Goal: Task Accomplishment & Management: Manage account settings

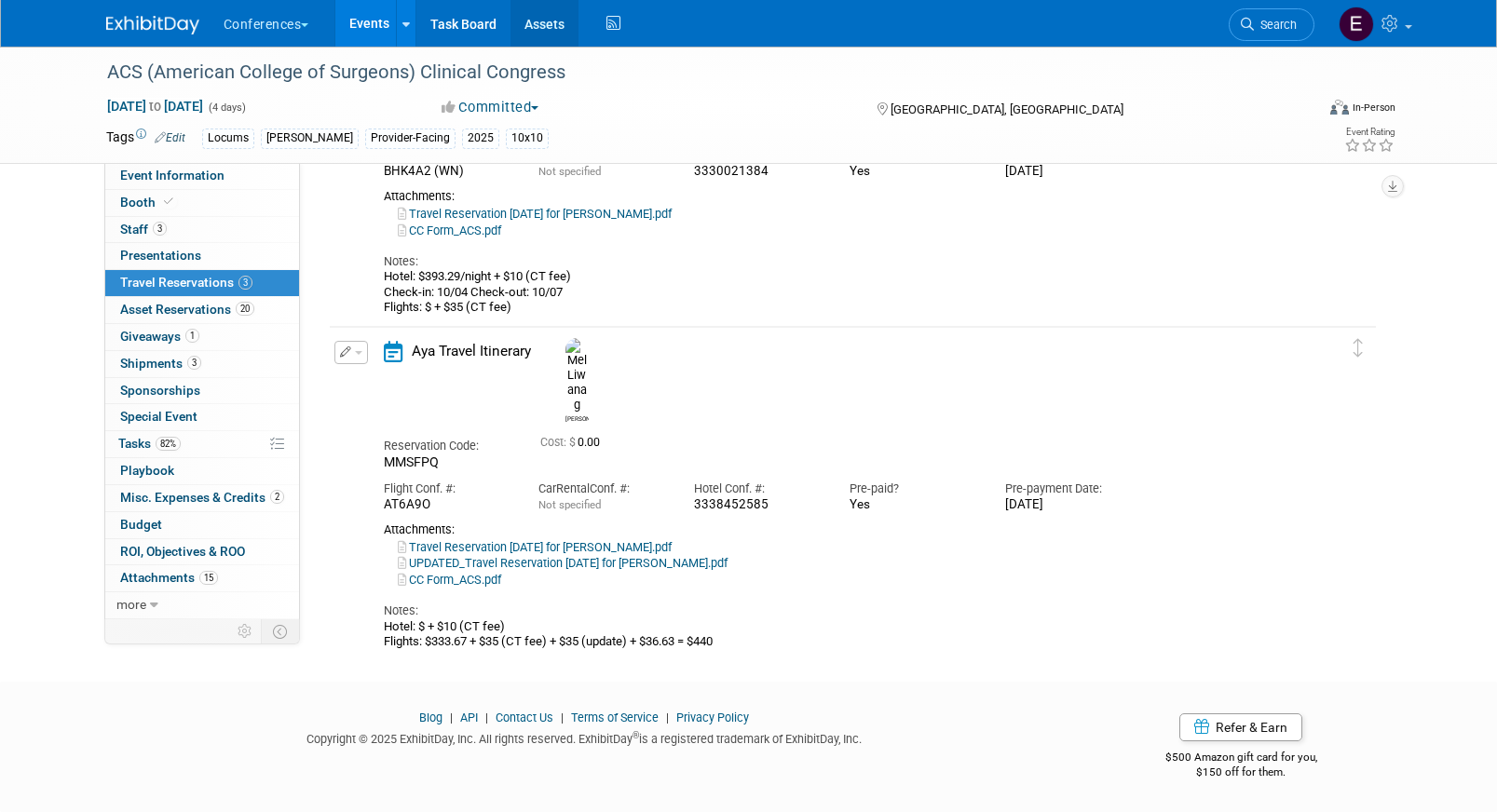
click at [550, 24] on link "Assets" at bounding box center [544, 23] width 68 height 47
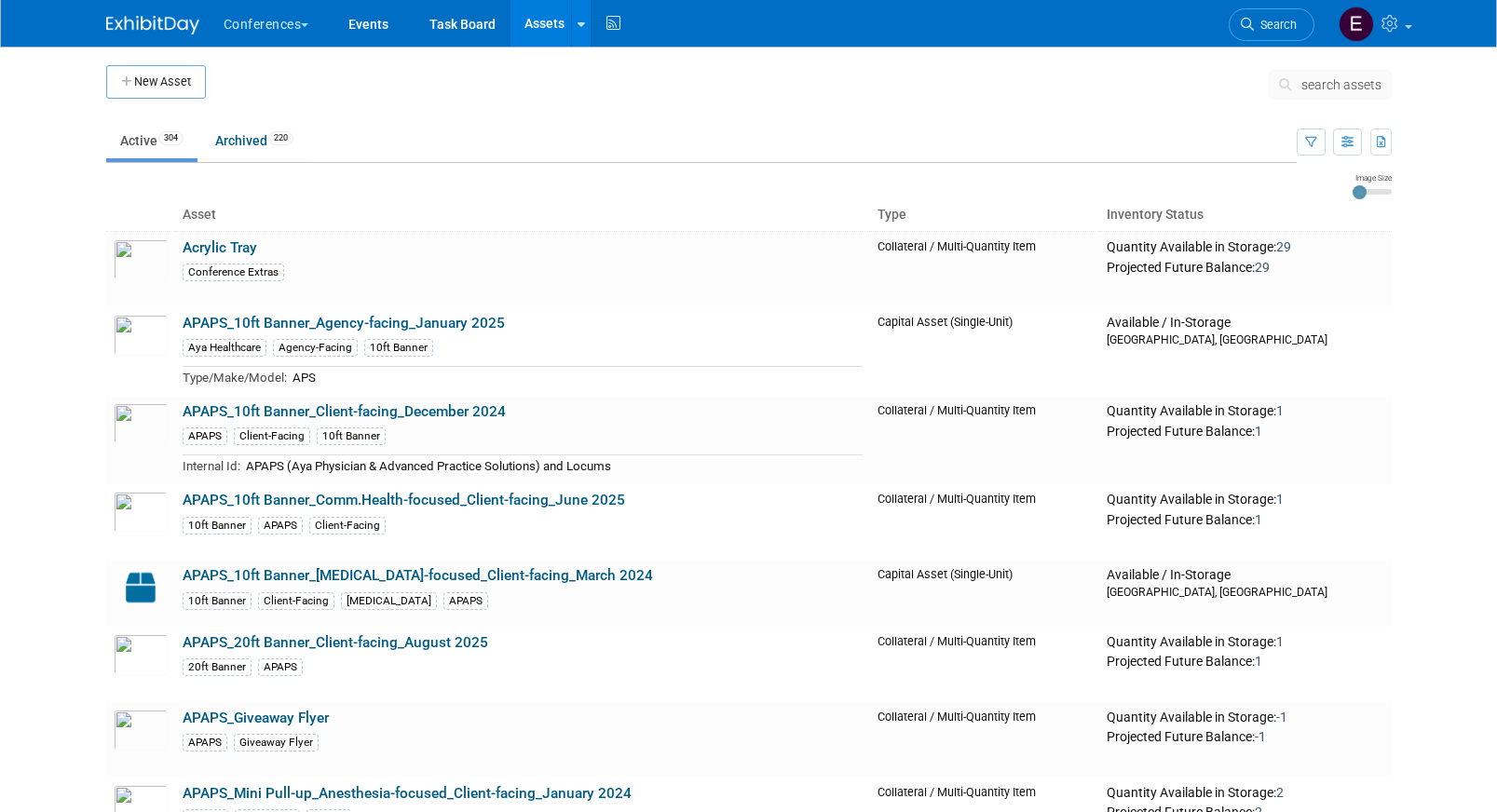
click at [1316, 87] on span "search assets" at bounding box center [1341, 85] width 80 height 15
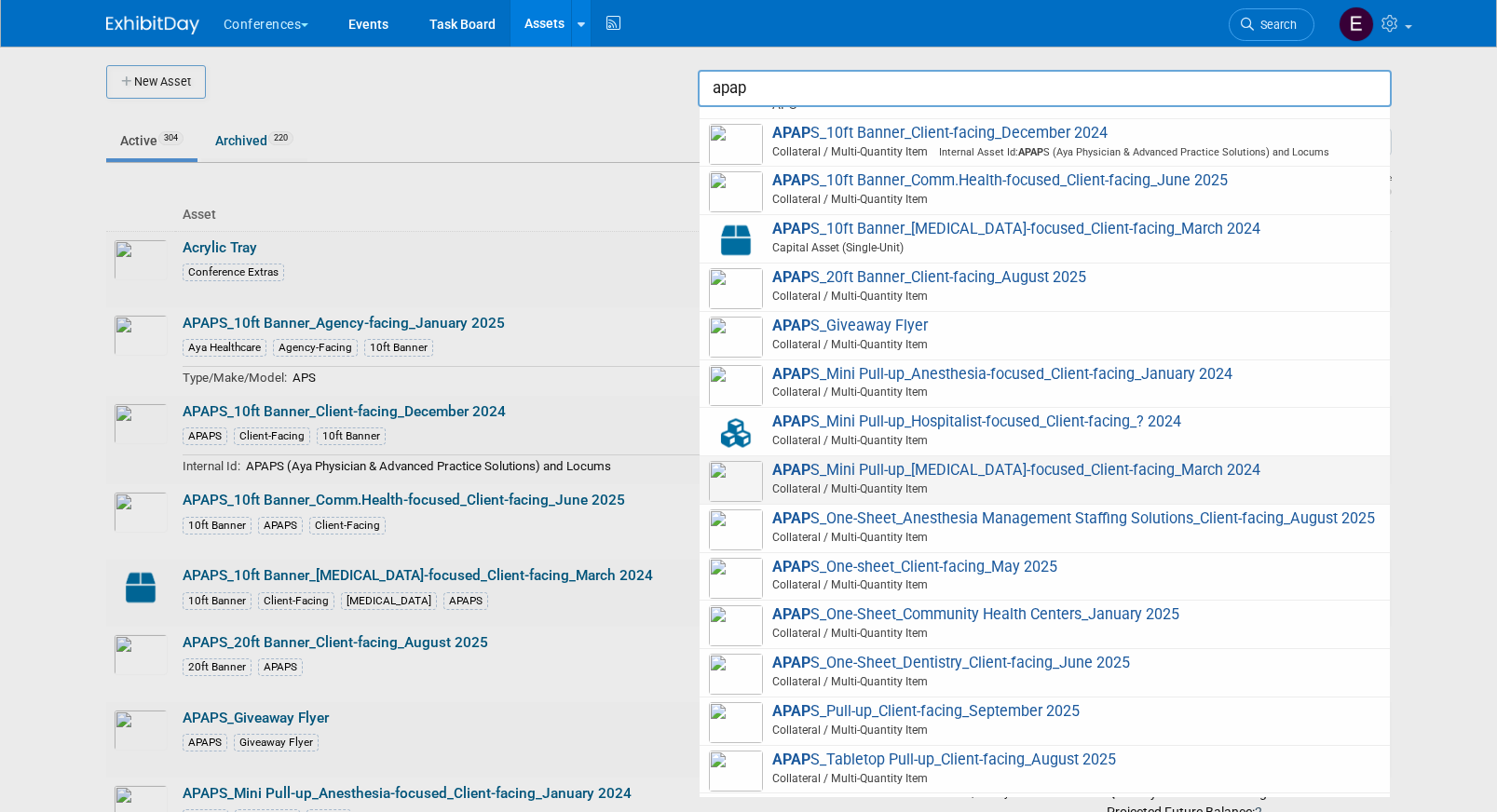
scroll to position [54, 0]
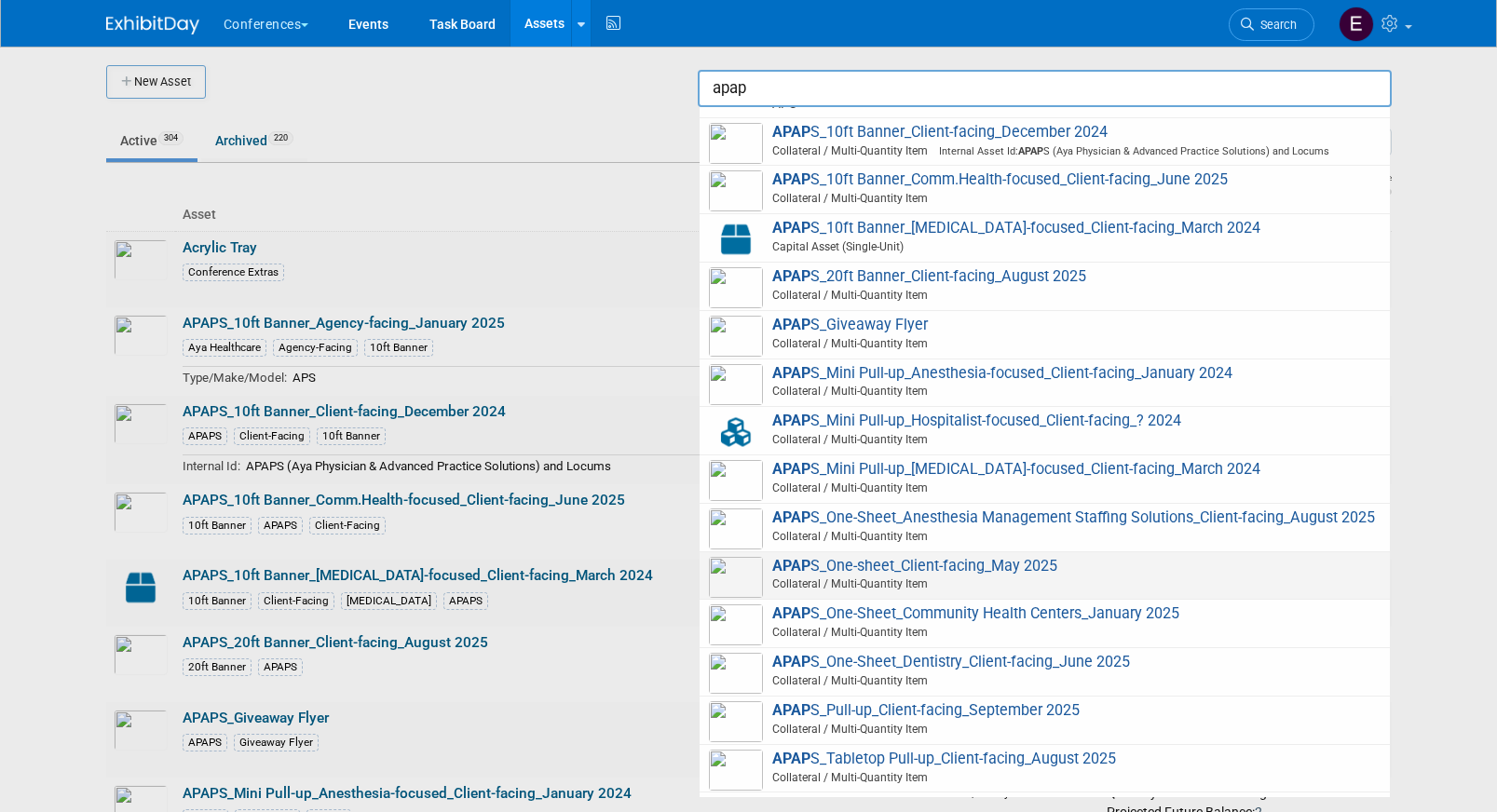
click at [1006, 566] on span "APAP S_One-sheet_Client-facing_May 2025 Collateral / Multi-Quantity Item" at bounding box center [1044, 576] width 671 height 38
type input "APAPS_One-sheet_Client-facing_May 2025"
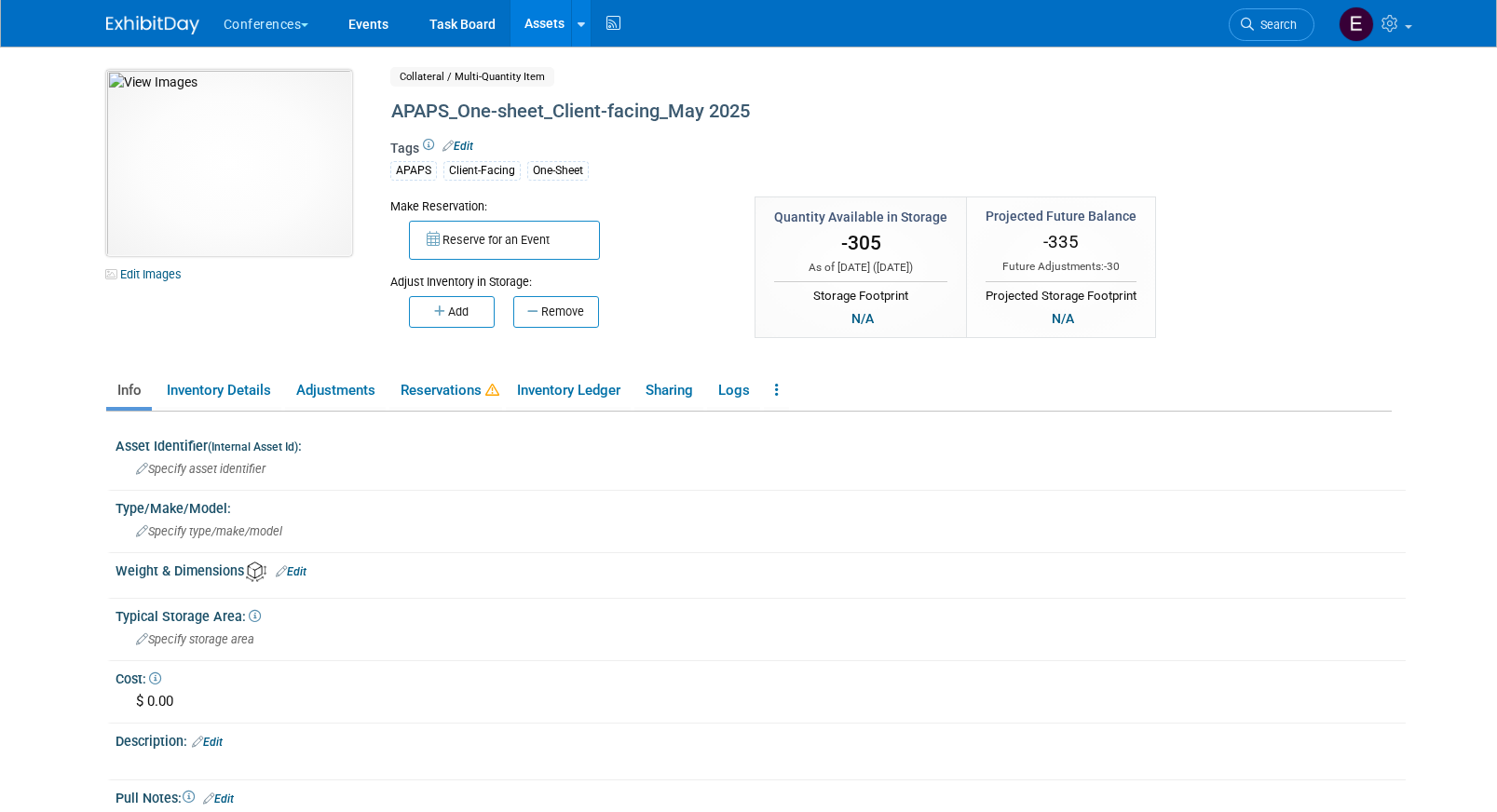
click at [251, 162] on img at bounding box center [229, 163] width 246 height 186
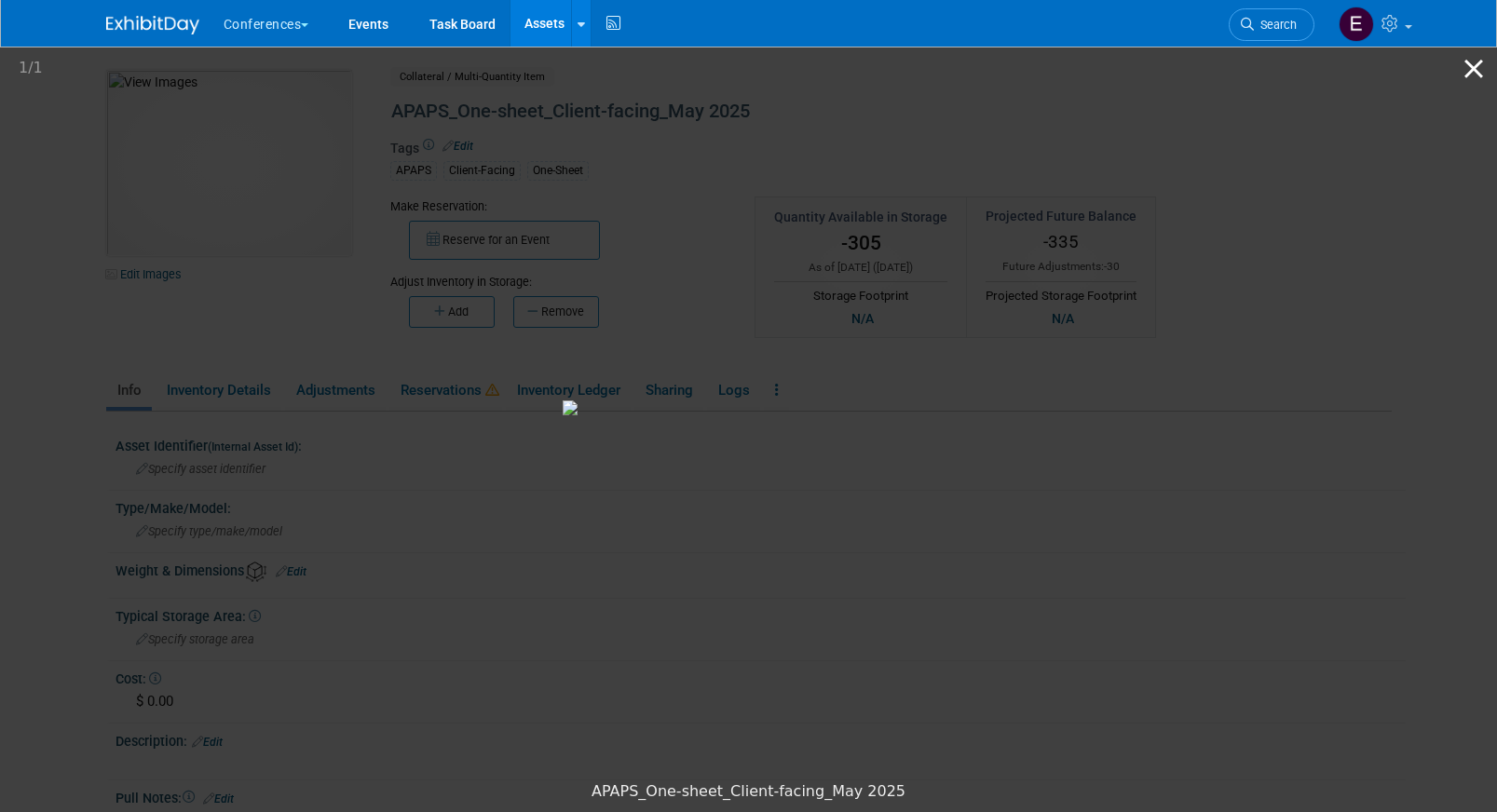
click at [1466, 69] on button "Close gallery" at bounding box center [1473, 68] width 47 height 44
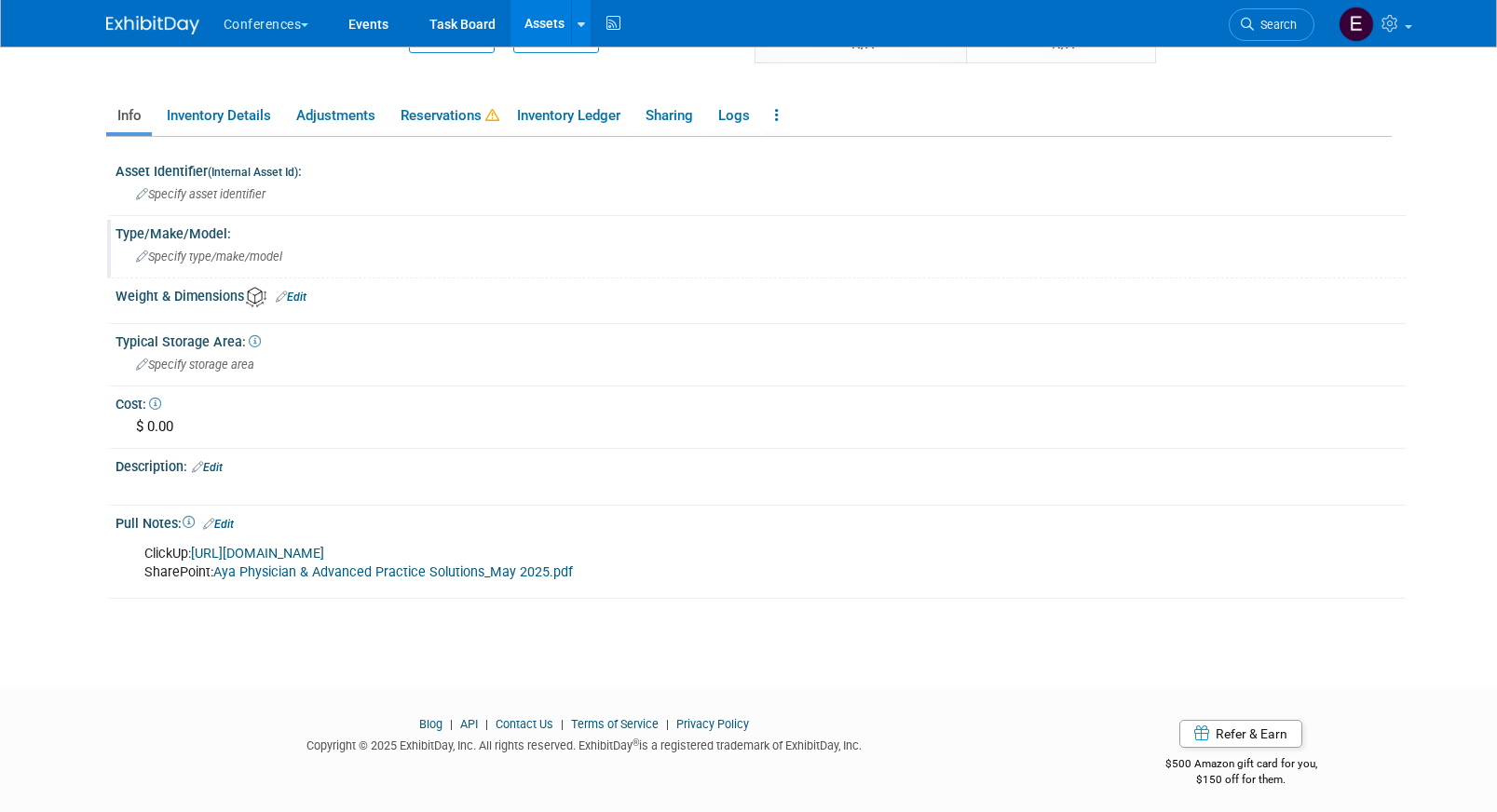
scroll to position [281, 0]
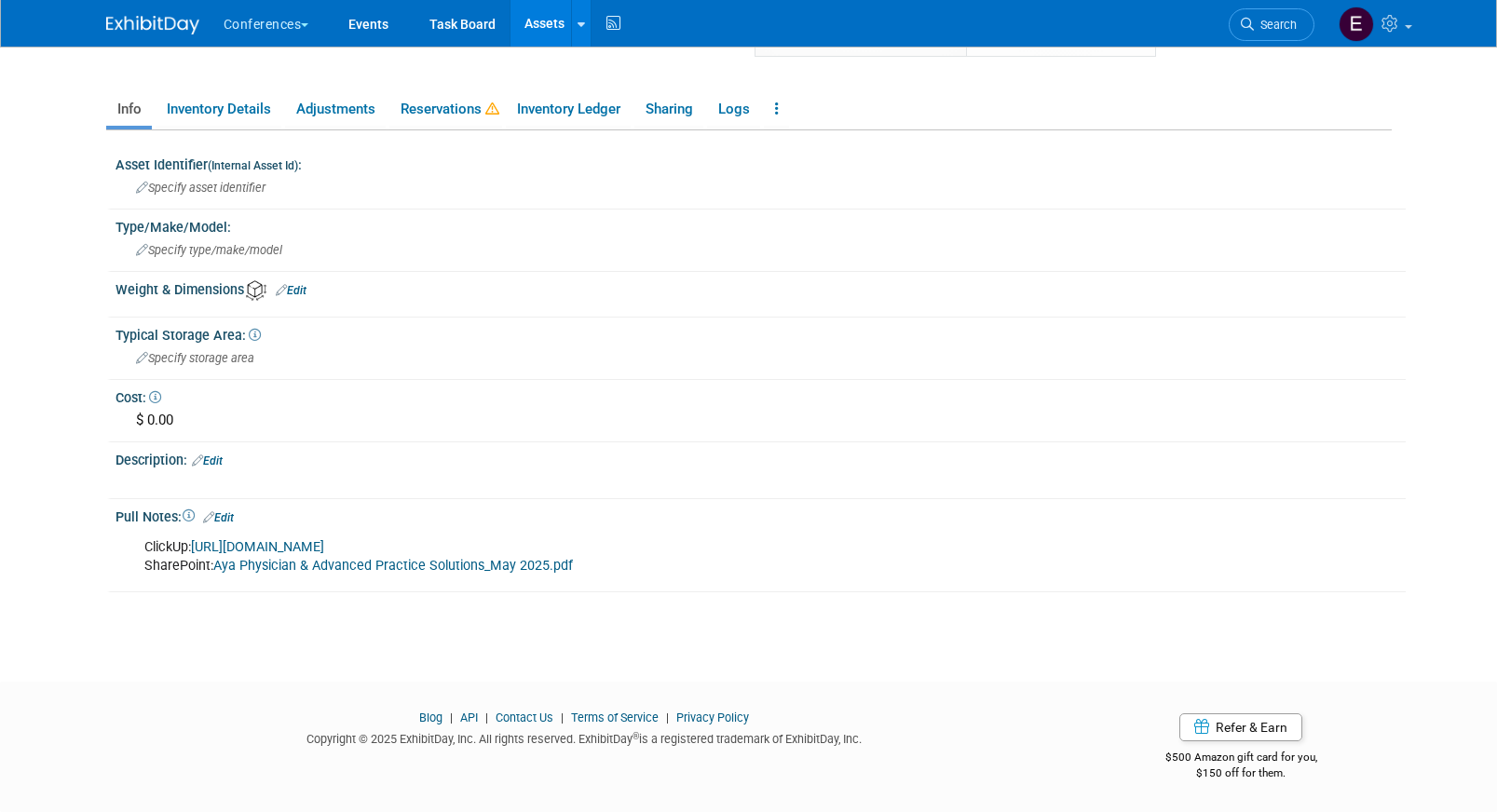
click at [230, 517] on link "Edit" at bounding box center [218, 518] width 30 height 13
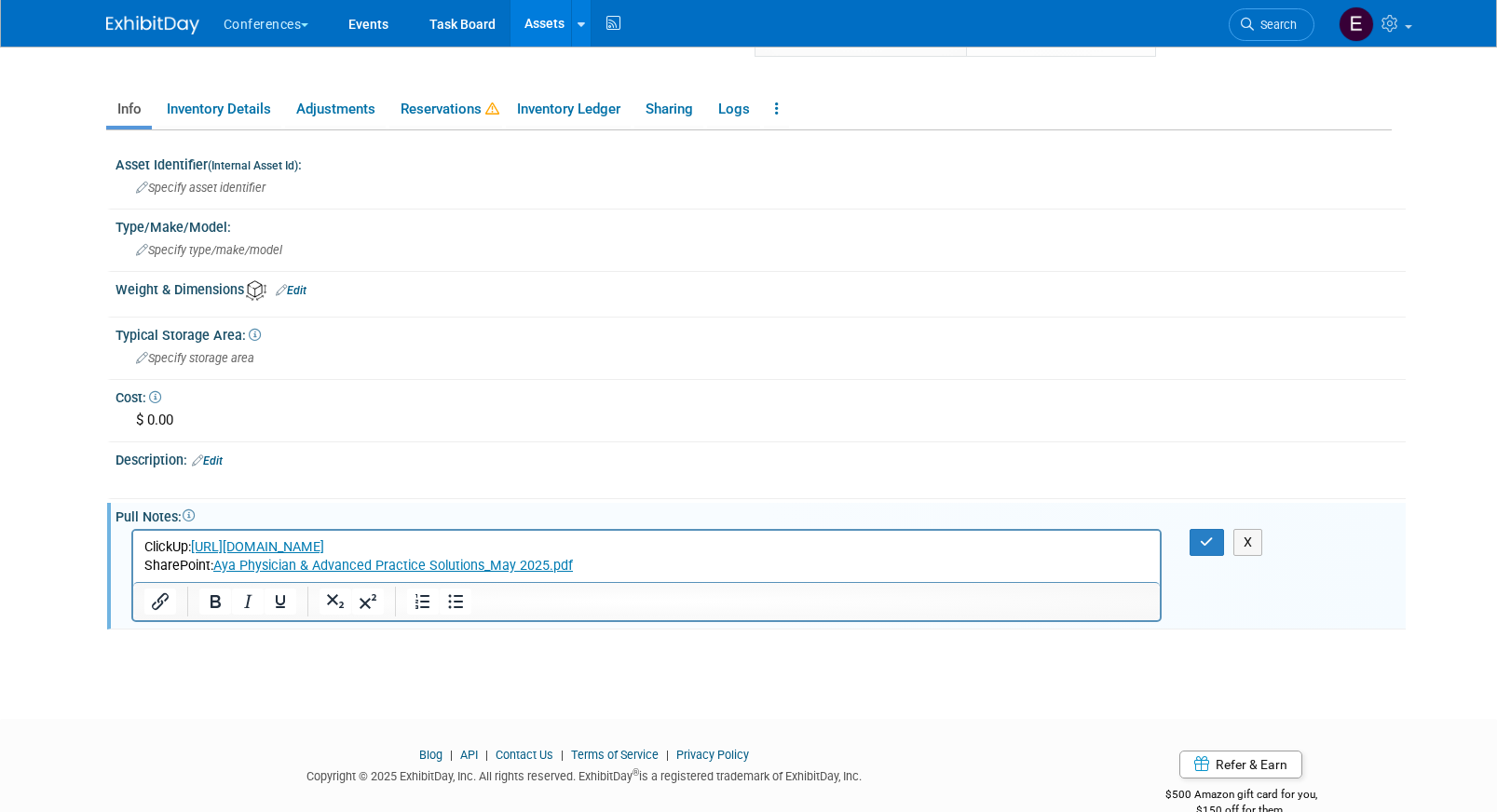
scroll to position [0, 0]
drag, startPoint x: 610, startPoint y: 570, endPoint x: 278, endPoint y: 566, distance: 332.0
click at [278, 567] on p "ClickUp: https://app.clickup.com/t/86a54090k SharePoint: Aya Physician & Advanc…" at bounding box center [647, 556] width 1006 height 37
click at [402, 556] on input "https://ayahealthcare.sharepoint.com/:b:/s/team-marketing/EeYx-x0UFPZGtquOttan9…" at bounding box center [399, 555] width 203 height 35
click at [402, 558] on input "https://ayahealthcare.sharepoint.com/:b:/s/team-marketing/EeYx-x0UFPZGtquOttan9…" at bounding box center [399, 555] width 203 height 35
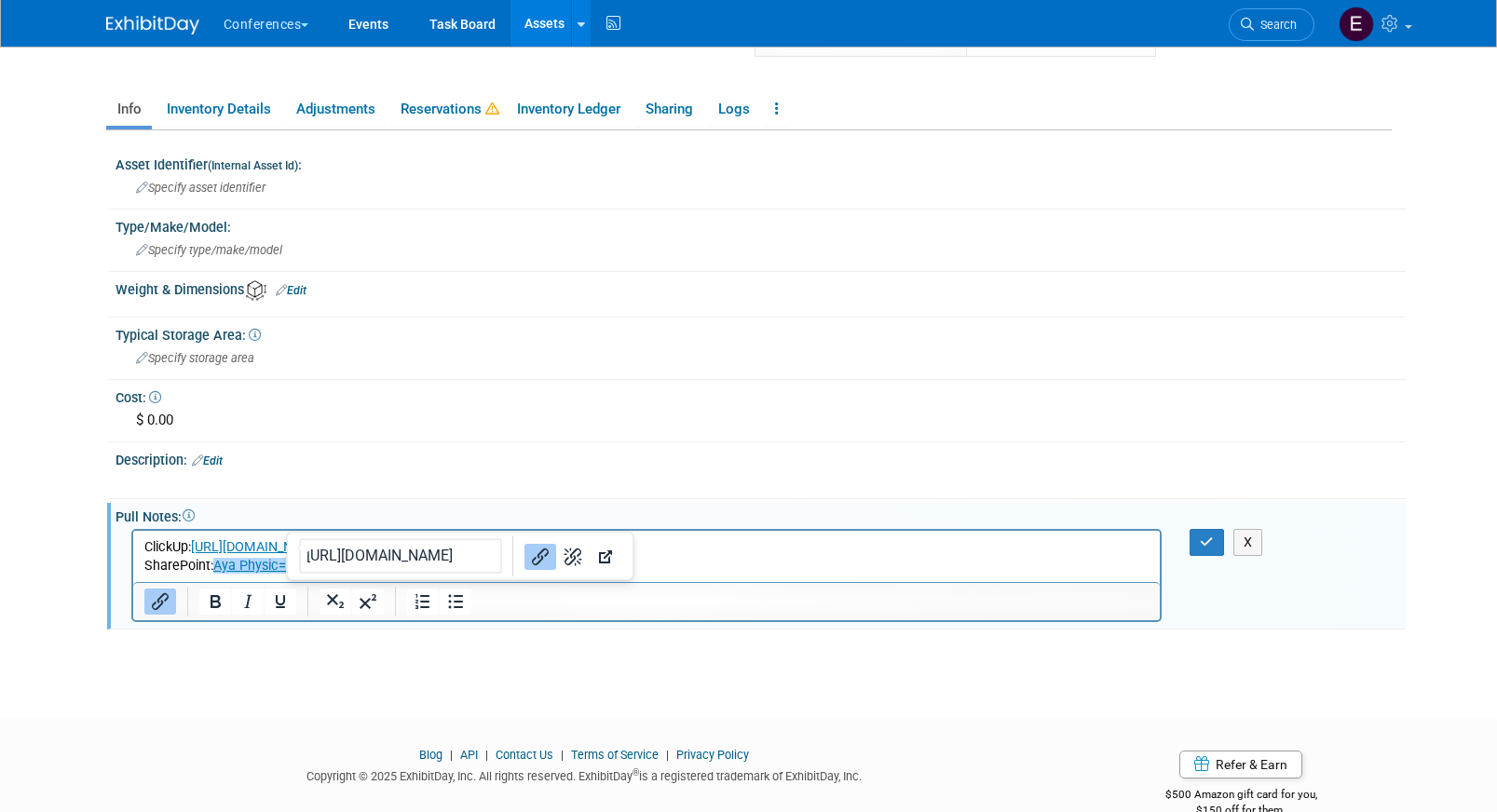
click at [402, 558] on input "https://ayahealthcare.sharepoint.com/:b:/s/team-marketing/EeYx-x0UFPZGtquOttan9…" at bounding box center [399, 555] width 203 height 35
paste input "Aya Physician & Advanced Practice Solutions_May 2025"
type input "Aya Physician & Advanced Practice Solutions_May 2025"
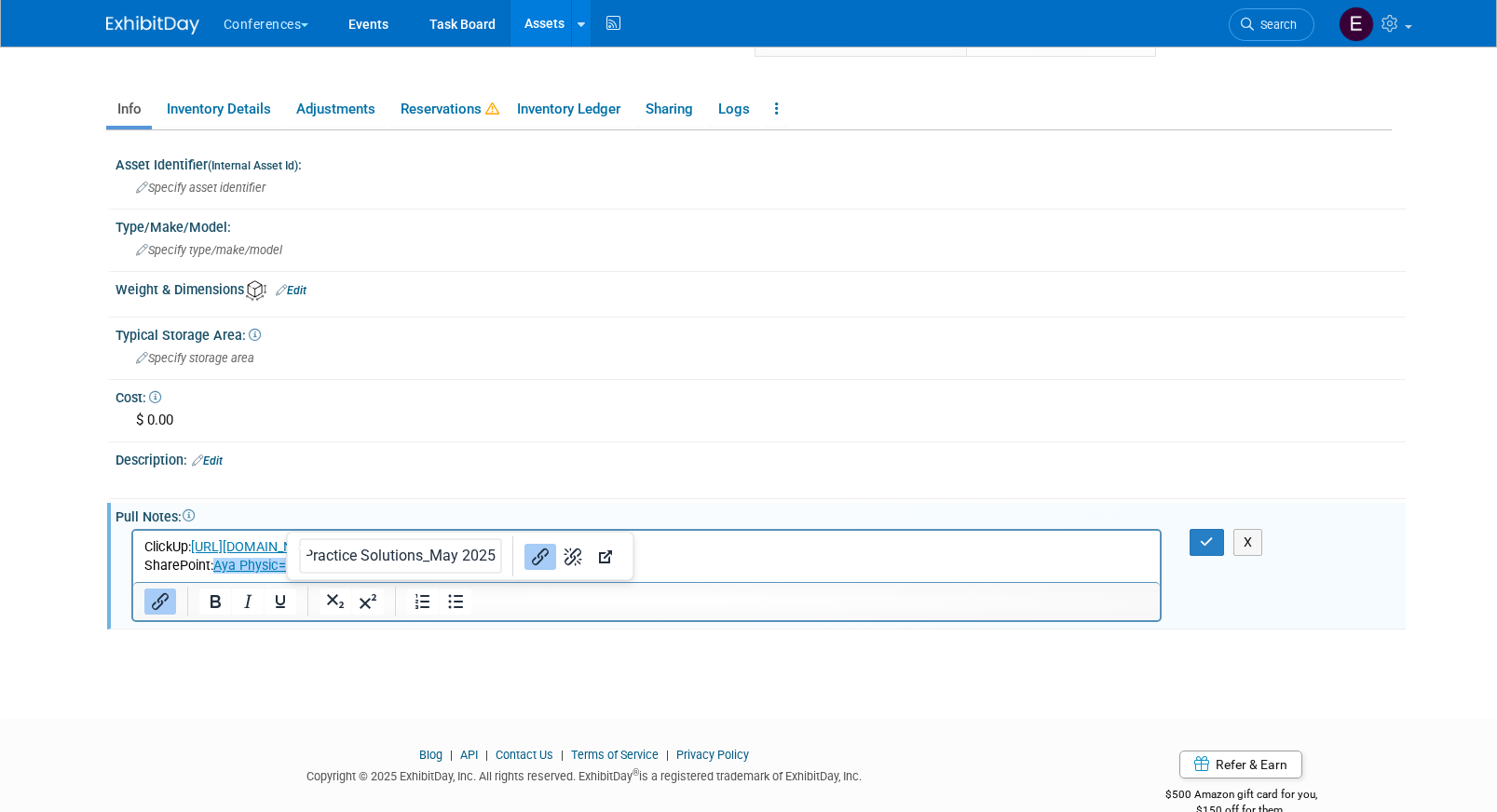
click at [455, 561] on input "Aya Physician & Advanced Practice Solutions_May 2025" at bounding box center [399, 555] width 203 height 35
click at [698, 563] on p "ClickUp: https://app.clickup.com/t/86a54090k SharePoint: Aya Physic=﻿" at bounding box center [647, 556] width 1006 height 37
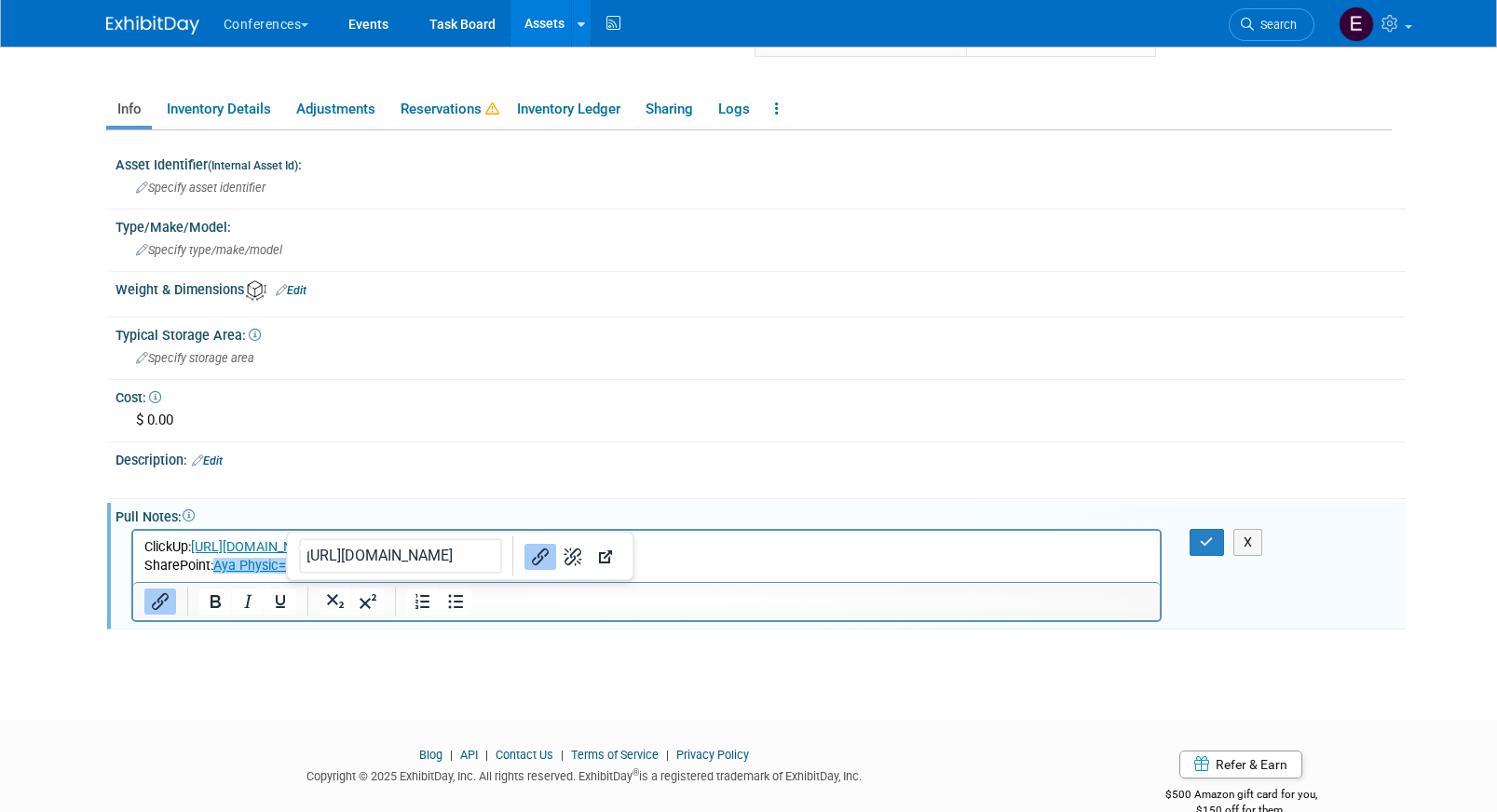
click at [262, 568] on link "Aya Physic=﻿" at bounding box center [248, 566] width 72 height 16
click at [759, 553] on p "ClickUp: https://app.clickup.com/t/86a54090k﻿ SharePoint: Aya Physic=" at bounding box center [647, 556] width 1006 height 37
click at [375, 566] on p "ClickUp: SharePoint: Aya Physic=" at bounding box center [647, 556] width 1006 height 37
click at [464, 546] on p "ClickUp: SharePoint: Aya Physician & Advanced Practice Solutions_September 2025…" at bounding box center [647, 556] width 1006 height 37
click at [285, 545] on p "ClickUp: 86a914z83 SharePoint: Aya Physician & Advanced Practice Solutions_Sept…" at bounding box center [647, 556] width 1006 height 37
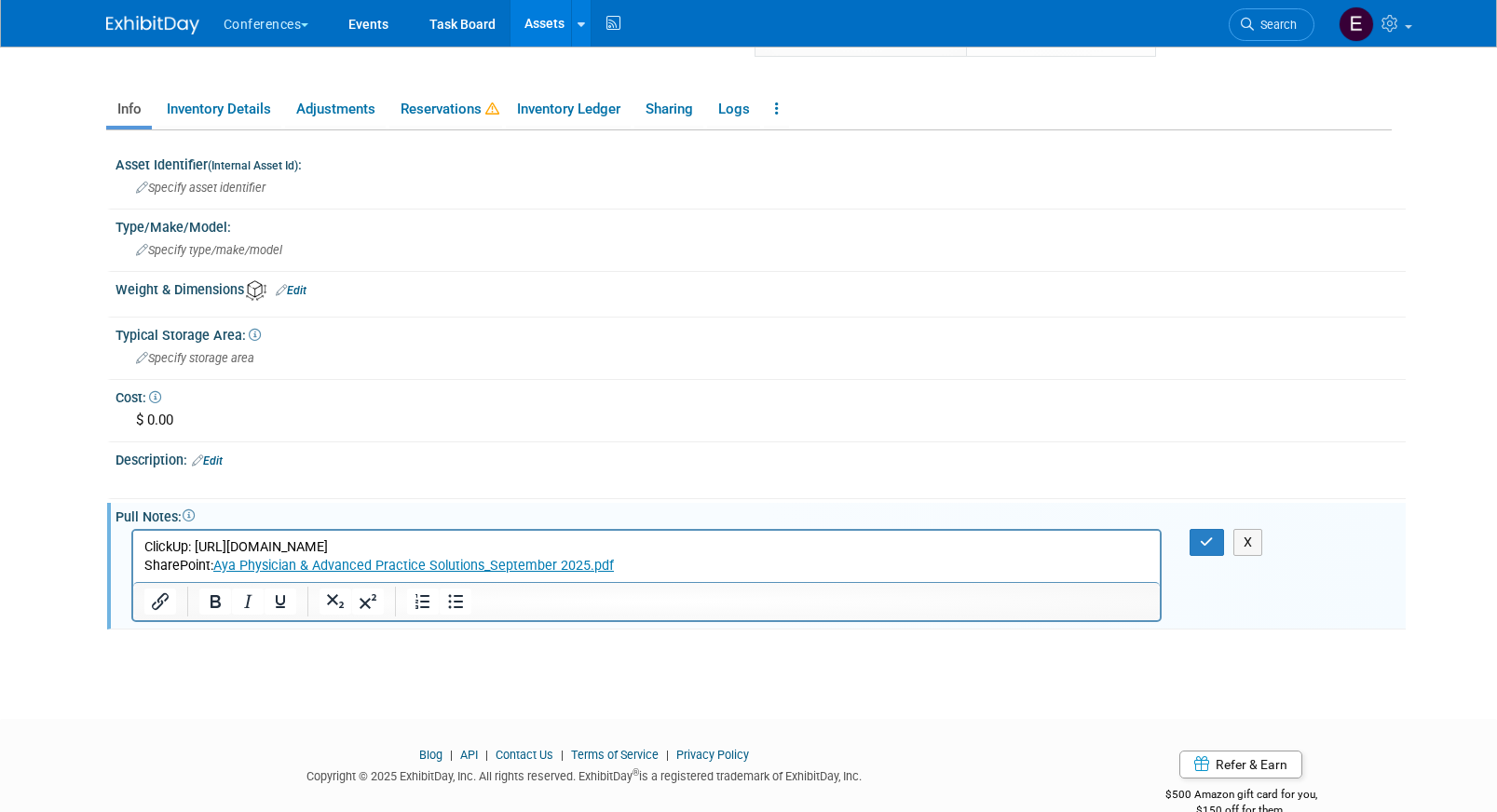
drag, startPoint x: 455, startPoint y: 538, endPoint x: 195, endPoint y: 545, distance: 260.1
click at [195, 545] on p "ClickUp: https://aya.clickup.com/t/86a914z83 SharePoint: Aya Physician & Advanc…" at bounding box center [647, 556] width 1006 height 37
click at [160, 602] on icon "Insert/edit link" at bounding box center [161, 602] width 17 height 17
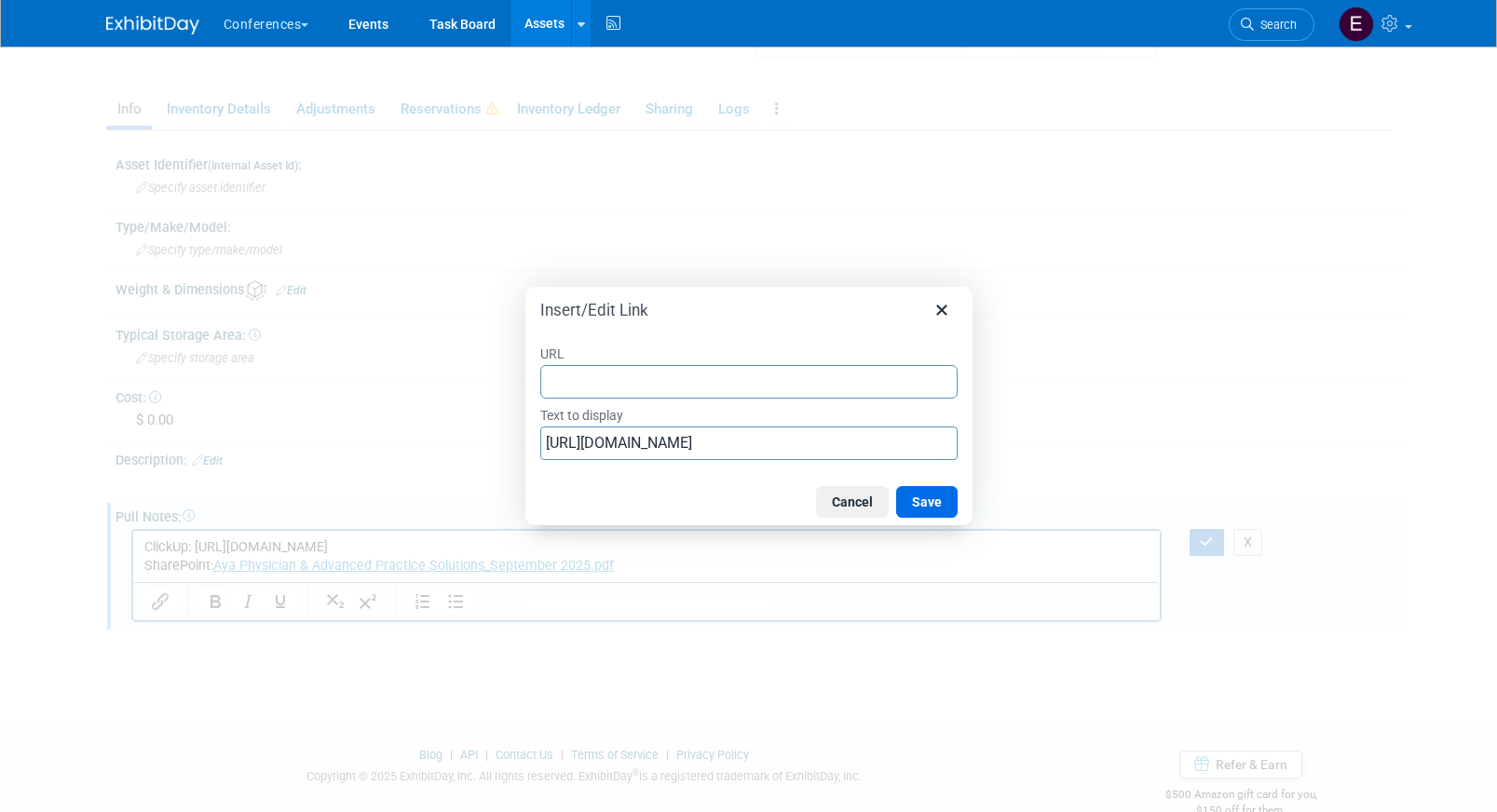
type input "https://aya.clickup.com/t/86a914z83"
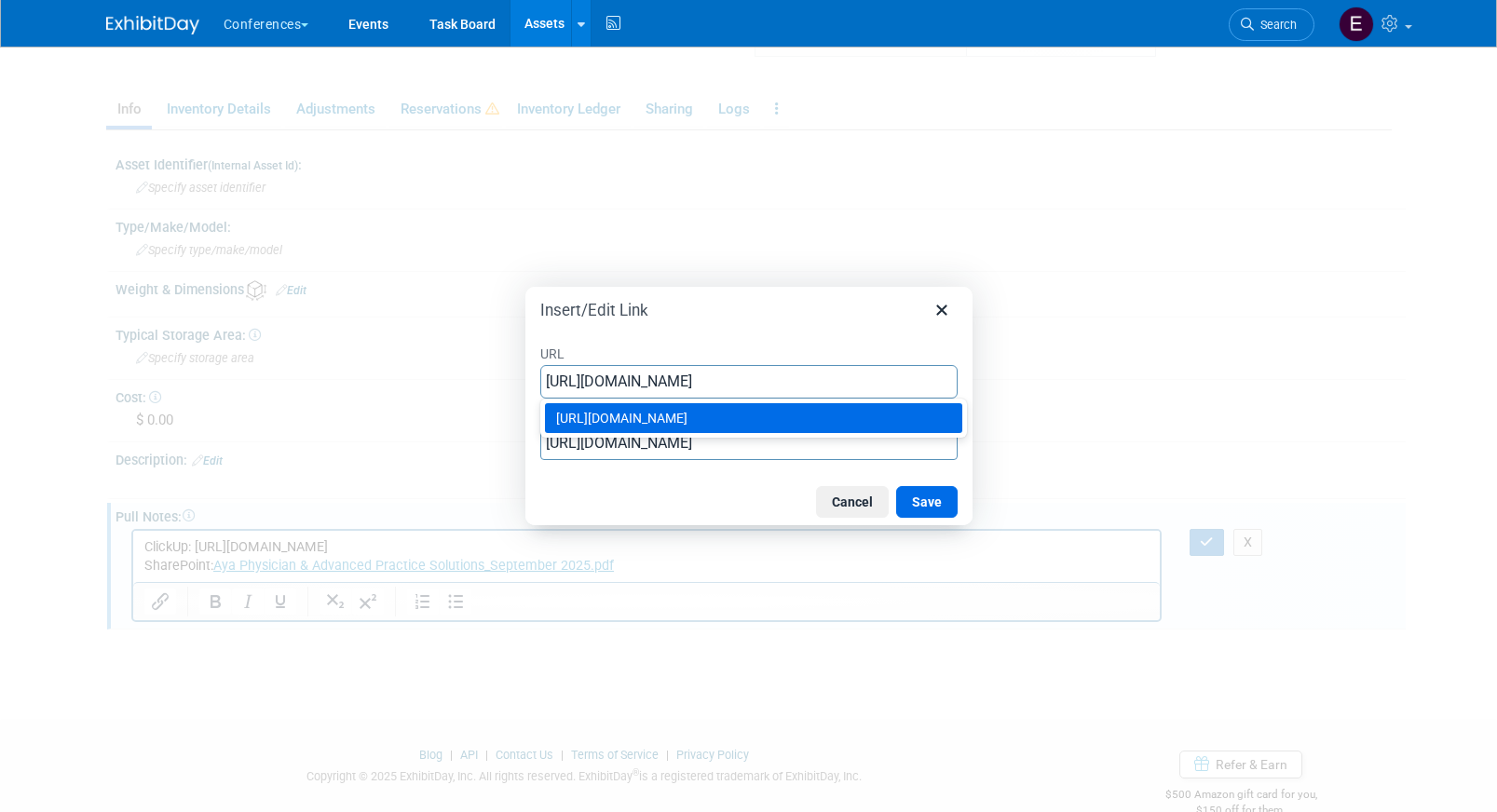
click at [811, 420] on div "https://aya.clickup.com/t/86a914z83" at bounding box center [755, 418] width 399 height 23
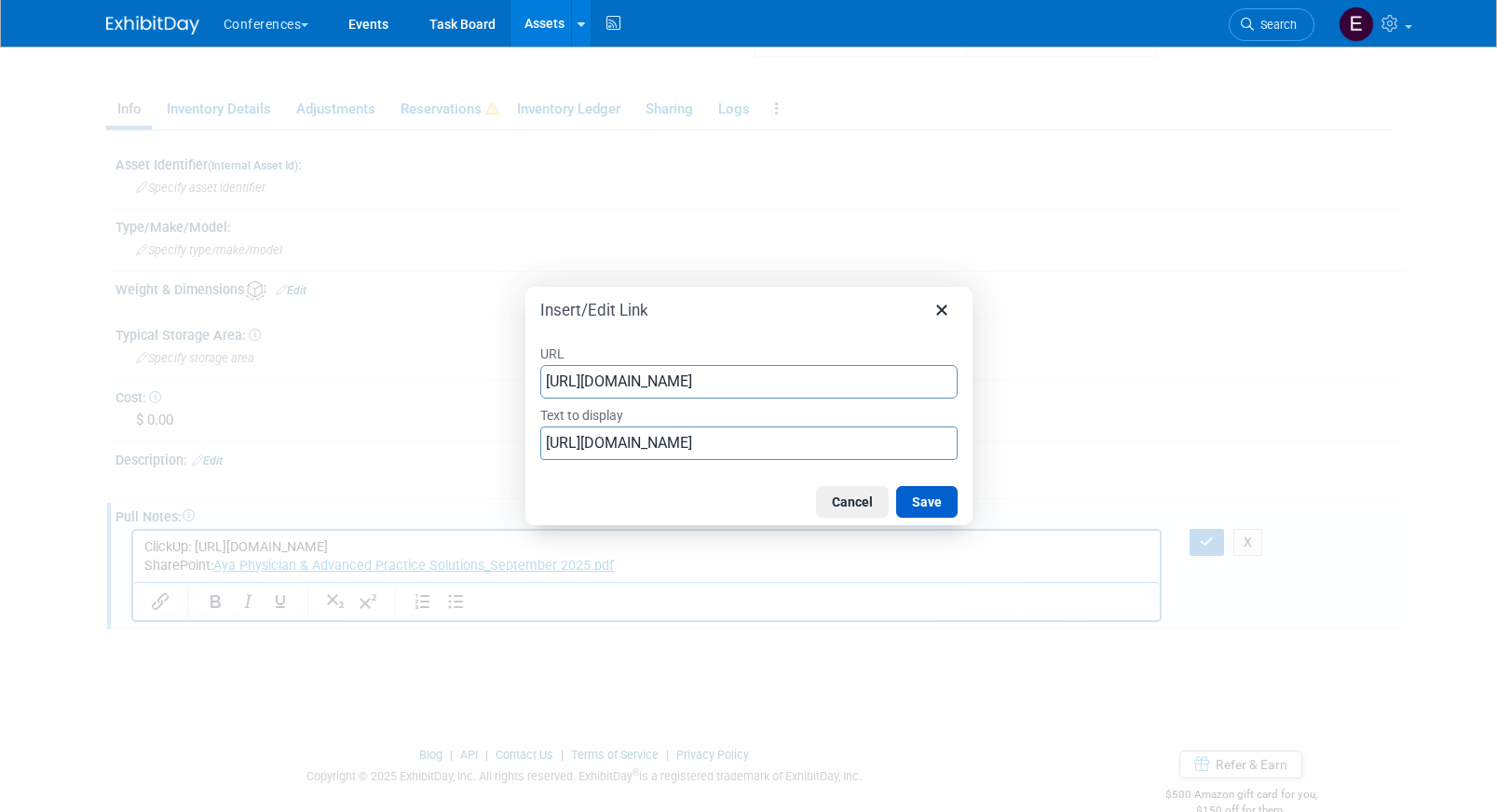
click at [916, 506] on button "Save" at bounding box center [926, 501] width 62 height 31
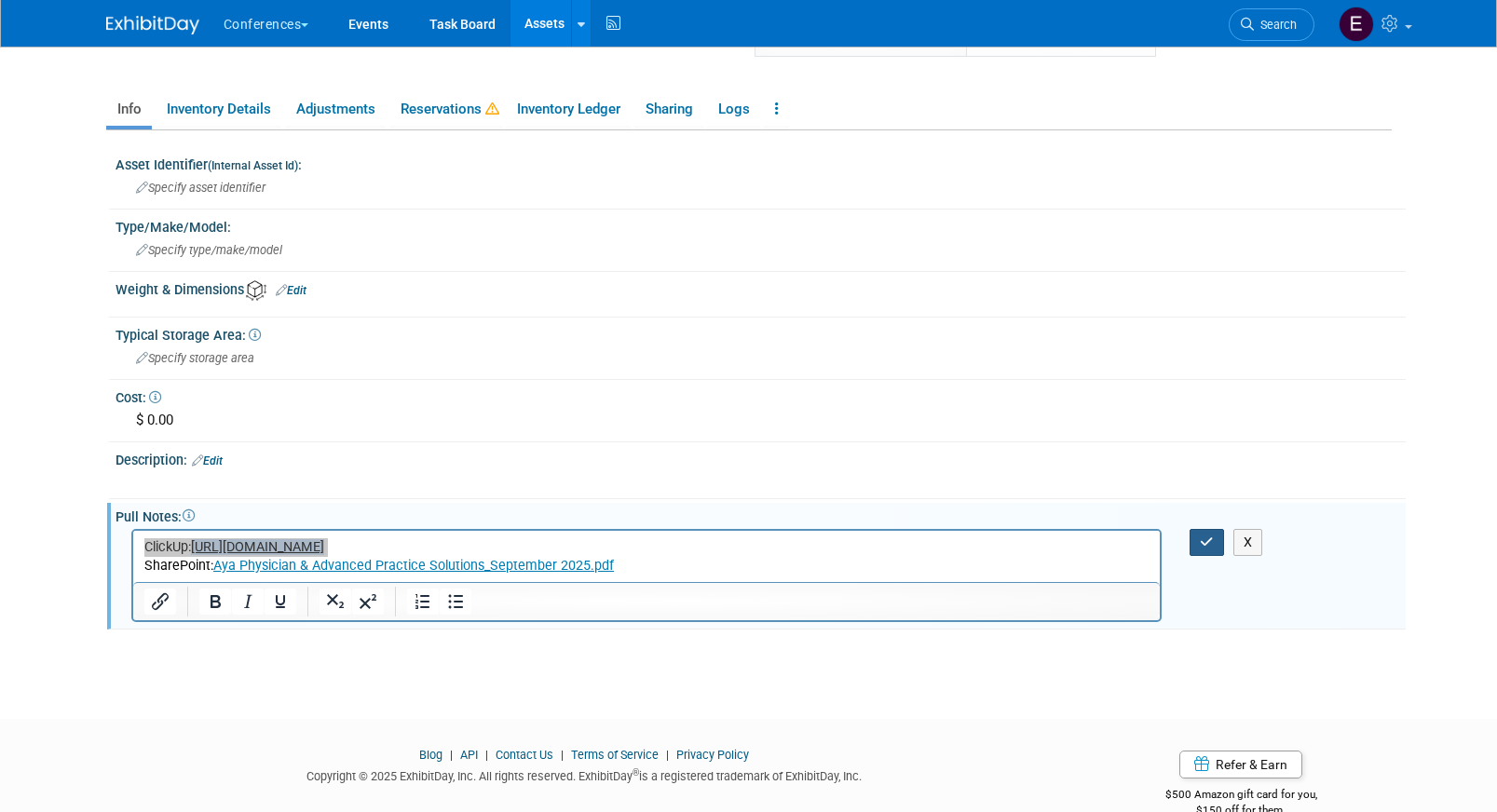
click at [1208, 543] on icon "button" at bounding box center [1206, 542] width 14 height 13
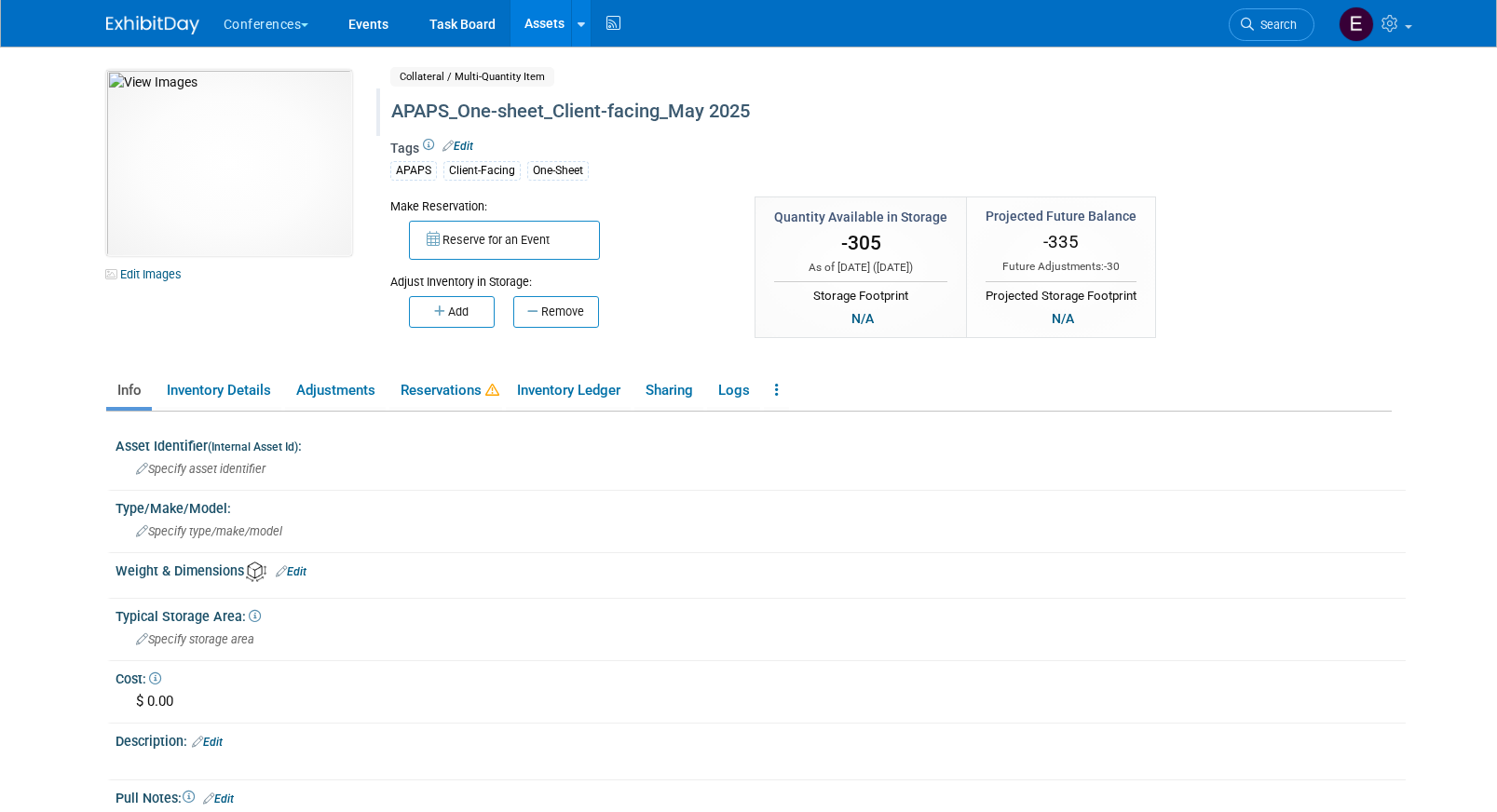
click at [603, 113] on div "APAPS_One-sheet_Client-facing_May 2025" at bounding box center [810, 111] width 853 height 33
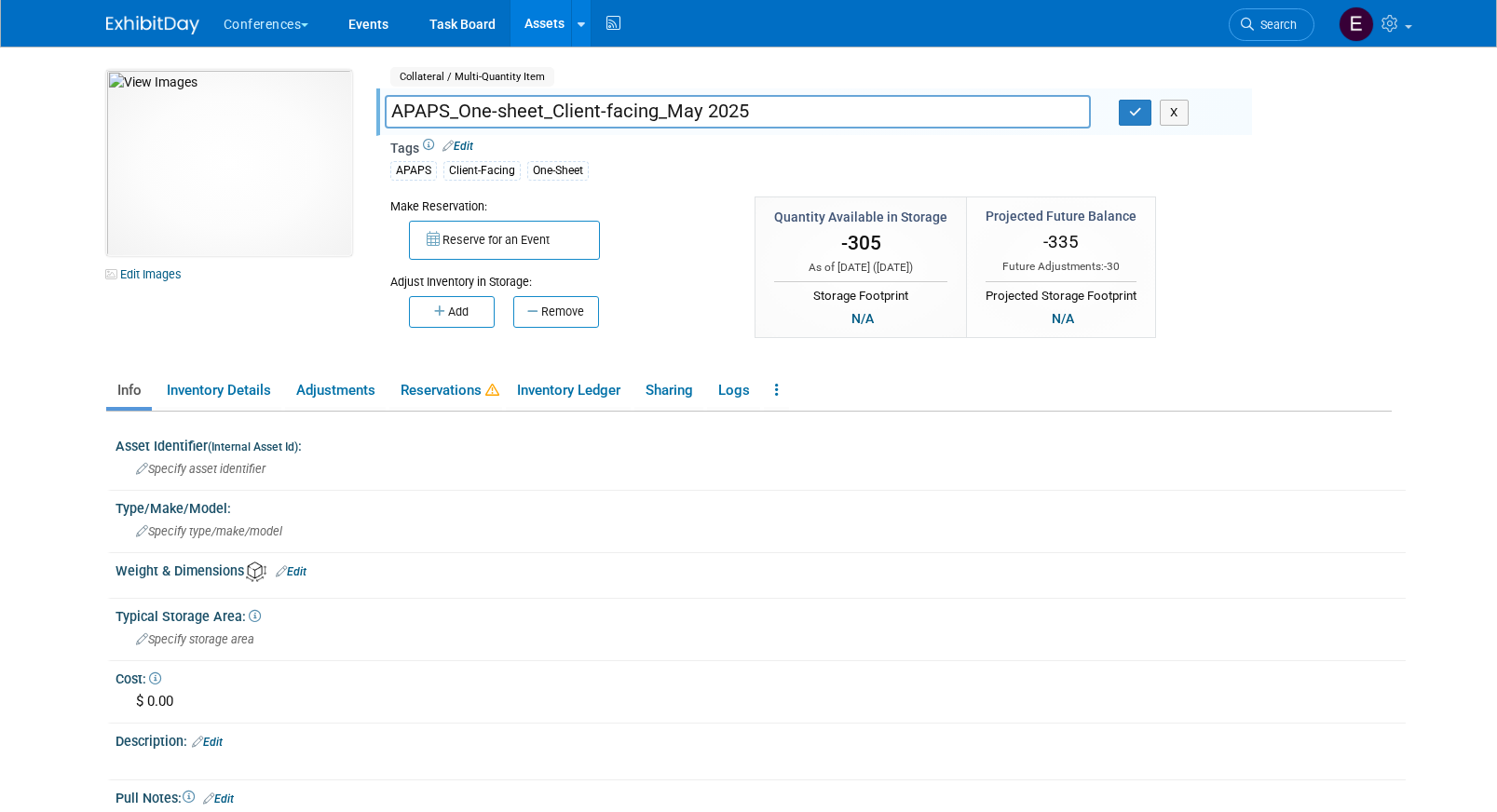
click at [704, 114] on input "APAPS_One-sheet_Client-facing_May 2025" at bounding box center [737, 111] width 706 height 32
type input "APAPS_One-sheet_Client-facing September 2025"
click at [1136, 125] on button "button" at bounding box center [1135, 112] width 33 height 26
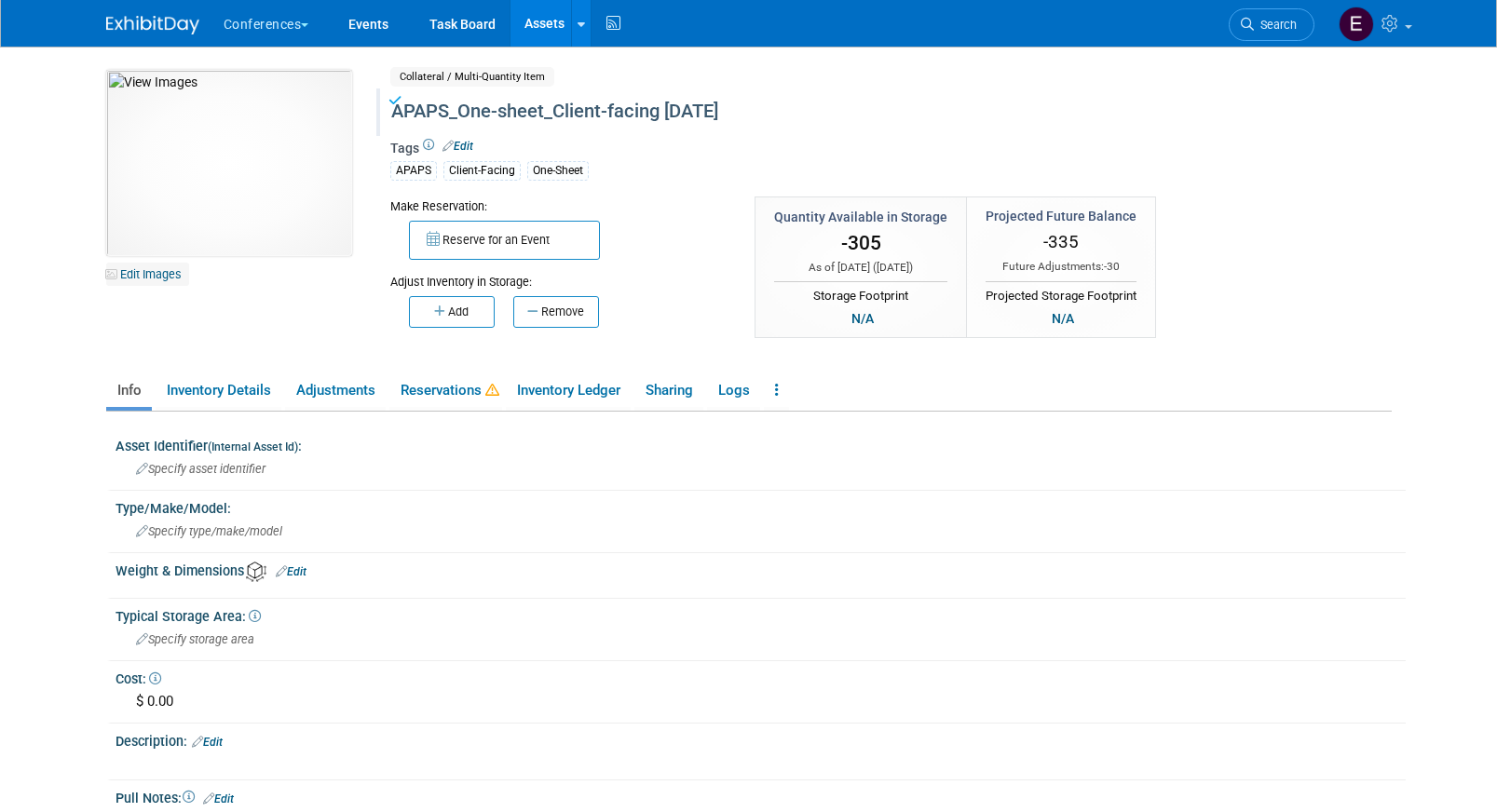
click at [166, 271] on link "Edit Images" at bounding box center [147, 274] width 83 height 23
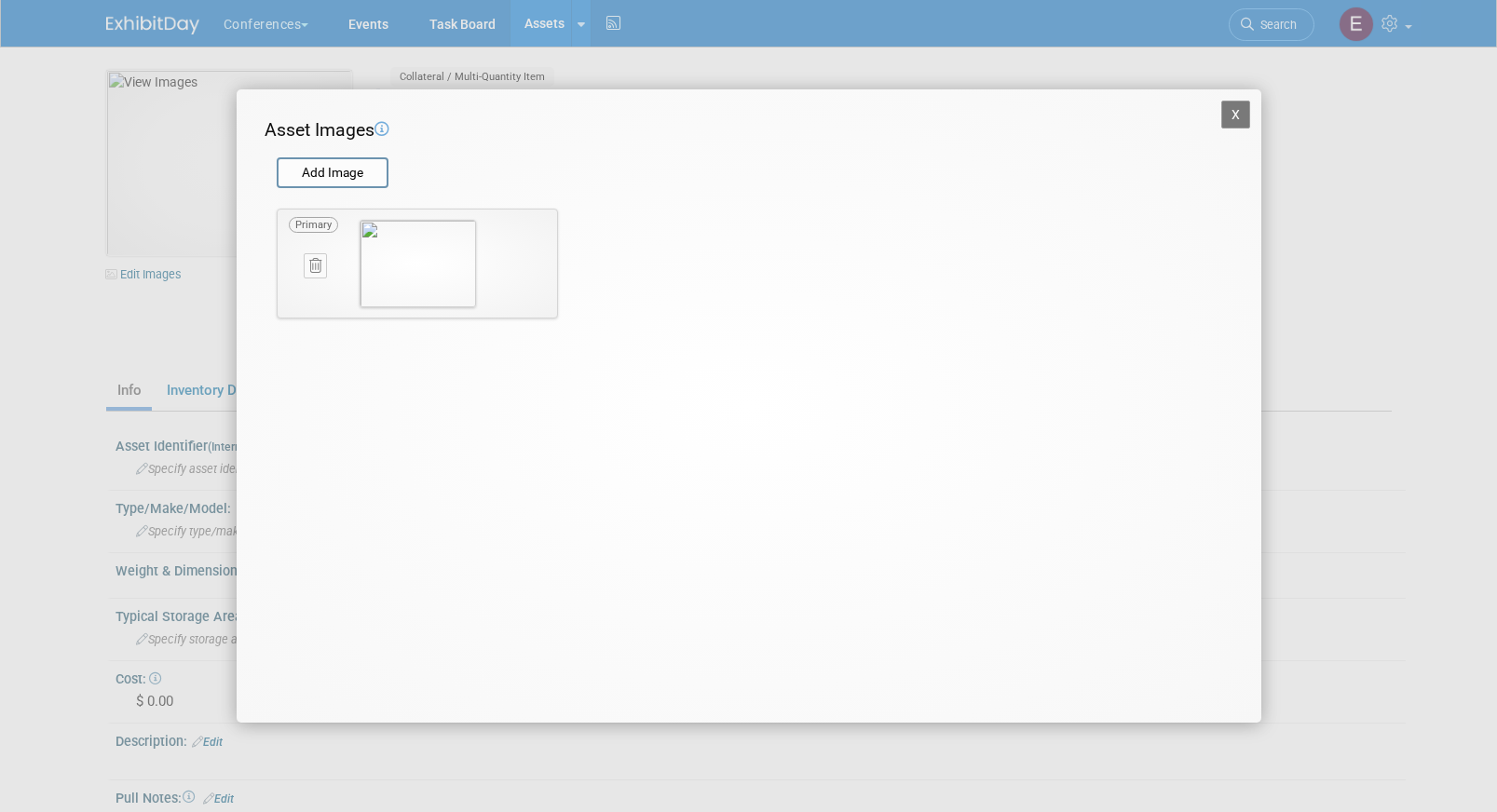
click at [312, 269] on icon at bounding box center [315, 265] width 12 height 14
click at [301, 292] on icon "button" at bounding box center [304, 287] width 12 height 11
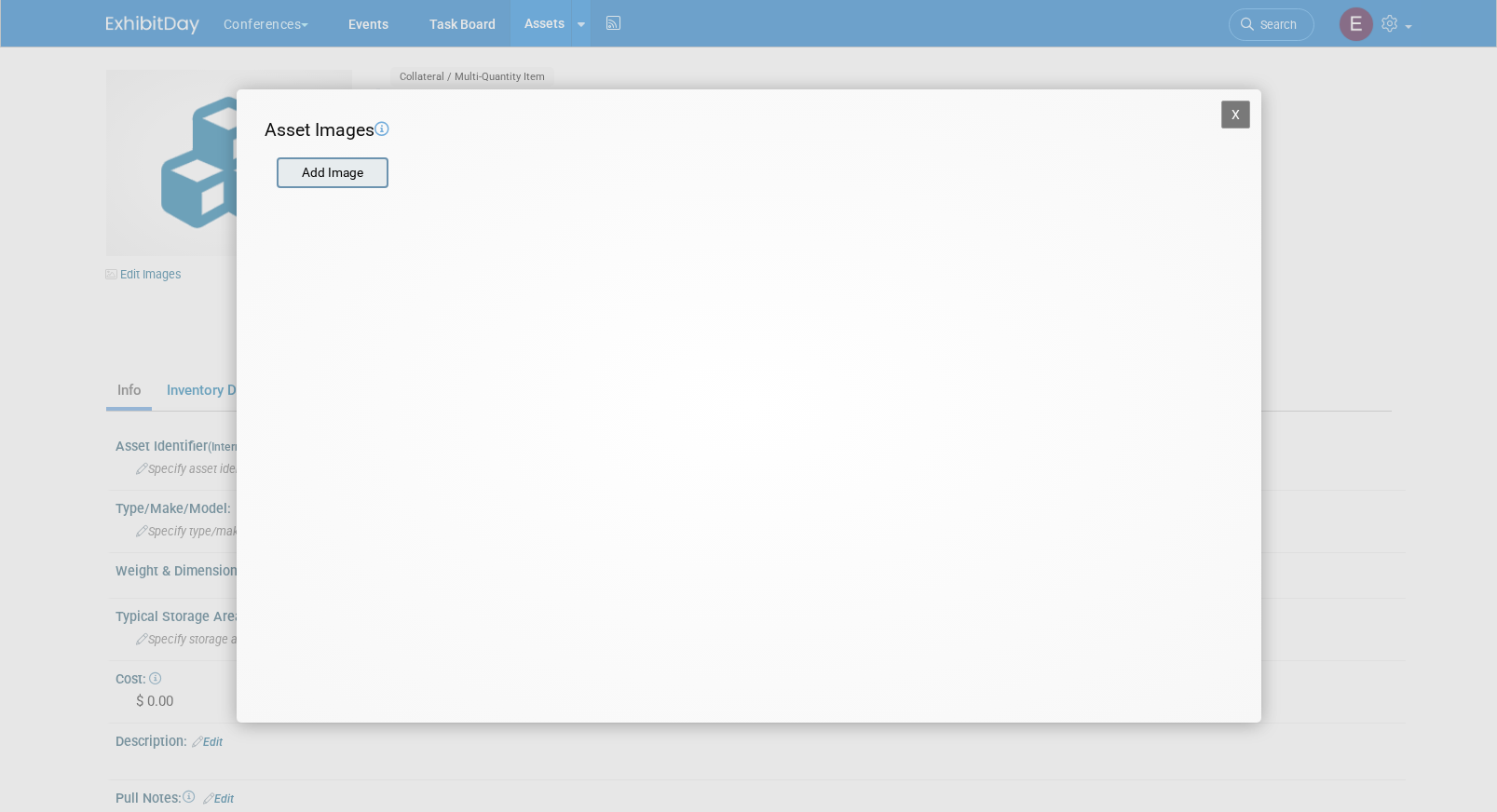
click at [330, 182] on input "file" at bounding box center [275, 172] width 222 height 28
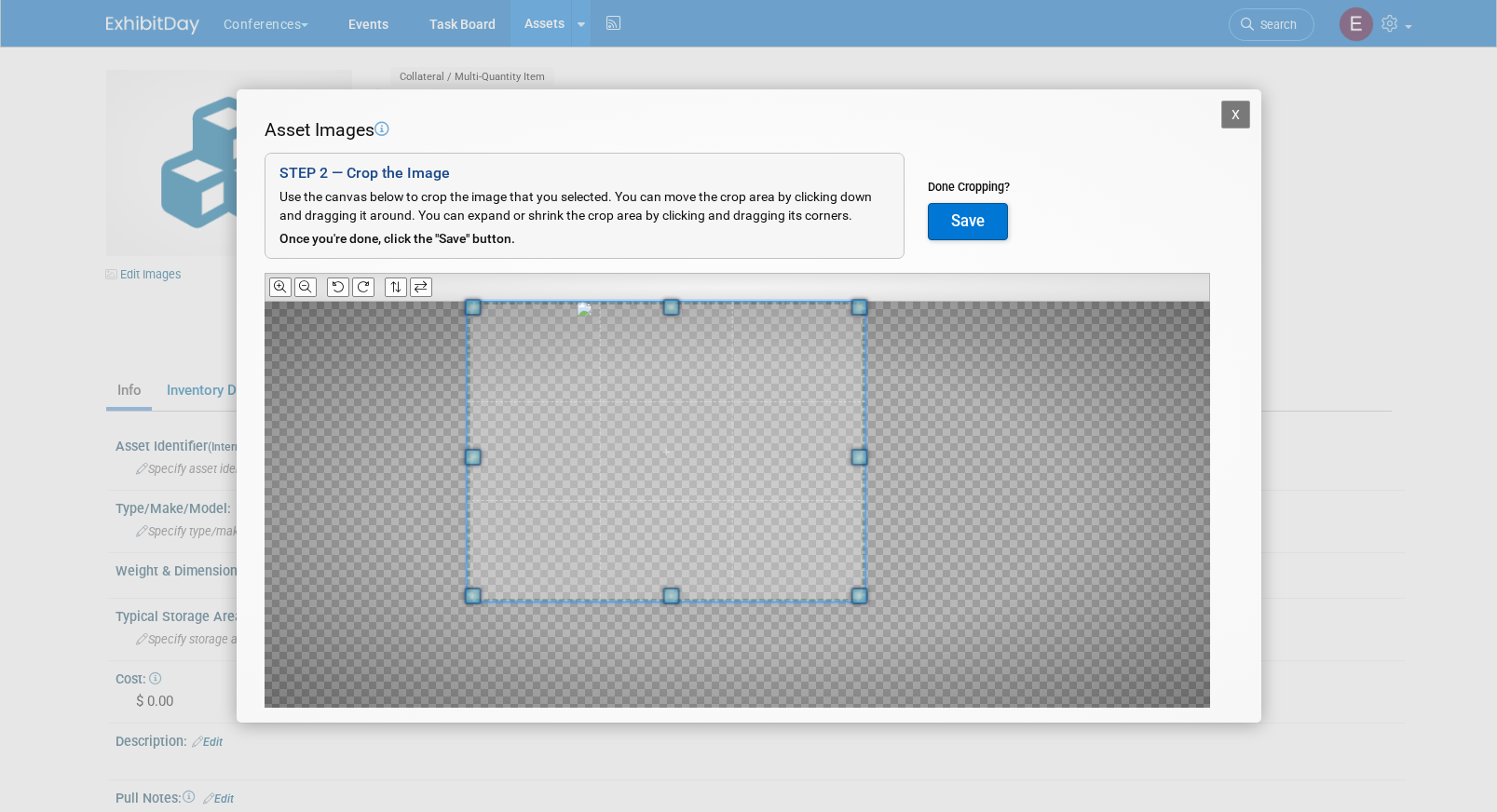
click at [492, 269] on div "Asset Images Add Image STEP 2 — Crop the Image Use the canvas below to crop the…" at bounding box center [748, 441] width 969 height 649
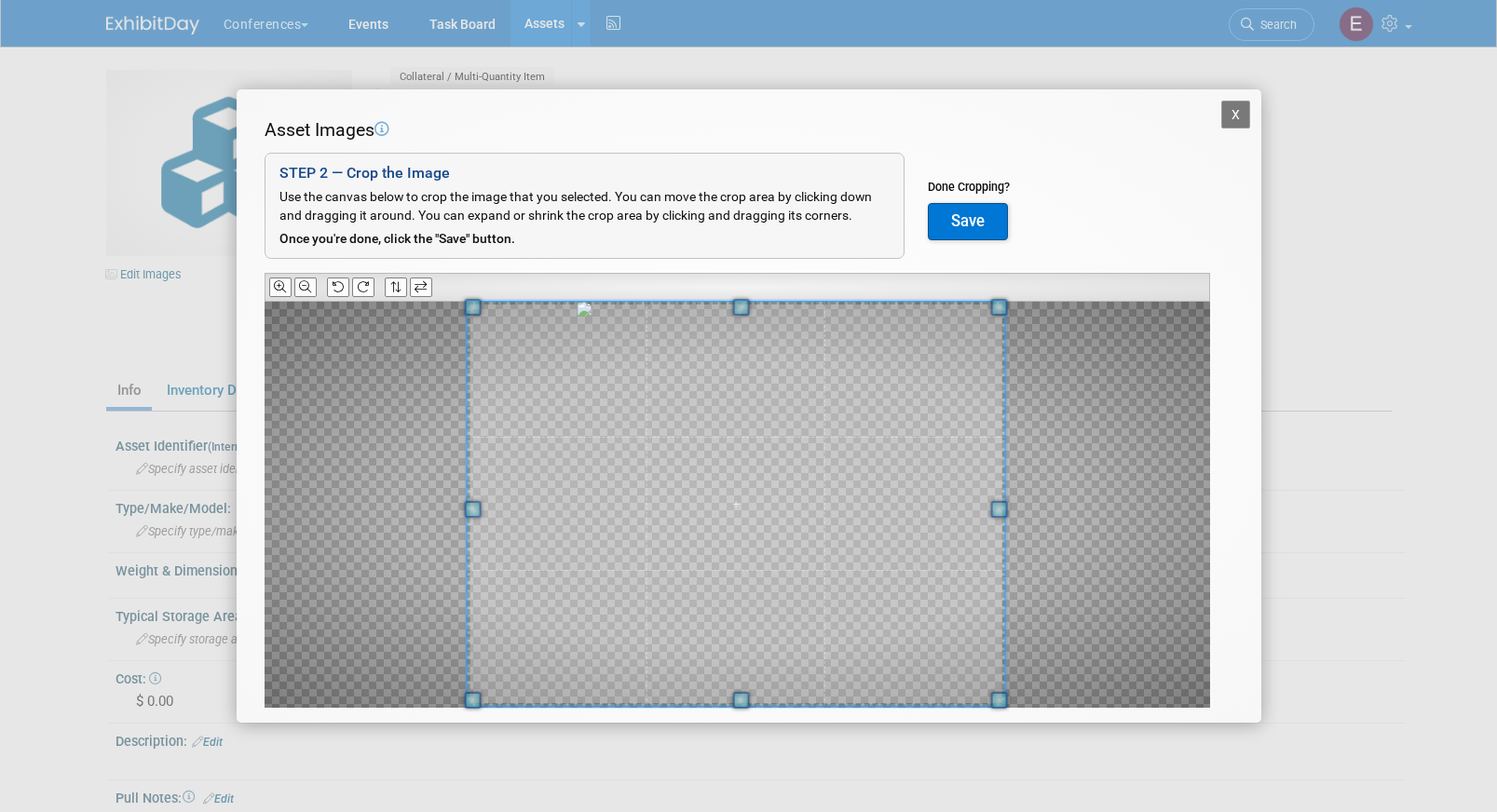
click at [1006, 761] on div "X Asset Images Add Image STEP 2 — Crop the Image Use the canvas below to crop t…" at bounding box center [748, 406] width 1497 height 812
click at [975, 239] on button "Save" at bounding box center [967, 221] width 80 height 37
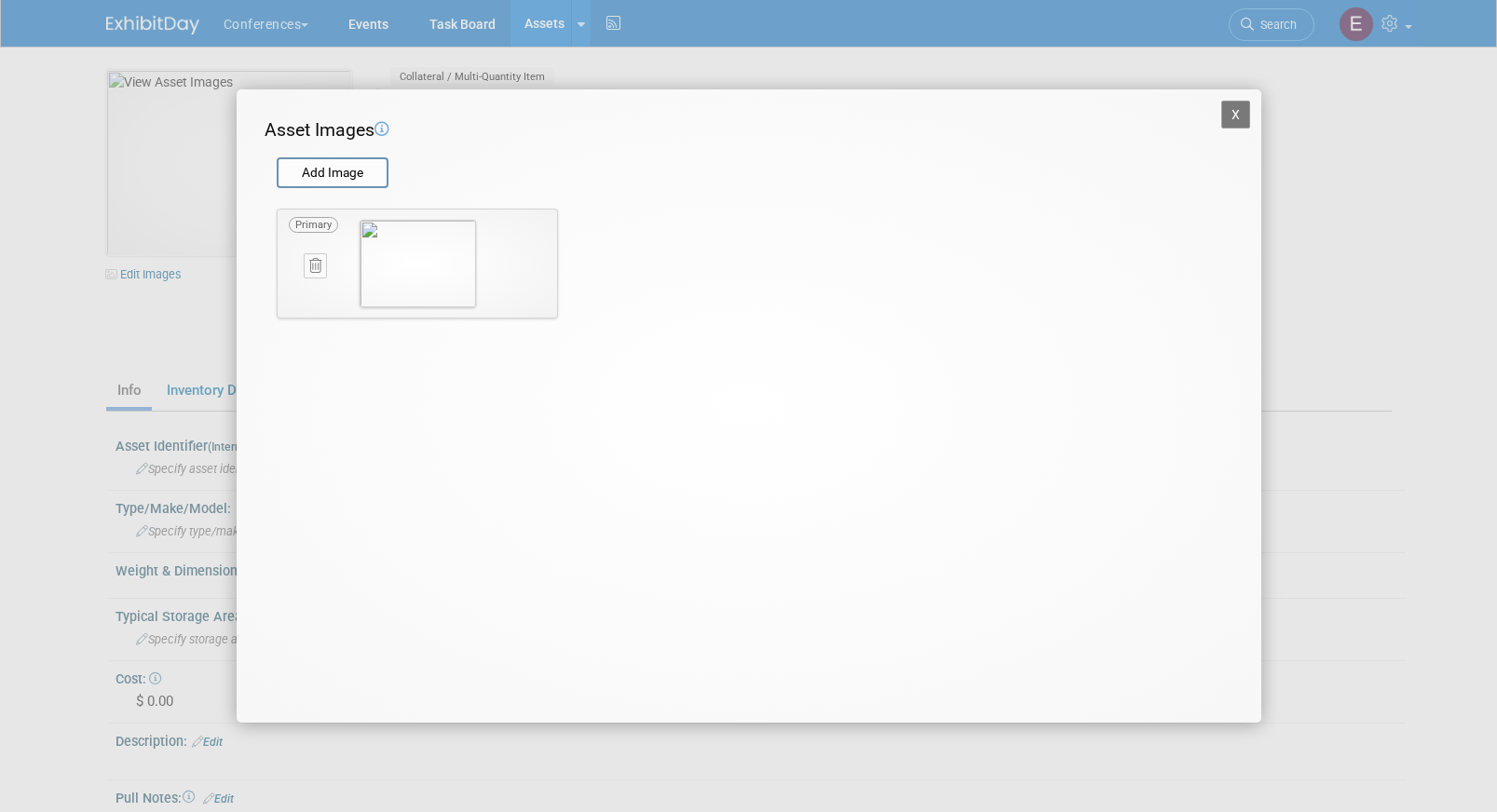
click at [1230, 120] on button "X" at bounding box center [1235, 114] width 29 height 28
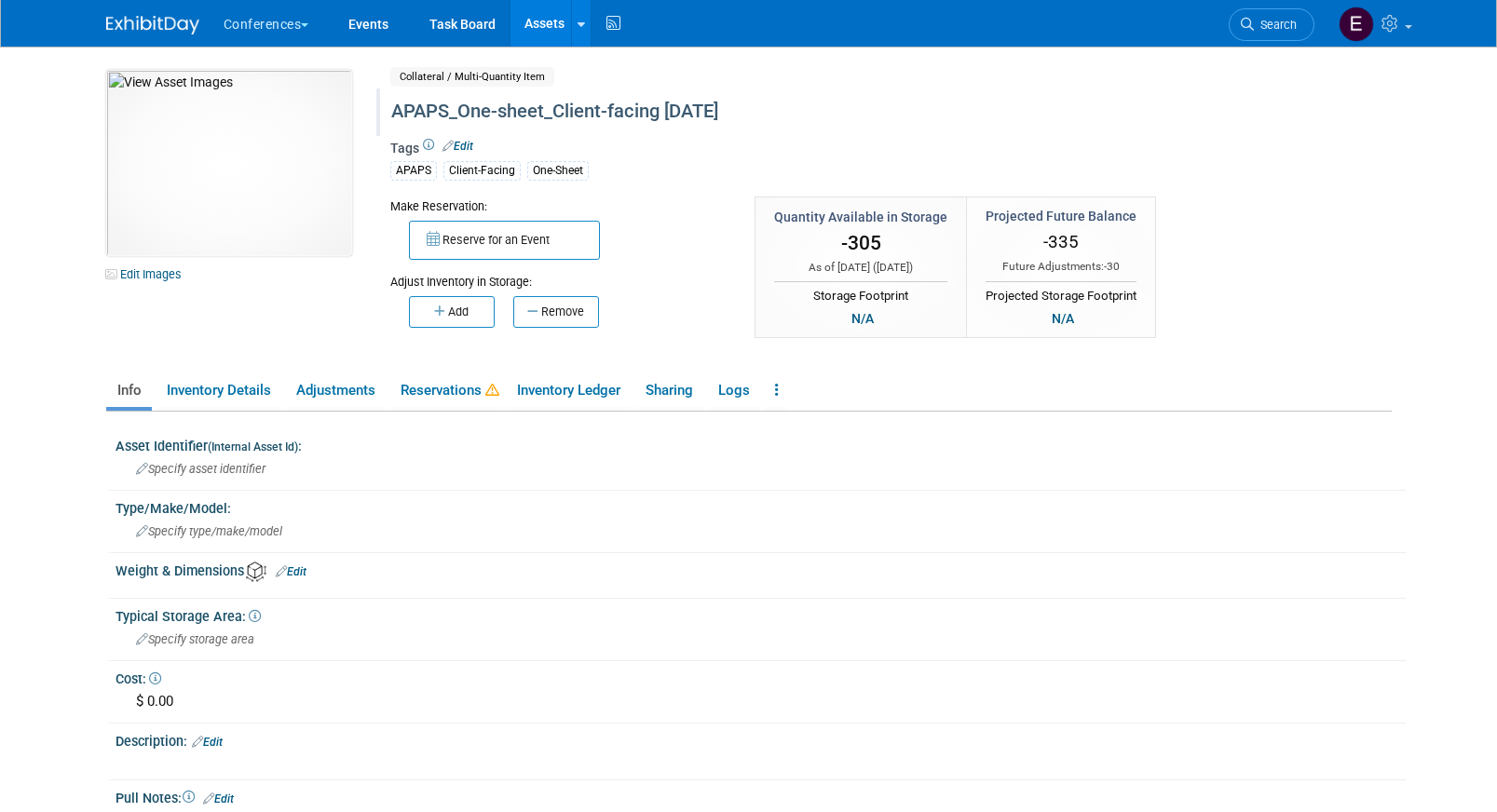
click at [1274, 26] on span "Search" at bounding box center [1274, 25] width 43 height 14
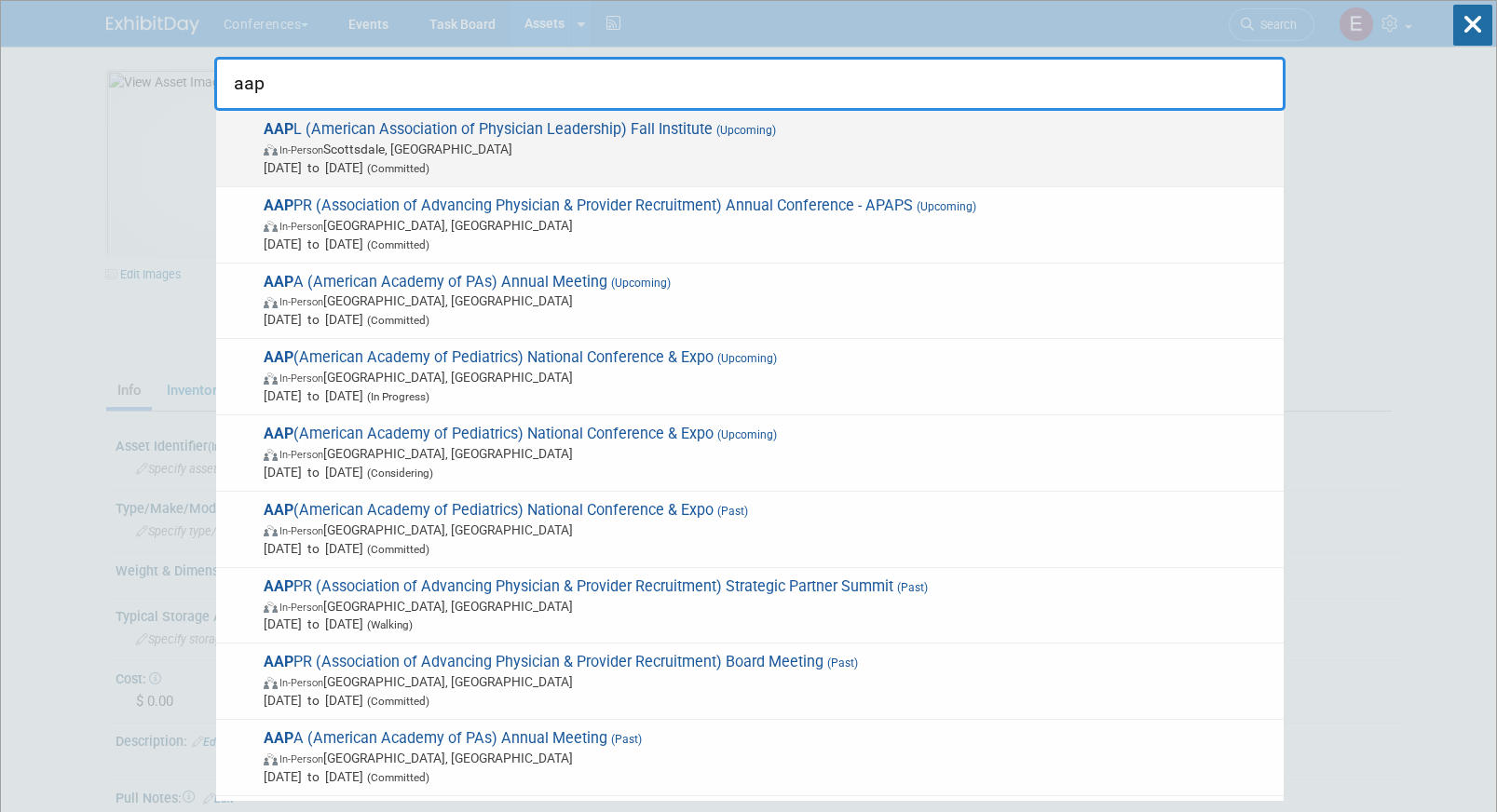
type input "aap"
click at [597, 154] on span "In-Person Scottsdale, AZ" at bounding box center [768, 149] width 1011 height 19
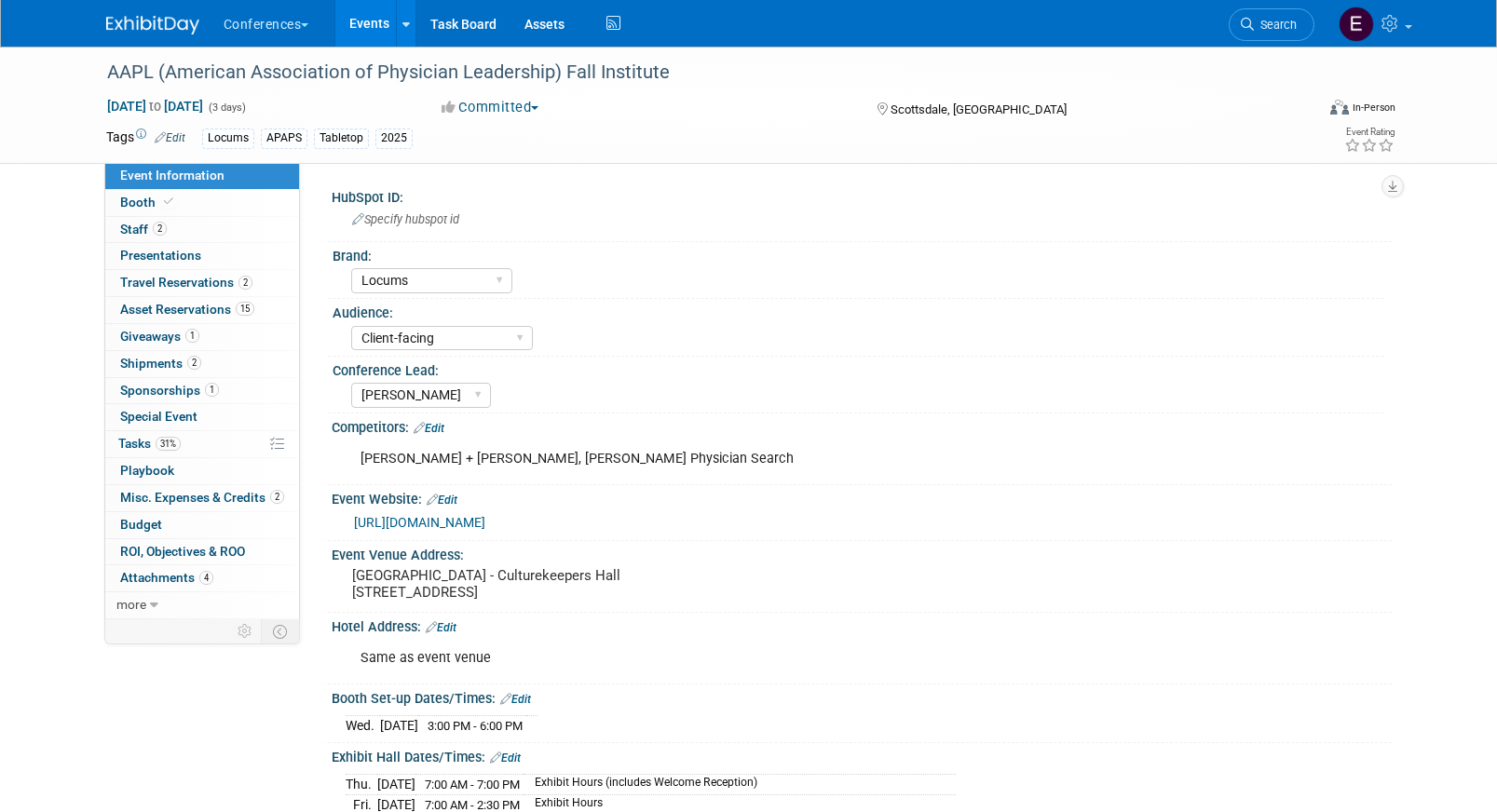
select select "Locums"
select select "Client-facing"
select select "[PERSON_NAME]"
click at [185, 442] on link "31% Tasks 31%" at bounding box center [203, 443] width 194 height 26
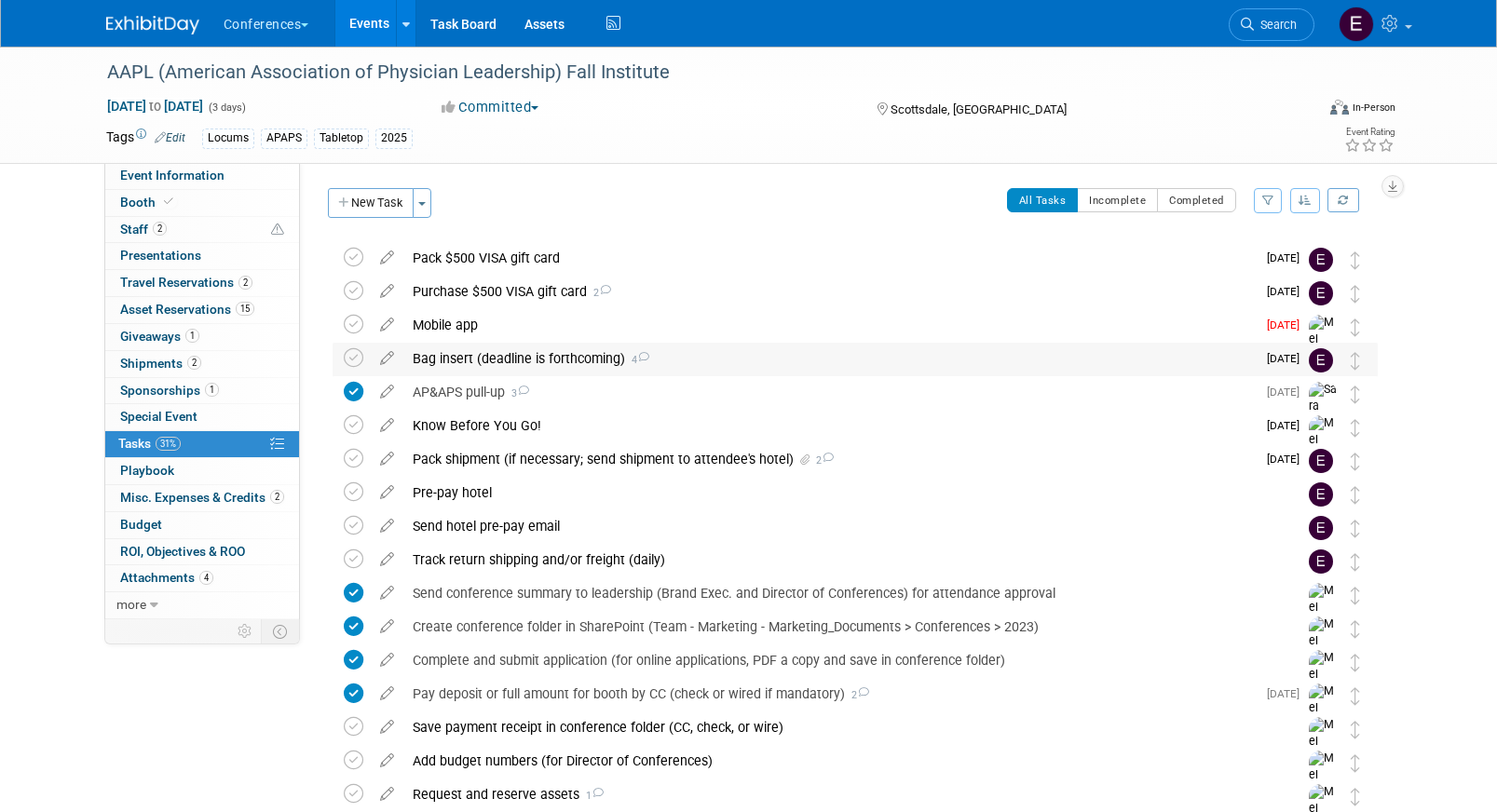
click at [508, 358] on div "Bag insert (deadline is forthcoming) 4" at bounding box center [829, 358] width 852 height 31
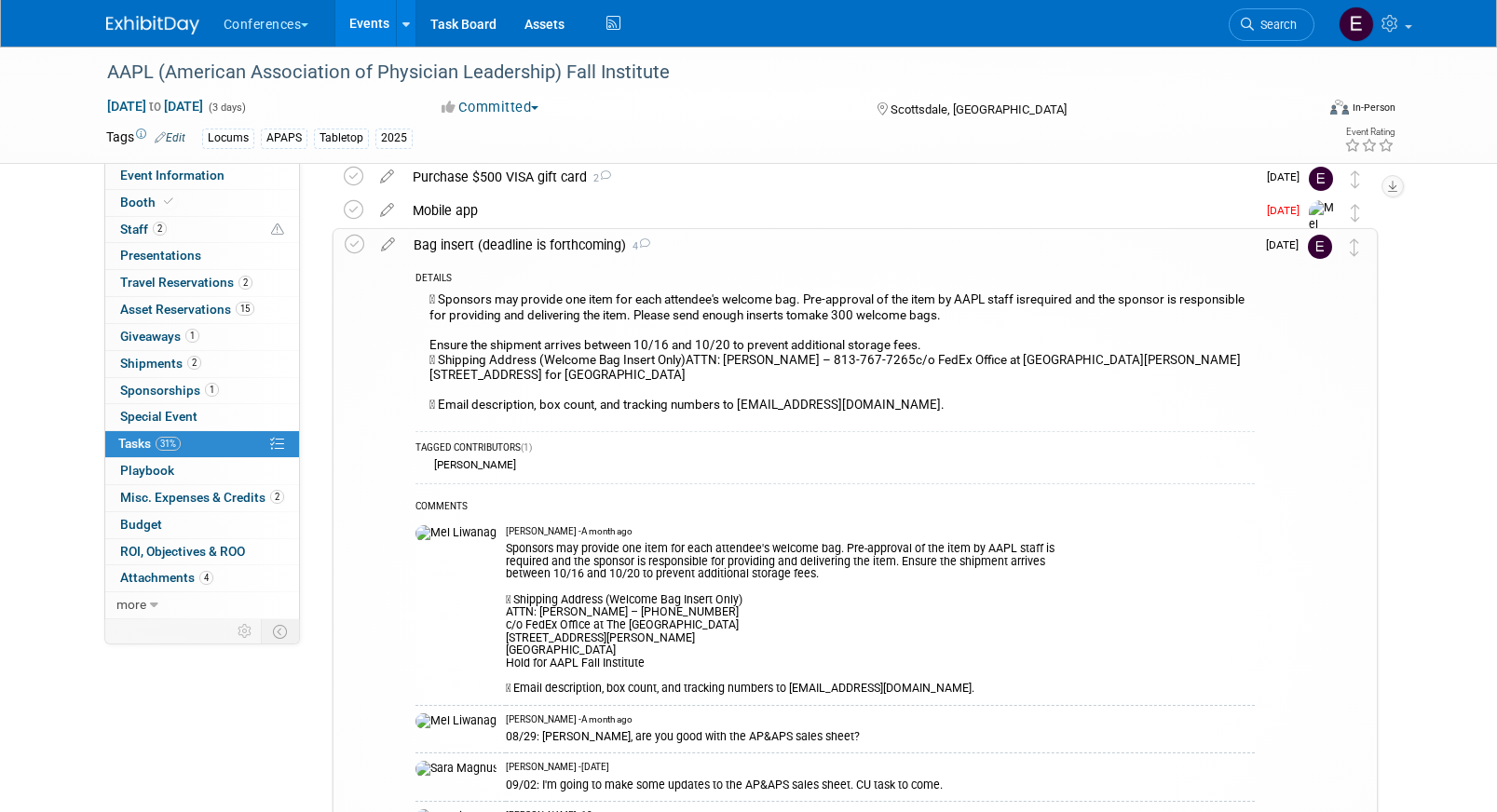
scroll to position [117, 0]
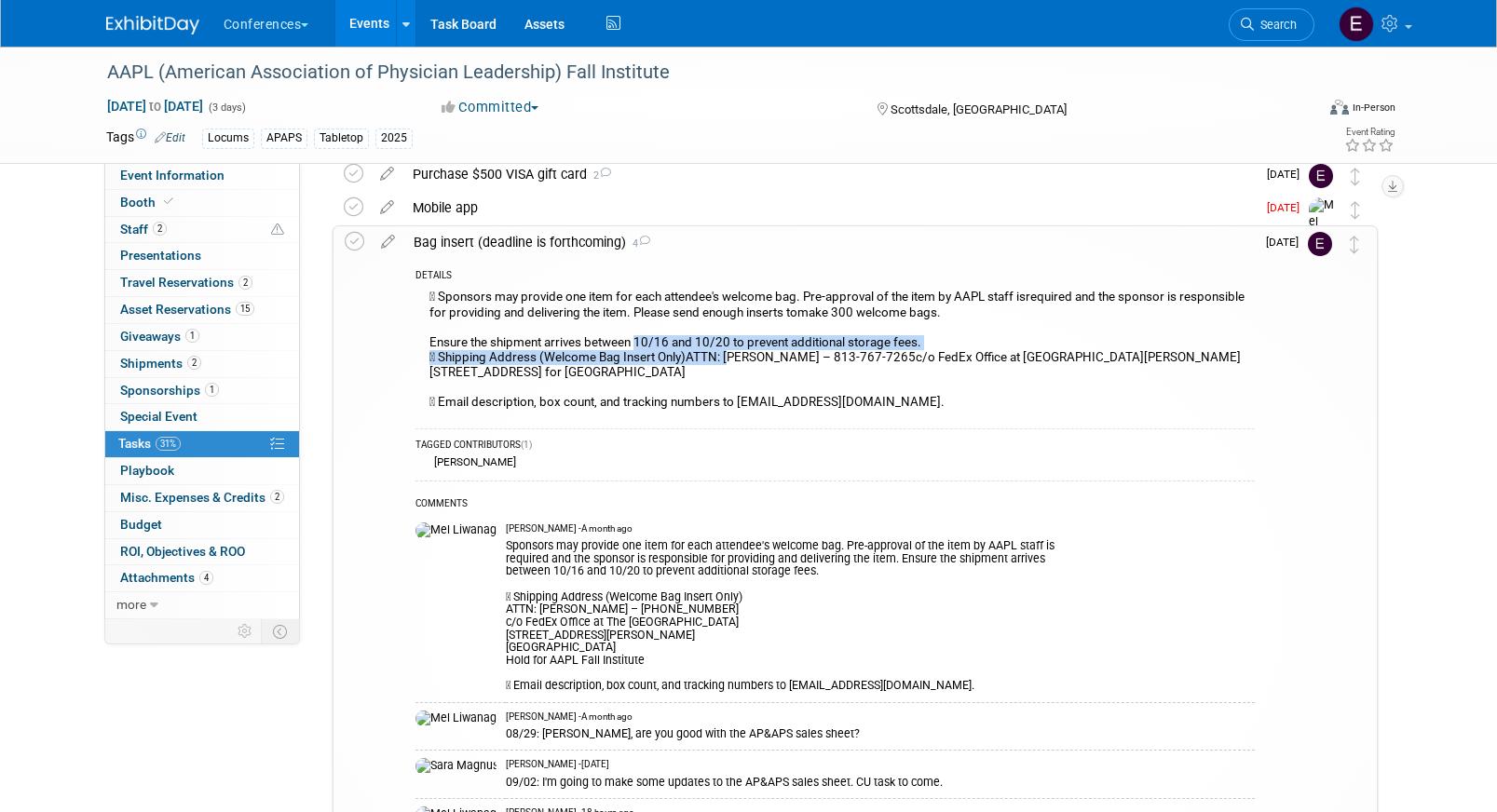
drag, startPoint x: 636, startPoint y: 345, endPoint x: 729, endPoint y: 350, distance: 93.1
click at [730, 350] on div " Sponsors may provide one item for each attendee's welcome bag. Pre-approval o…" at bounding box center [835, 352] width 839 height 134
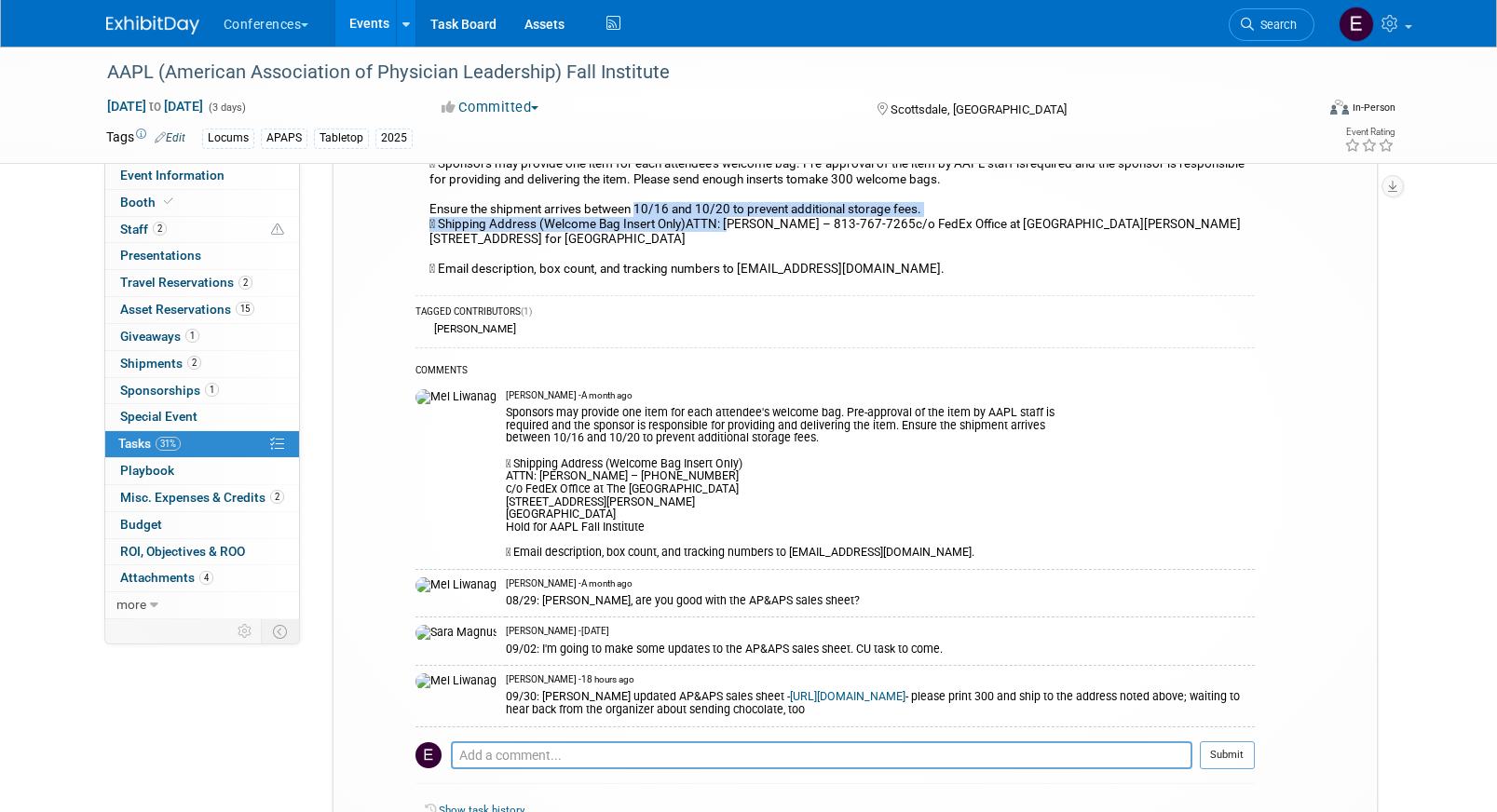
scroll to position [0, 0]
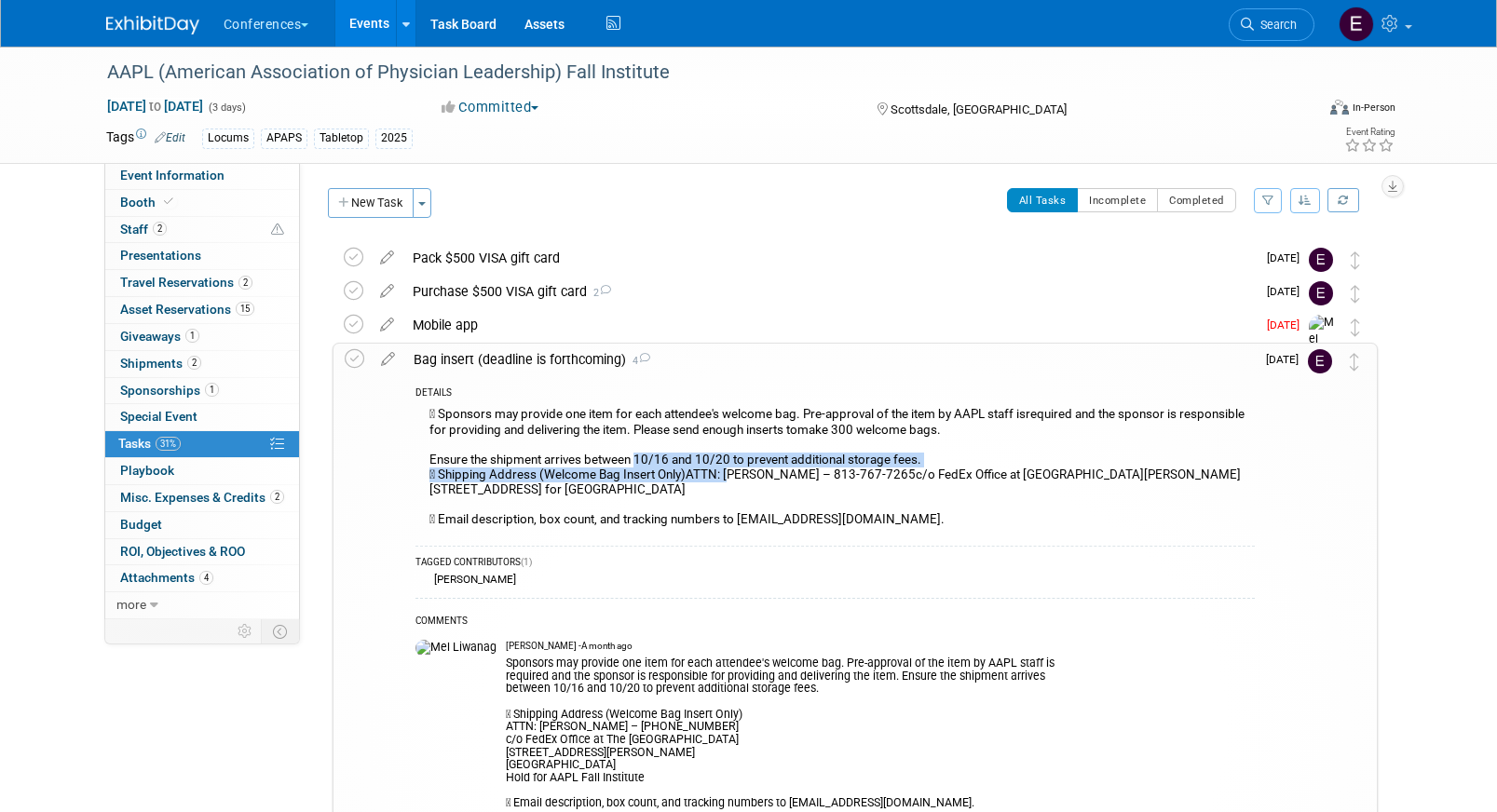
click at [673, 477] on div " Sponsors may provide one item for each attendee's welcome bag. Pre-approval o…" at bounding box center [835, 469] width 839 height 134
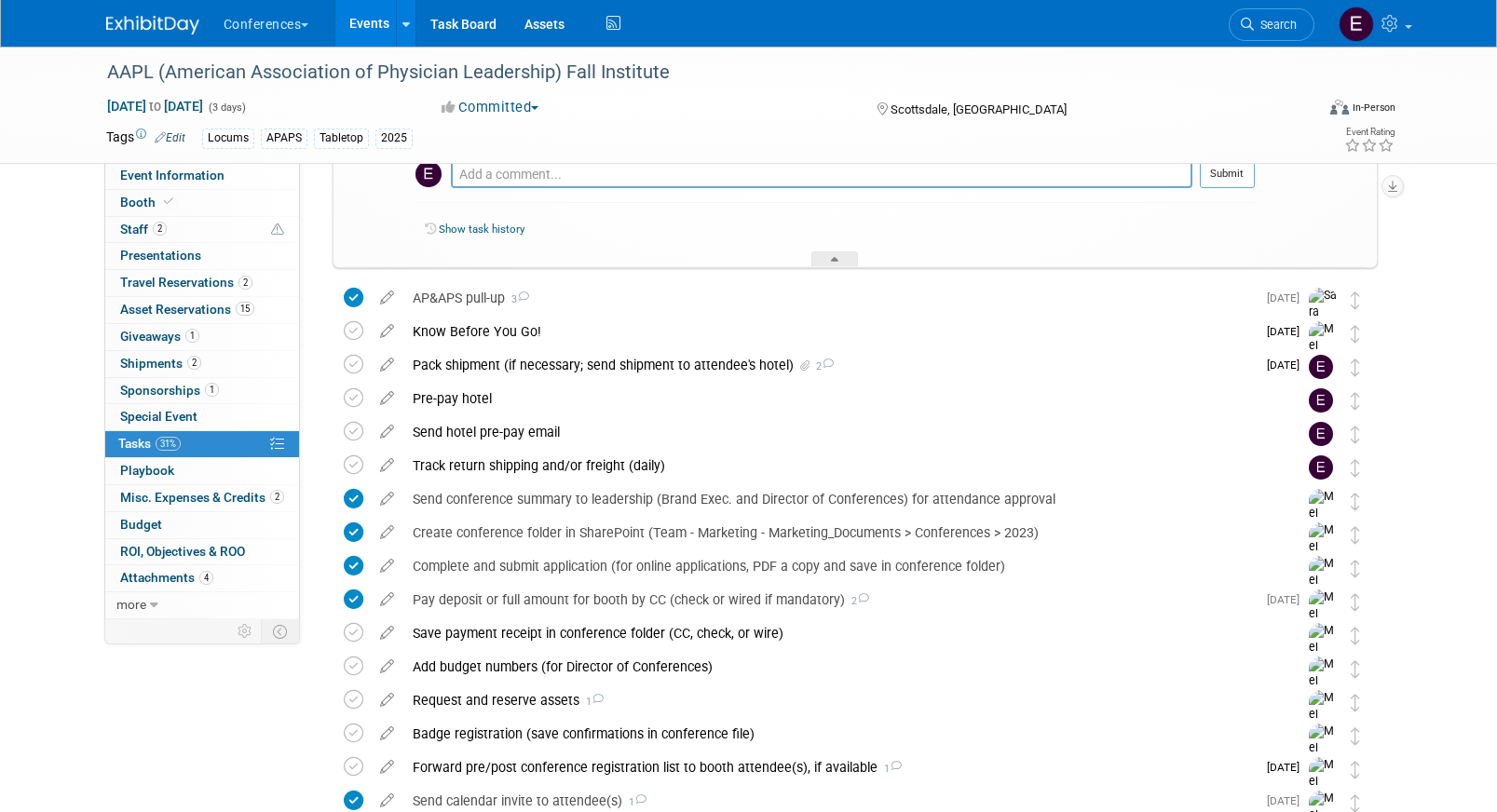
scroll to position [854, 0]
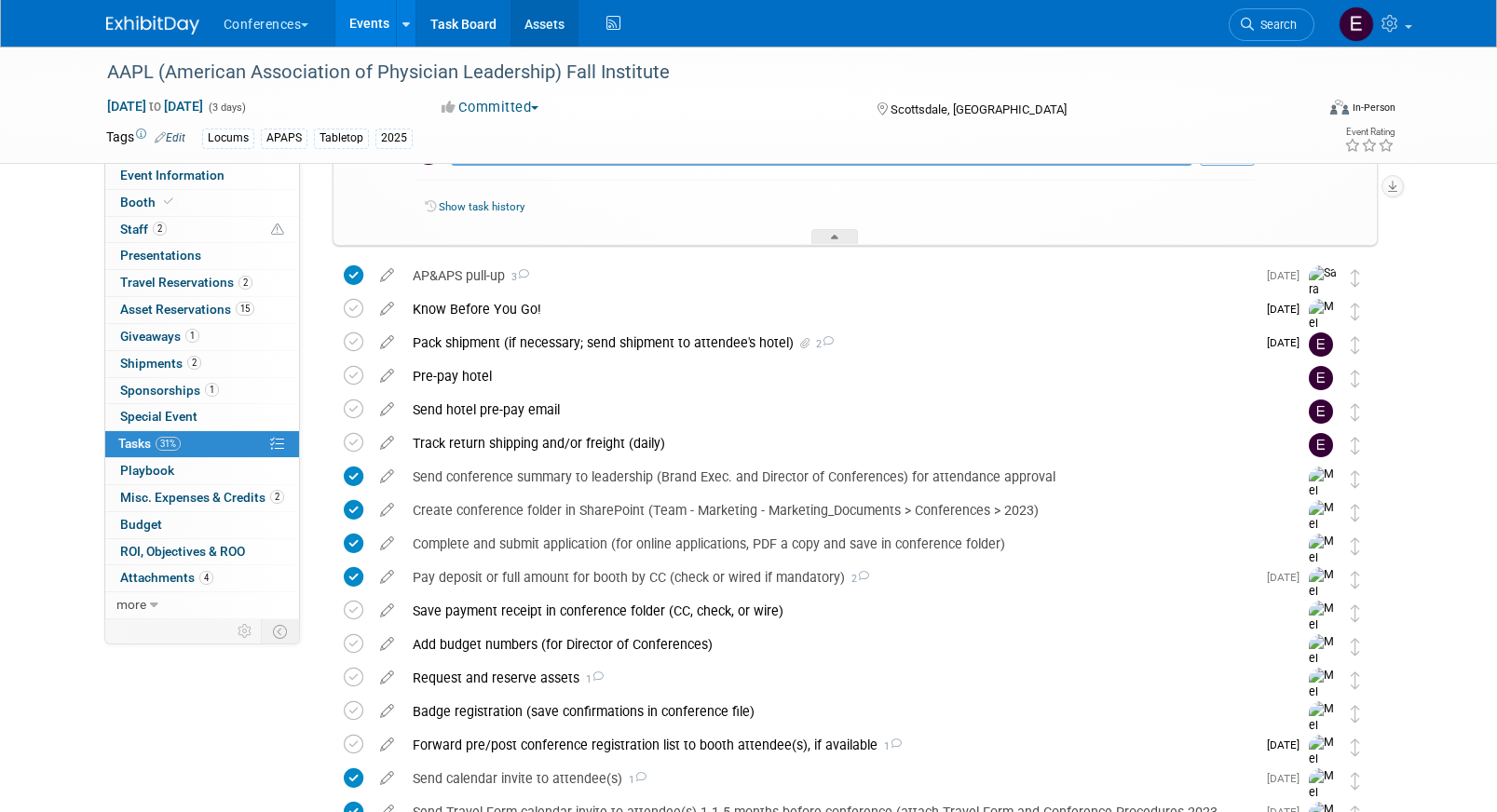
click at [554, 33] on link "Assets" at bounding box center [544, 23] width 68 height 47
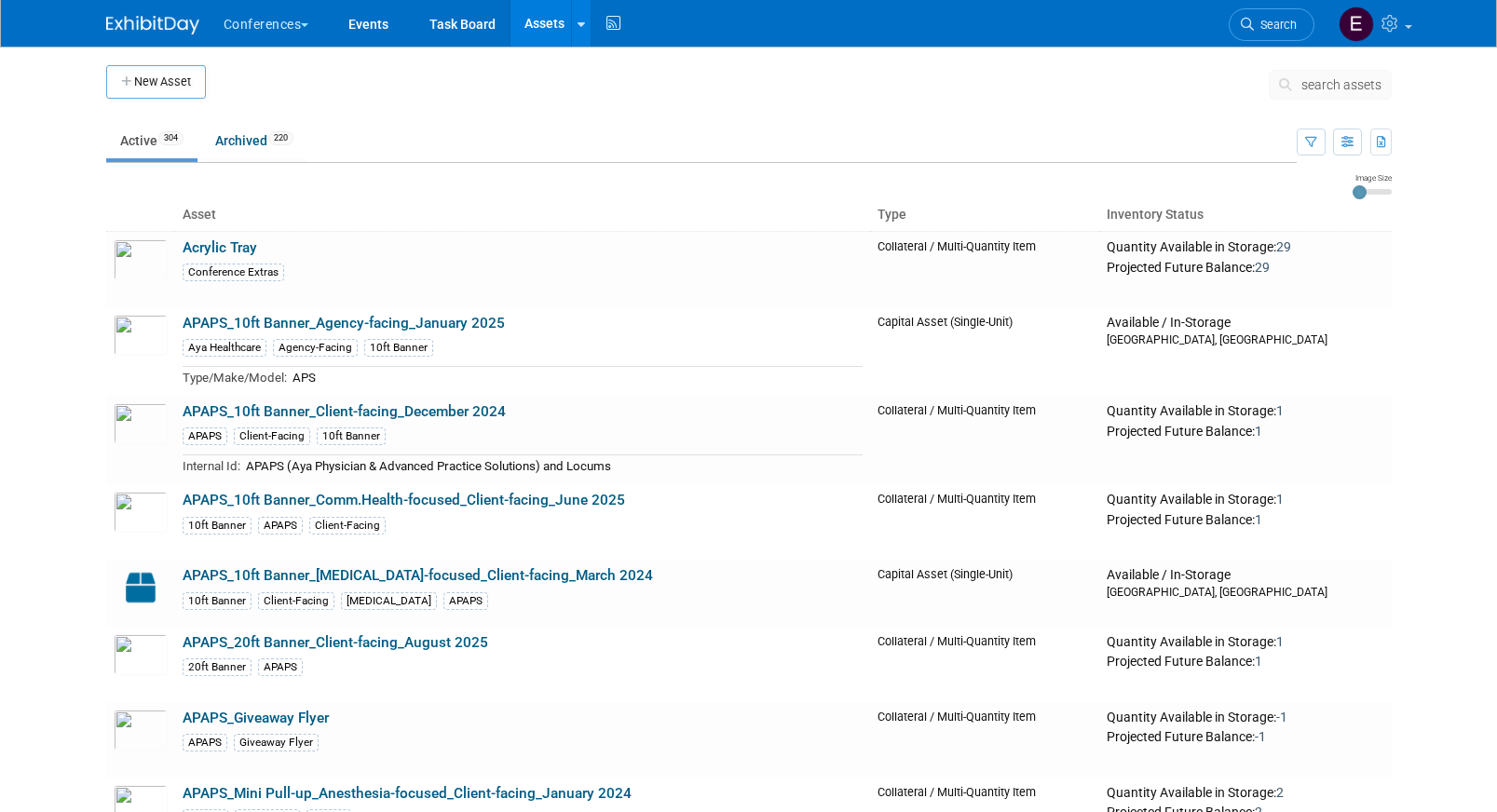
click at [1284, 86] on icon at bounding box center [1289, 85] width 20 height 13
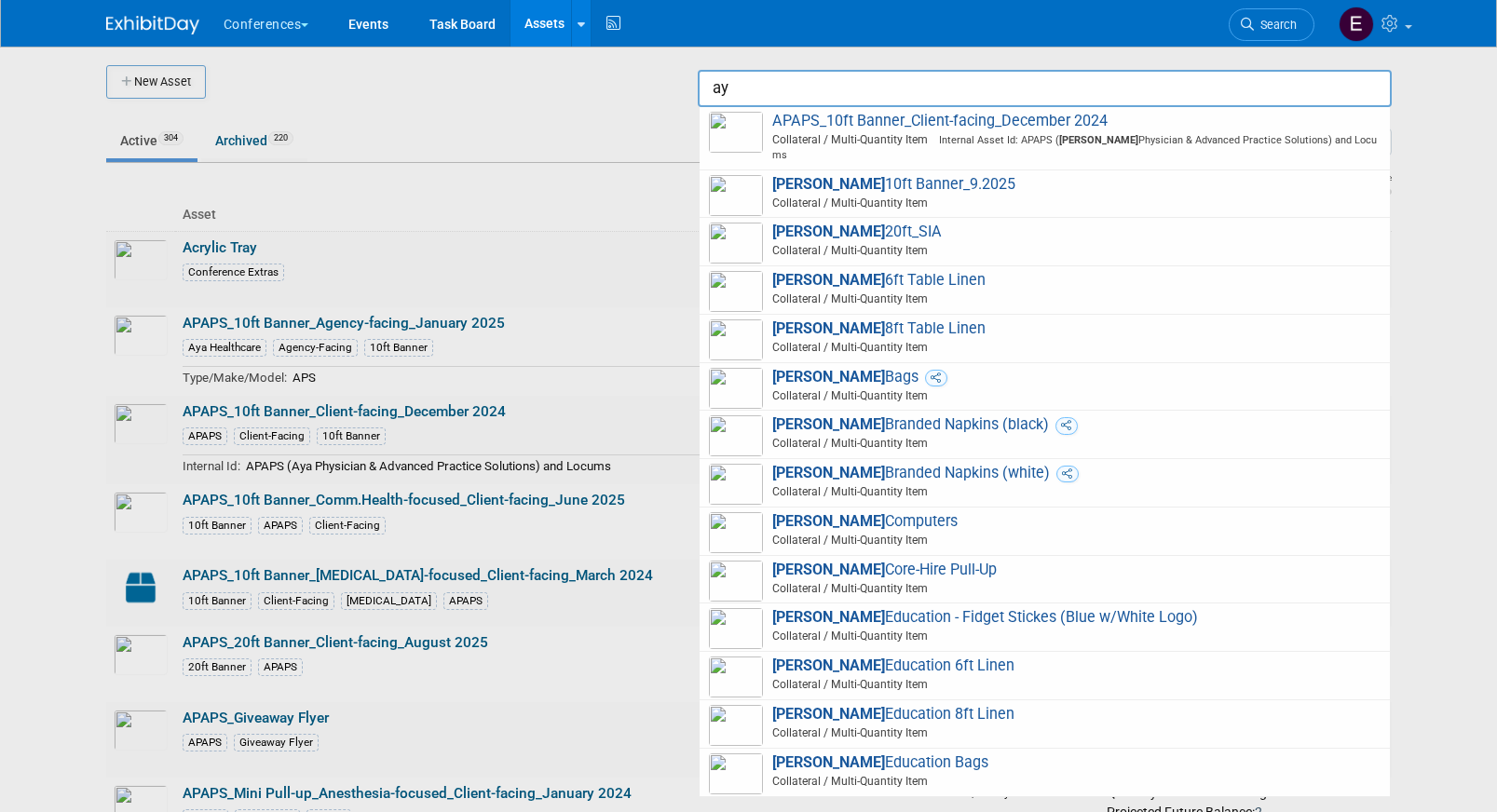
type input "a"
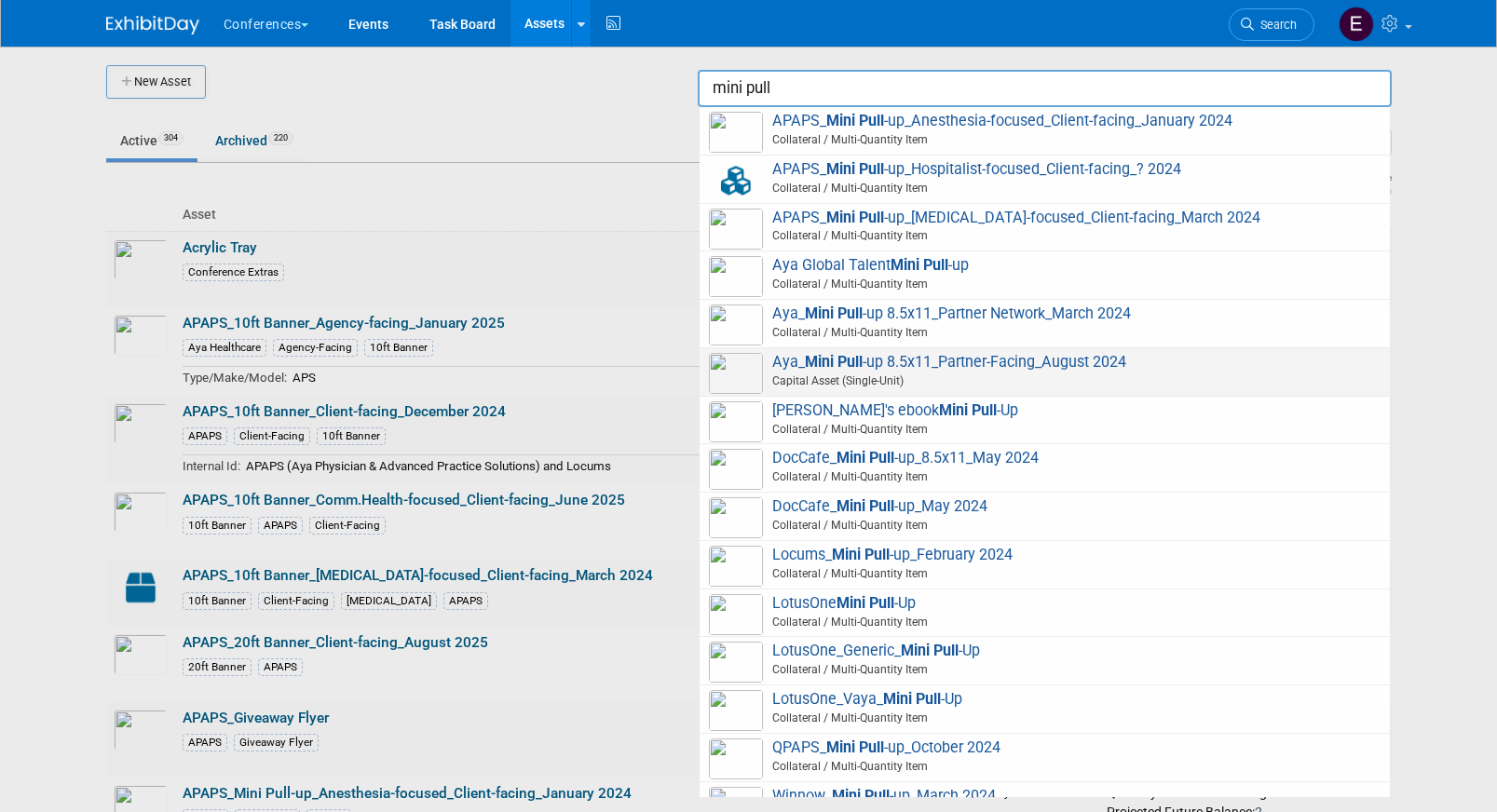
click at [957, 375] on span "Capital Asset (Single-Unit)" at bounding box center [1047, 381] width 666 height 17
type input "Aya_Mini Pull-up 8.5x11_Partner-Facing_August 2024"
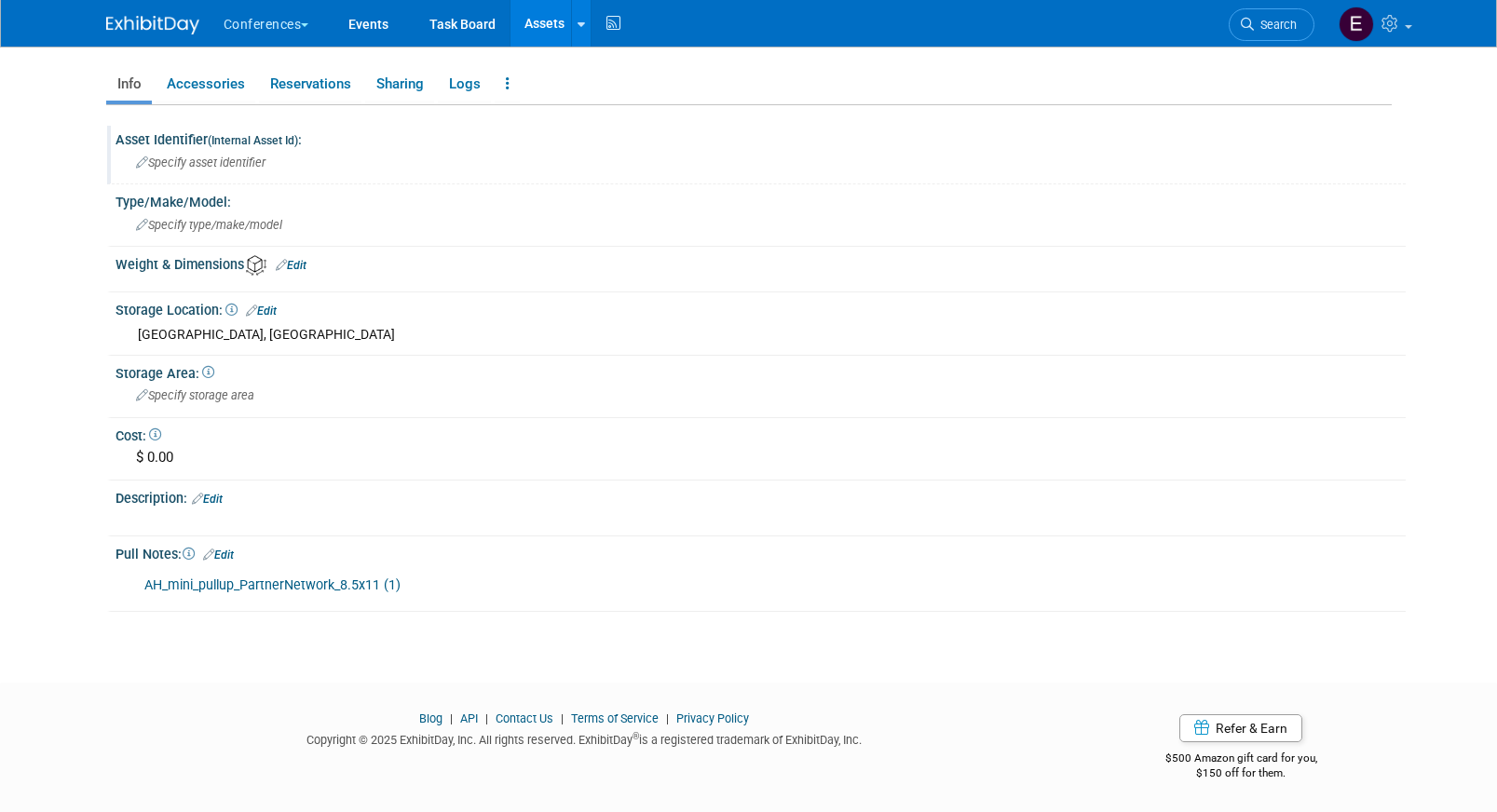
scroll to position [256, 0]
click at [204, 589] on link "AH_mini_pullup_PartnerNetwork_8.5x11 (1)" at bounding box center [272, 586] width 256 height 16
click at [1232, 22] on link "Search" at bounding box center [1272, 25] width 86 height 32
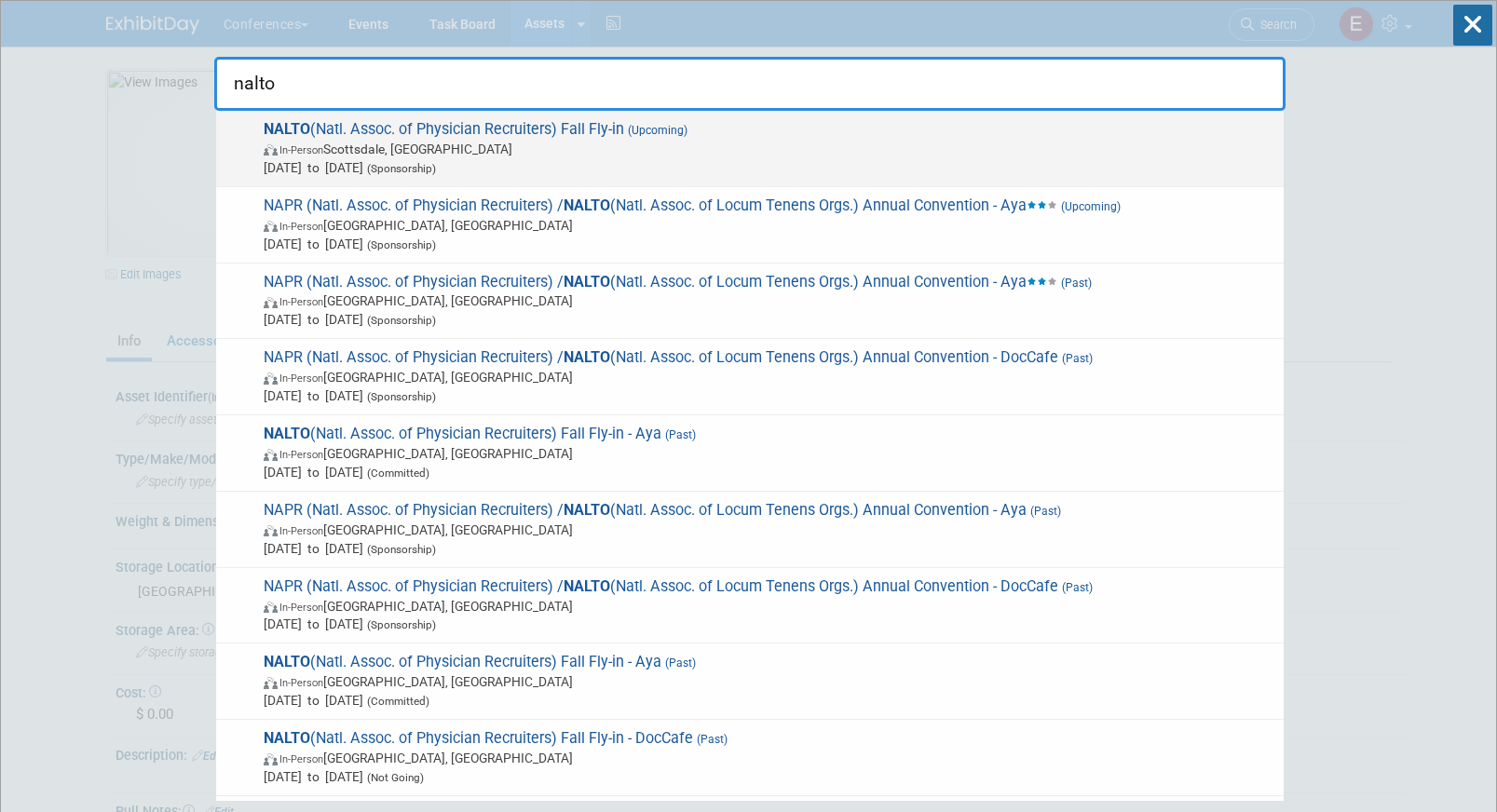
type input "nalto"
click at [721, 158] on span "Oct 8, 2025 to Oct 10, 2025 (Sponsorship)" at bounding box center [768, 167] width 1011 height 19
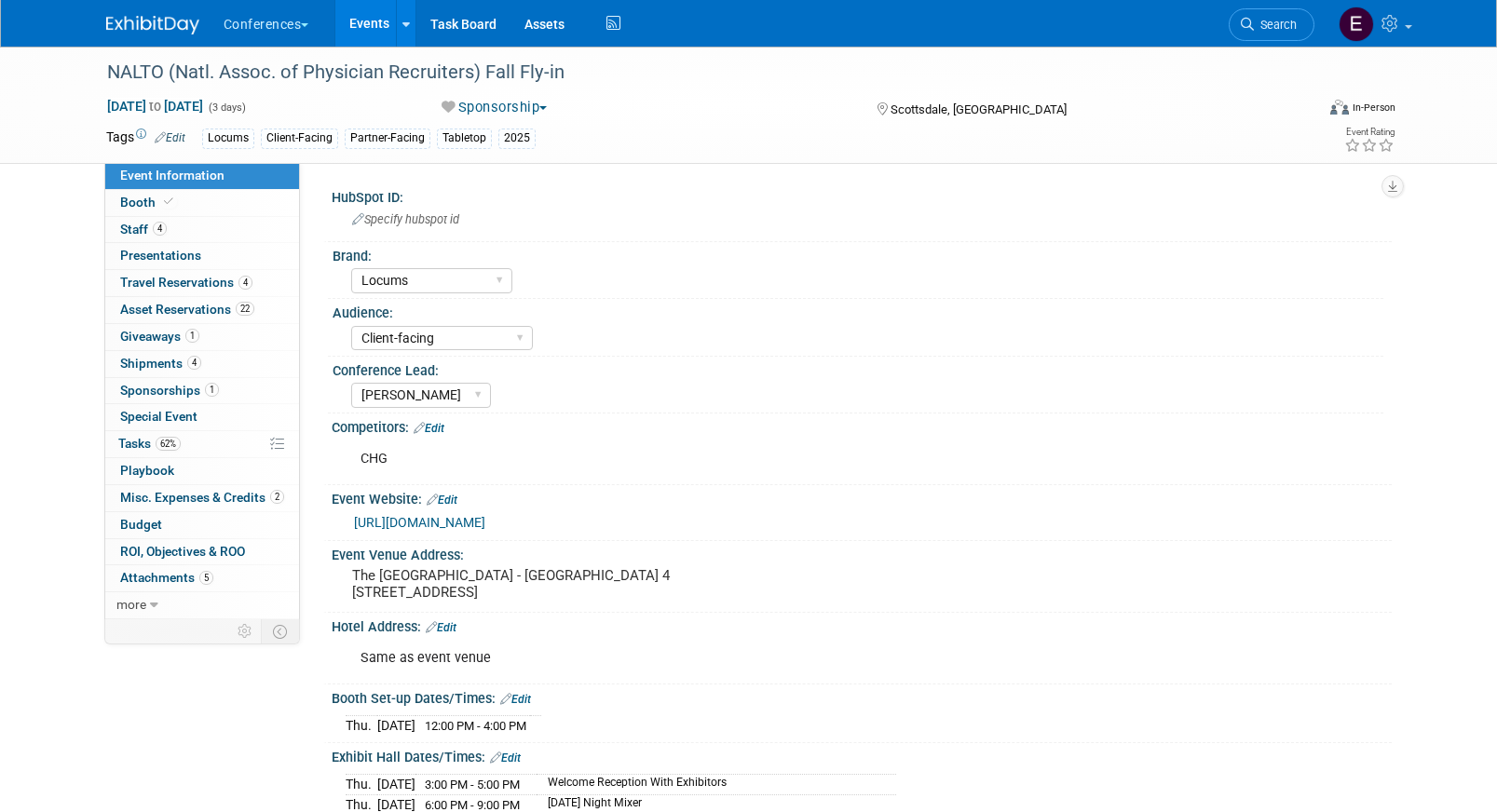
select select "Locums"
select select "Client-facing"
select select "Mel"
click at [1261, 15] on link "Search" at bounding box center [1272, 25] width 86 height 32
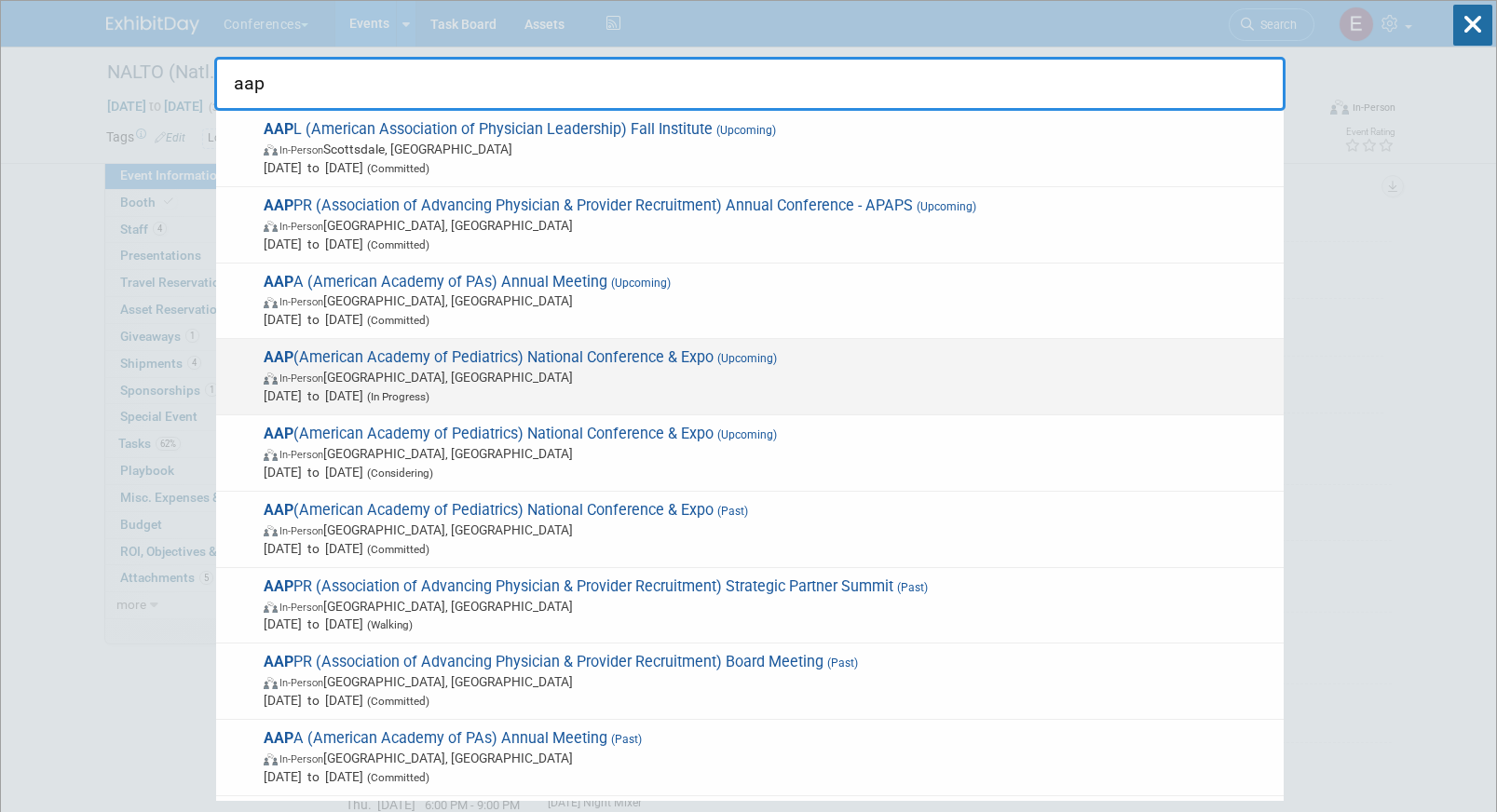
type input "aap"
click at [553, 361] on span "AAP (American Academy of Pediatrics) National Conference & Expo (Upcoming) In-P…" at bounding box center [766, 377] width 1016 height 57
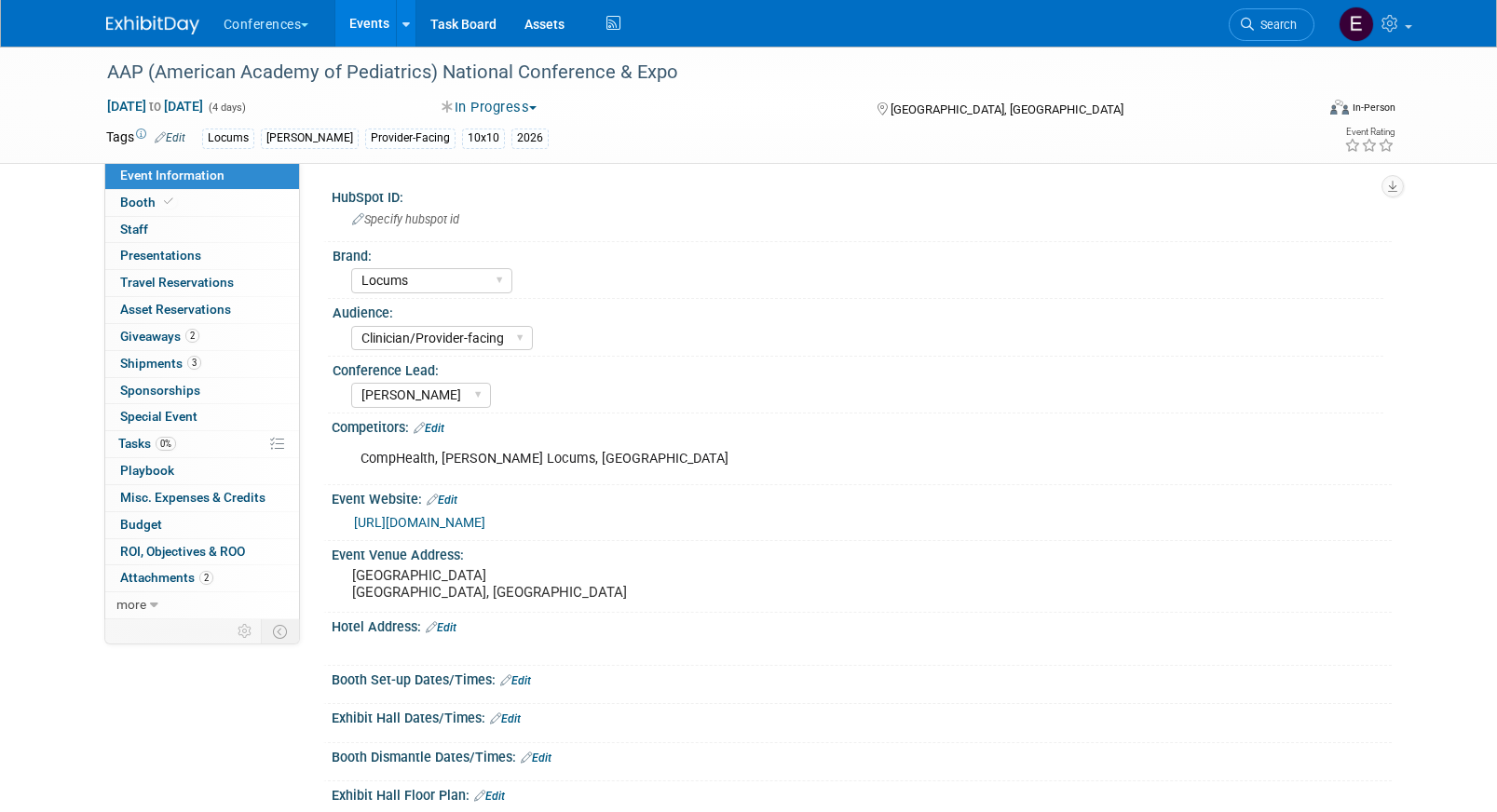
select select "Locums"
select select "Clinician/Provider-facing"
select select "[PERSON_NAME]"
click at [209, 440] on link "0% Tasks 0%" at bounding box center [203, 443] width 194 height 26
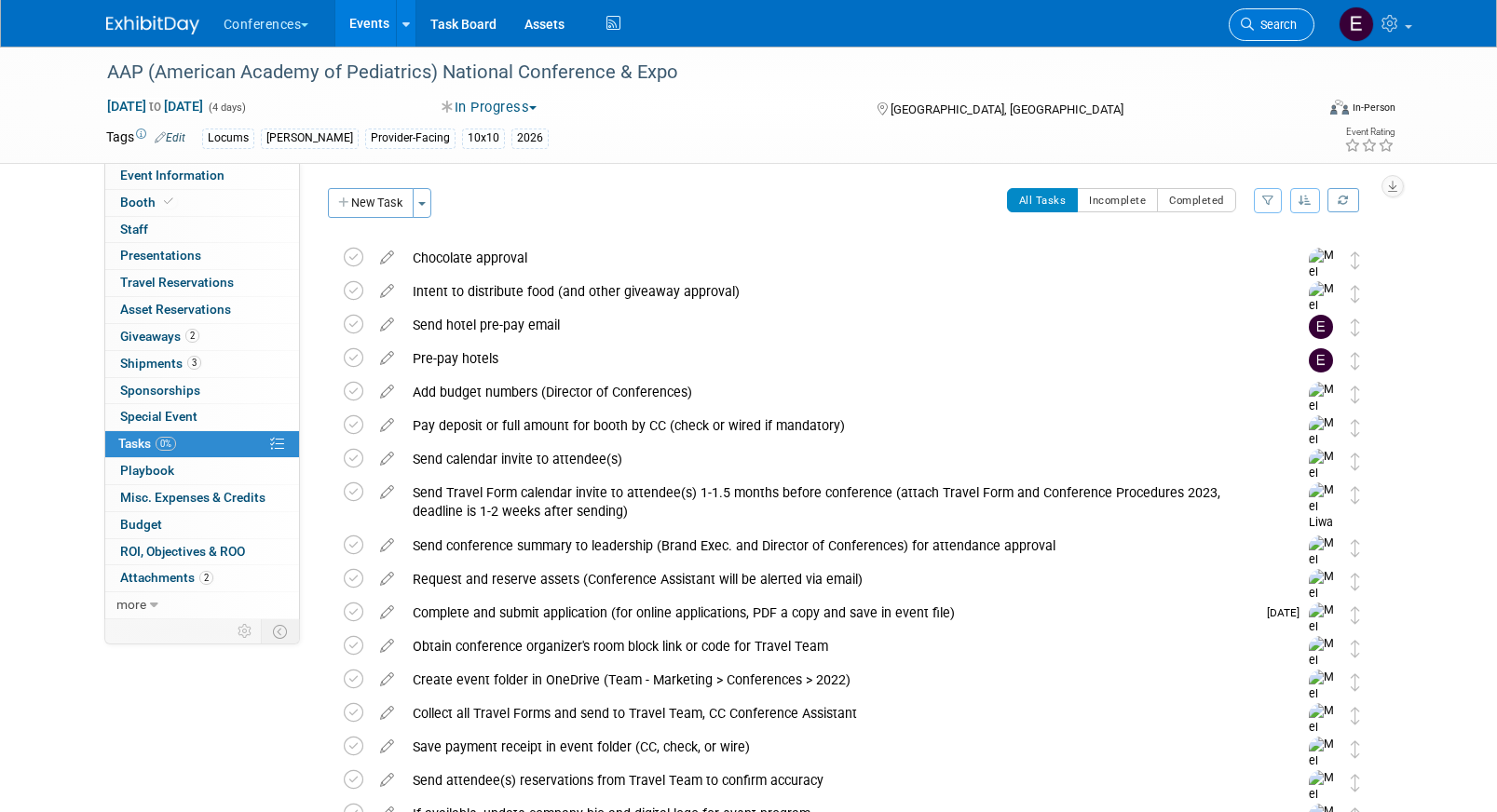
click at [1263, 31] on link "Search" at bounding box center [1272, 25] width 86 height 32
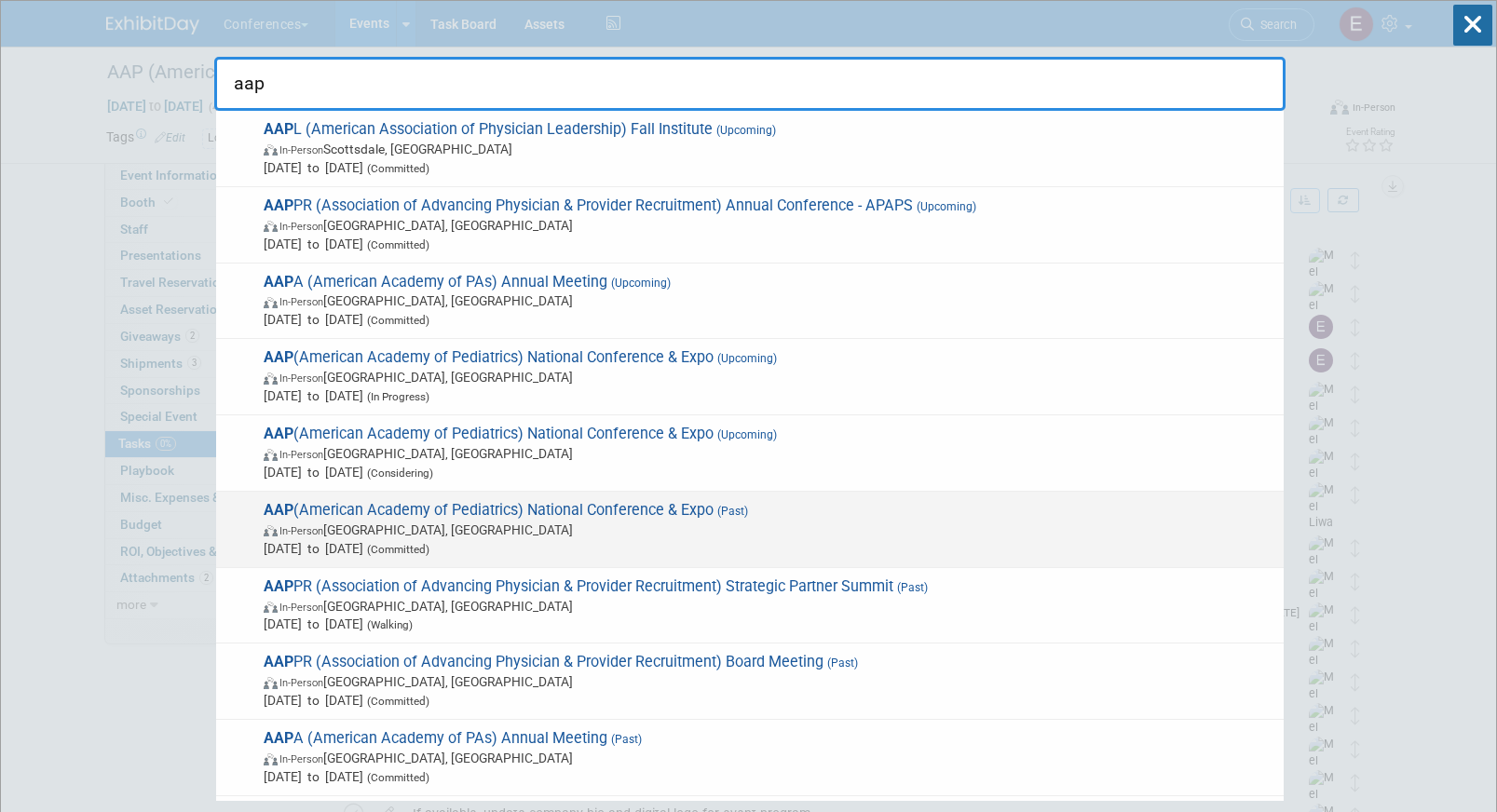
type input "aap"
click at [552, 527] on span "In-Person [GEOGRAPHIC_DATA], [GEOGRAPHIC_DATA]" at bounding box center [768, 530] width 1011 height 19
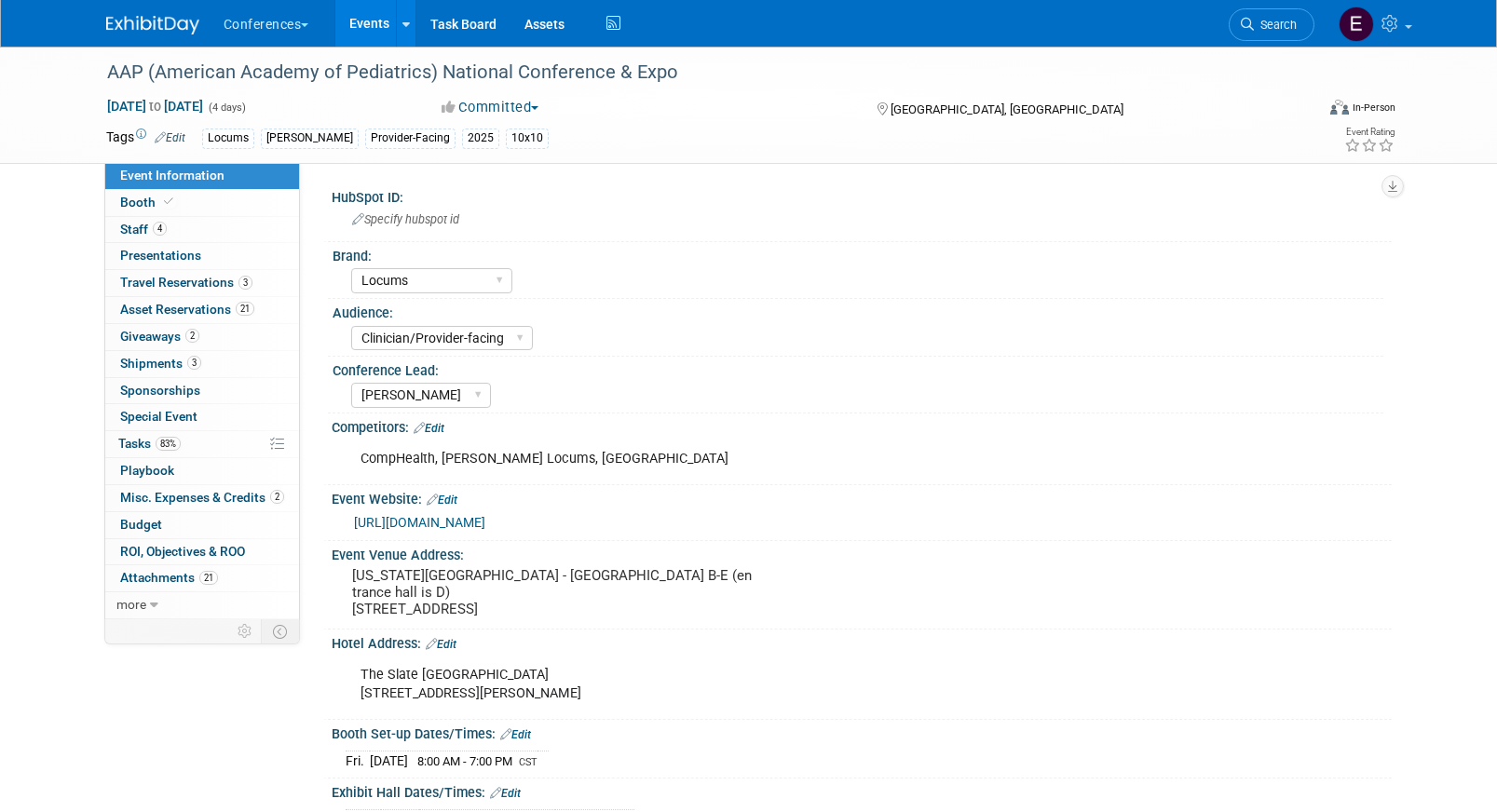
select select "Locums"
select select "Clinician/Provider-facing"
select select "[PERSON_NAME]"
click at [195, 446] on link "83% Tasks 83%" at bounding box center [203, 443] width 194 height 26
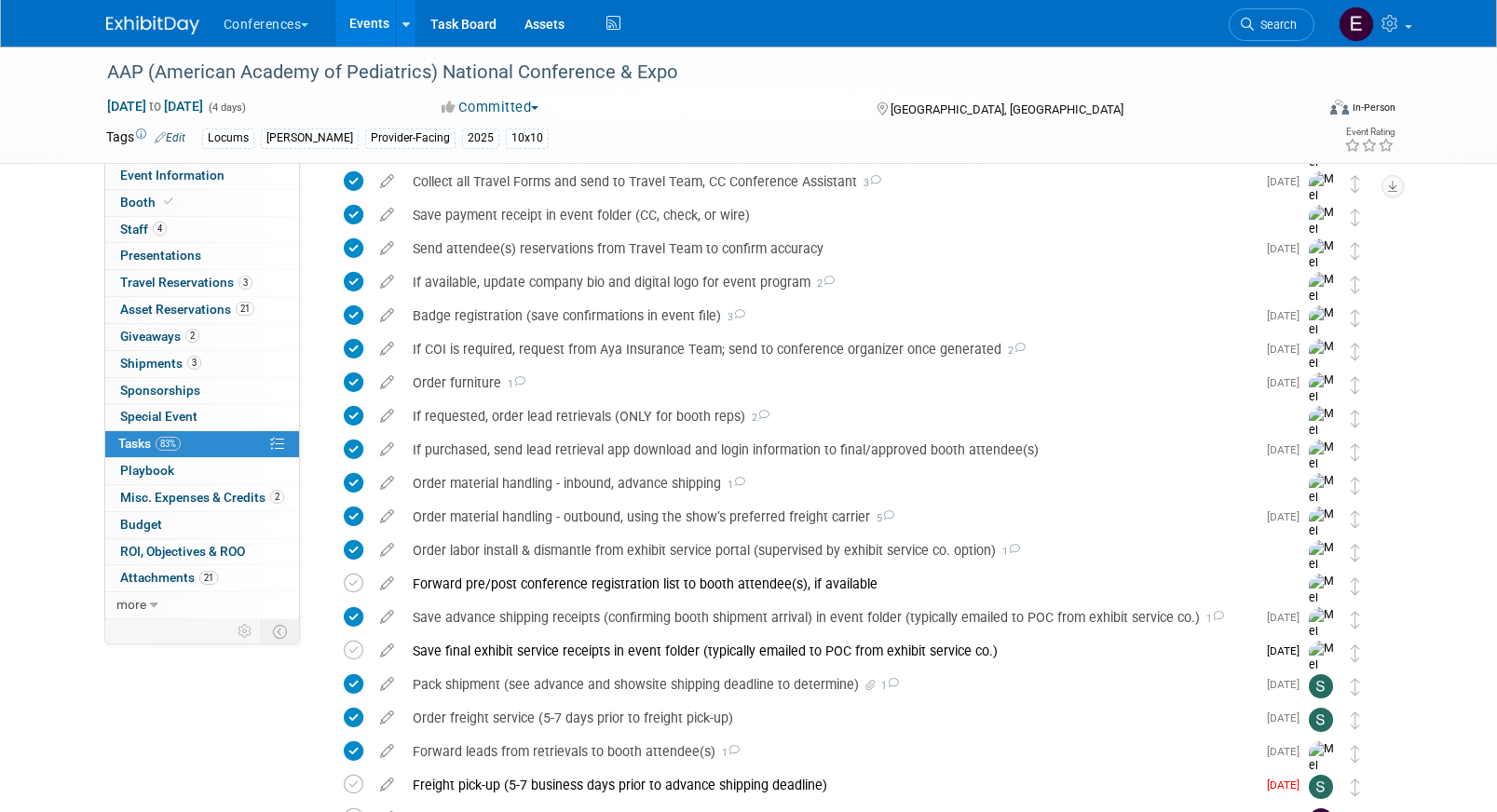
scroll to position [770, 0]
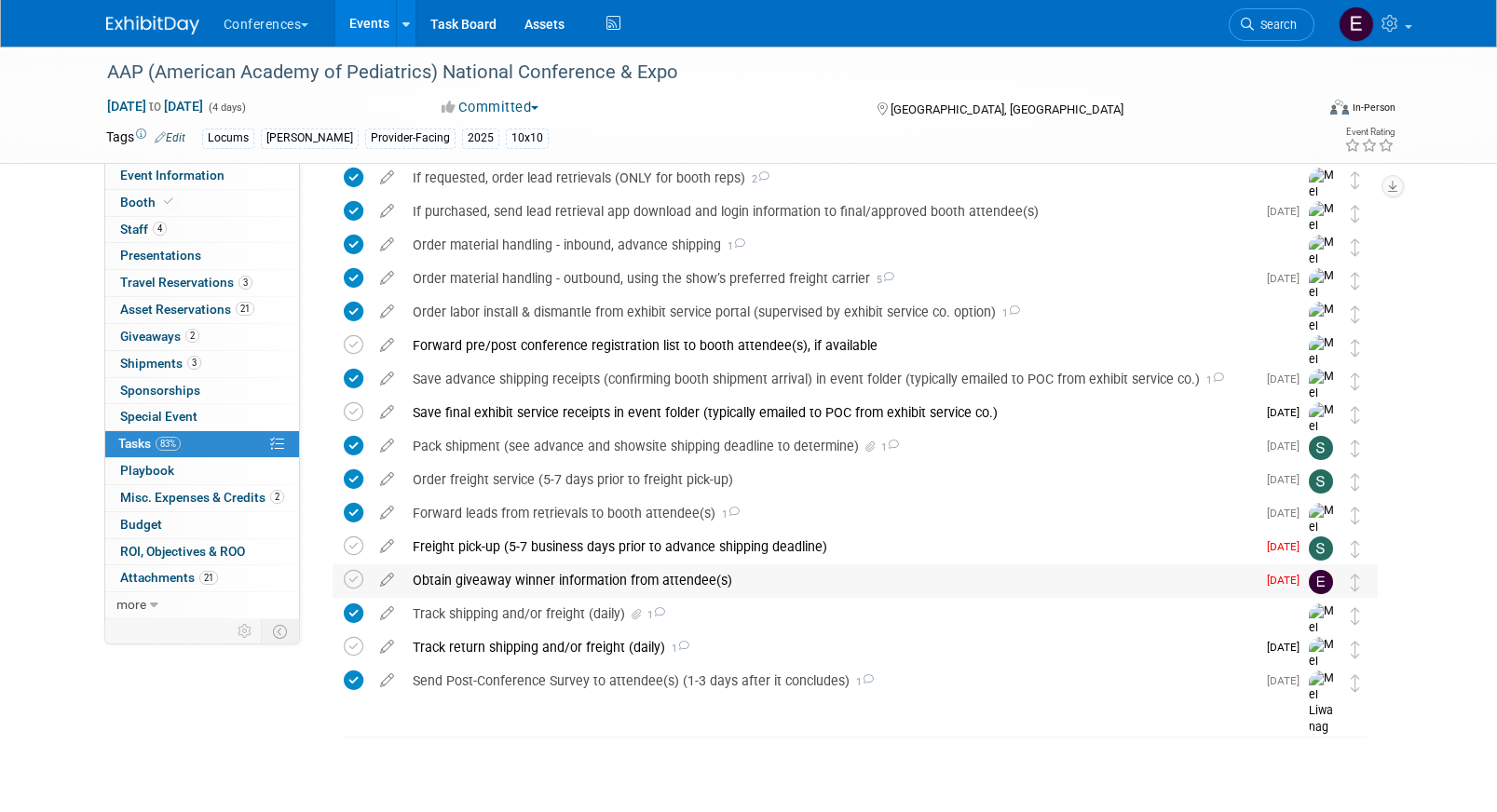
click at [451, 574] on div "Obtain giveaway winner information from attendee(s)" at bounding box center [829, 579] width 852 height 31
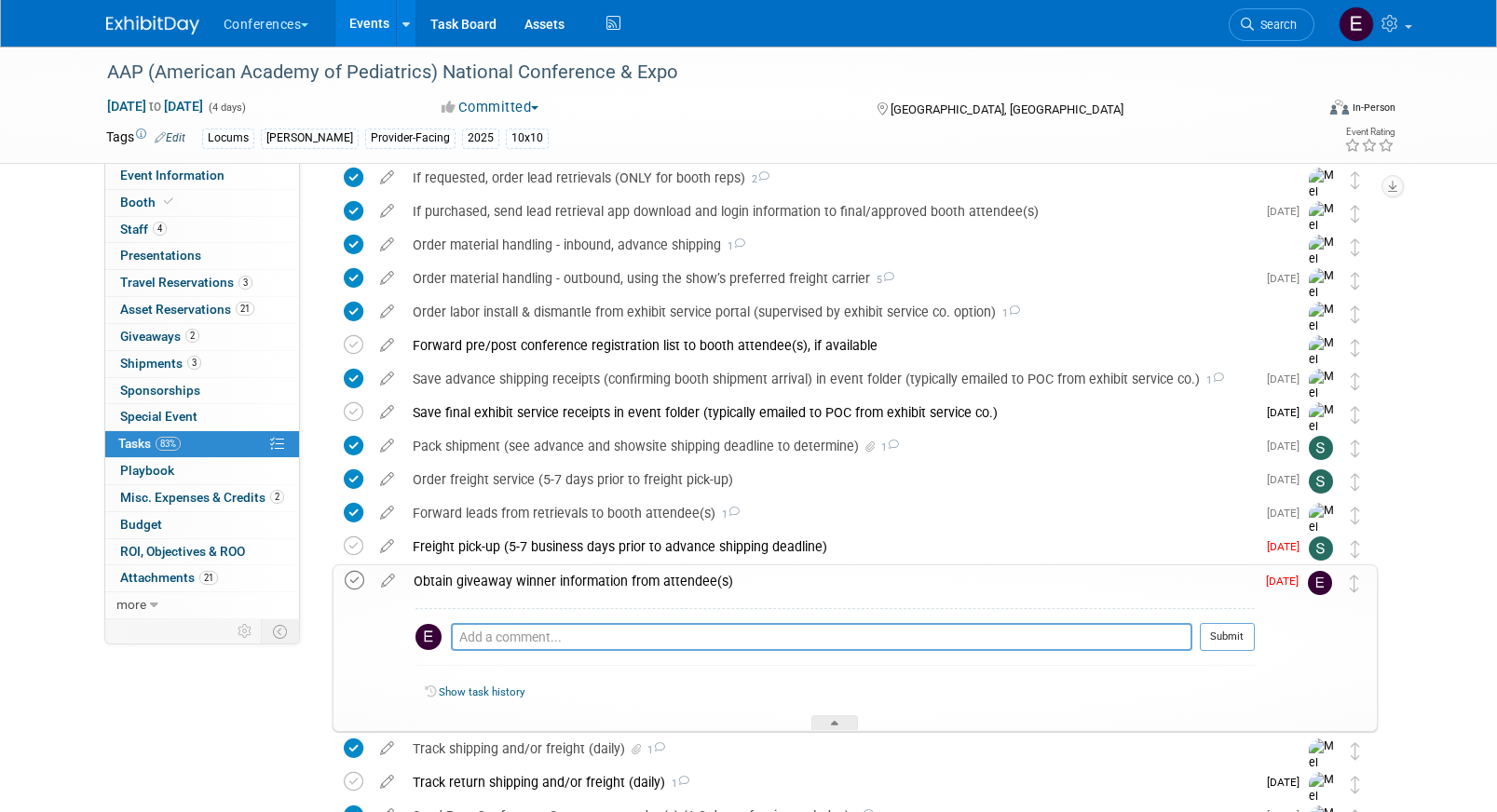
click at [351, 578] on icon at bounding box center [354, 580] width 20 height 20
click at [495, 636] on textarea at bounding box center [822, 636] width 742 height 28
paste textarea "Kevin Murphy MD PEDIATRICS NORTHWEST PS kmurphy@pedsnw.net"
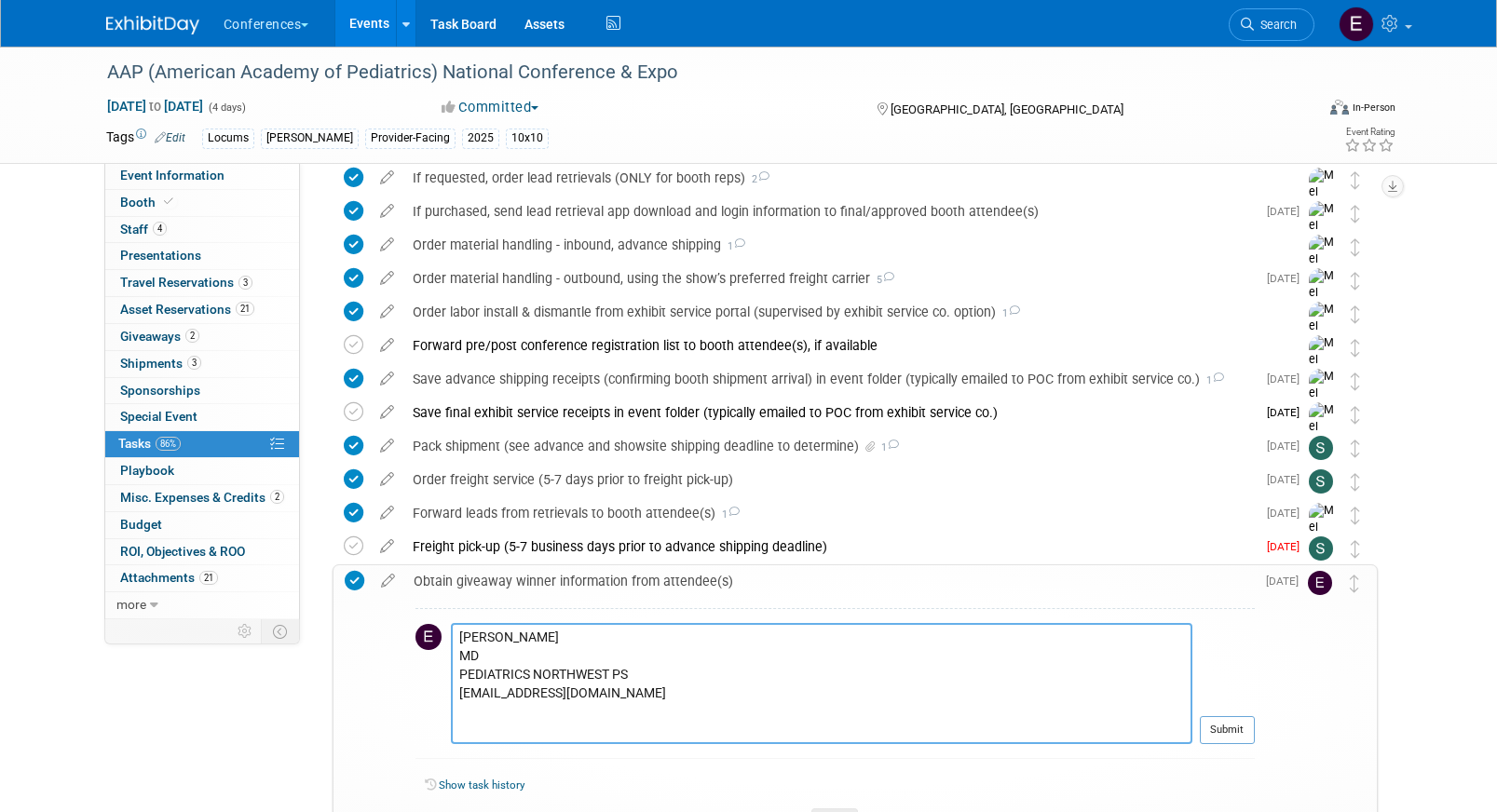
click at [458, 660] on textarea "Kevin Murphy MD PEDIATRICS NORTHWEST PS kmurphy@pedsnw.net" at bounding box center [822, 683] width 742 height 121
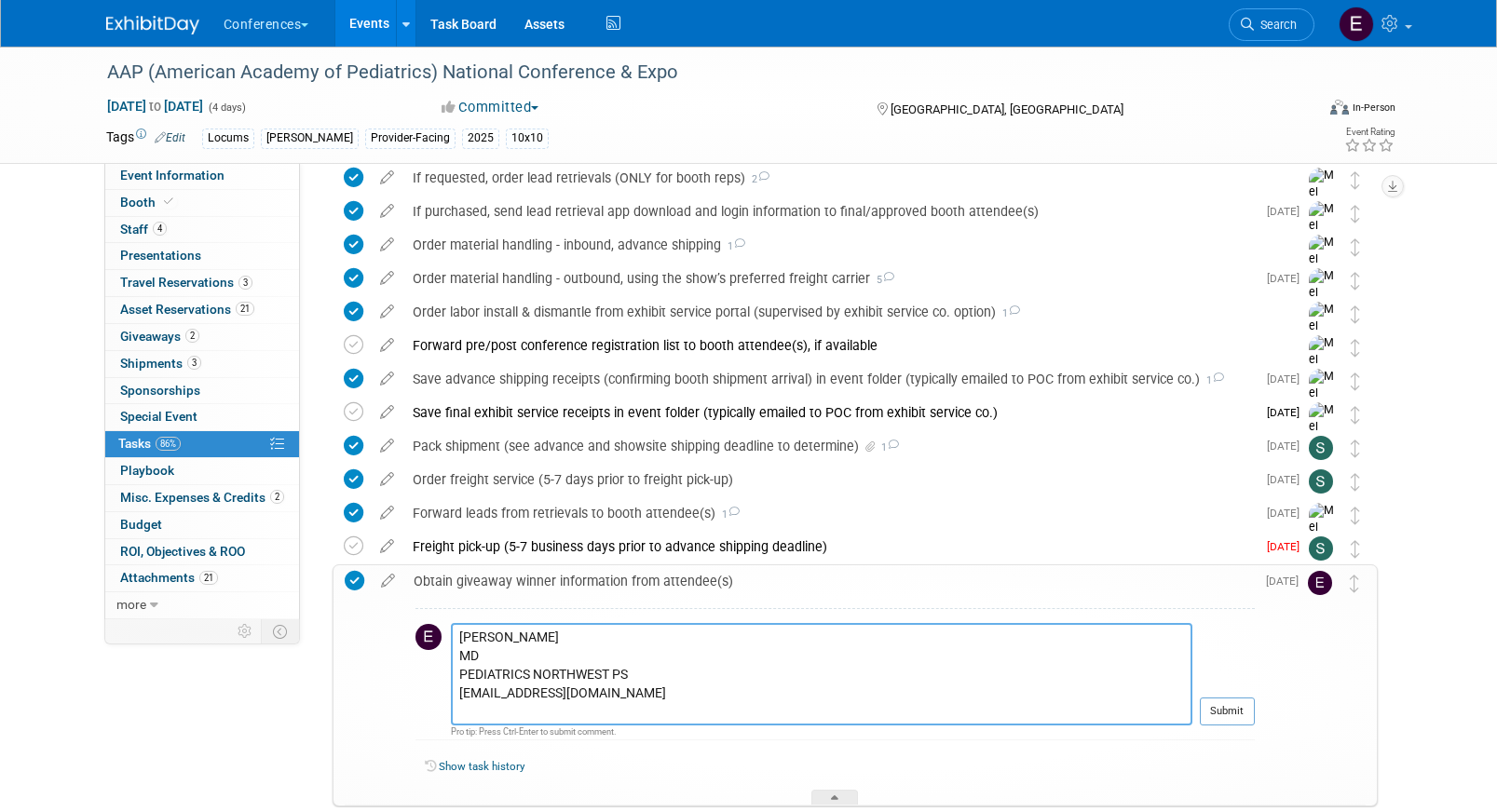
click at [459, 657] on textarea "Kevin Murphy MD PEDIATRICS NORTHWEST PS kmurphy@pedsnw.net" at bounding box center [822, 674] width 742 height 103
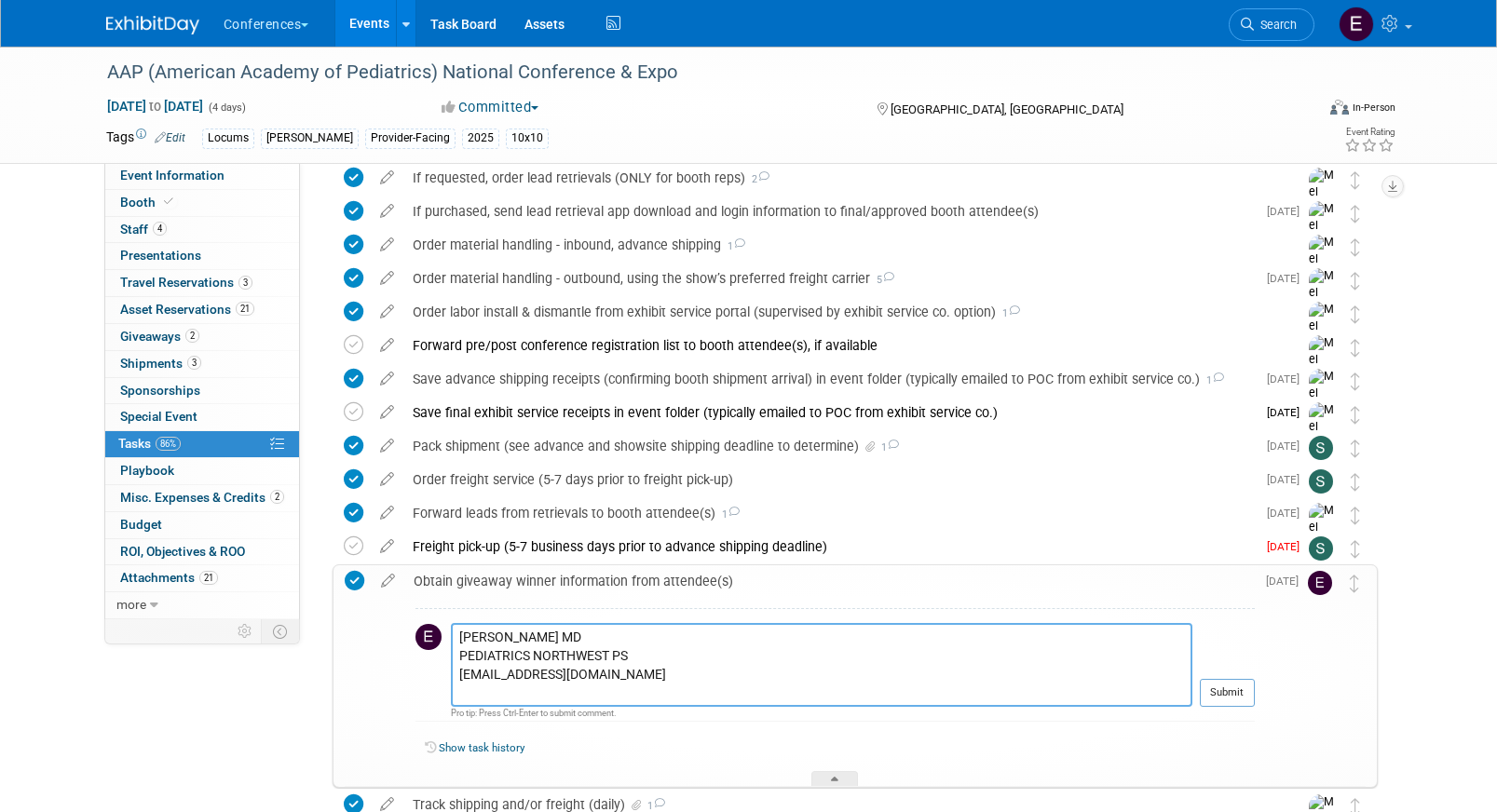
click at [458, 659] on textarea "Kevin Murphy MD PEDIATRICS NORTHWEST PS kmurphy@pedsnw.net" at bounding box center [822, 665] width 742 height 84
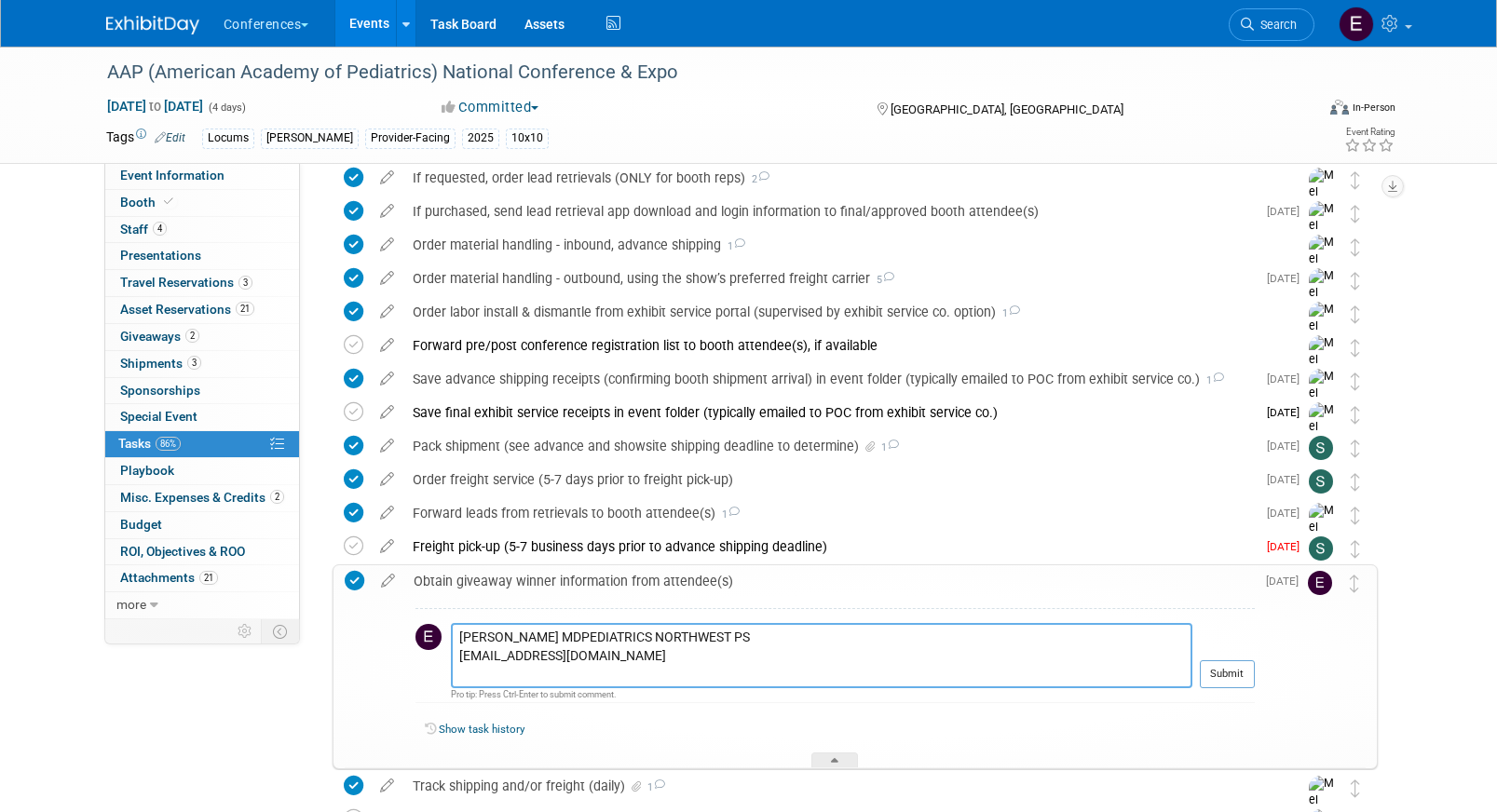
drag, startPoint x: 787, startPoint y: 637, endPoint x: 564, endPoint y: 629, distance: 223.1
click at [564, 630] on textarea "Kevin Murphy MDPEDIATRICS NORTHWEST PS kmurphy@pedsnw.net" at bounding box center [822, 655] width 742 height 66
click at [459, 660] on textarea "Kevin Murphy MD - kmurphy@pedsnw.net" at bounding box center [822, 655] width 742 height 66
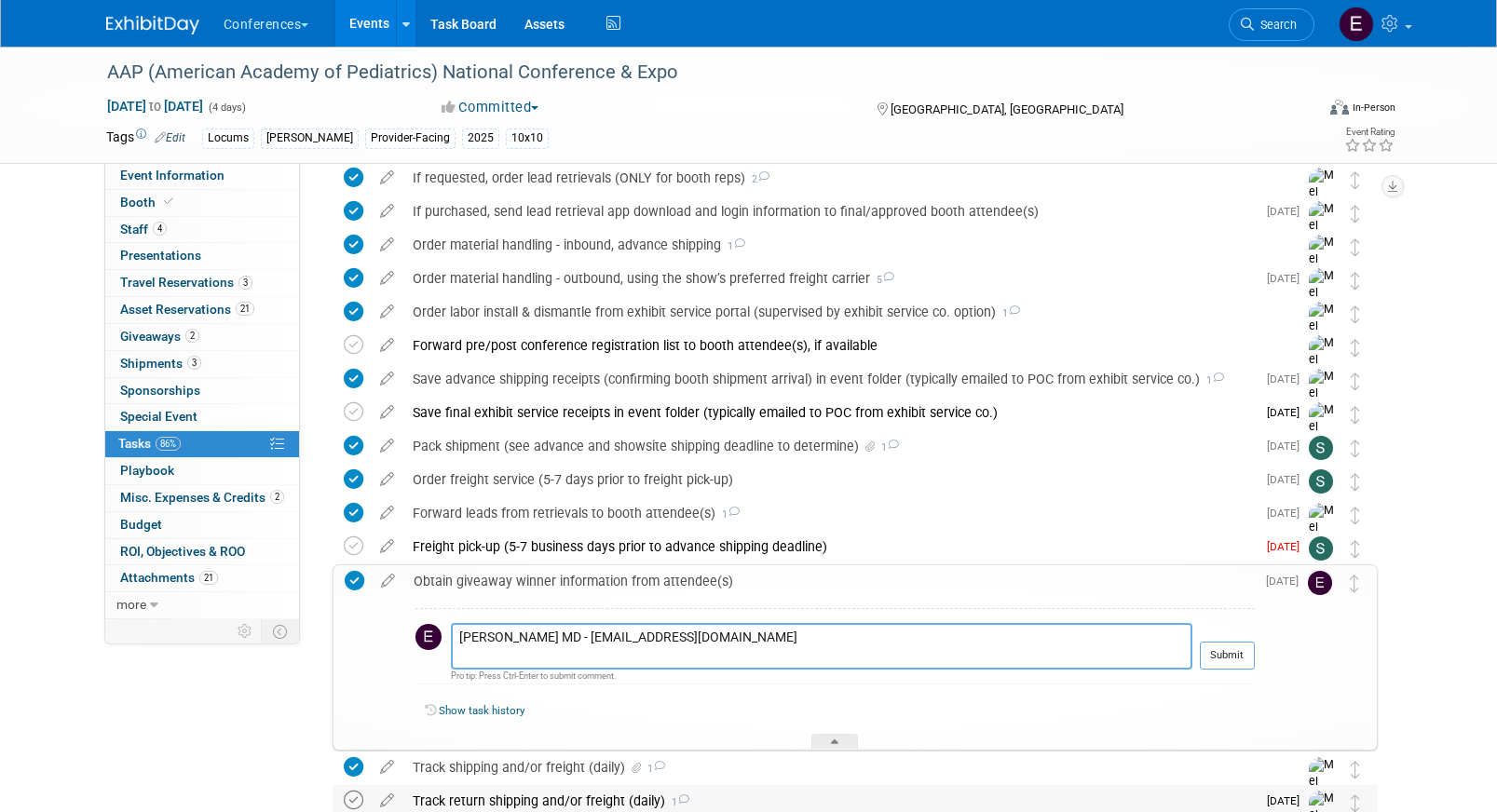
type textarea "Kevin Murphy MD - kmurphy@pedsnw.net"
drag, startPoint x: 753, startPoint y: 634, endPoint x: 411, endPoint y: 633, distance: 342.0
click at [411, 633] on div "Kevin Murphy MD - kmurphy@pedsnw.net Pro tip: Press Ctrl-Enter to submit commen…" at bounding box center [829, 673] width 850 height 153
click at [210, 232] on link "4 Staff 4" at bounding box center [203, 229] width 194 height 26
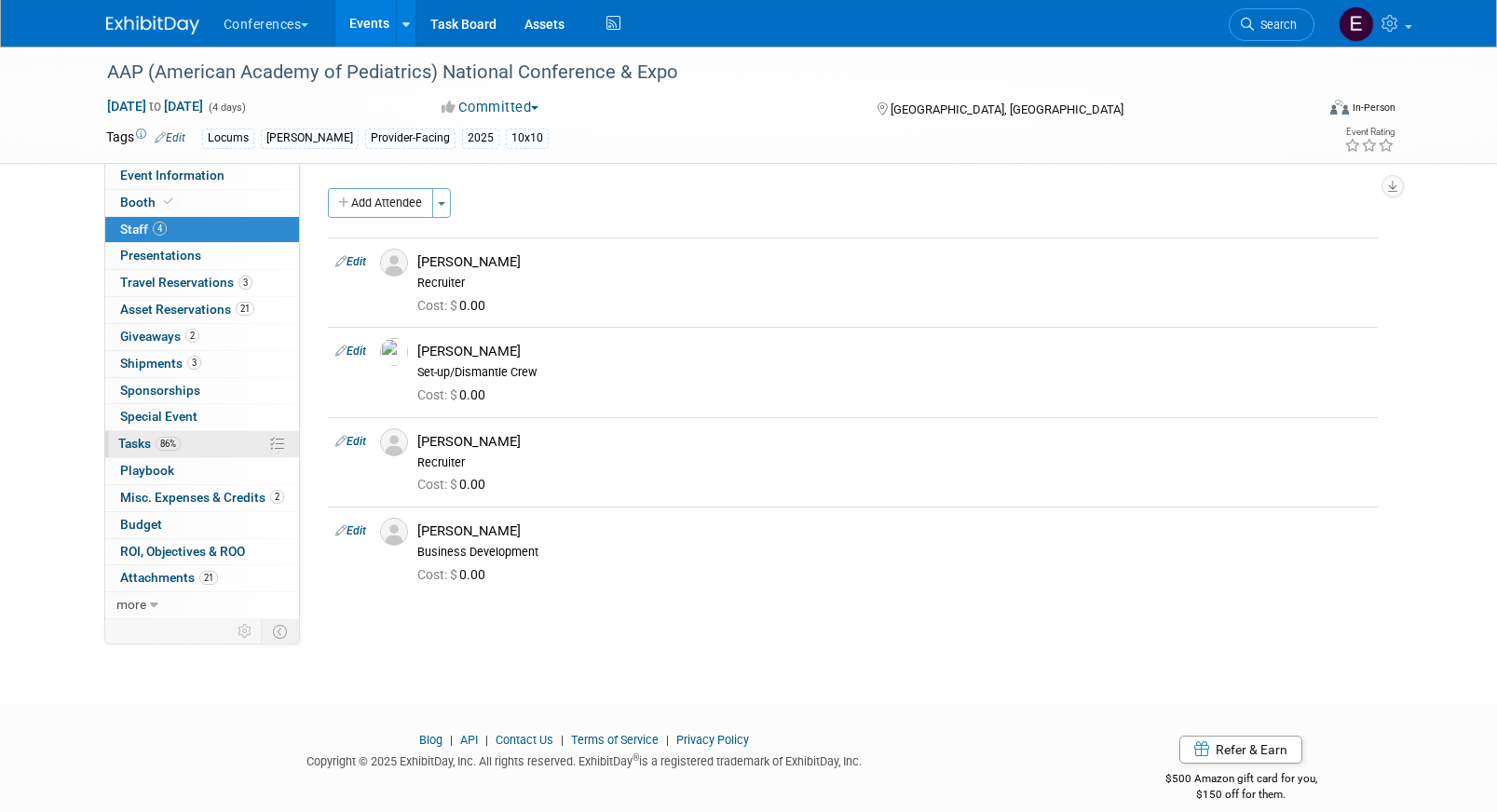
click at [217, 450] on link "86% Tasks 86%" at bounding box center [203, 443] width 194 height 26
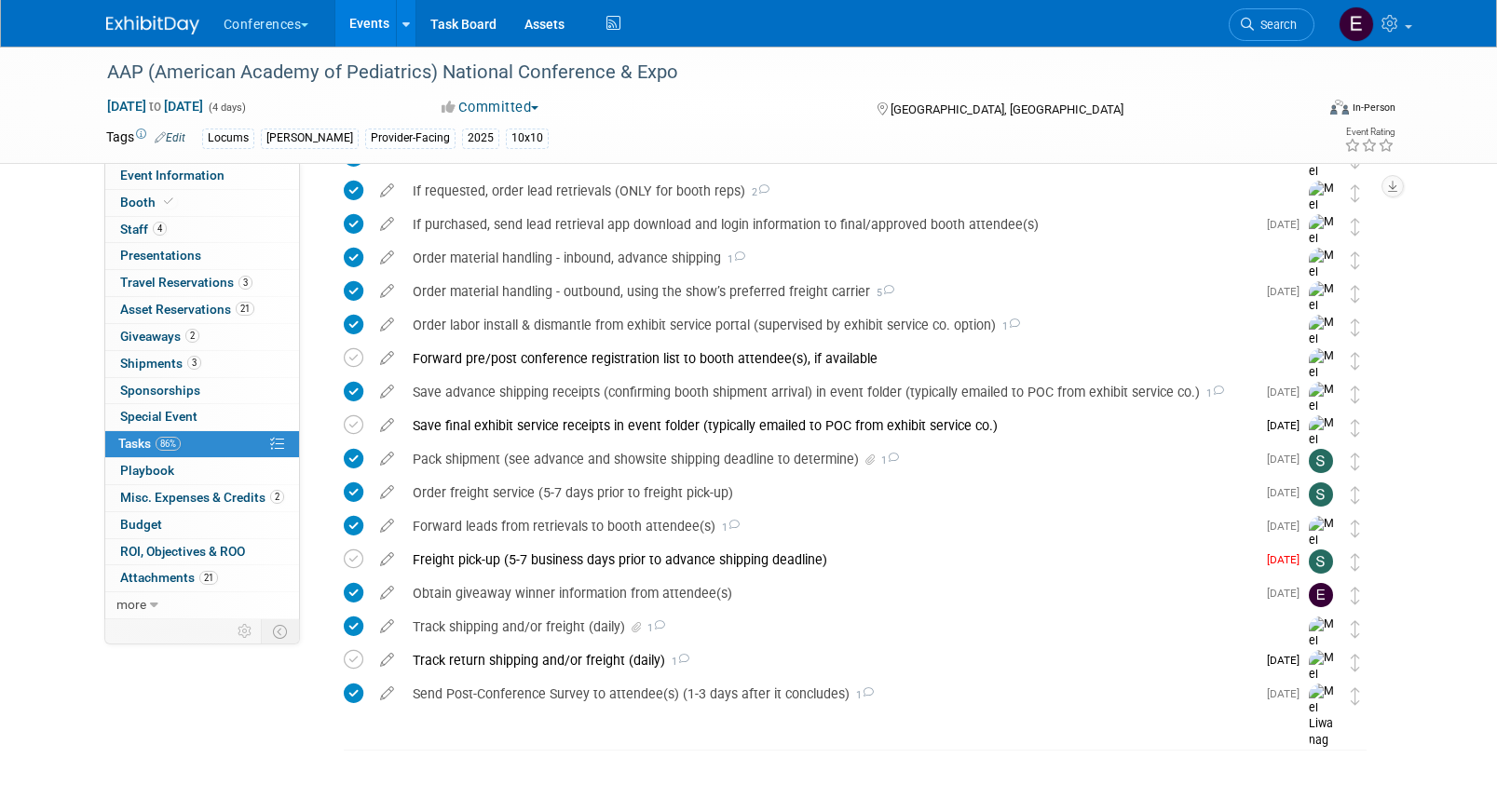
scroll to position [770, 0]
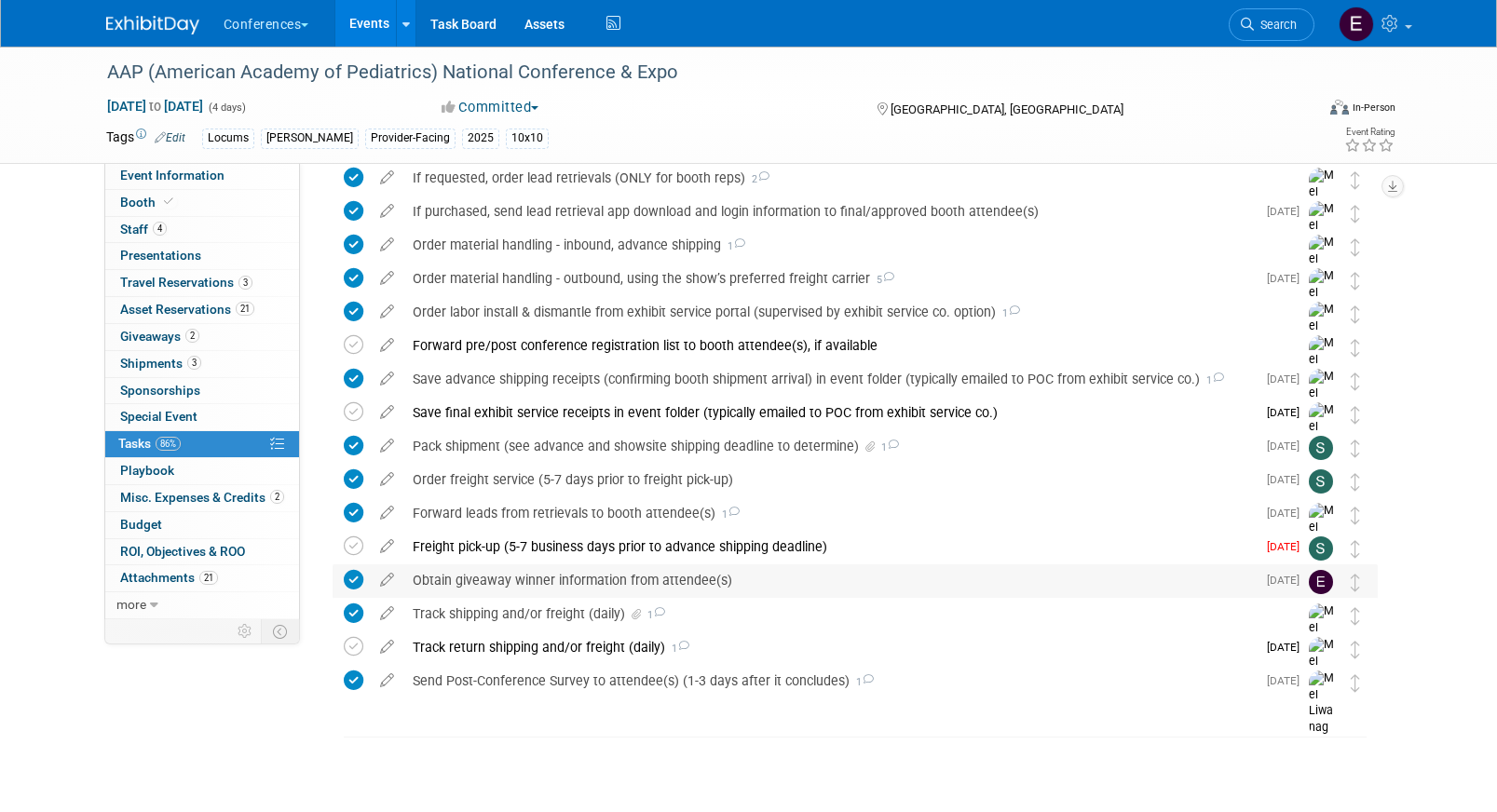
click at [444, 584] on div "Obtain giveaway winner information from attendee(s)" at bounding box center [829, 579] width 852 height 31
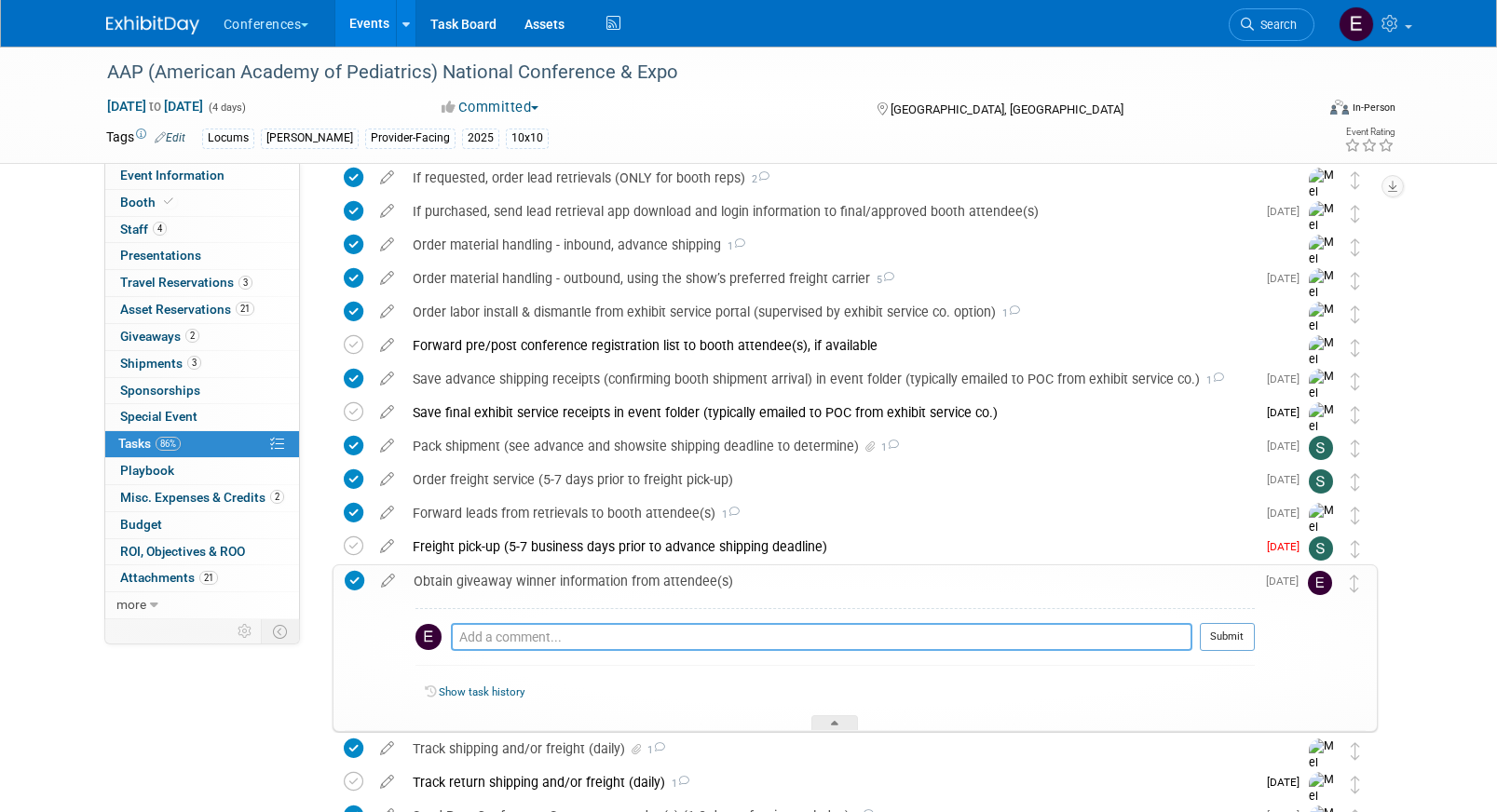
click at [489, 649] on textarea at bounding box center [822, 636] width 742 height 28
type textarea "e"
paste textarea "Kevin Murphy MD - kmurphy@pedsnw.net"
type textarea "10/01: emailed Kevin Murphy MD - kmurphy@pedsnw.net"
click at [1238, 644] on button "Submit" at bounding box center [1227, 636] width 55 height 28
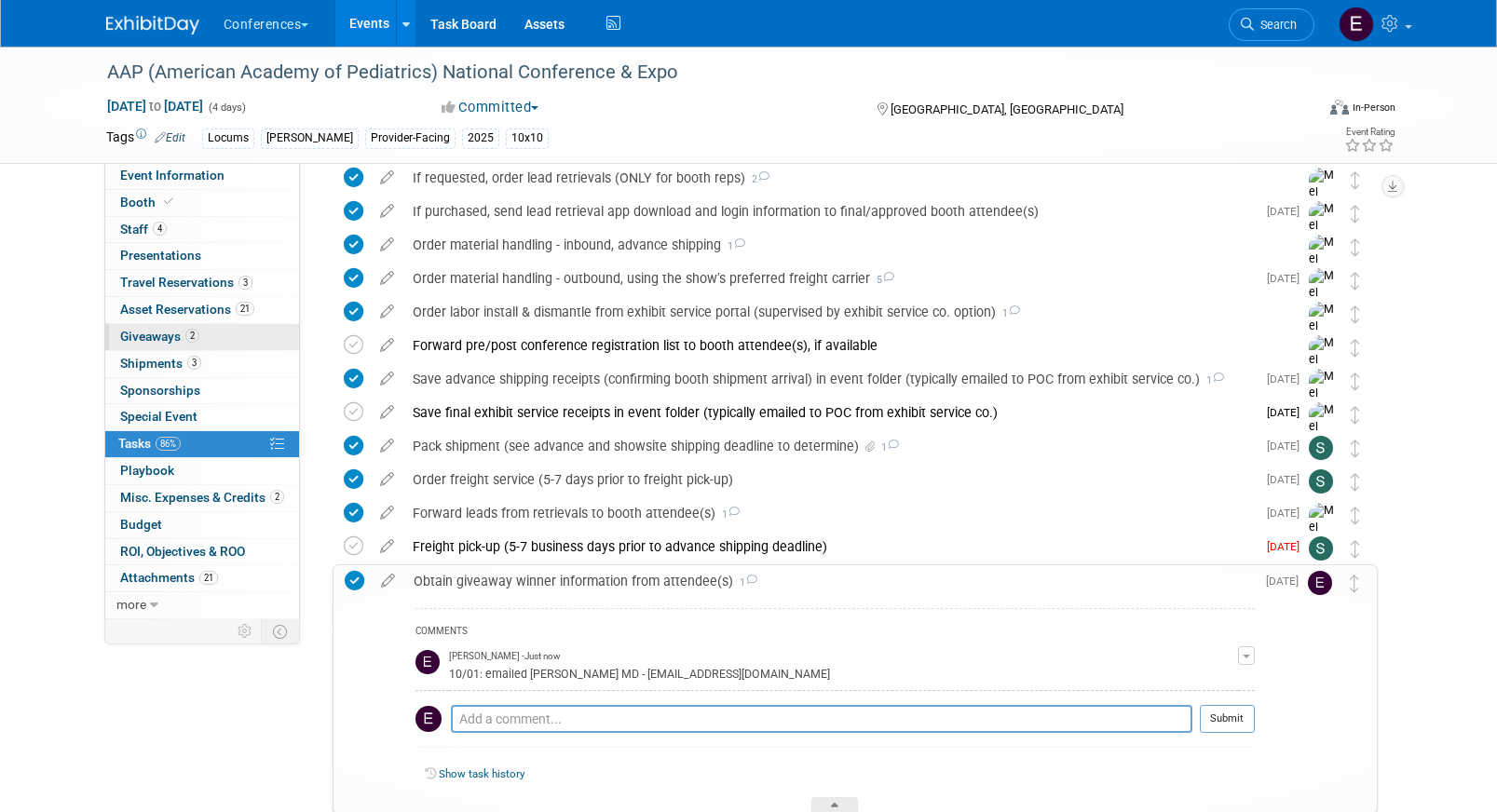
click at [193, 331] on span "2" at bounding box center [192, 336] width 14 height 14
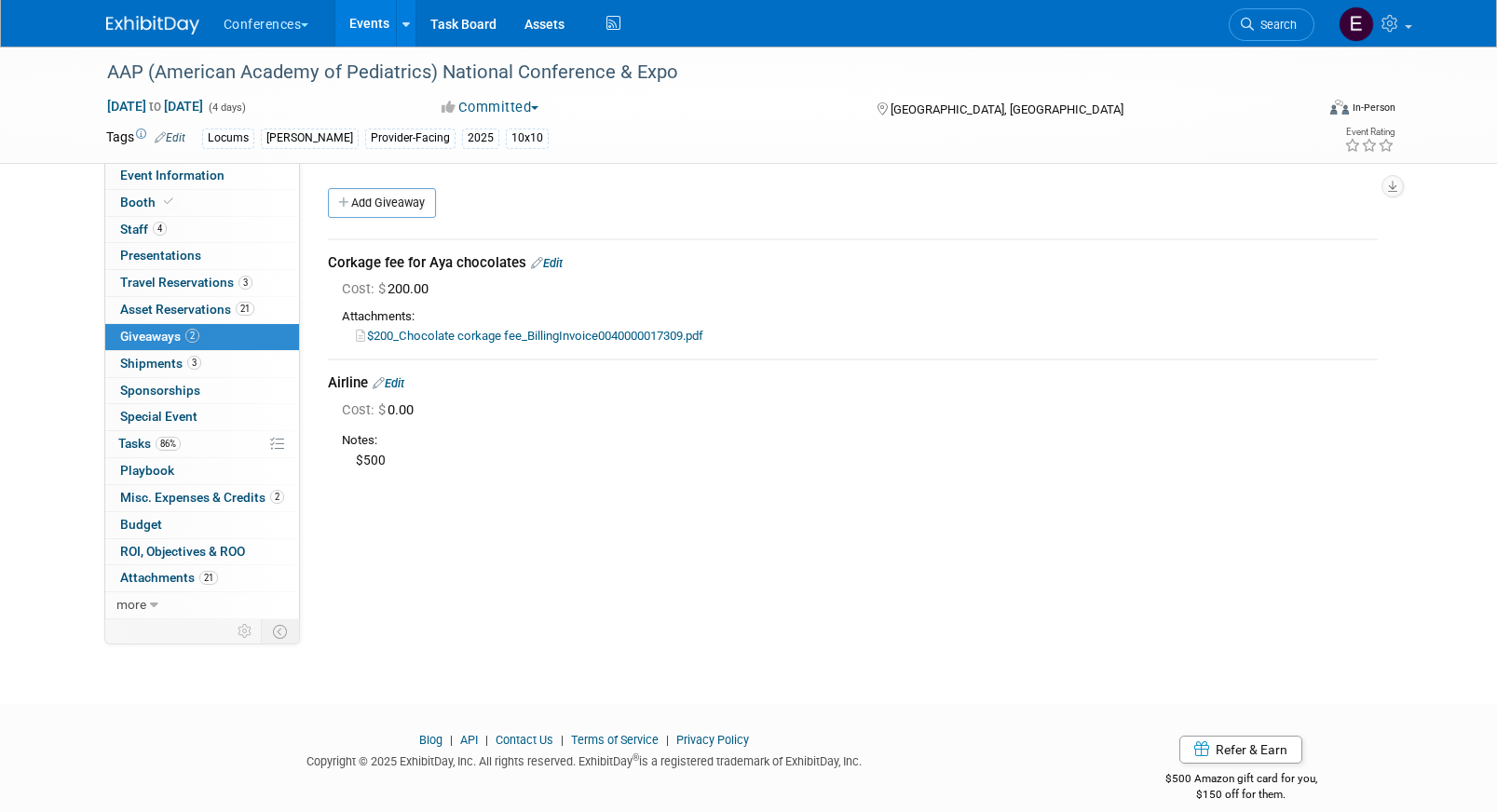
click at [1290, 43] on li "Search" at bounding box center [1272, 23] width 86 height 46
click at [1287, 33] on link "Search" at bounding box center [1272, 25] width 86 height 32
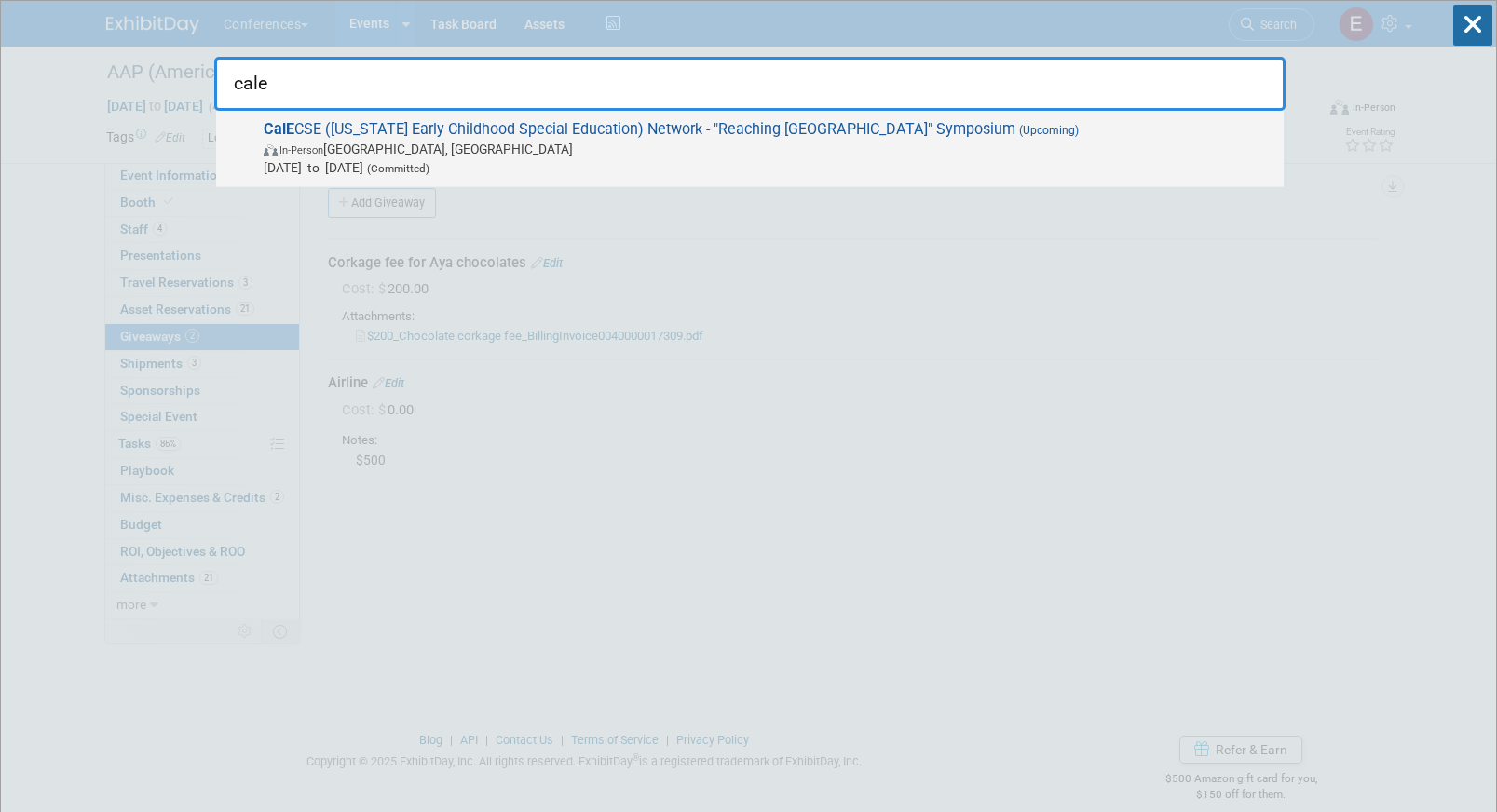
type input "cale"
click at [841, 143] on span "In-Person San Diego, CA" at bounding box center [768, 149] width 1011 height 19
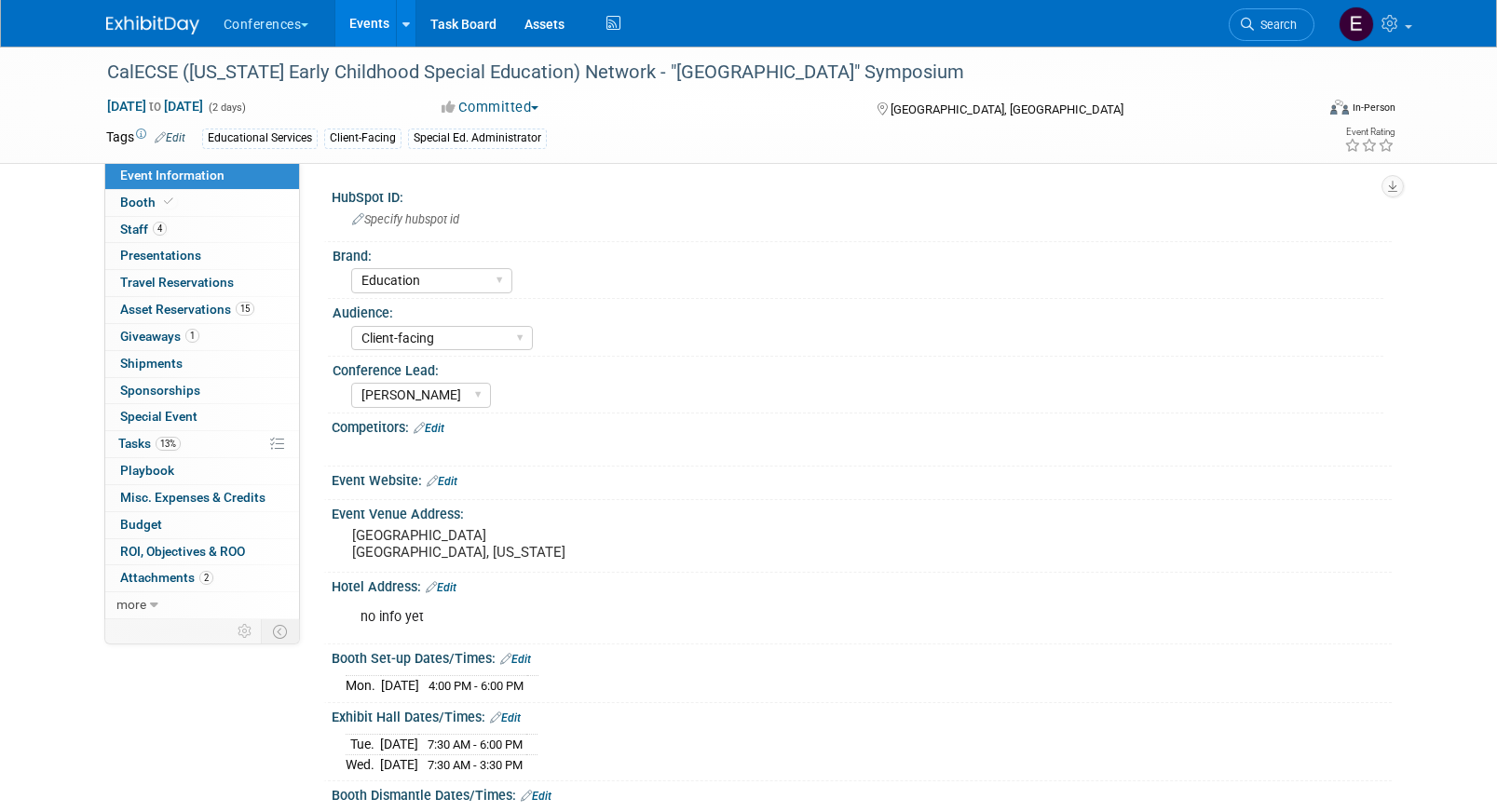
select select "Education"
select select "Client-facing"
select select "[PERSON_NAME]"
click at [1288, 28] on span "Search" at bounding box center [1274, 25] width 43 height 14
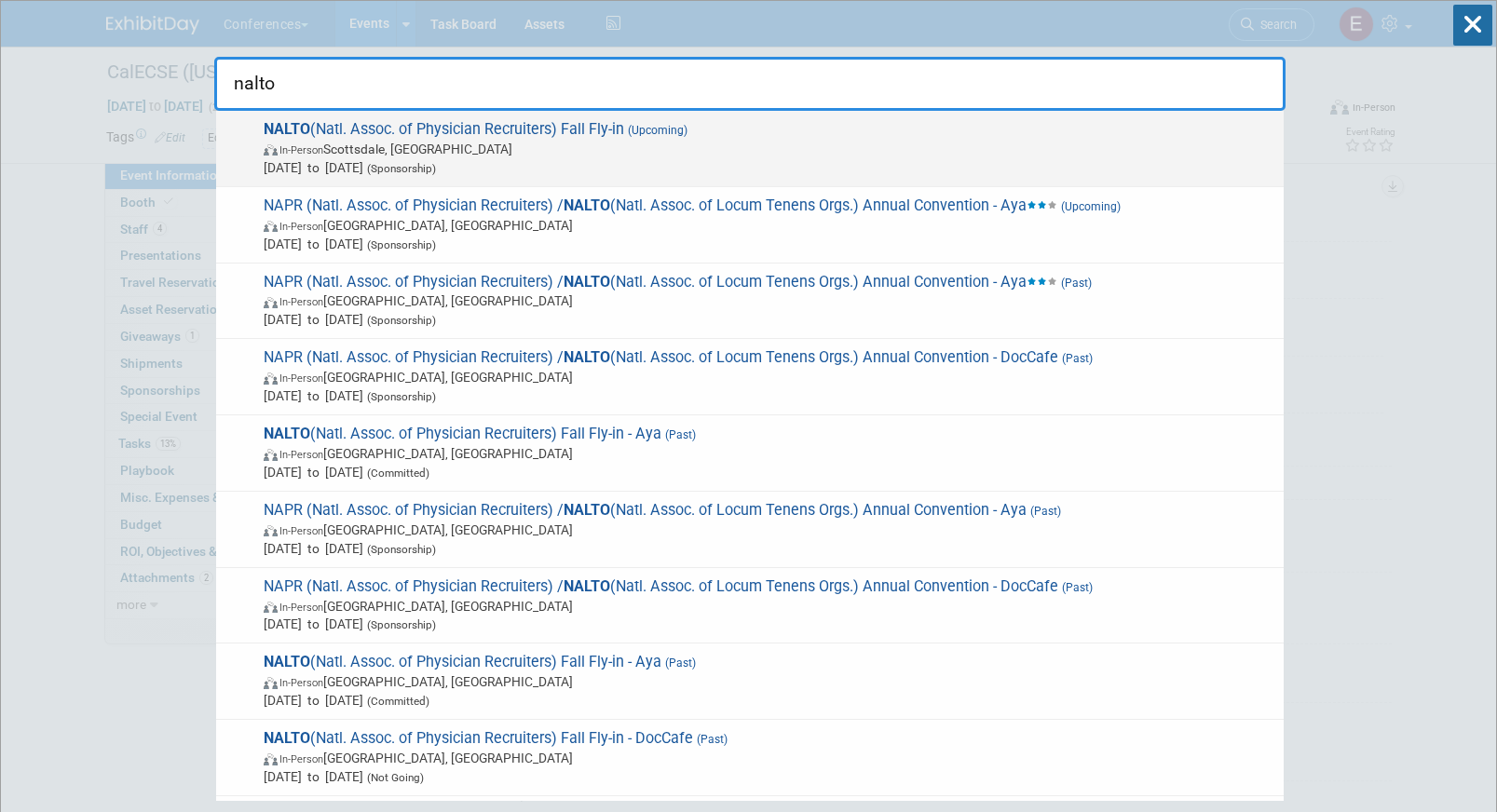
type input "nalto"
click at [393, 133] on span "NALTO (Natl. Assoc. of Physician Recruiters) Fall Fly-in (Upcoming) In-Person S…" at bounding box center [766, 148] width 1016 height 57
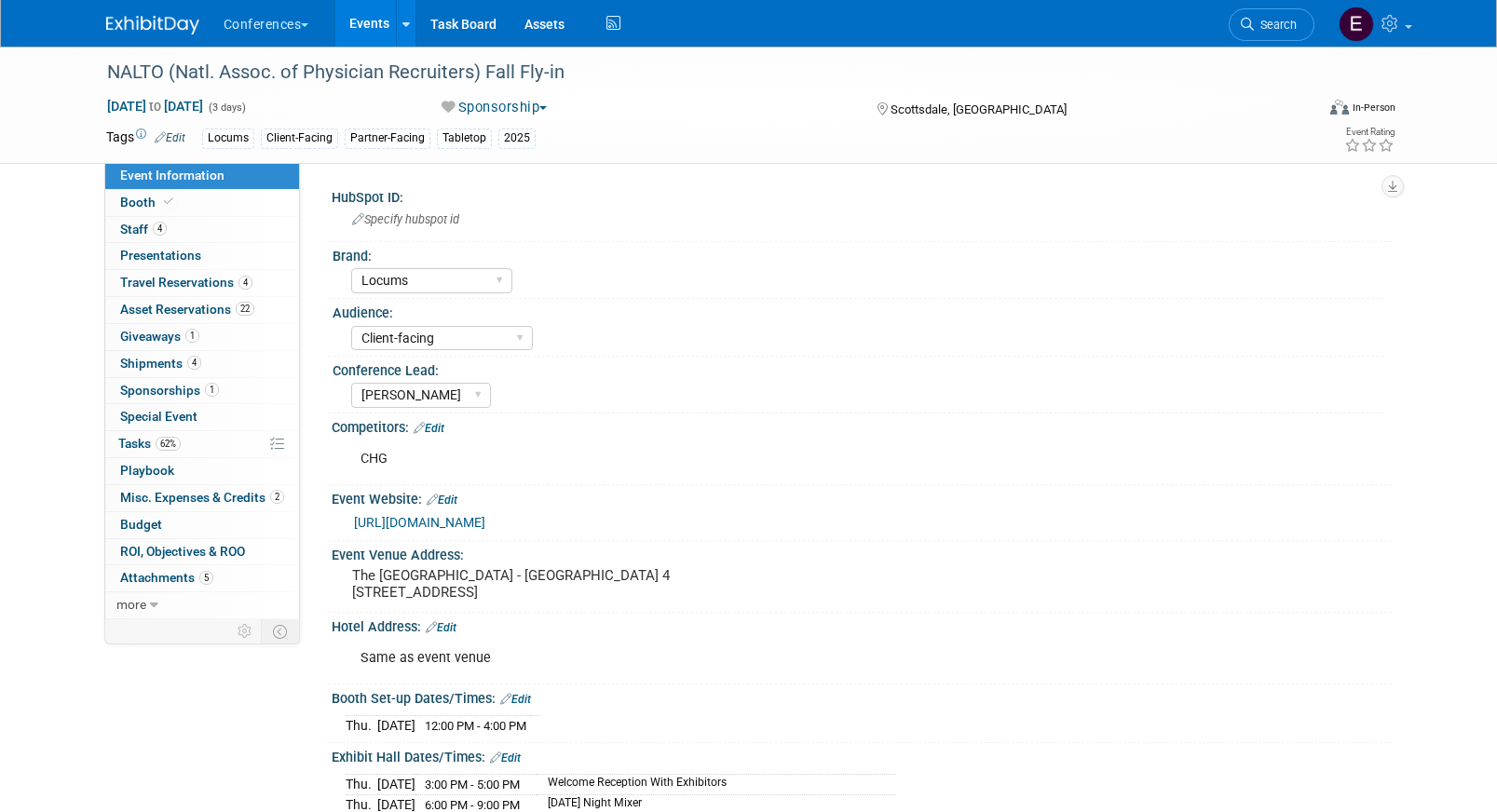
select select "Locums"
select select "Client-facing"
select select "[PERSON_NAME]"
click at [163, 448] on span "62%" at bounding box center [168, 443] width 25 height 14
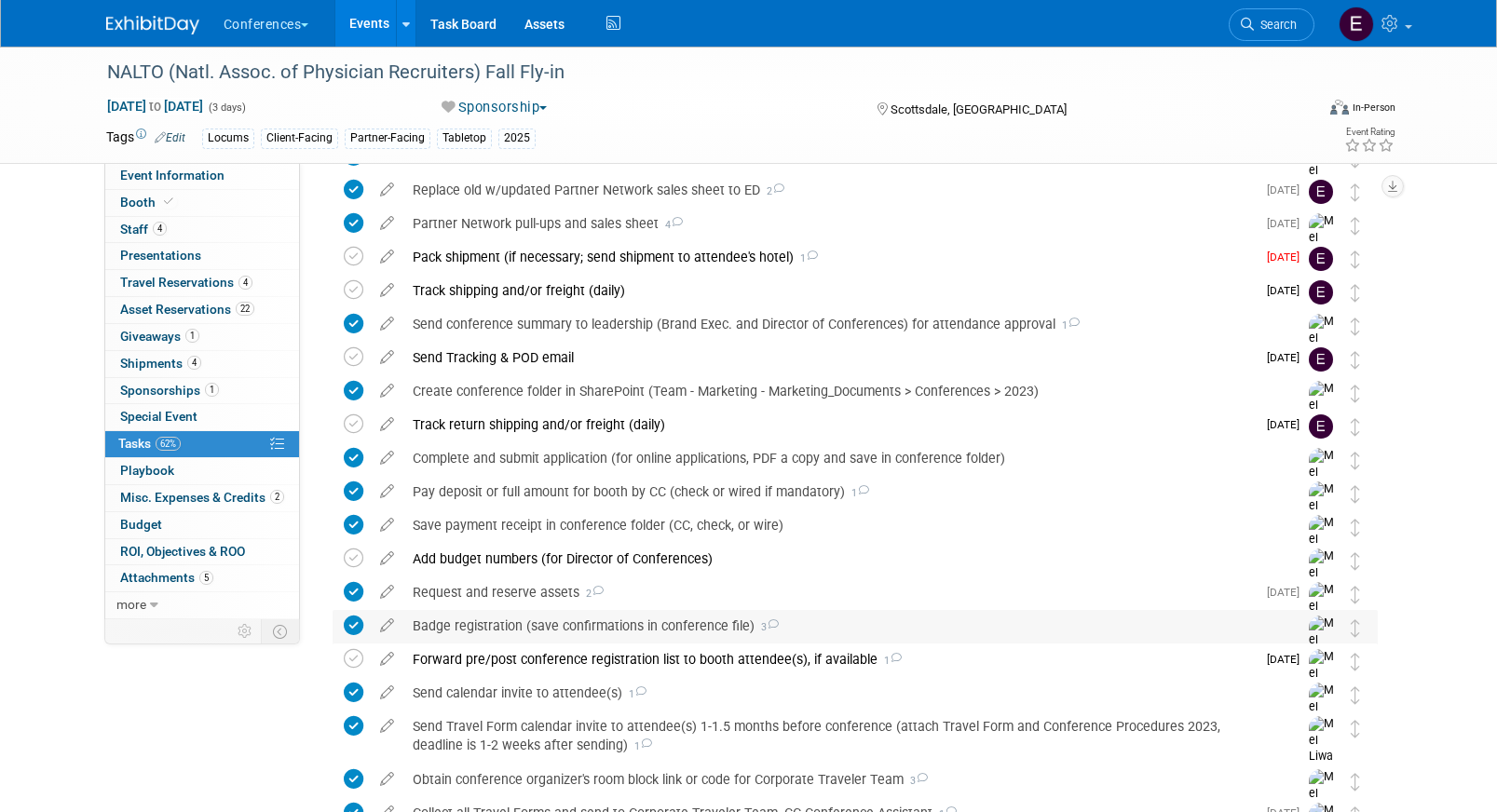
scroll to position [281, 0]
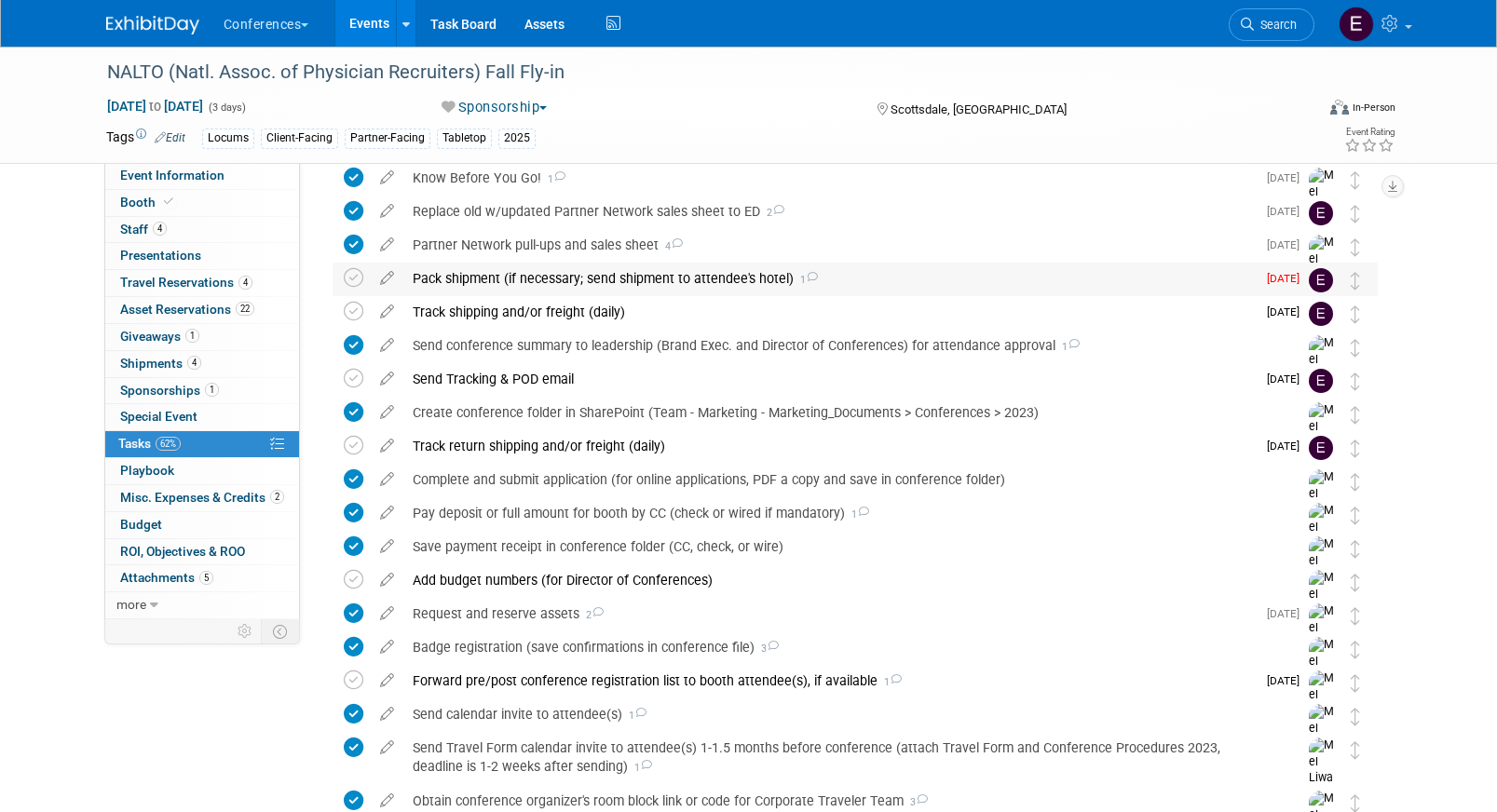
click at [563, 283] on div "Pack shipment (if necessary; send shipment to attendee's hotel) 1" at bounding box center [829, 278] width 852 height 31
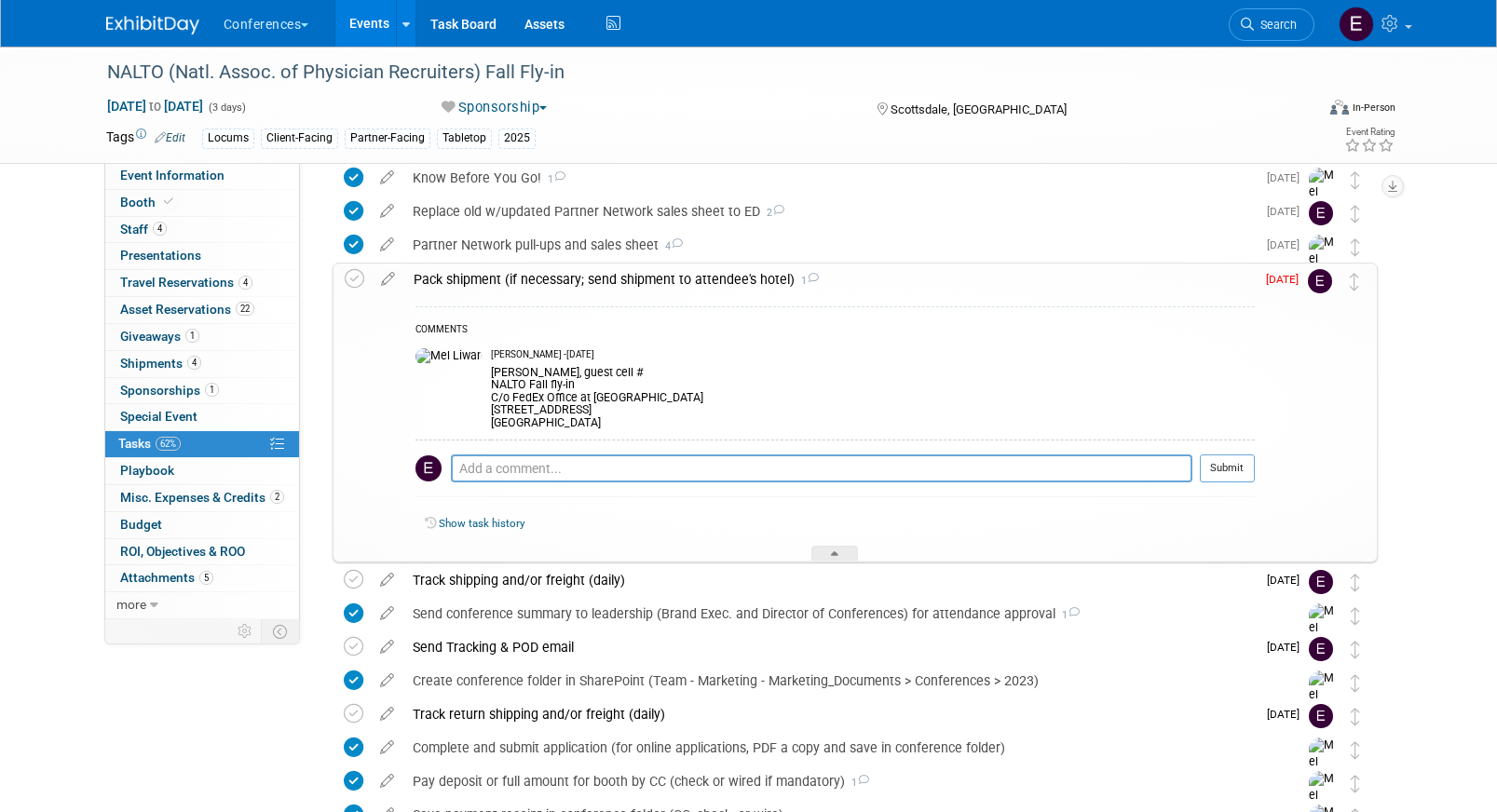
drag, startPoint x: 448, startPoint y: 370, endPoint x: 622, endPoint y: 422, distance: 181.6
click at [622, 422] on div "Alexei Bachuretz, guest cell # NALTO Fall fly-in C/o FedEx Office at Westin Kie…" at bounding box center [872, 396] width 764 height 68
copy div "Alexei Bachuretz, guest cell # NALTO Fall fly-in C/o FedEx Office at Westin Kie…"
click at [169, 228] on link "4 Staff 4" at bounding box center [203, 229] width 194 height 26
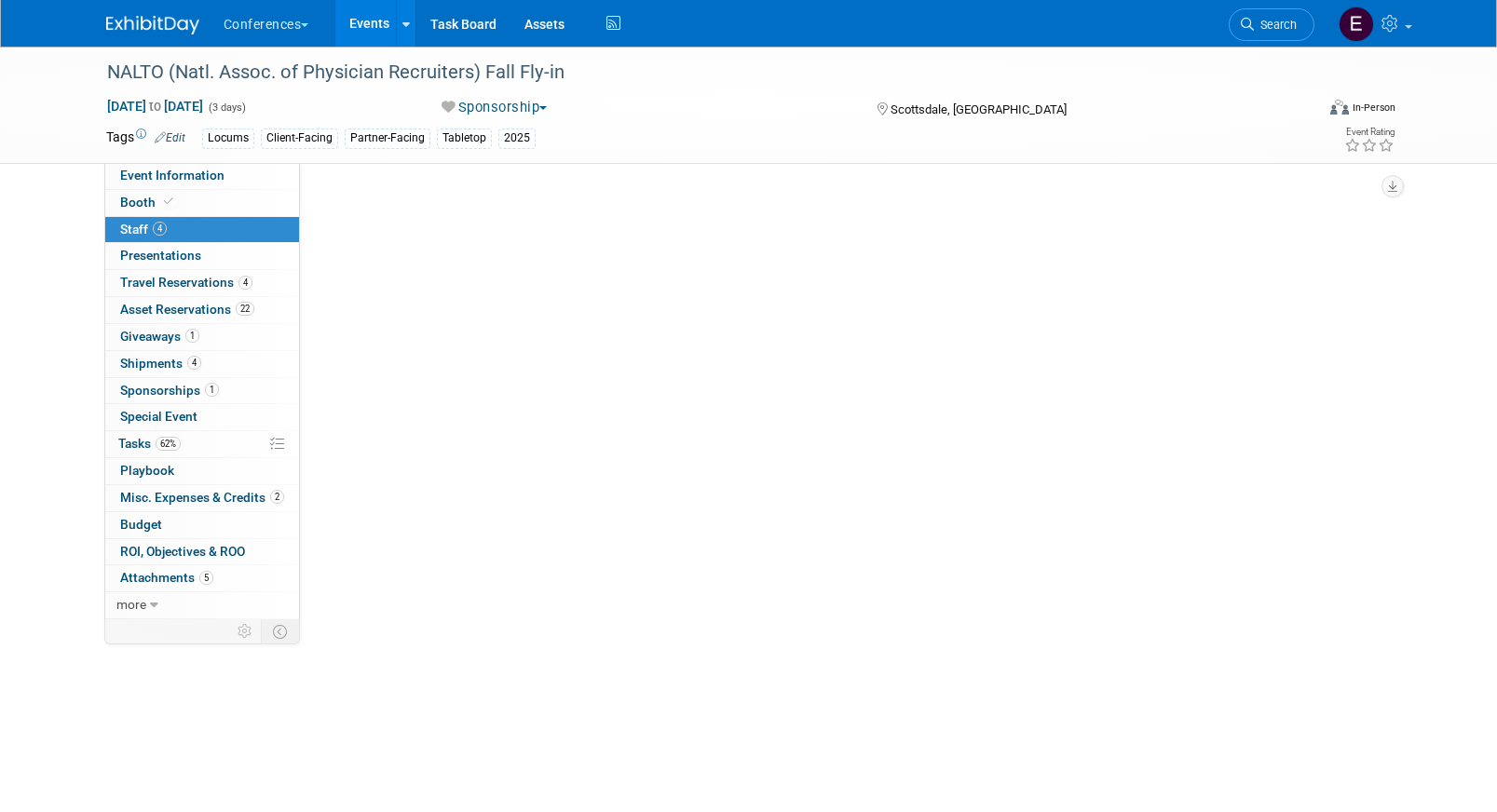
scroll to position [0, 0]
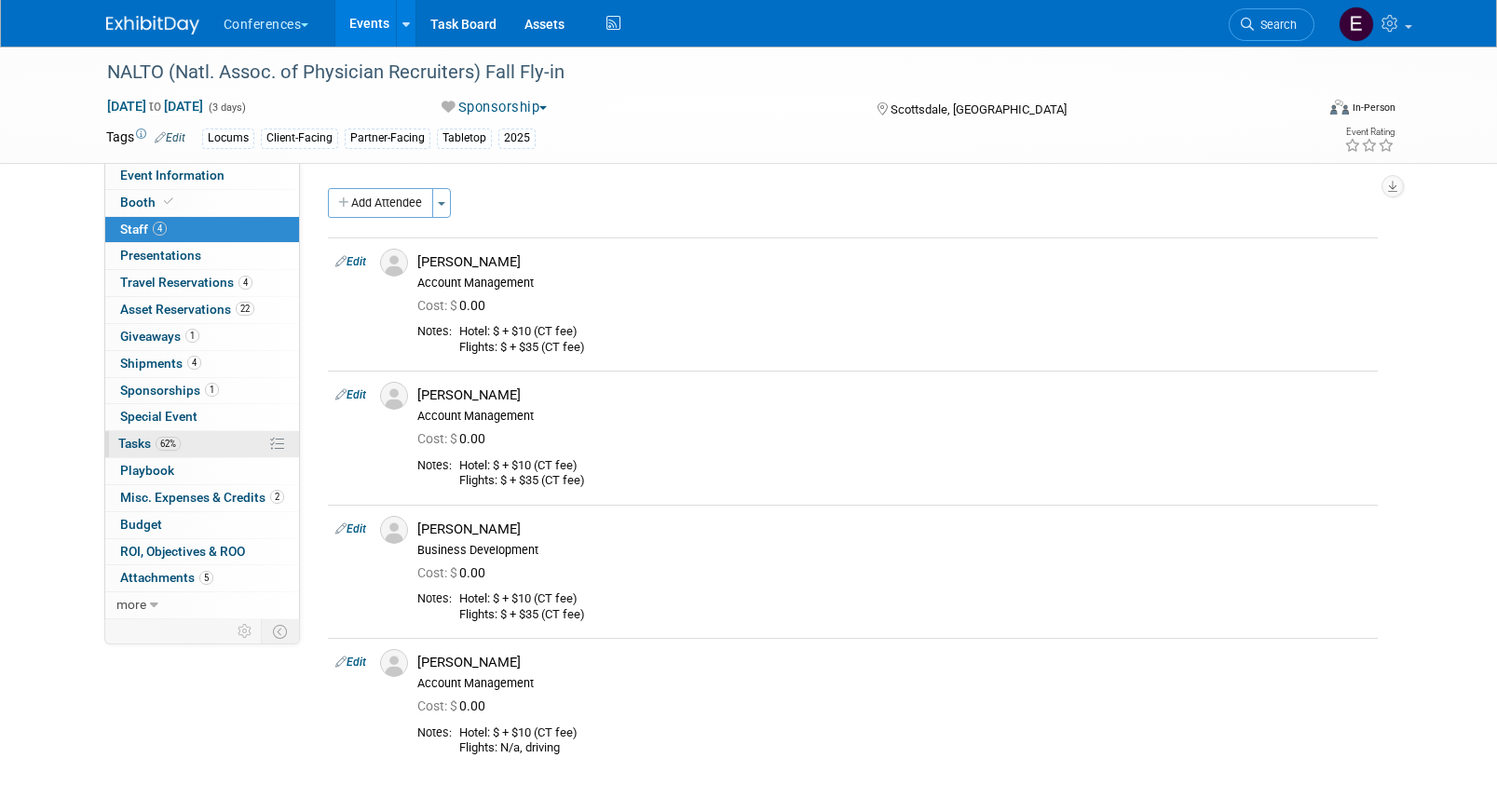
click at [150, 439] on span "Tasks 62%" at bounding box center [149, 443] width 63 height 15
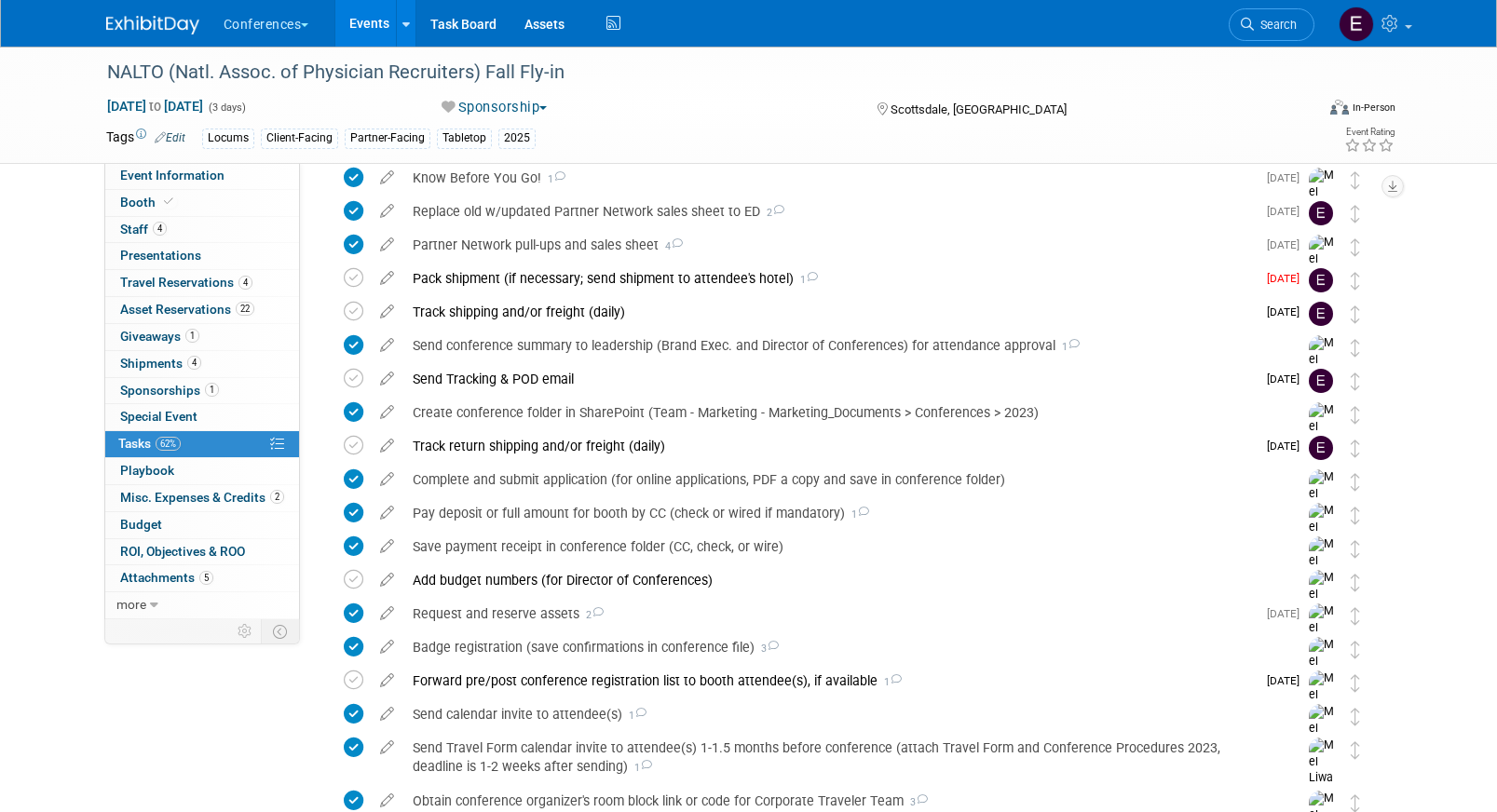
scroll to position [290, 0]
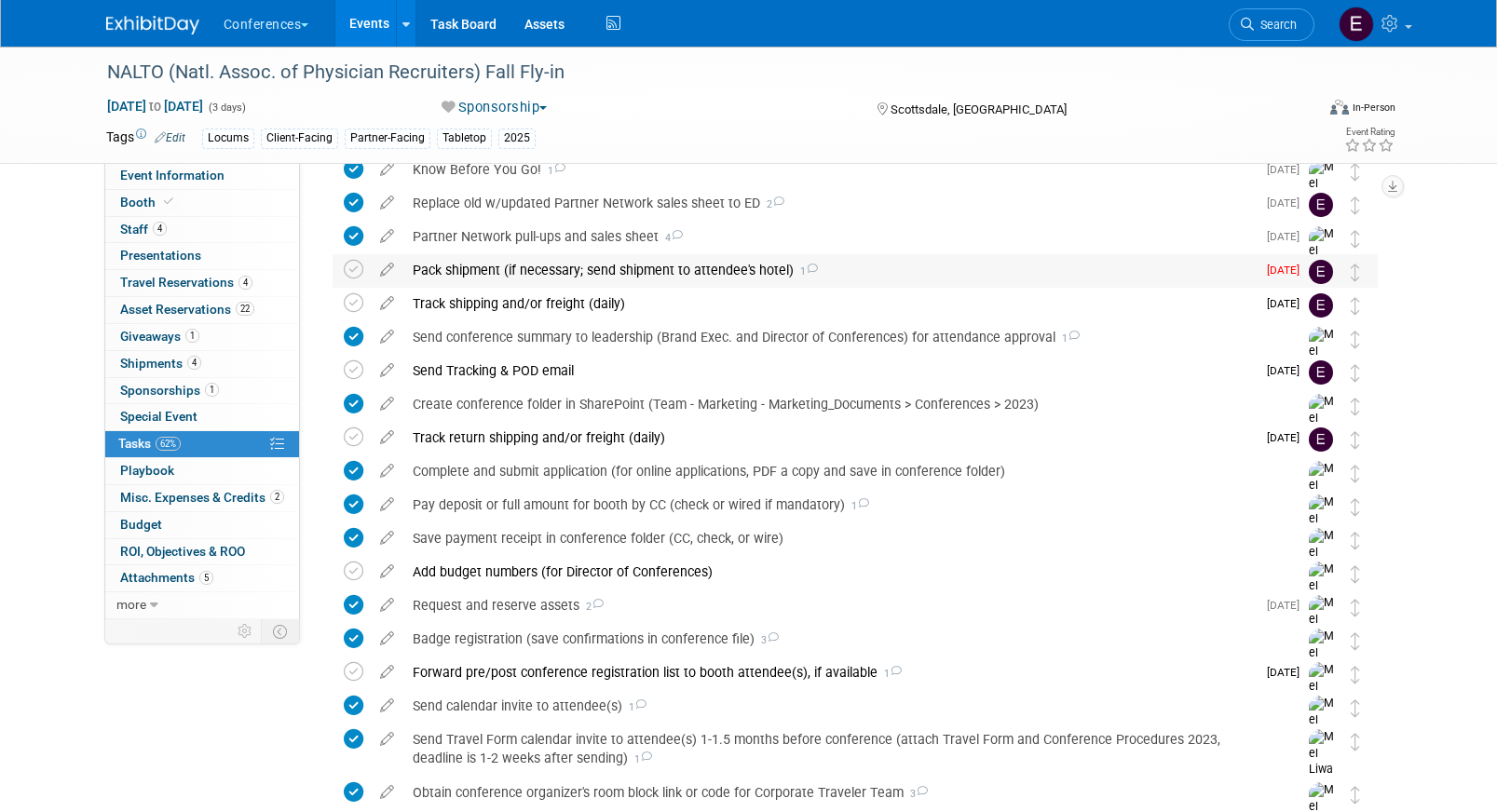
click at [474, 284] on div "Pack shipment (if necessary; send shipment to attendee's hotel) 1" at bounding box center [829, 269] width 852 height 31
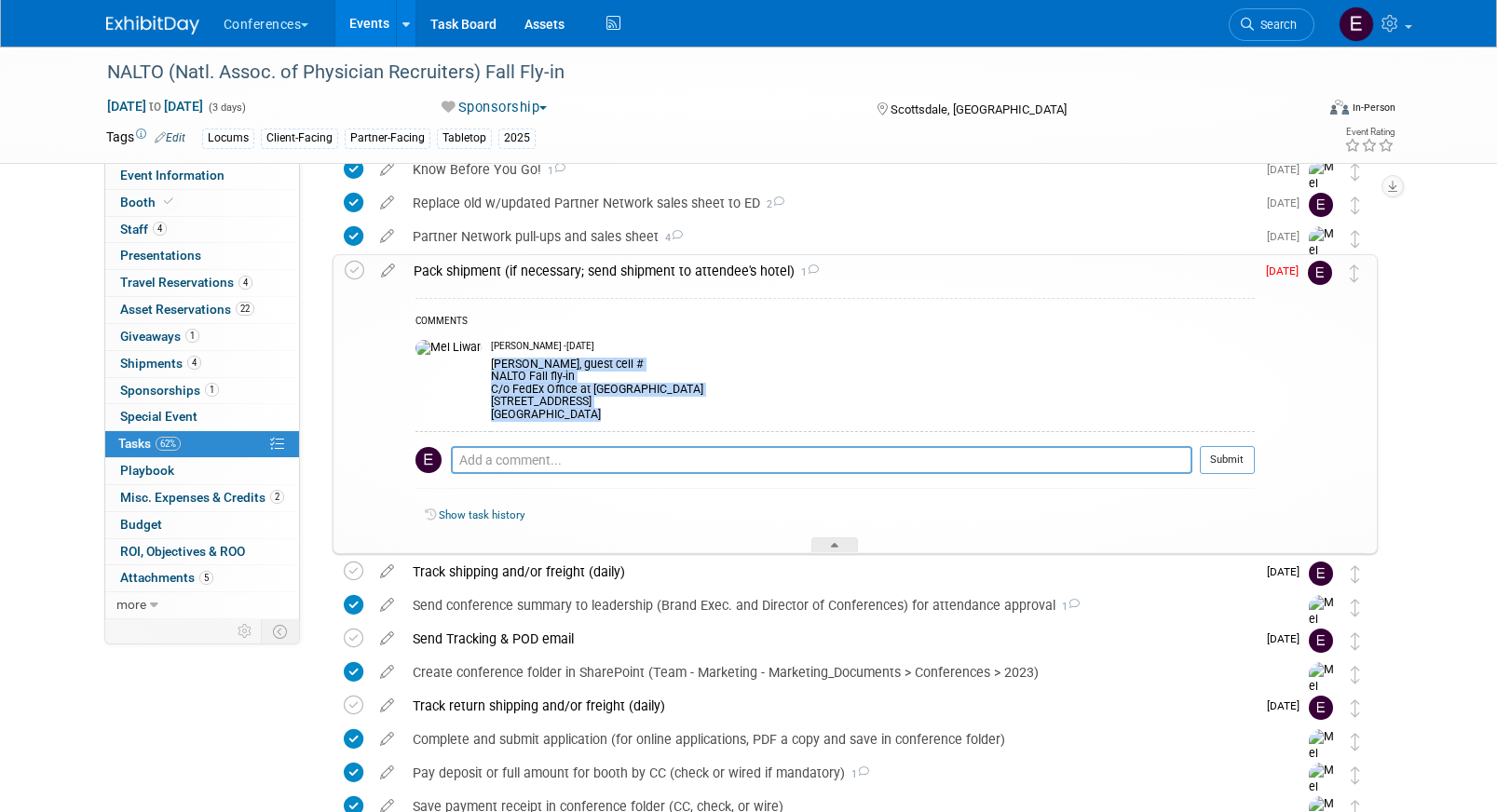
drag, startPoint x: 450, startPoint y: 361, endPoint x: 616, endPoint y: 443, distance: 185.1
click at [616, 443] on div "COMMENTS Mel Liwanag - 20 days ago Alexei Bachuretz, guest cell # NALTO Fall fl…" at bounding box center [835, 397] width 839 height 200
copy tbody "Alexei Bachuretz, guest cell # NALTO Fall fly-in C/o FedEx Office at Westin Kie…"
click at [357, 270] on icon at bounding box center [354, 270] width 20 height 20
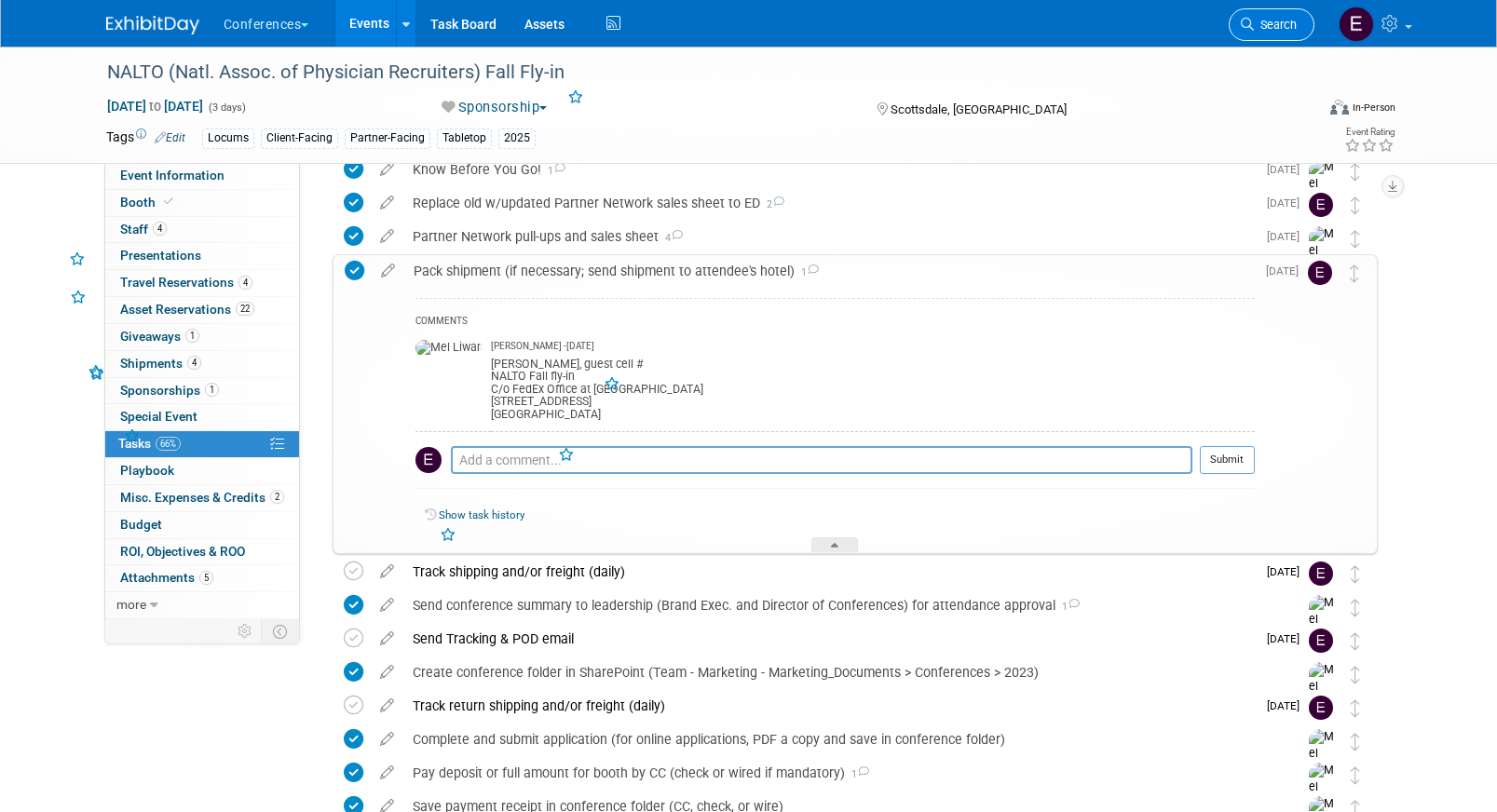
click at [1265, 17] on link "Search" at bounding box center [1272, 25] width 86 height 32
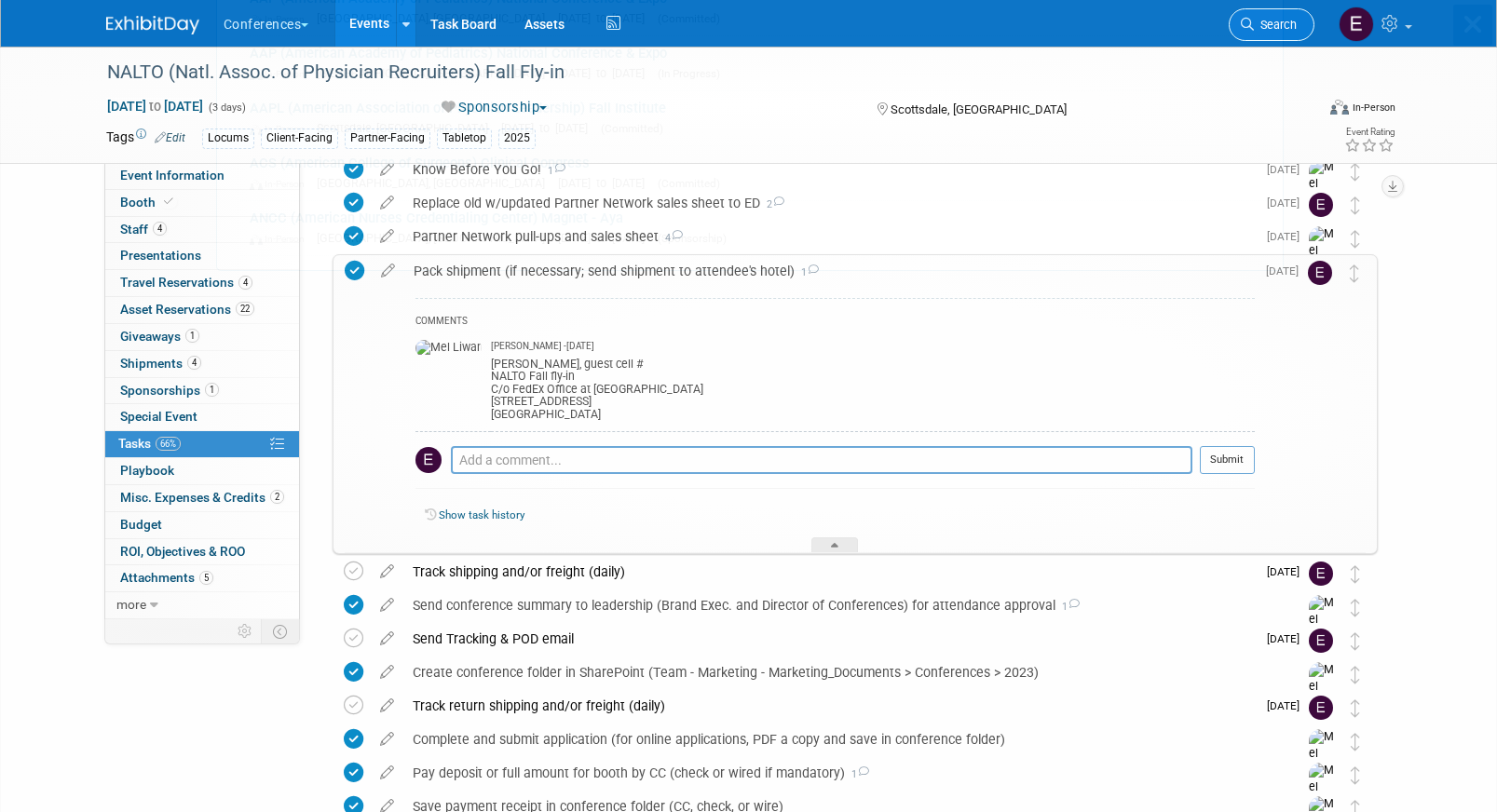
scroll to position [0, 0]
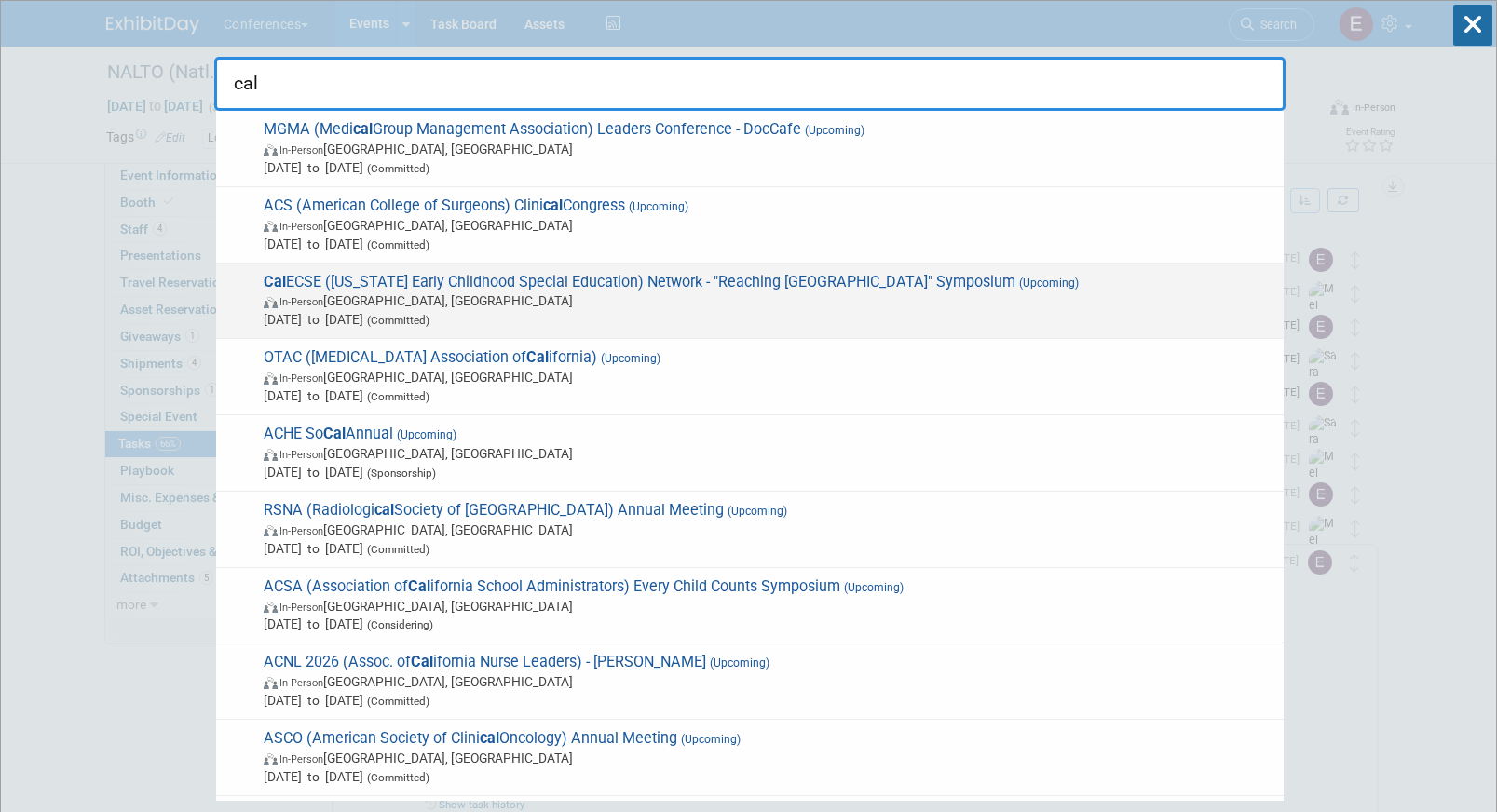
type input "cal"
click at [586, 292] on span "In-Person San Diego, CA" at bounding box center [768, 301] width 1011 height 19
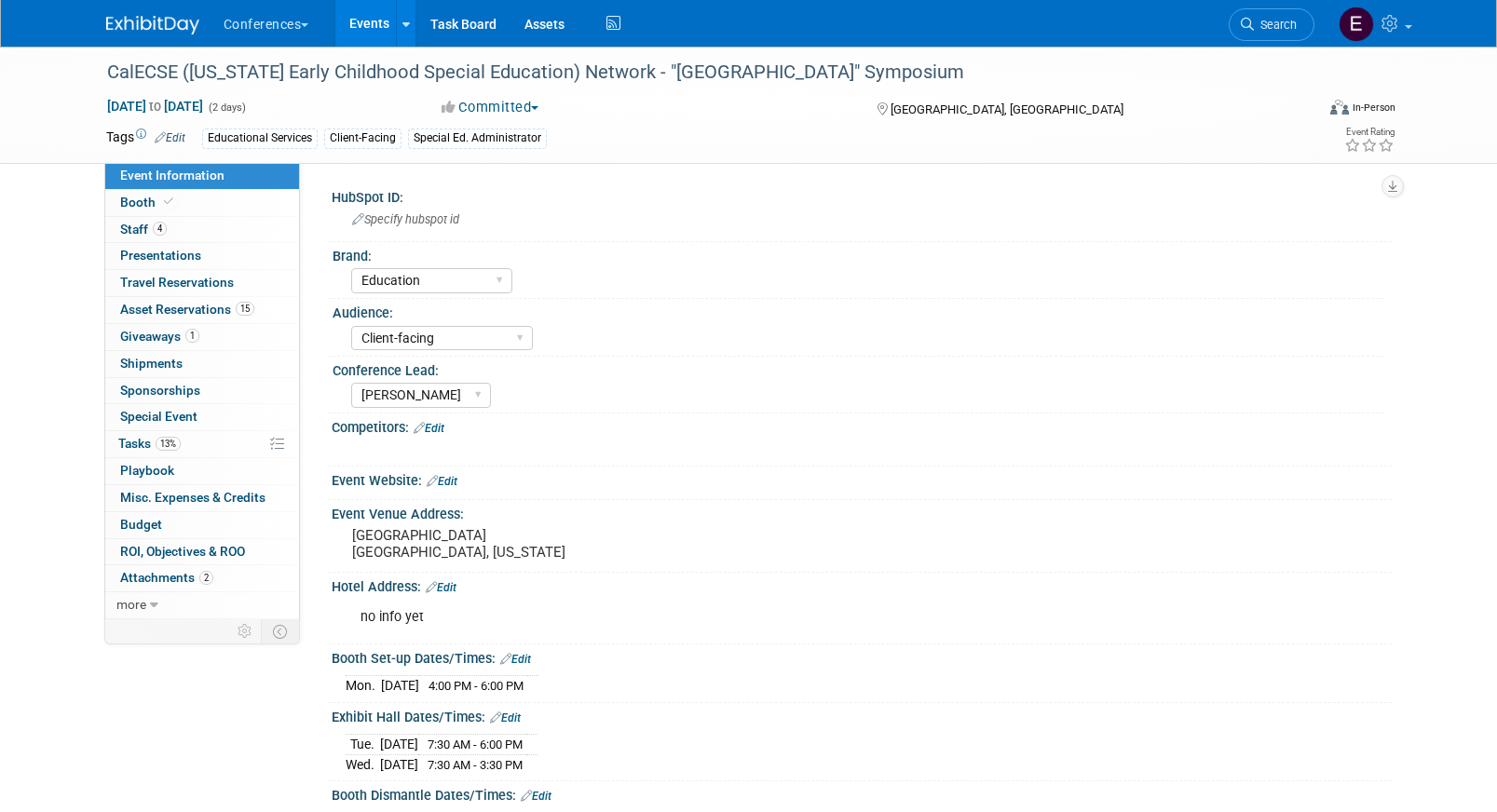
select select "Education"
select select "Client-facing"
select select "[PERSON_NAME]"
click at [151, 307] on span "Asset Reservations 15" at bounding box center [186, 309] width 134 height 15
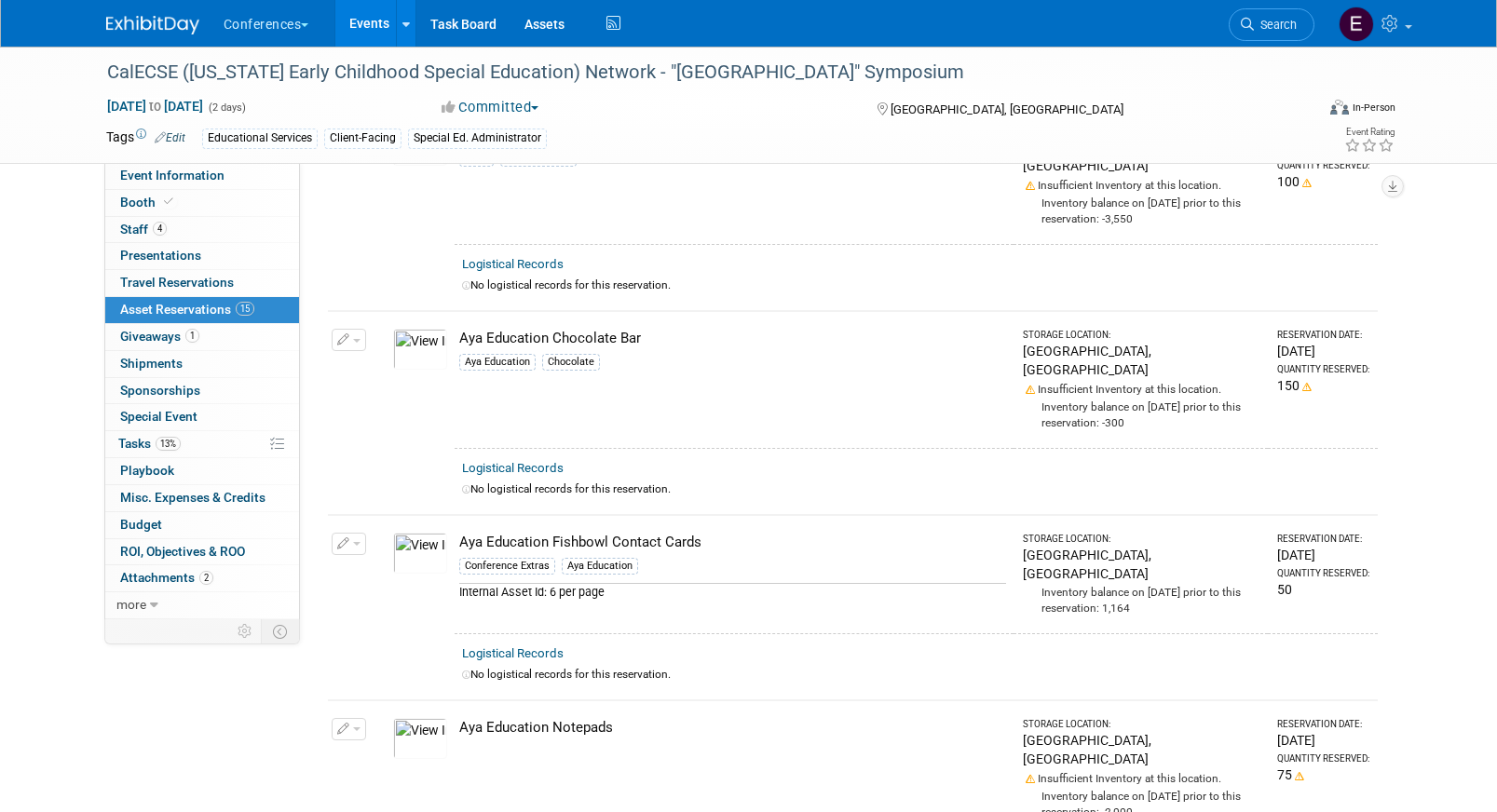
scroll to position [783, 0]
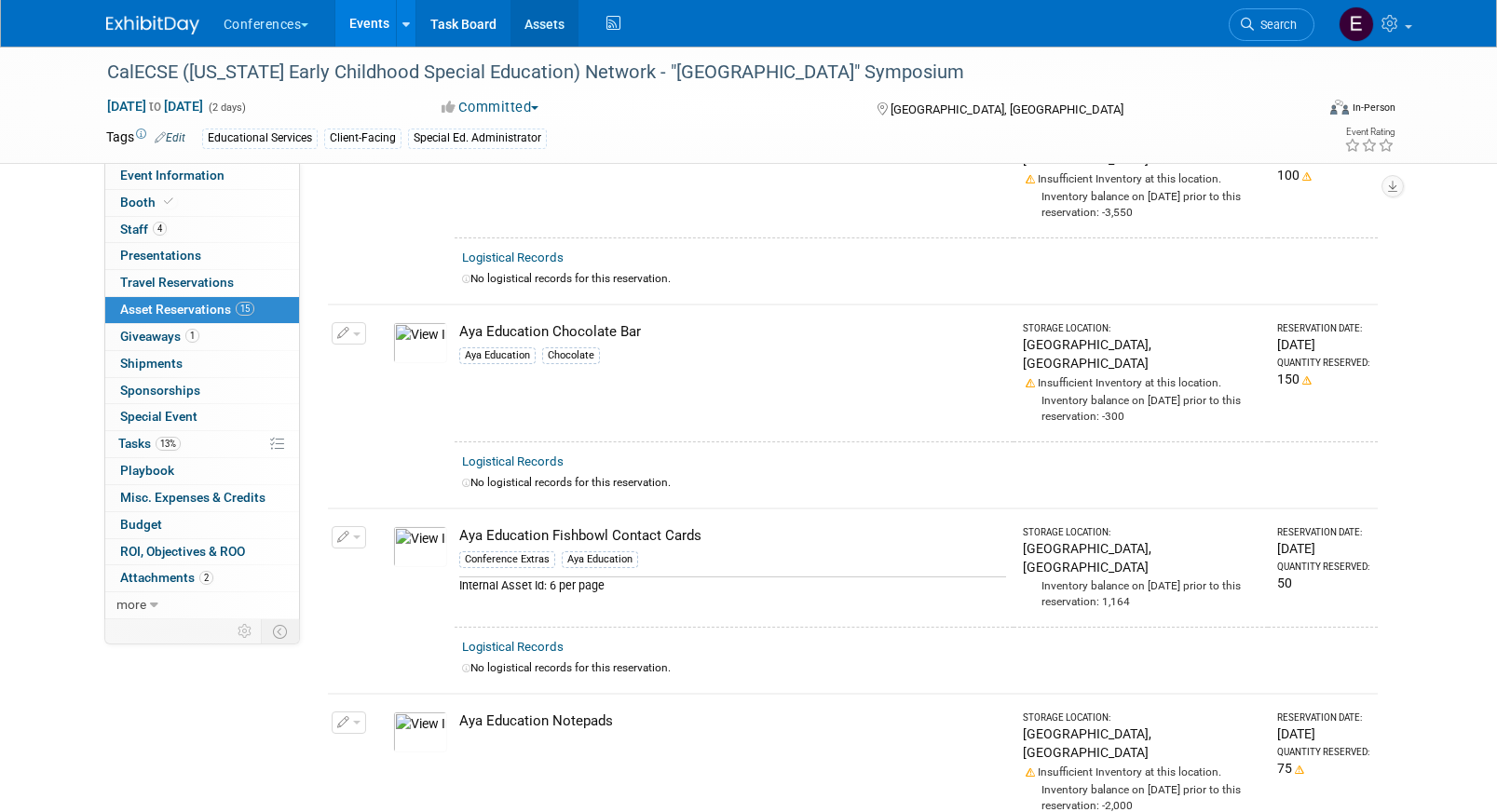
click at [544, 26] on link "Assets" at bounding box center [544, 23] width 68 height 47
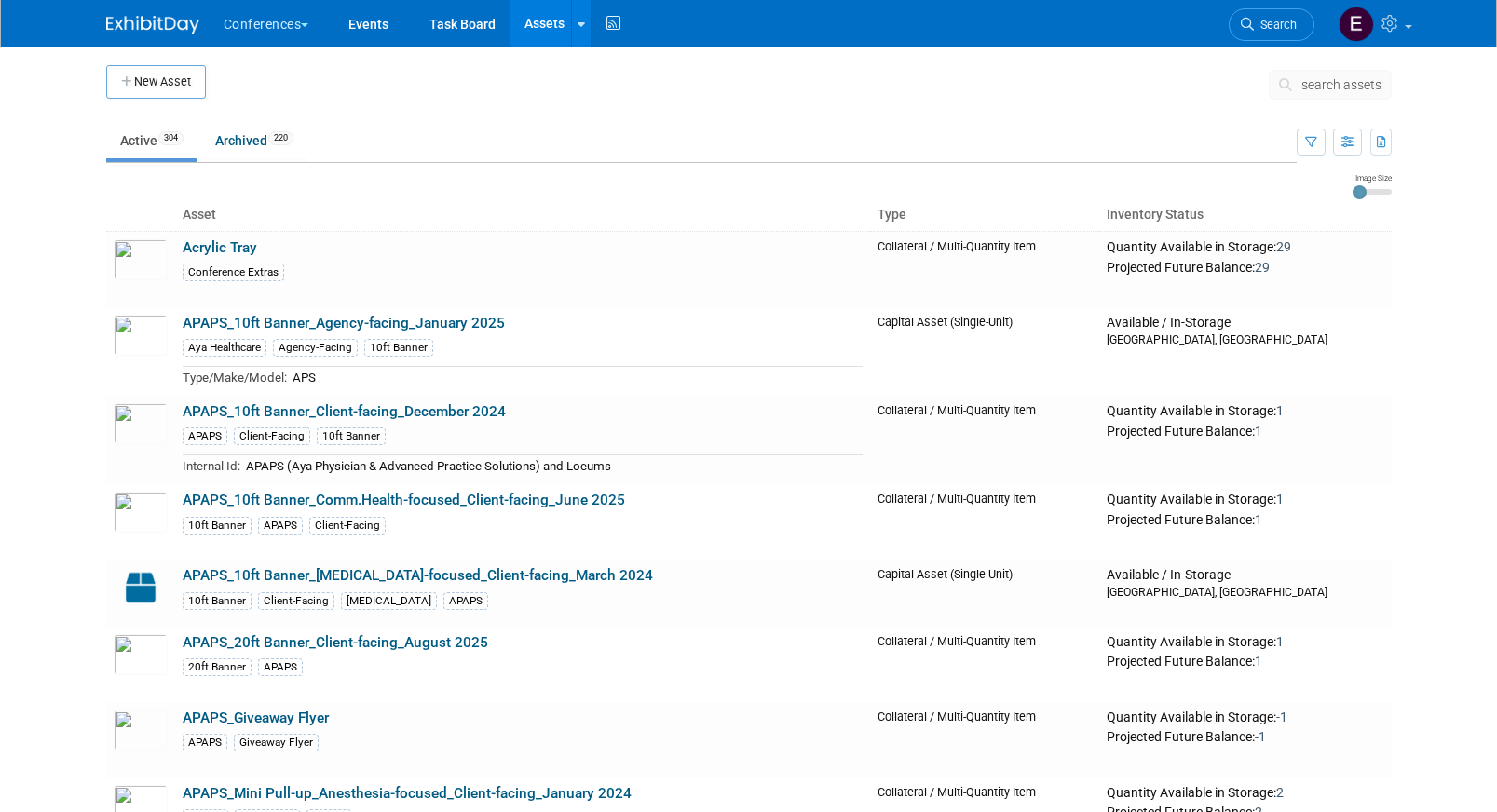
click at [1335, 83] on span "search assets" at bounding box center [1341, 85] width 80 height 15
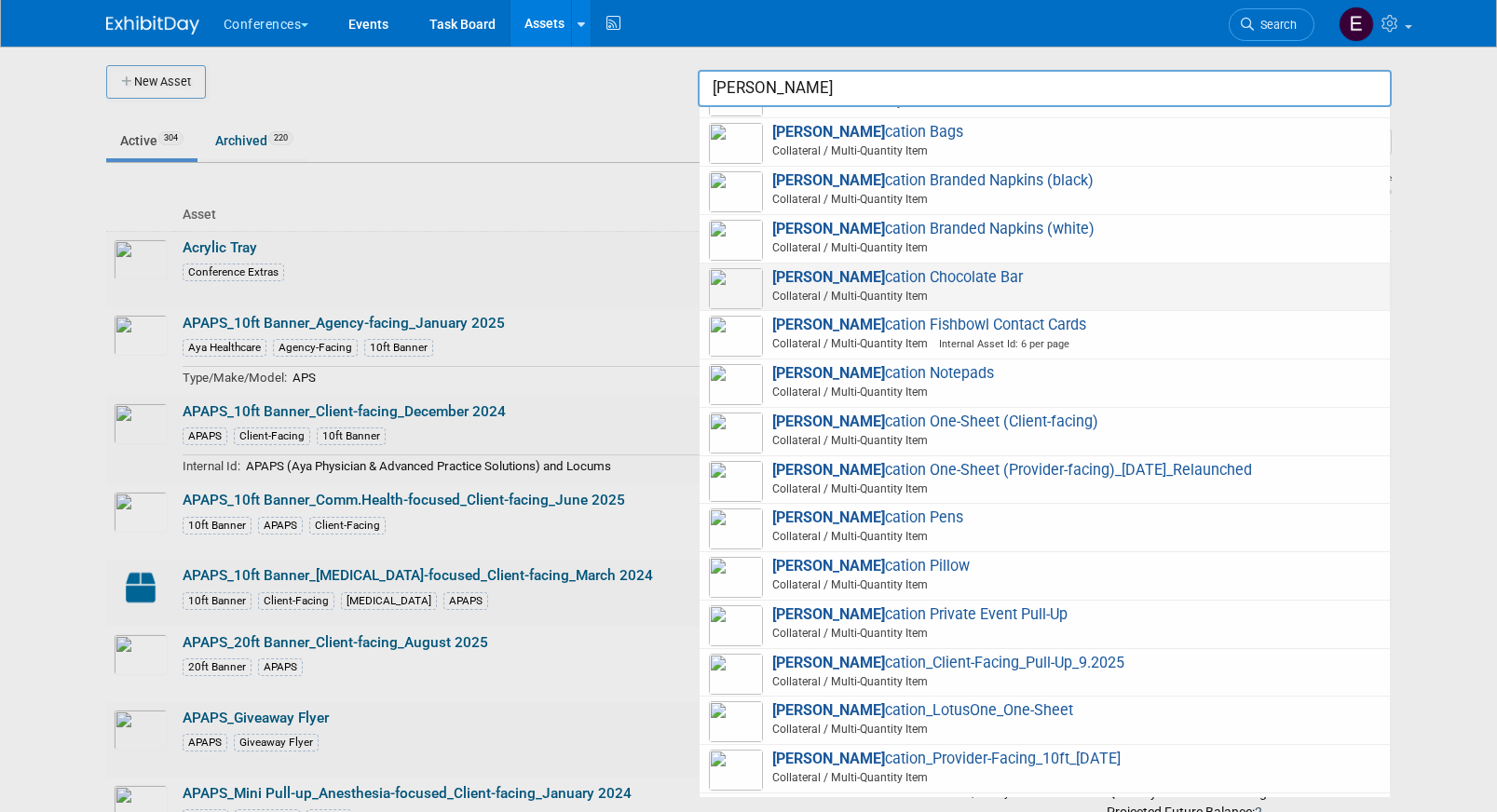
scroll to position [135, 0]
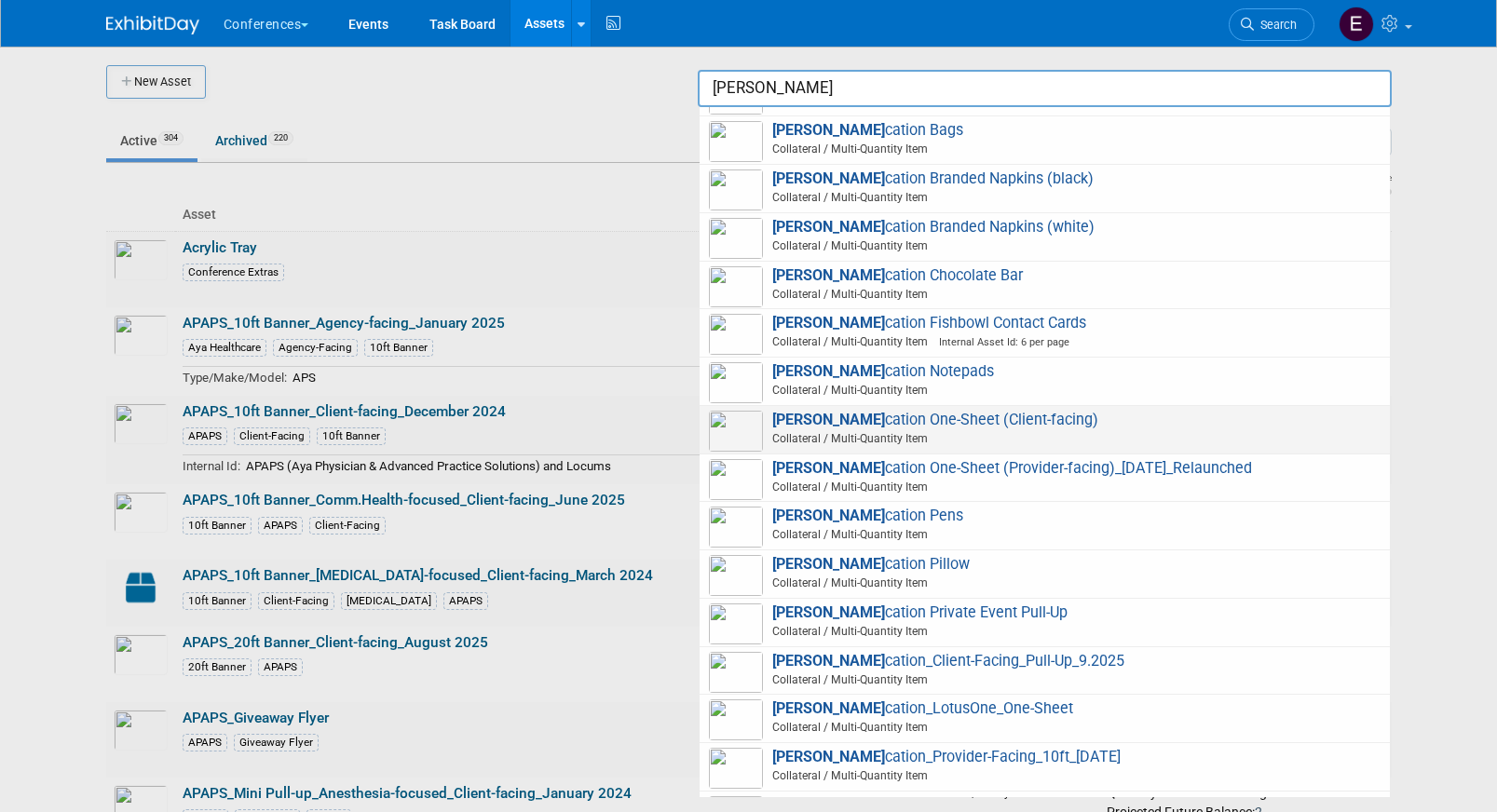
click at [989, 427] on span "[PERSON_NAME] cation One-Sheet (Client-facing) Collateral / Multi-Quantity Item" at bounding box center [1044, 430] width 671 height 38
type input "Aya Education One-Sheet (Client-facing)"
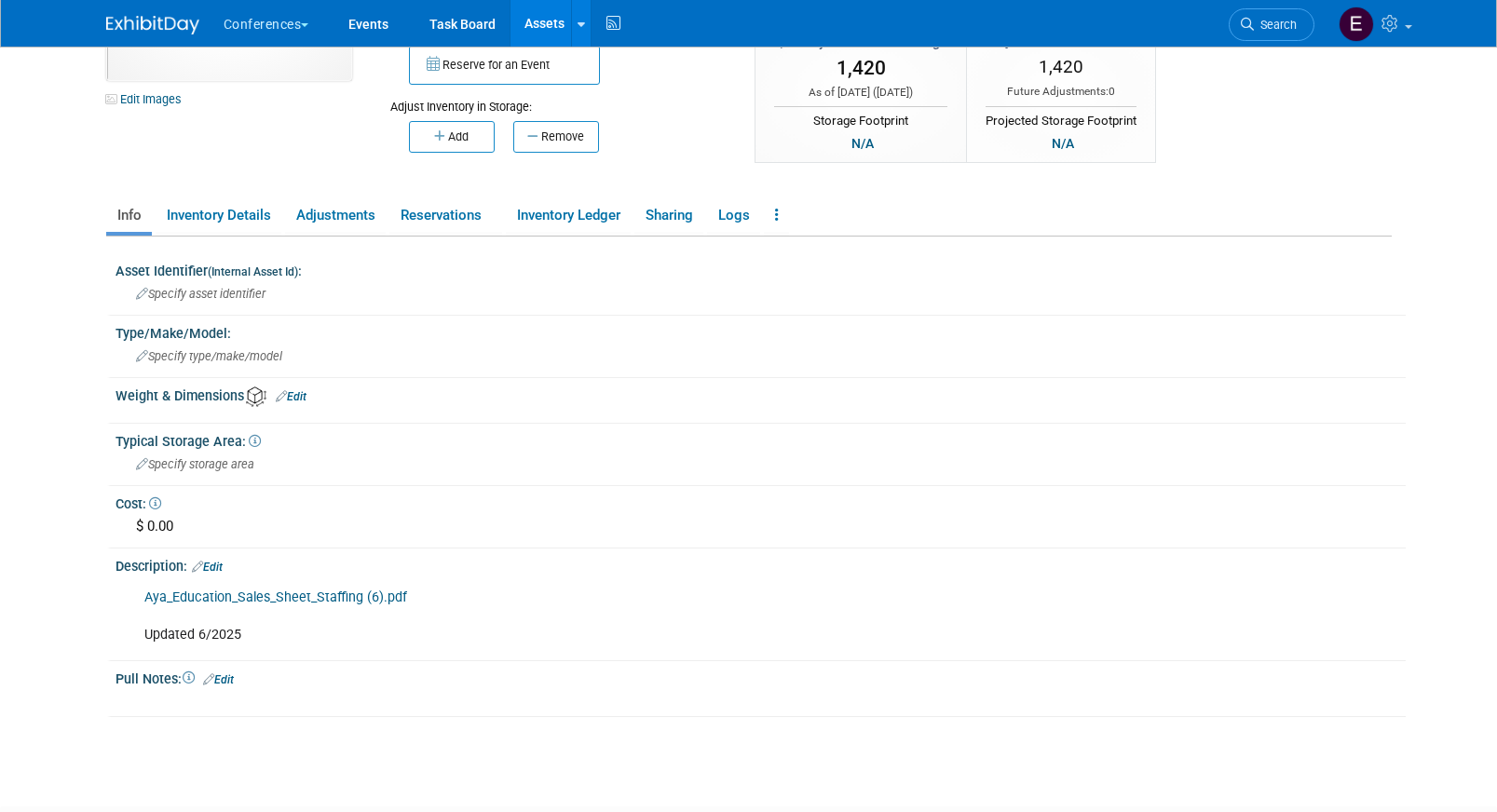
scroll to position [176, 0]
click at [320, 598] on link "Aya_Education_Sales_Sheet_Staffing (6).pdf" at bounding box center [276, 596] width 262 height 16
click at [542, 22] on link "Assets" at bounding box center [544, 23] width 68 height 47
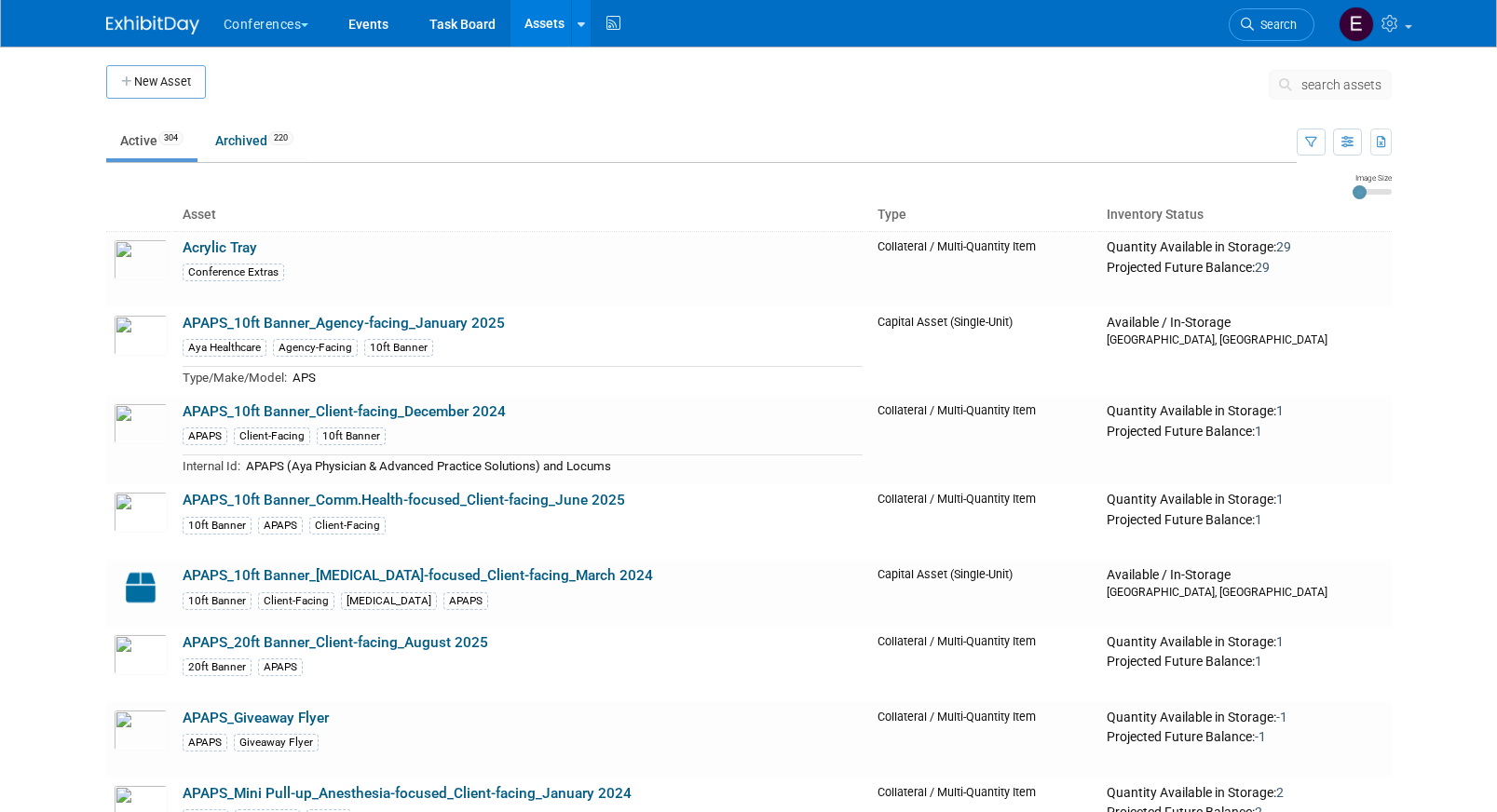
click at [1303, 84] on span "search assets" at bounding box center [1341, 85] width 80 height 15
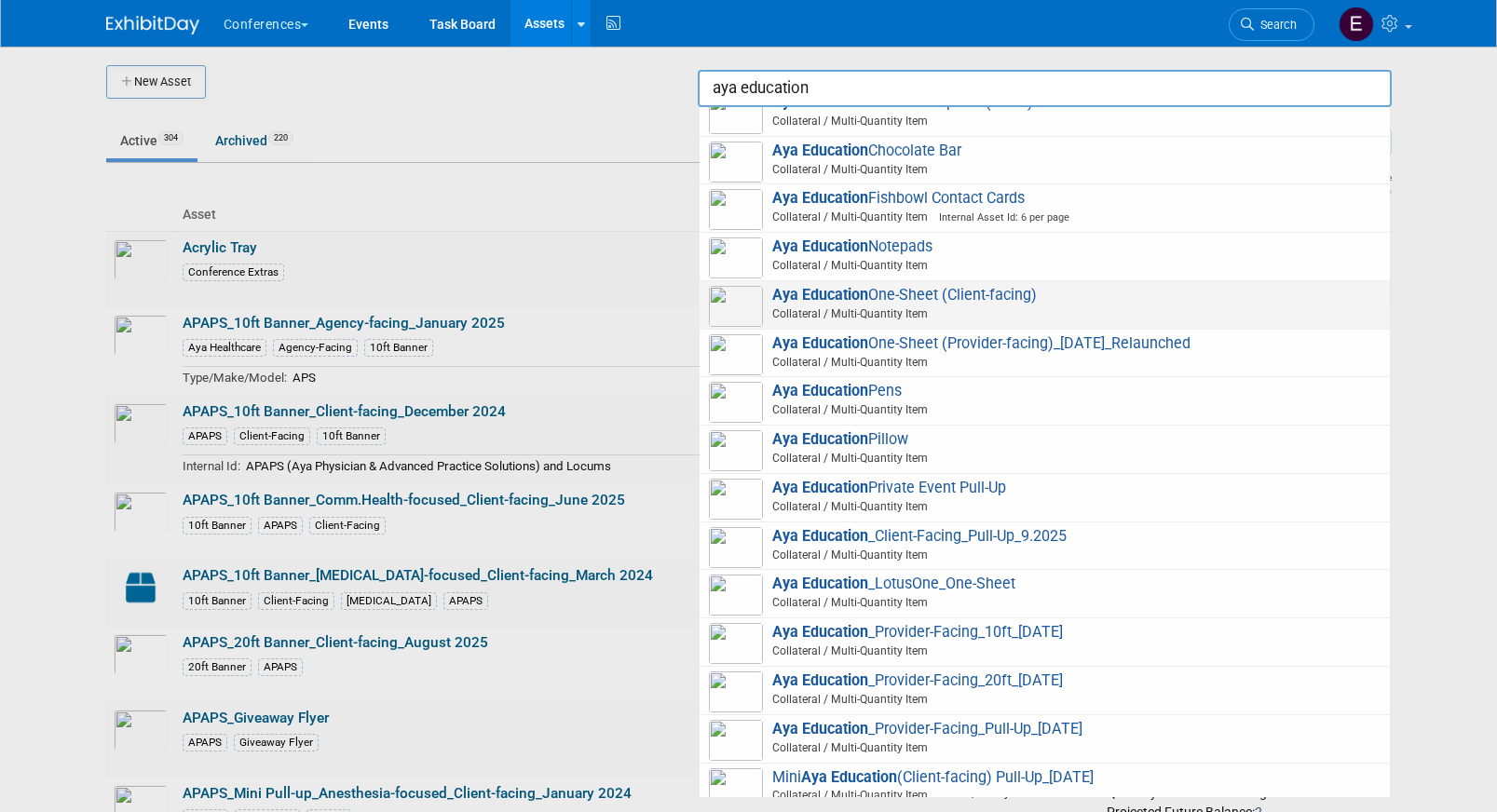
scroll to position [261, 0]
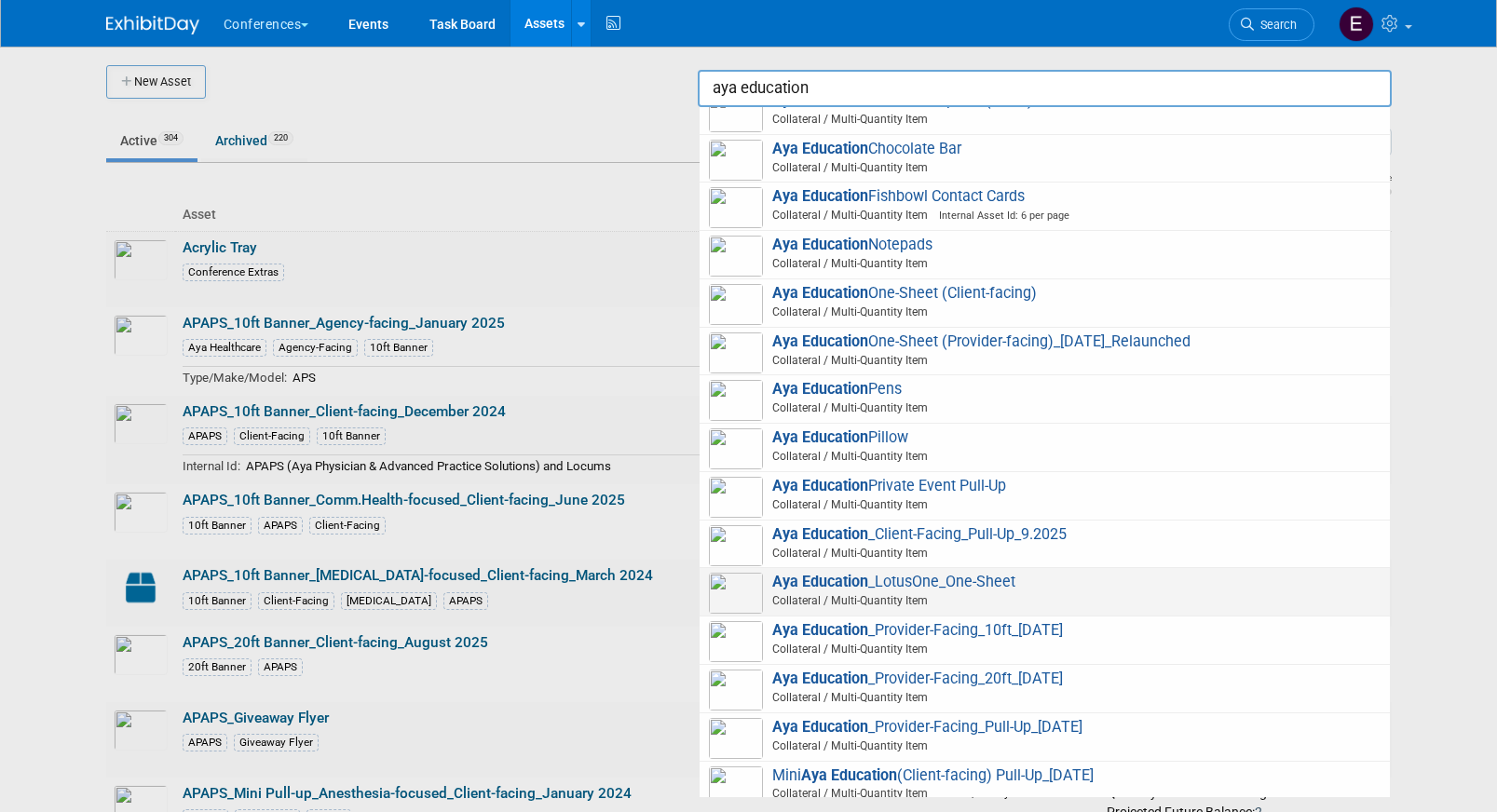
click at [1053, 597] on span "Collateral / Multi-Quantity Item" at bounding box center [1047, 601] width 666 height 17
type input "Aya Education_LotusOne_One-Sheet"
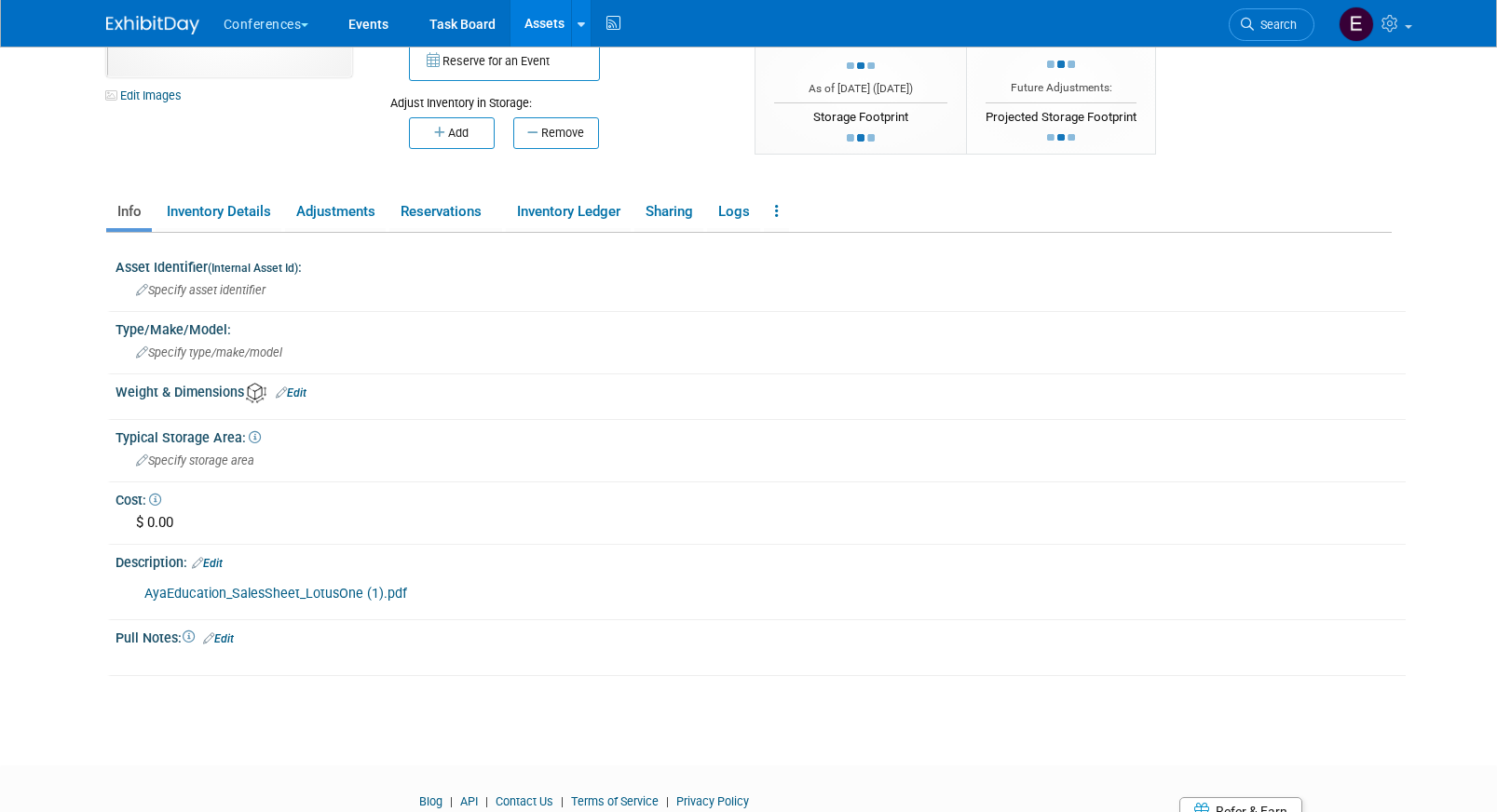
scroll to position [205, 0]
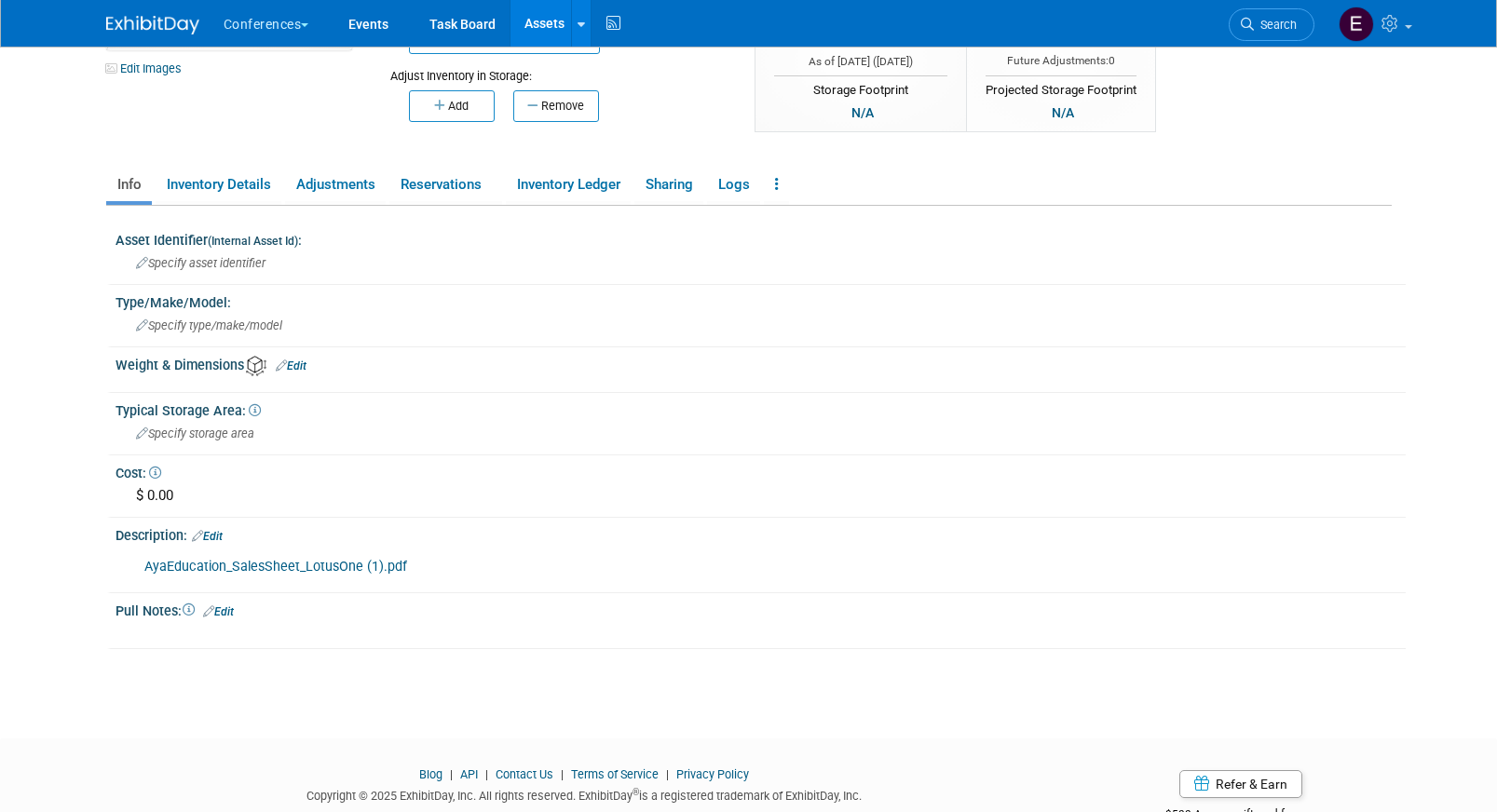
click at [311, 569] on link "AyaEducation_SalesSheet_LotusOne (1).pdf" at bounding box center [276, 567] width 262 height 16
click at [1256, 26] on span "Search" at bounding box center [1274, 25] width 43 height 14
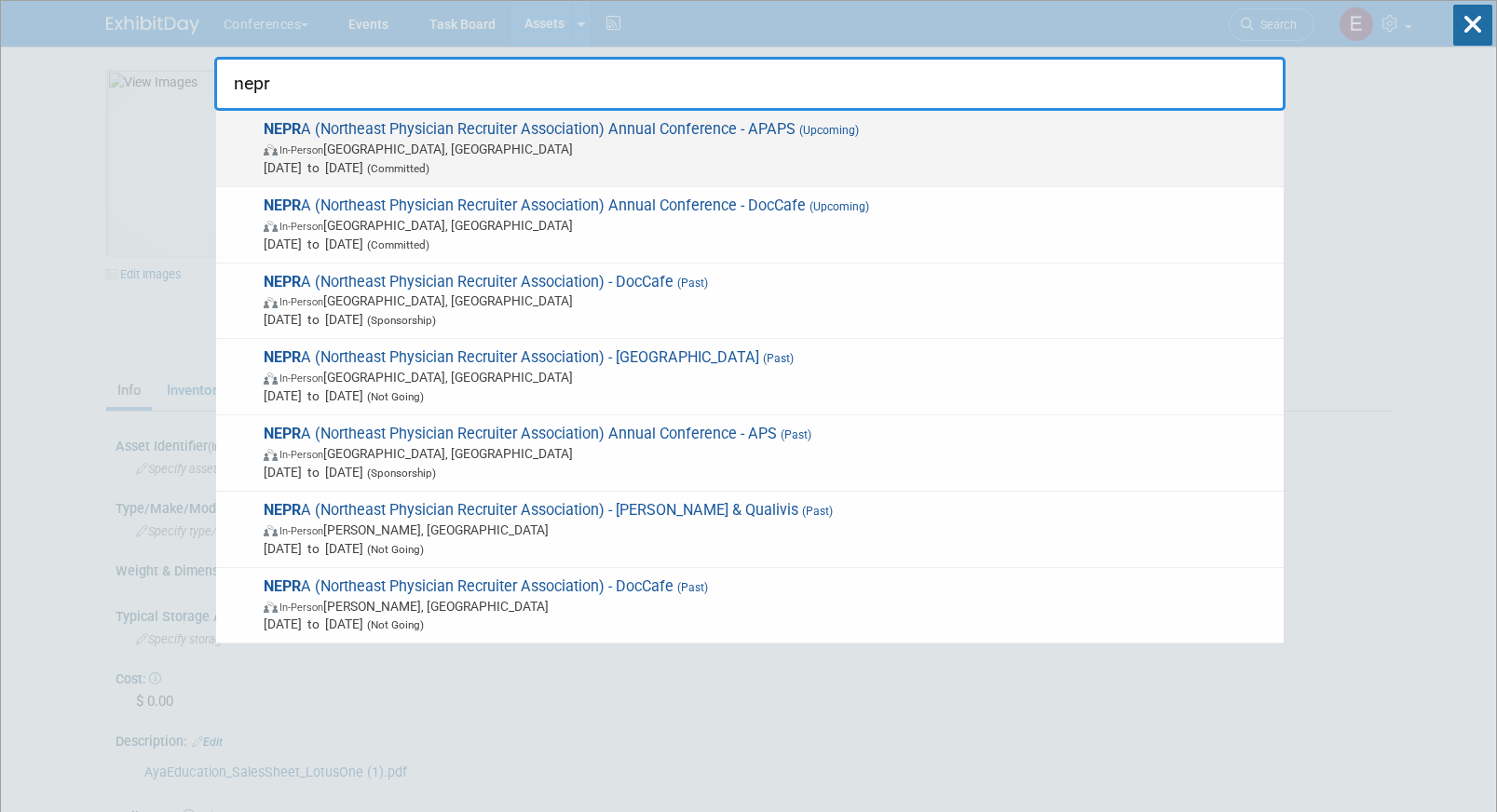
type input "nepr"
click at [878, 140] on span "In-Person [GEOGRAPHIC_DATA], [GEOGRAPHIC_DATA]" at bounding box center [768, 149] width 1011 height 19
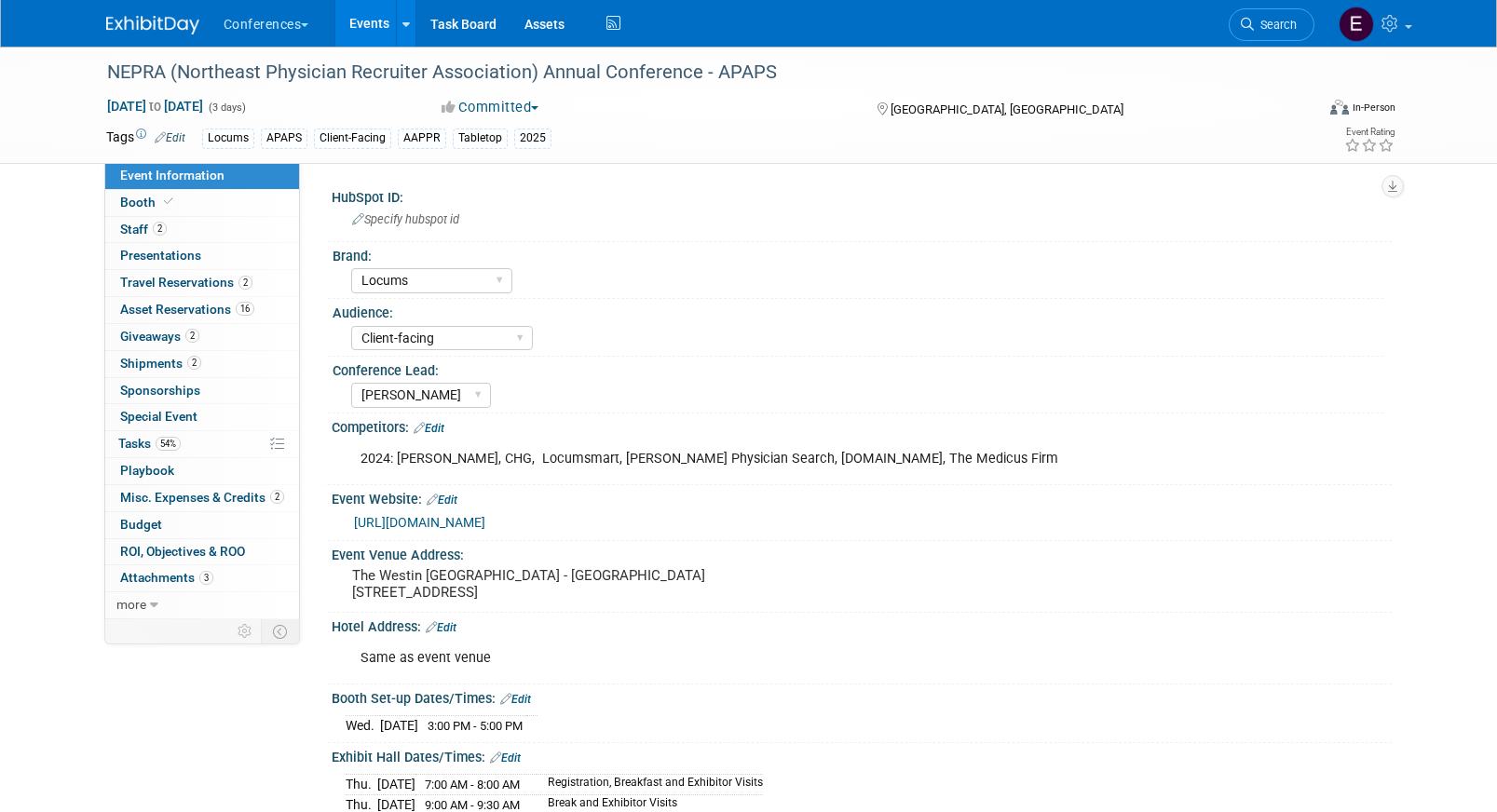
select select "Locums"
select select "Client-facing"
select select "Mel"
click at [175, 316] on span "Asset Reservations 16" at bounding box center [186, 309] width 134 height 15
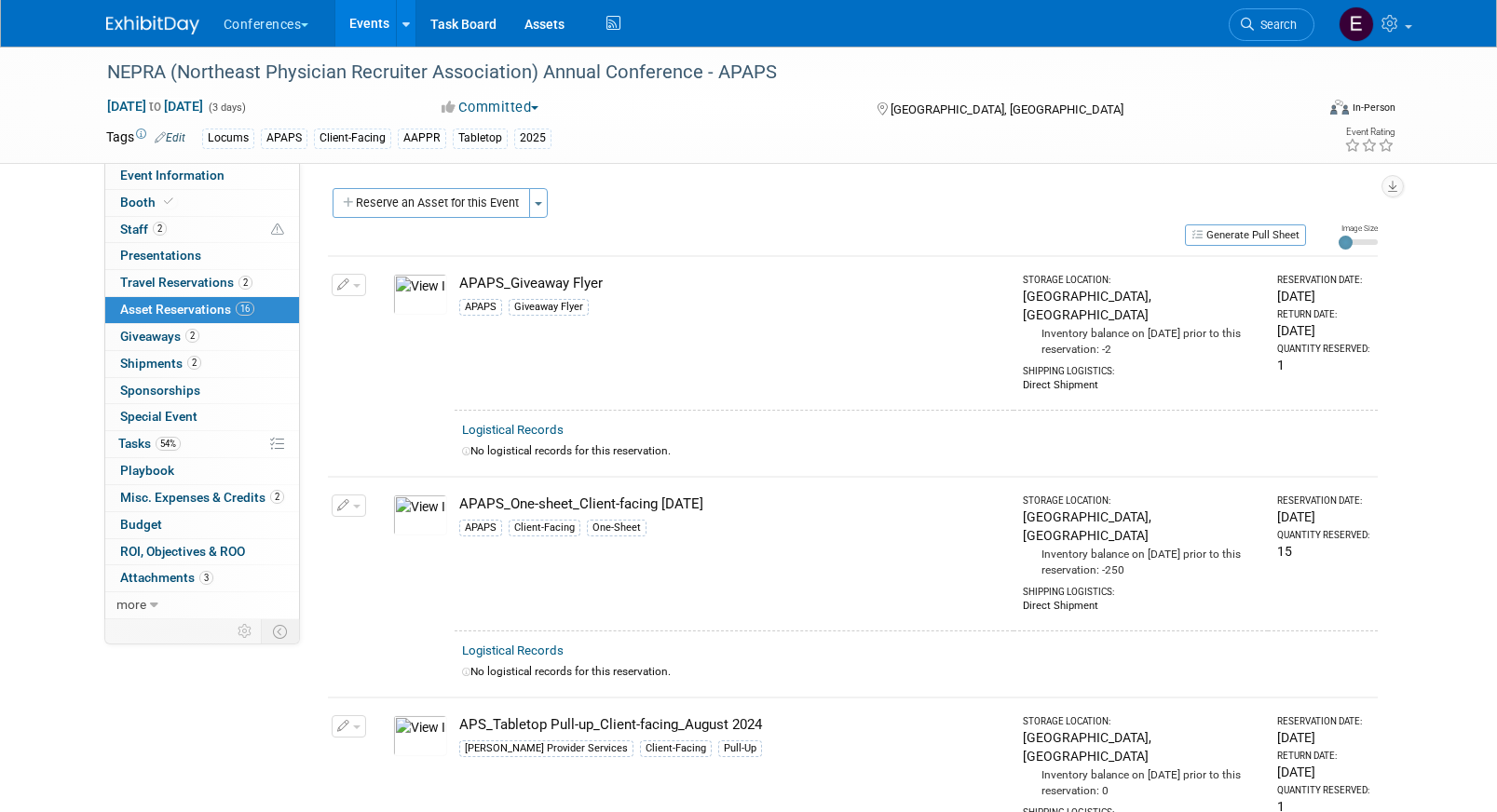
click at [1197, 223] on div "Generate Pull Sheet" at bounding box center [817, 234] width 978 height 23
click at [1198, 233] on icon "button" at bounding box center [1199, 234] width 15 height 10
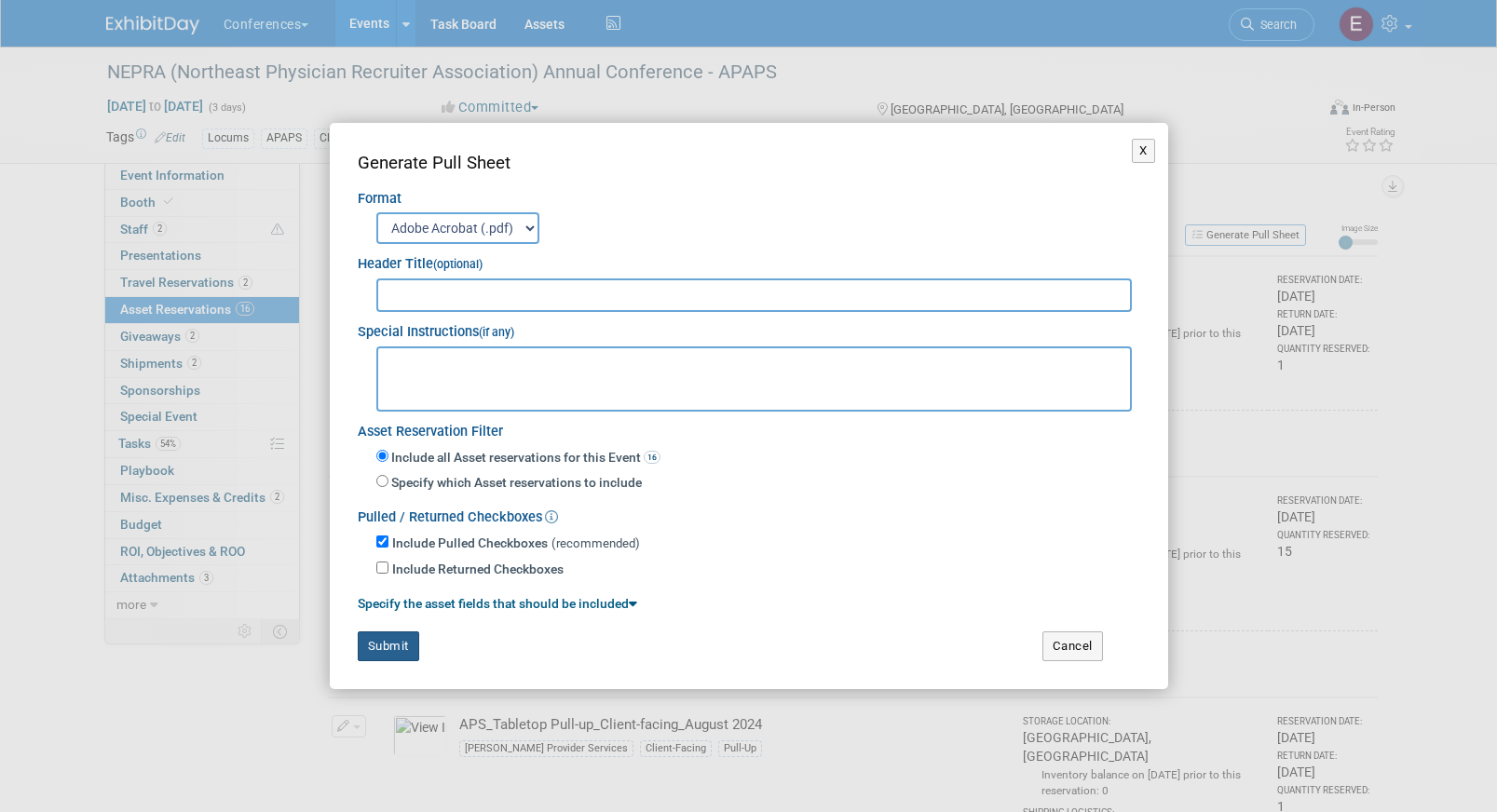
click at [381, 645] on button "Submit" at bounding box center [388, 646] width 62 height 29
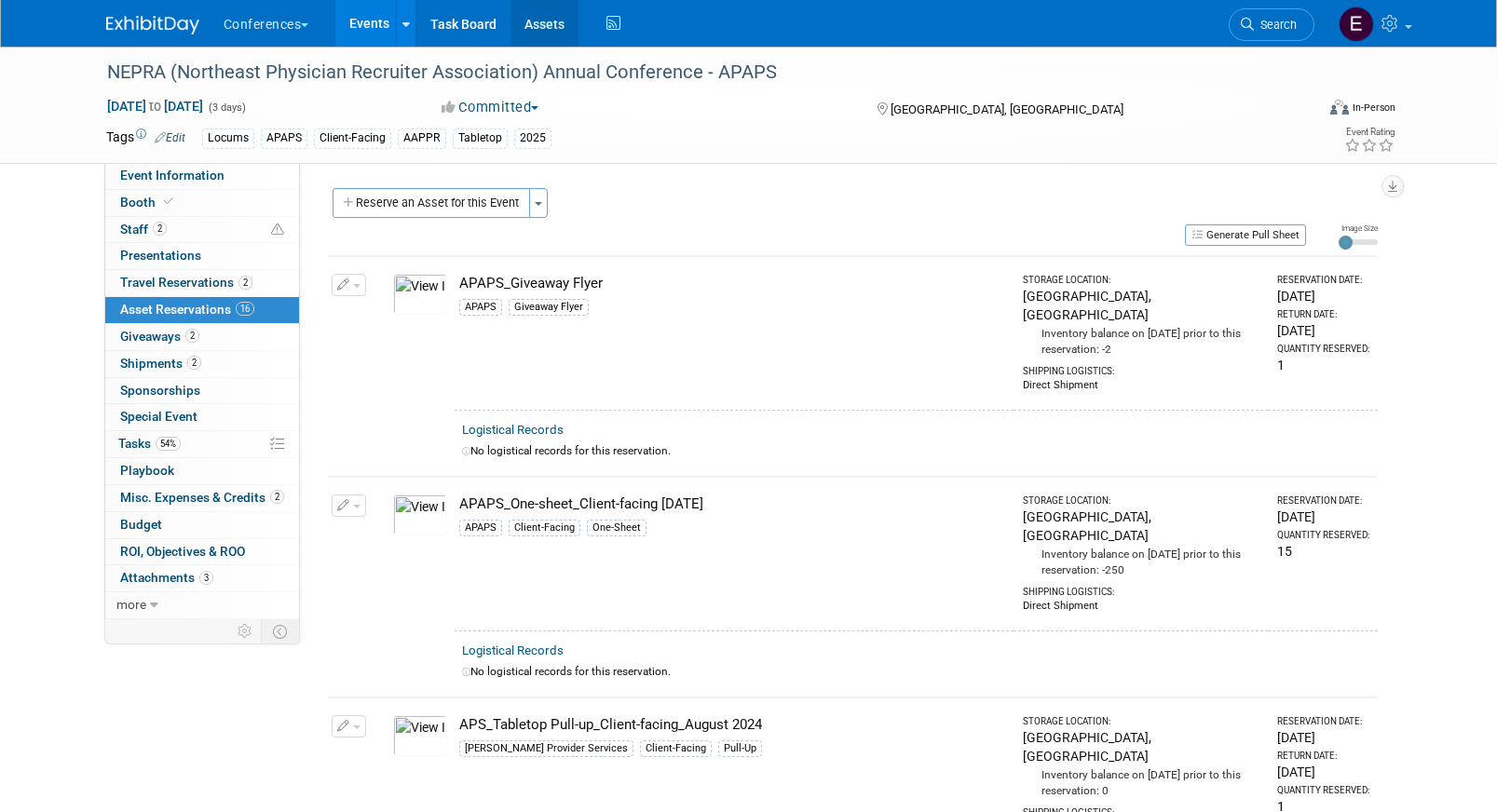
click at [548, 26] on link "Assets" at bounding box center [544, 23] width 68 height 47
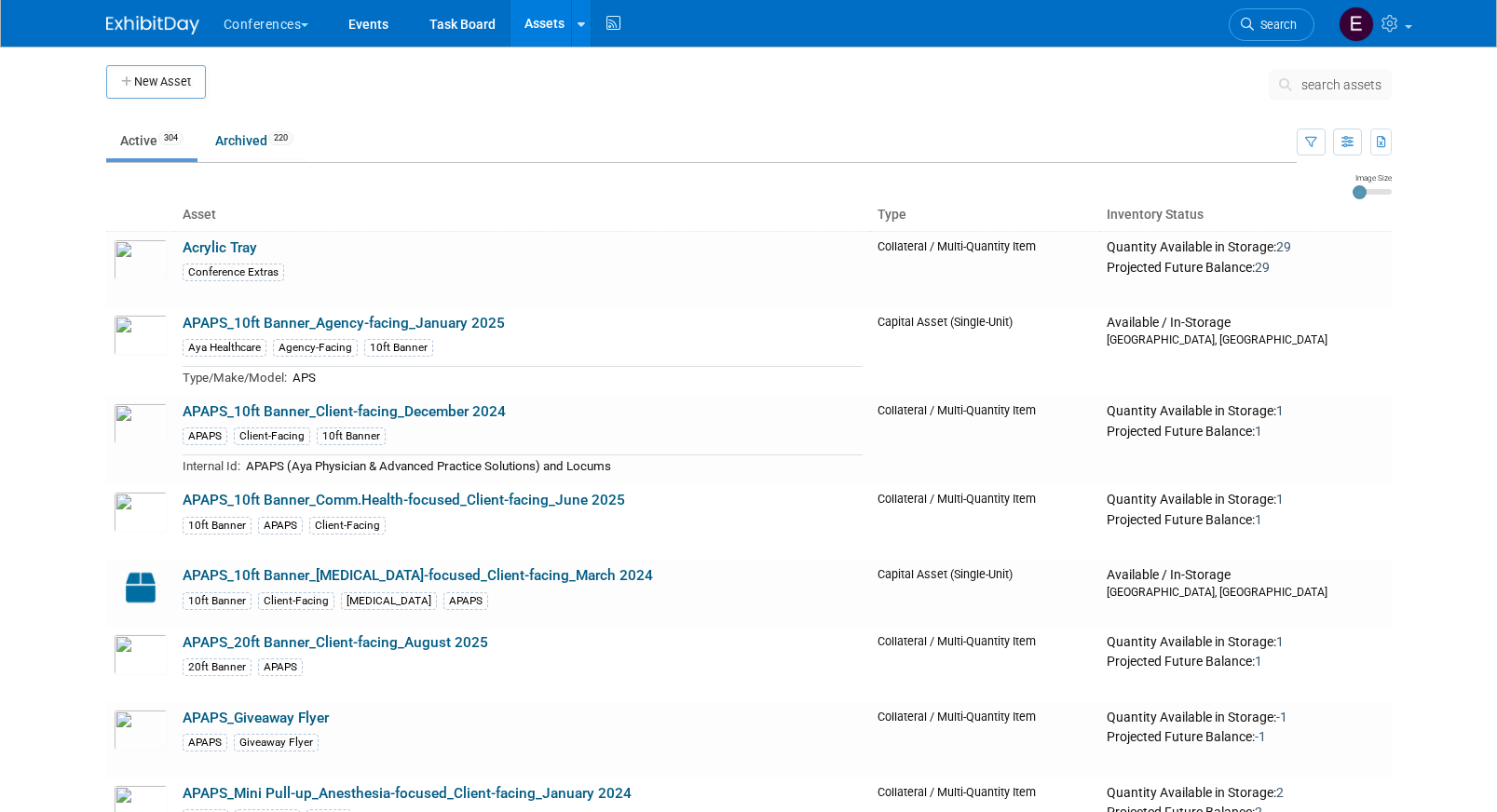
click at [1309, 87] on span "search assets" at bounding box center [1341, 85] width 80 height 15
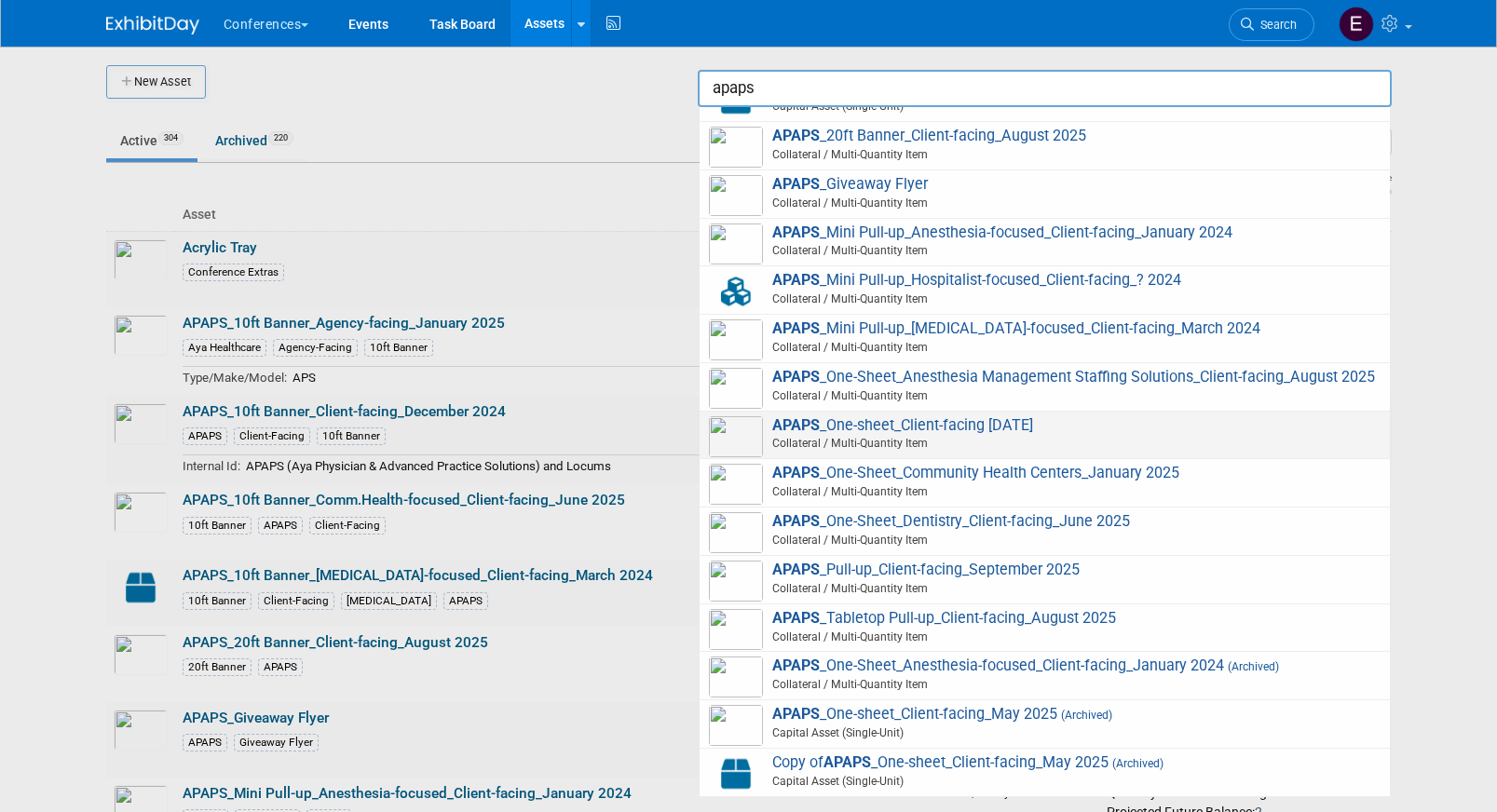
scroll to position [193, 0]
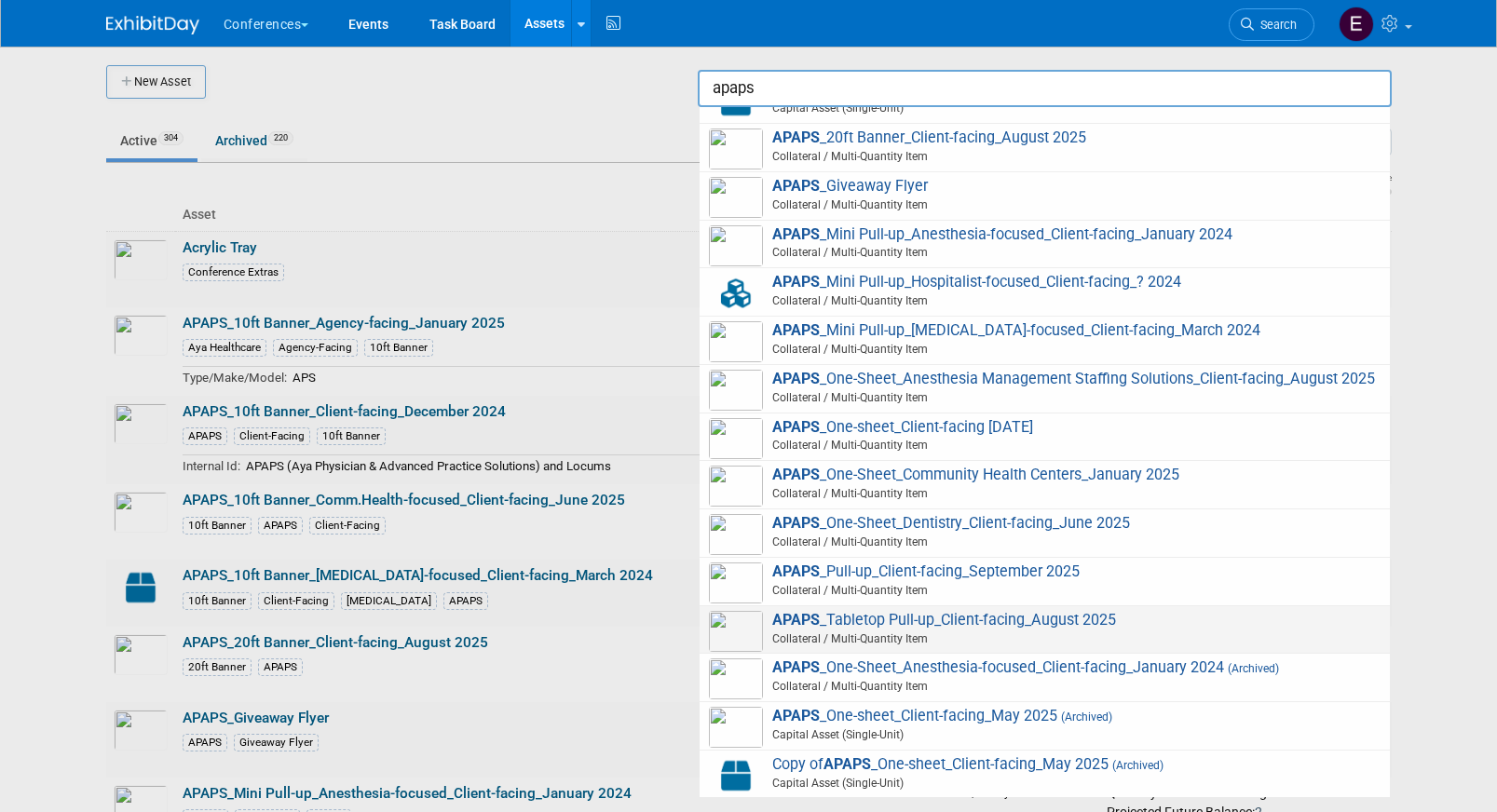
click at [1068, 631] on span "Collateral / Multi-Quantity Item" at bounding box center [1047, 639] width 666 height 17
type input "APAPS_Tabletop Pull-up_Client-facing_August 2025"
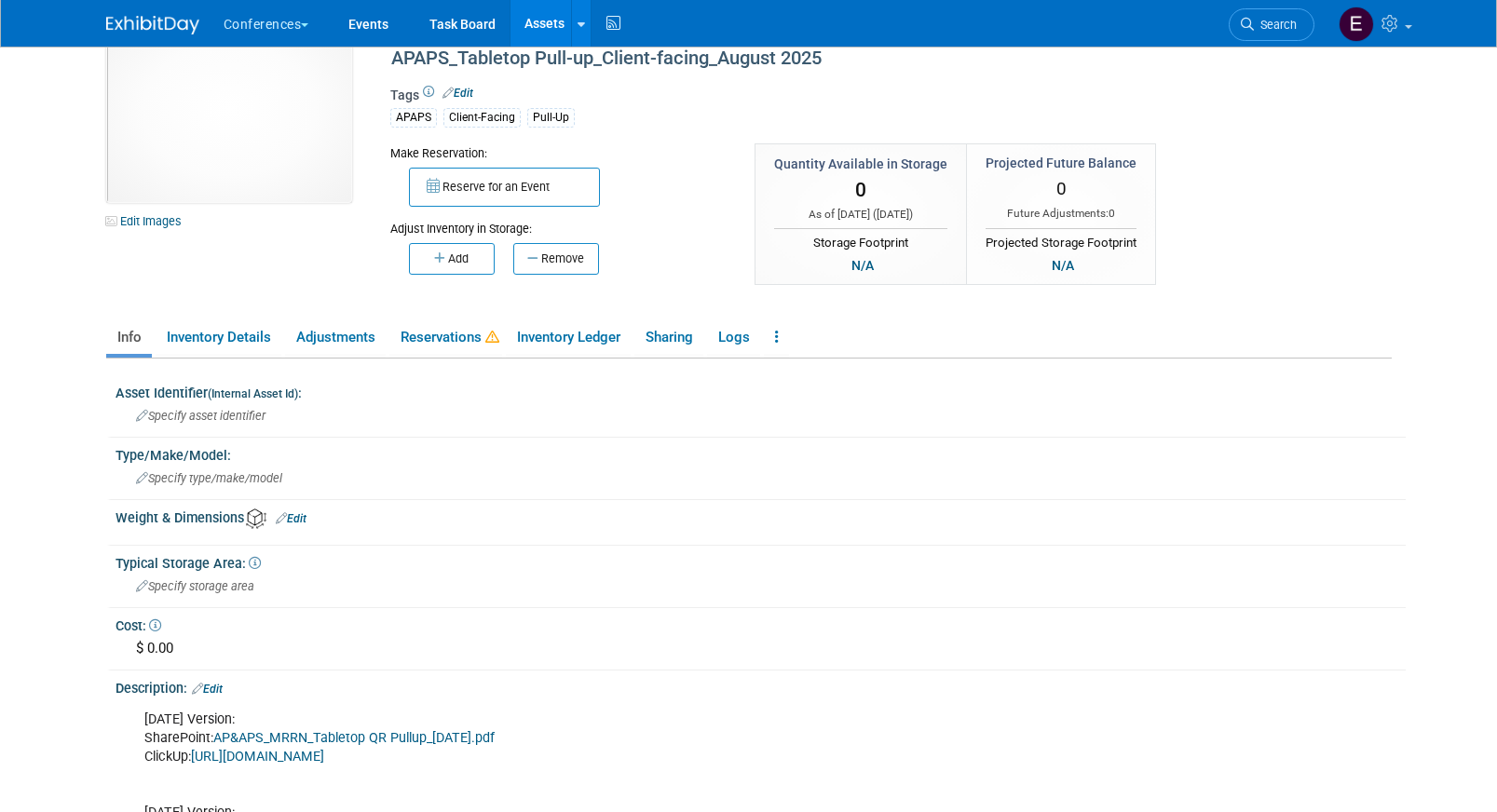
scroll to position [55, 0]
click at [489, 327] on link "Reservations" at bounding box center [445, 336] width 112 height 32
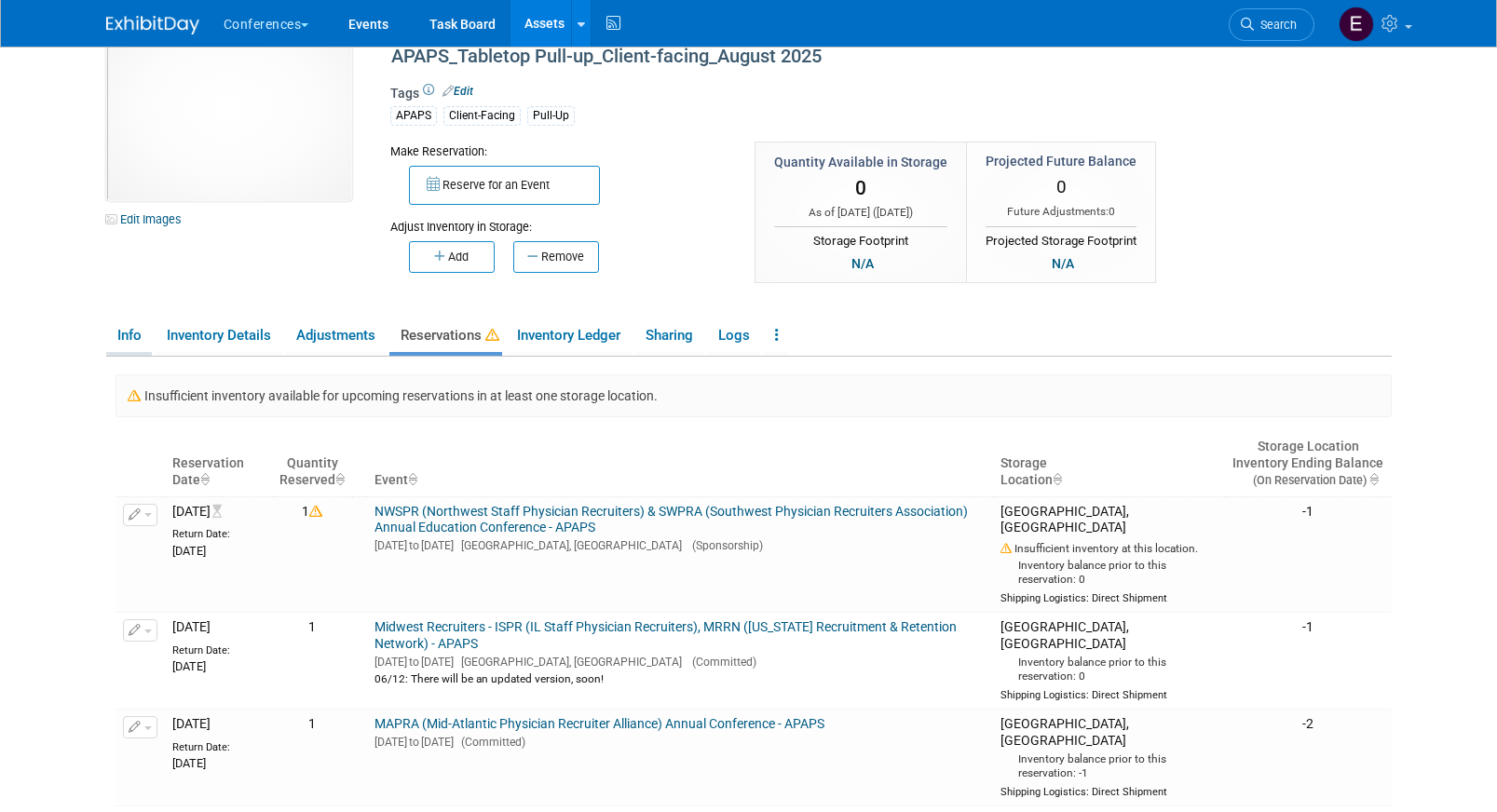
click at [122, 334] on link "Info" at bounding box center [129, 336] width 46 height 32
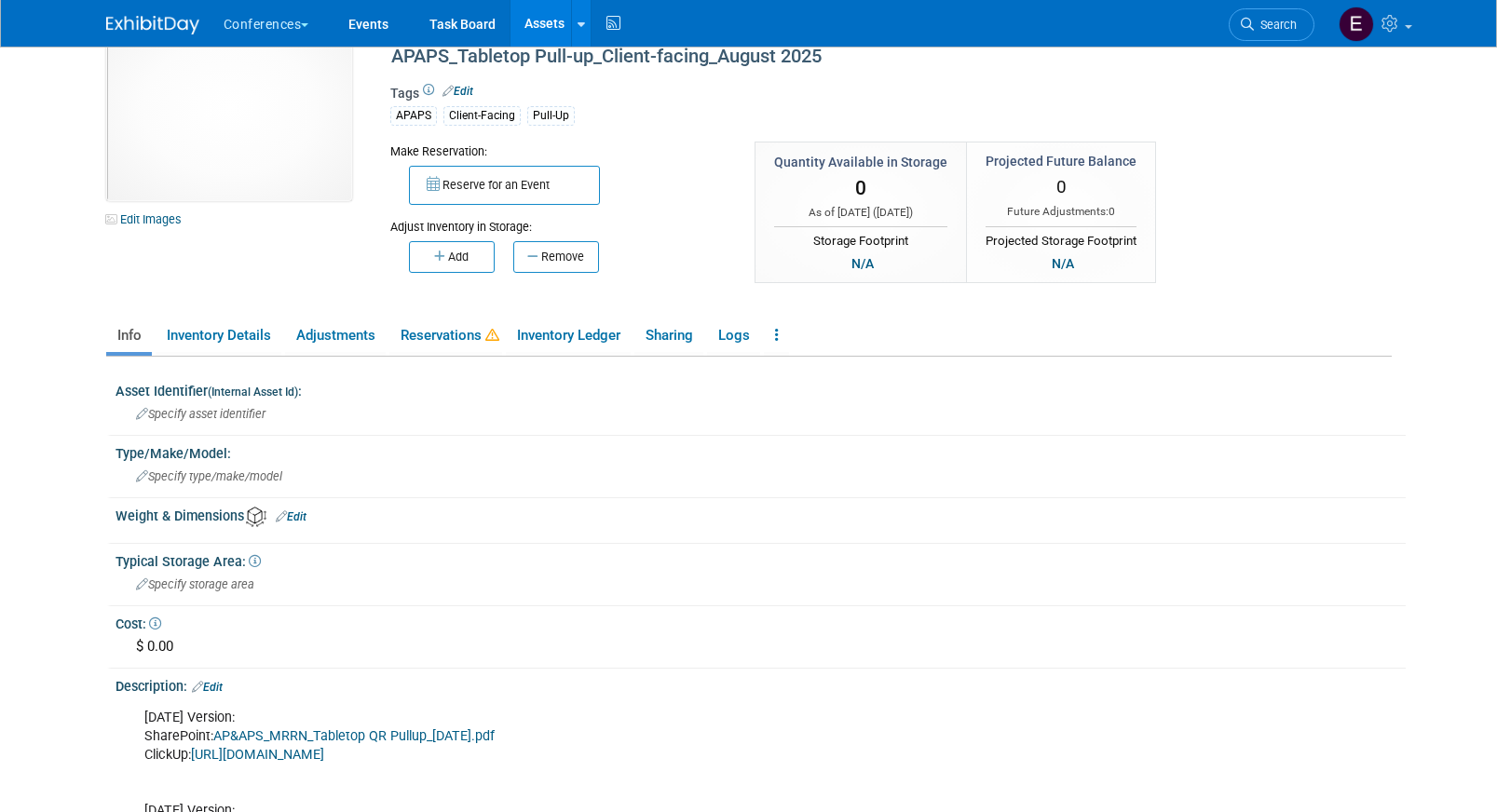
scroll to position [0, 0]
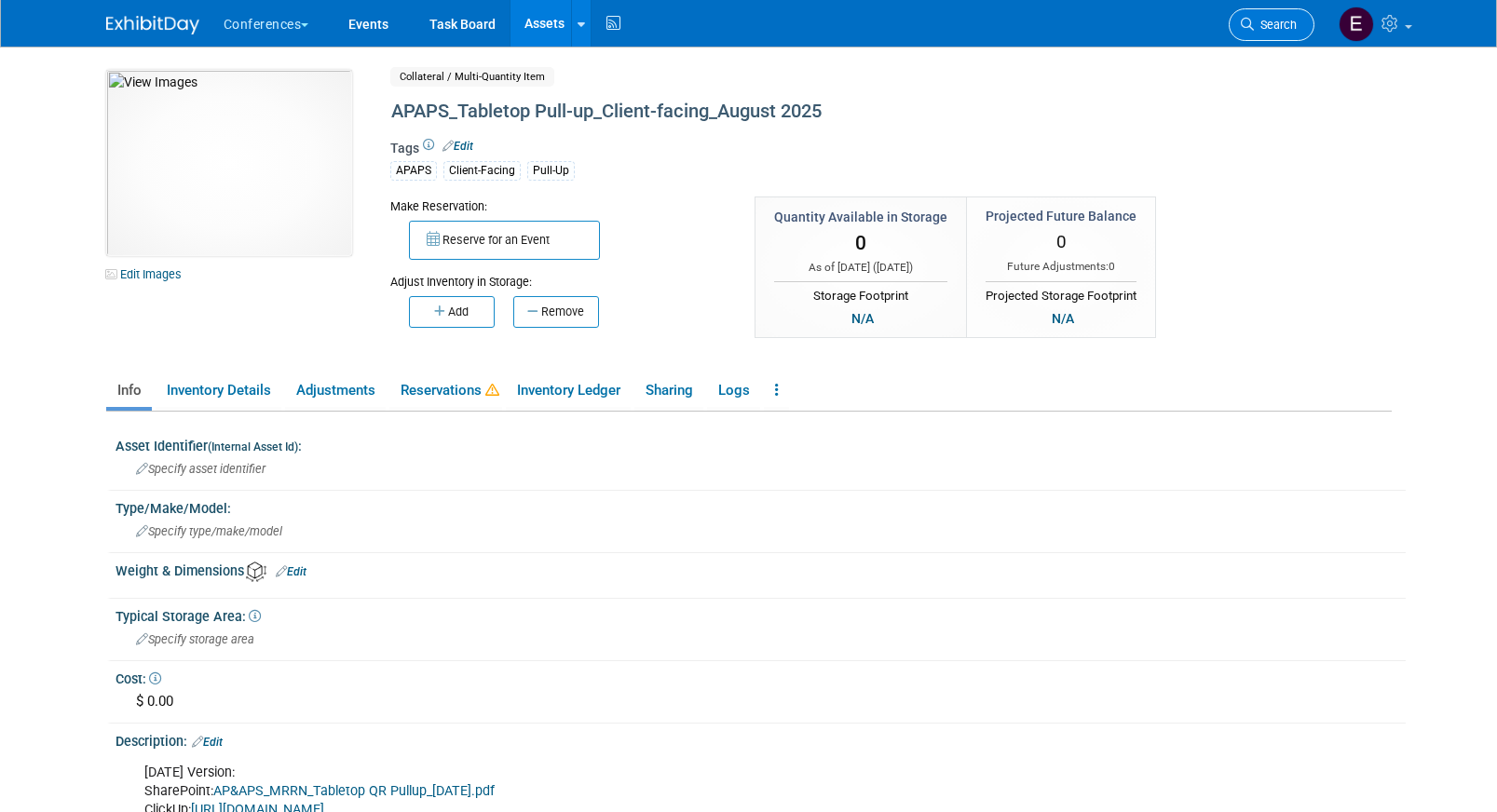
click at [1270, 23] on span "Search" at bounding box center [1274, 25] width 43 height 14
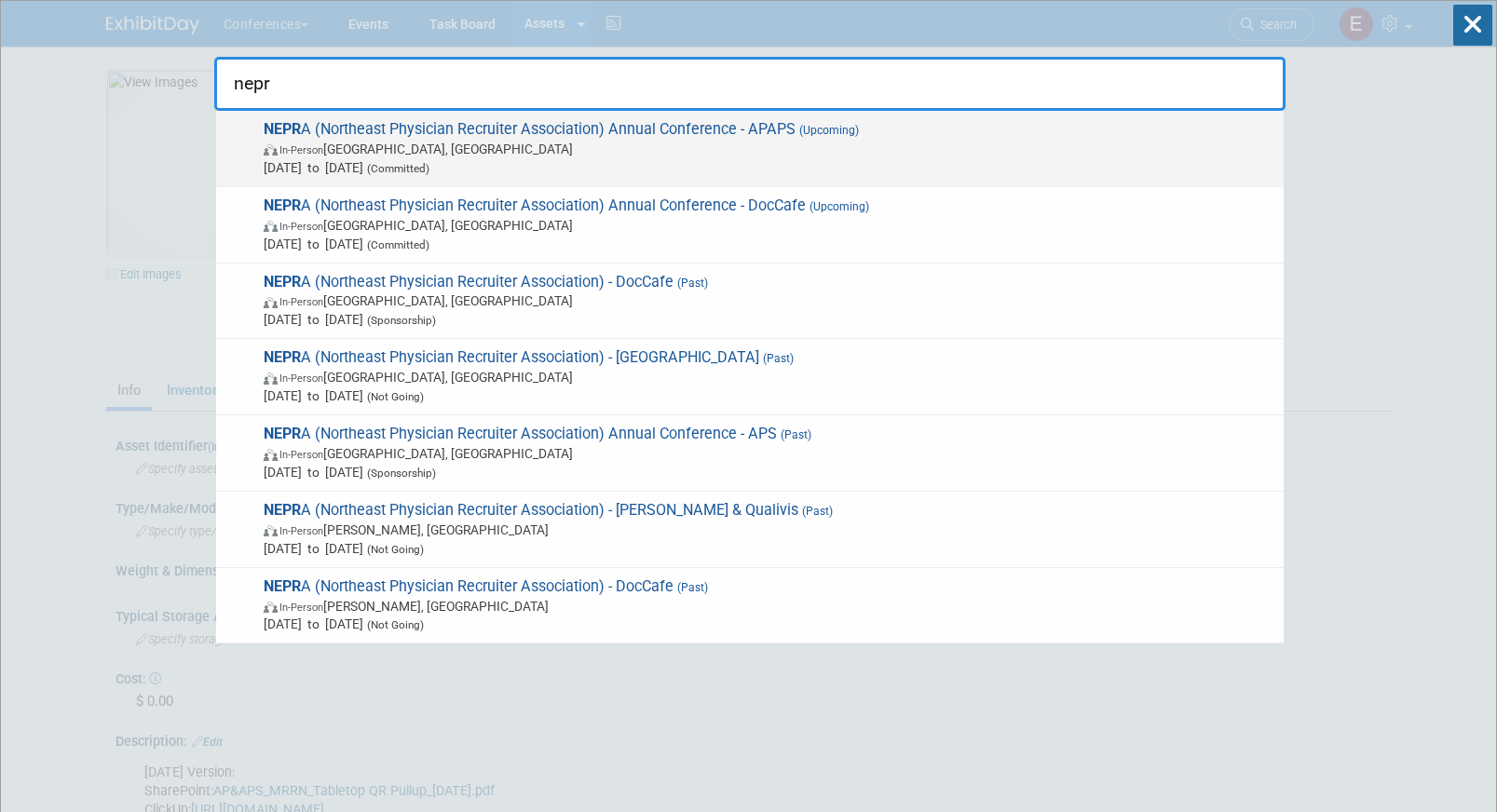
type input "nepr"
click at [810, 121] on span "NEPR A (Northeast Physician Recruiter Association) Annual Conference - APAPS (U…" at bounding box center [766, 148] width 1016 height 57
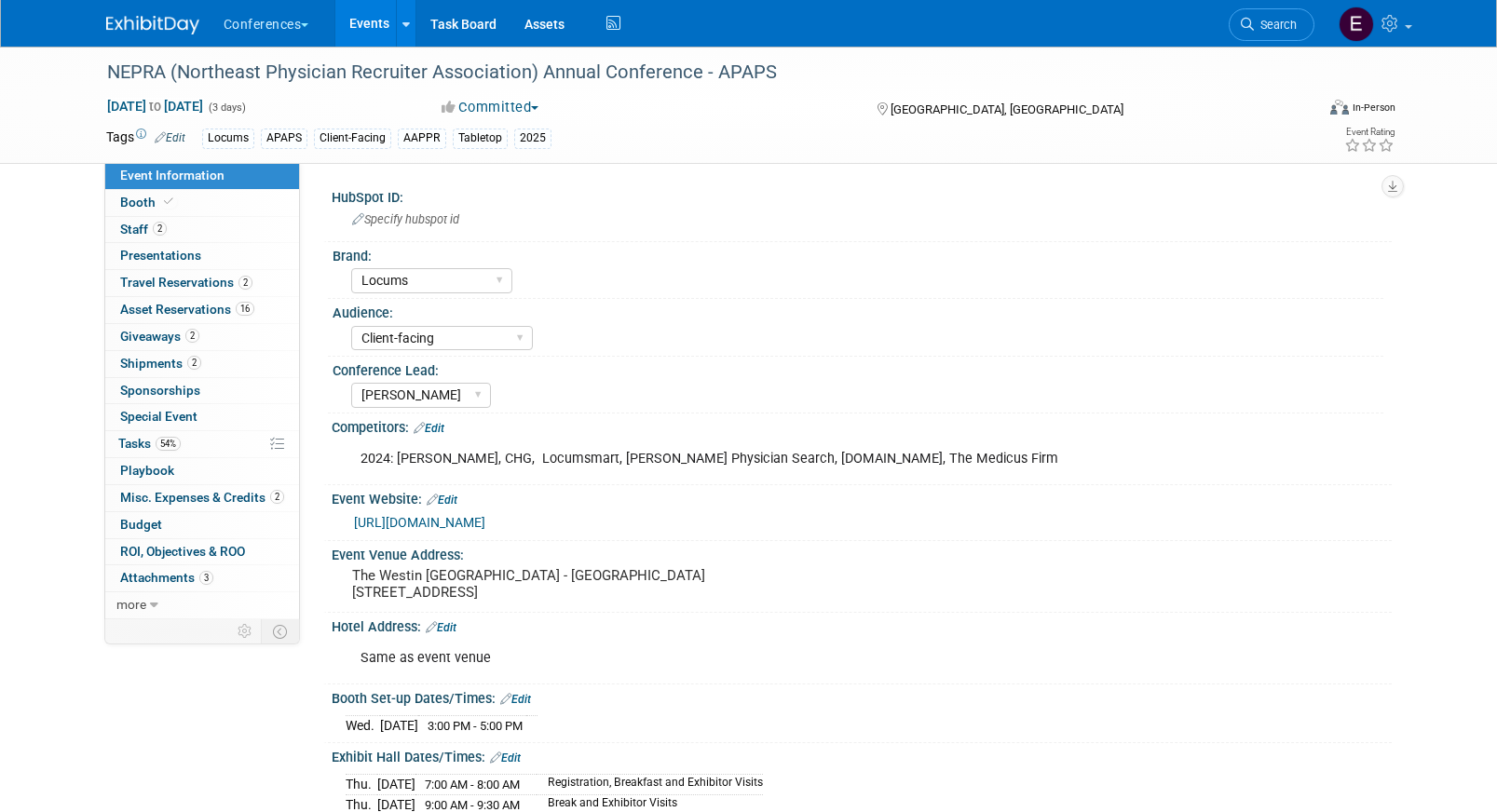
select select "Locums"
select select "Client-facing"
select select "[PERSON_NAME]"
click at [181, 311] on span "Asset Reservations 16" at bounding box center [186, 309] width 134 height 15
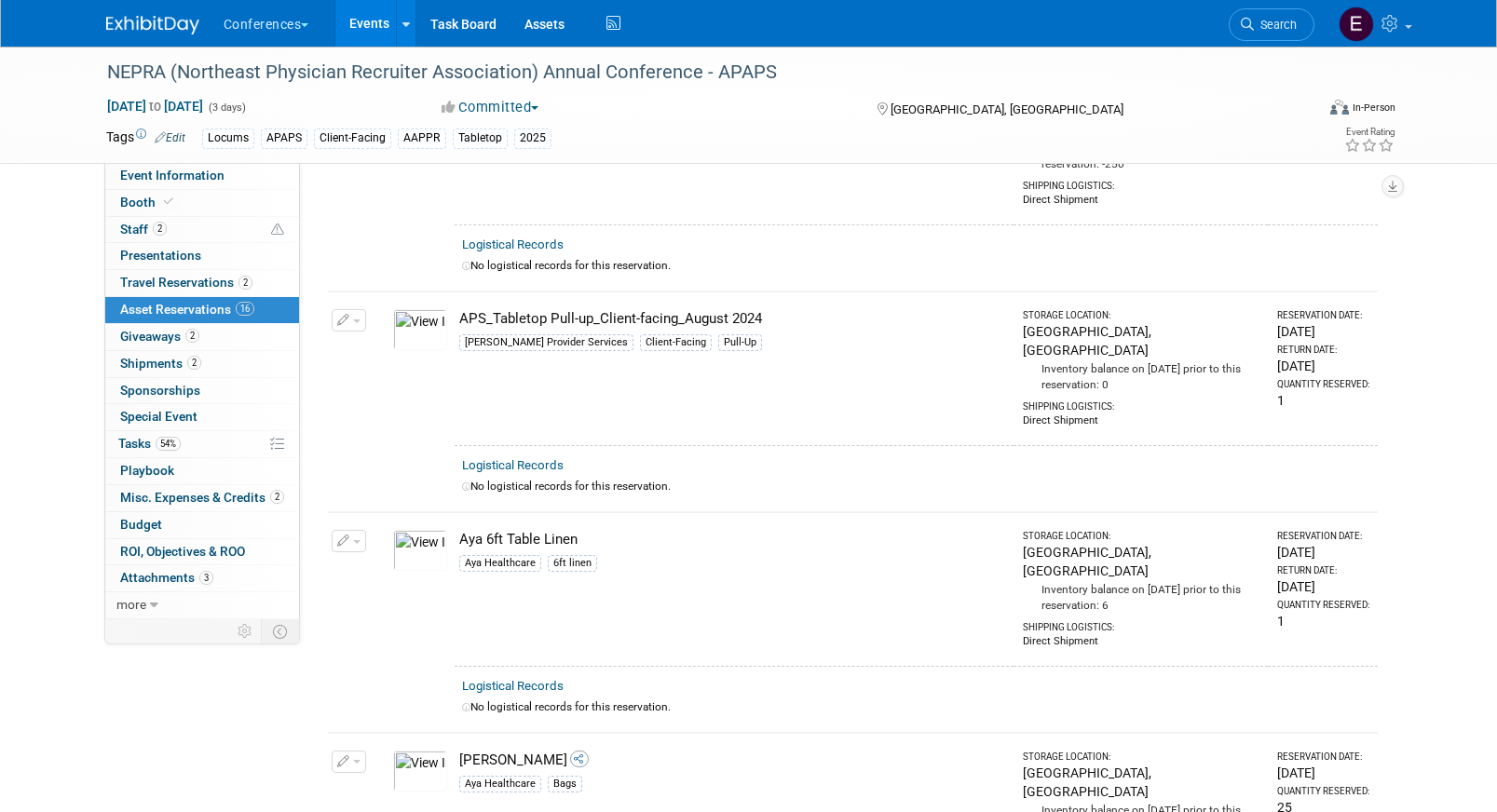
scroll to position [423, 0]
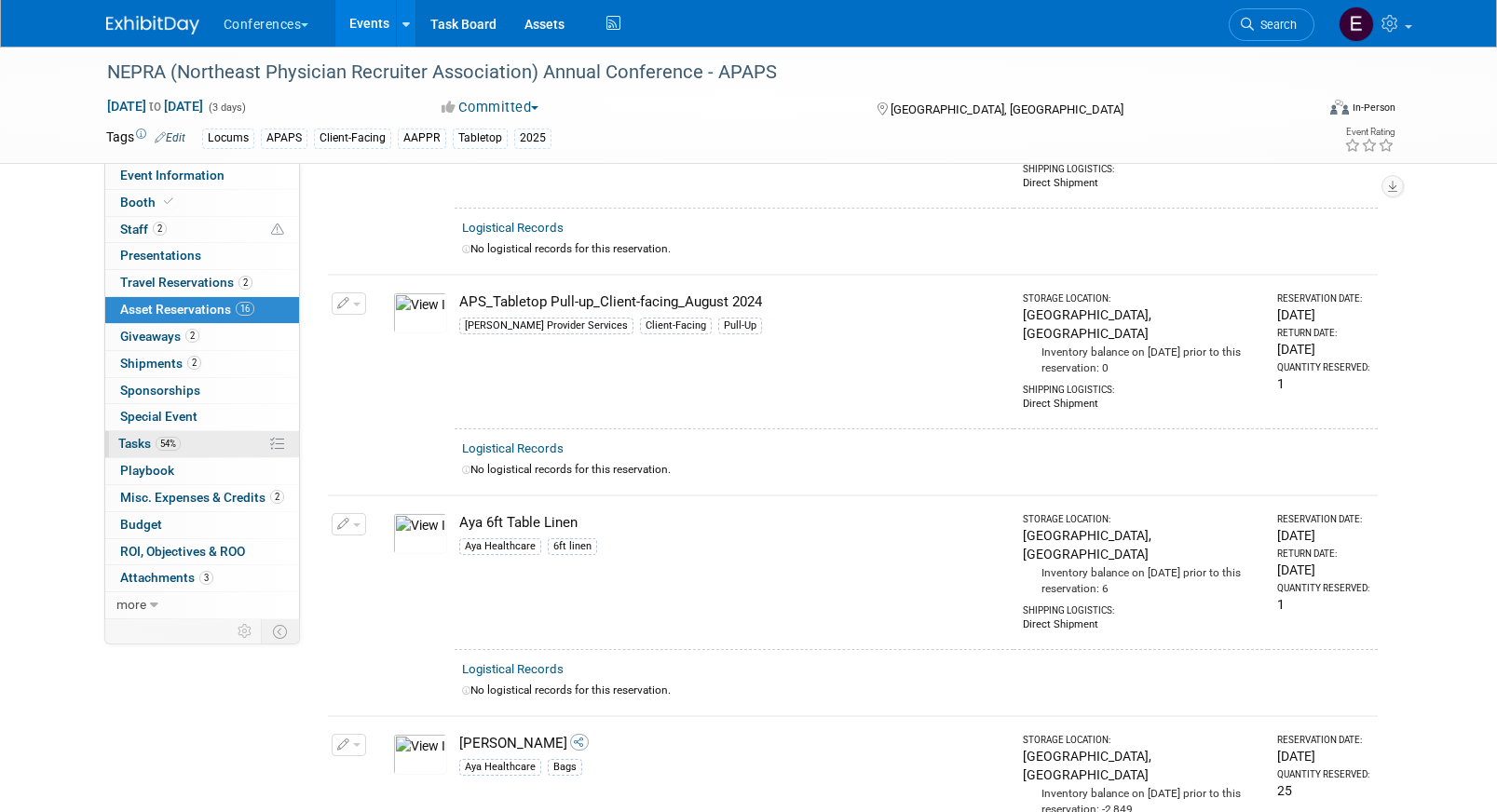
click at [184, 445] on link "54% Tasks 54%" at bounding box center [203, 443] width 194 height 26
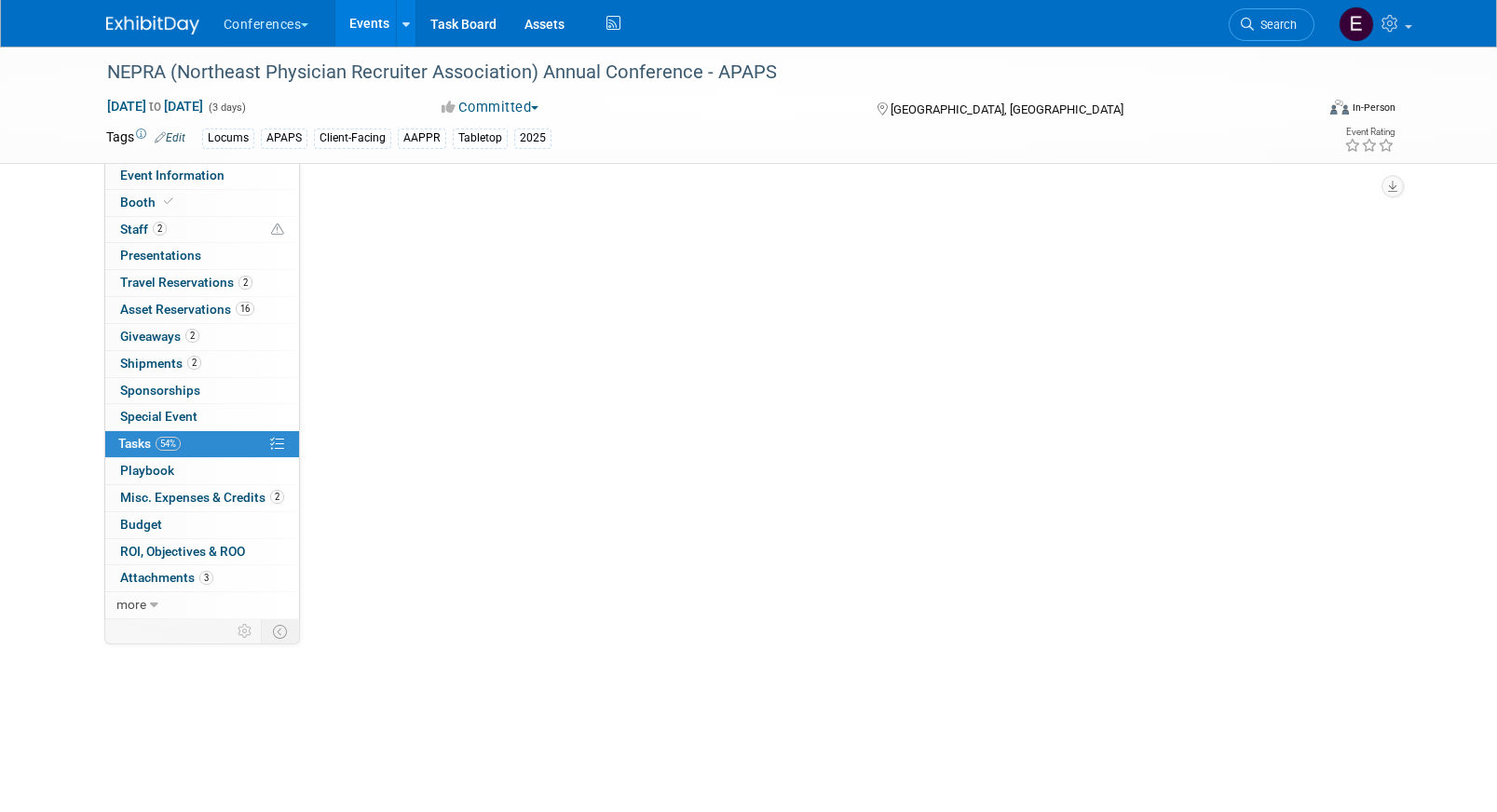
scroll to position [0, 0]
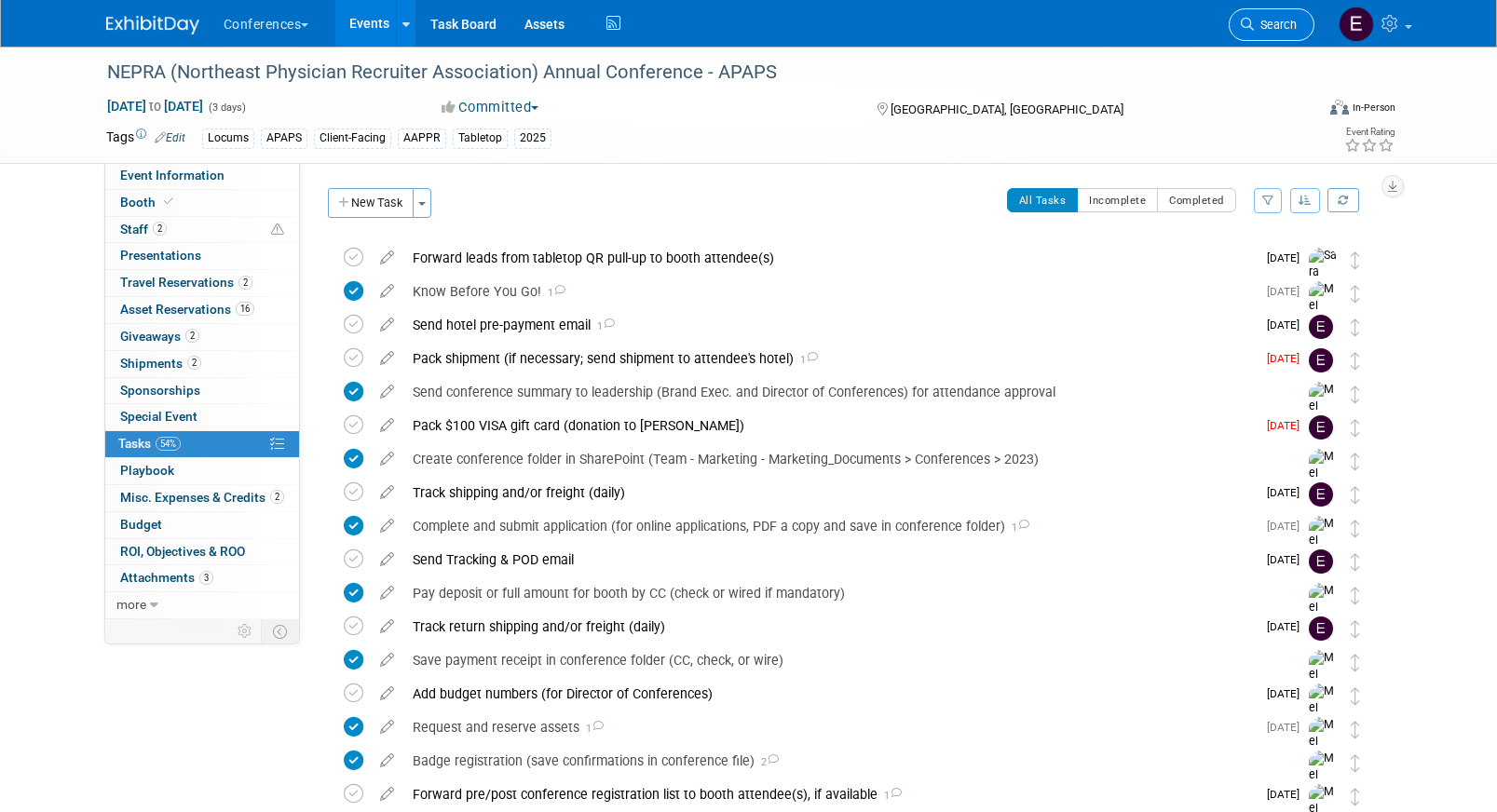
click at [1276, 19] on span "Search" at bounding box center [1274, 25] width 43 height 14
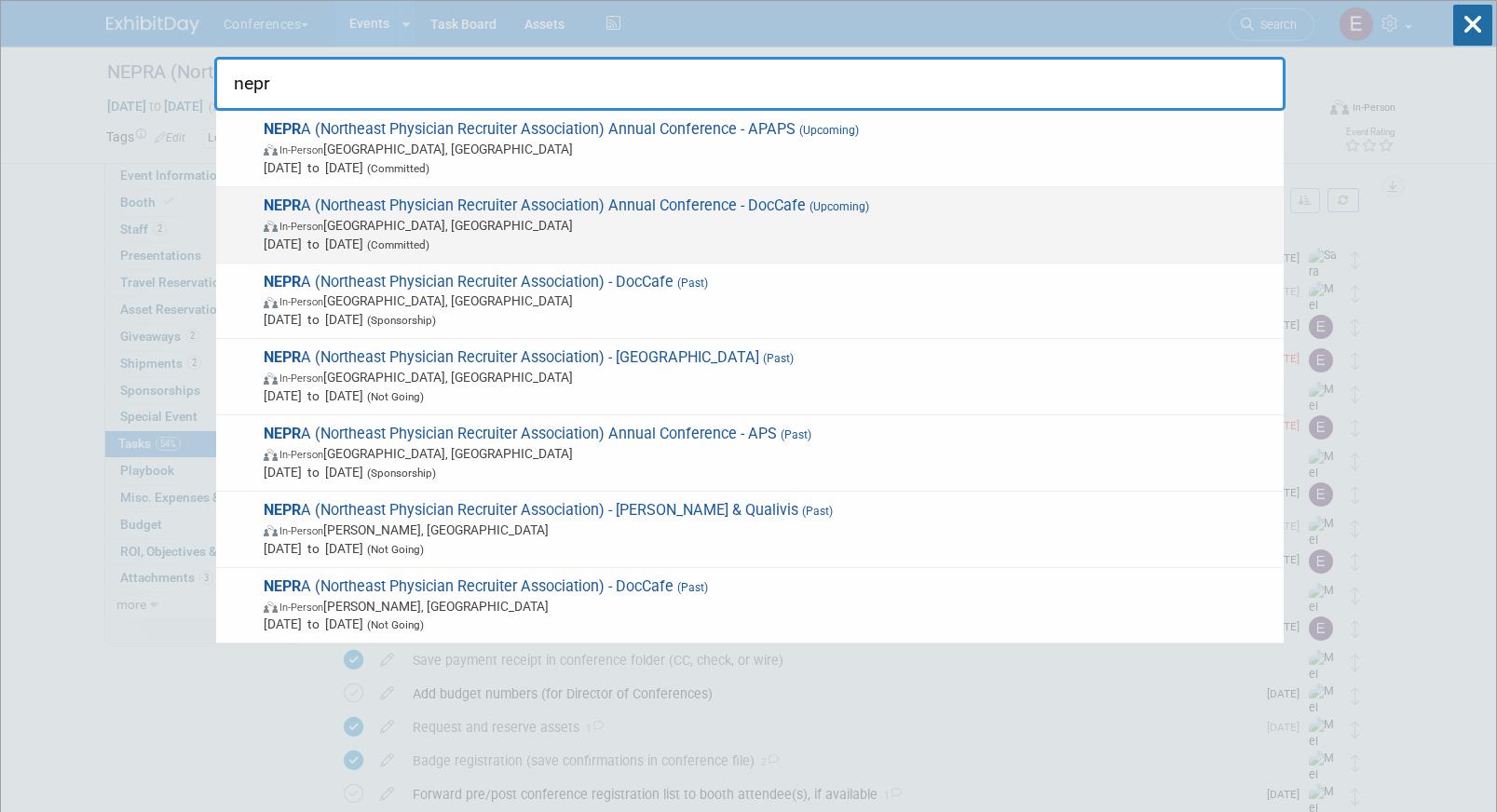
type input "nepr"
click at [632, 221] on span "In-Person Portland, ME" at bounding box center [768, 225] width 1011 height 19
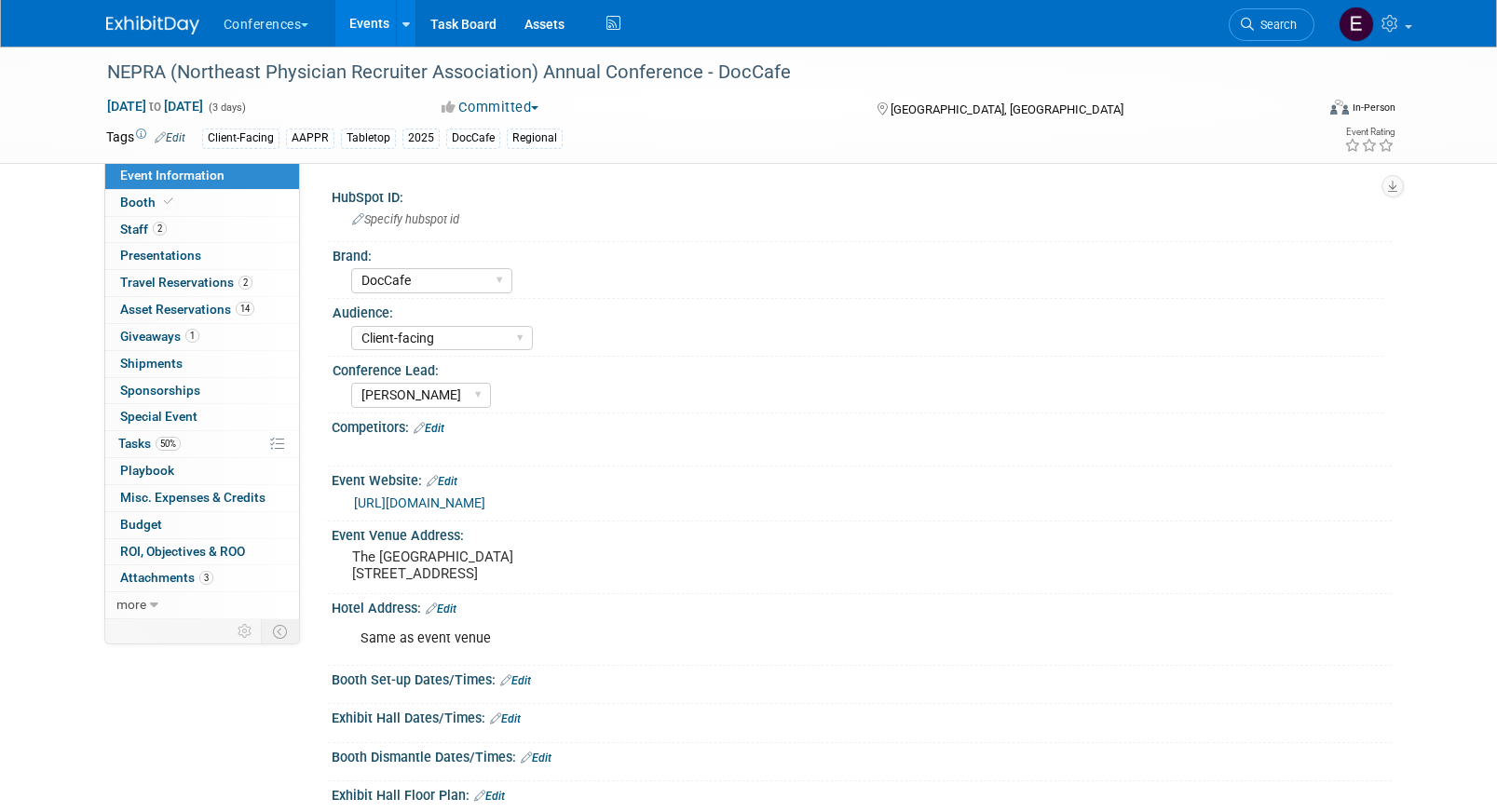
select select "DocCafe"
select select "Client-facing"
select select "[PERSON_NAME]"
click at [197, 438] on link "50% Tasks 50%" at bounding box center [203, 443] width 194 height 26
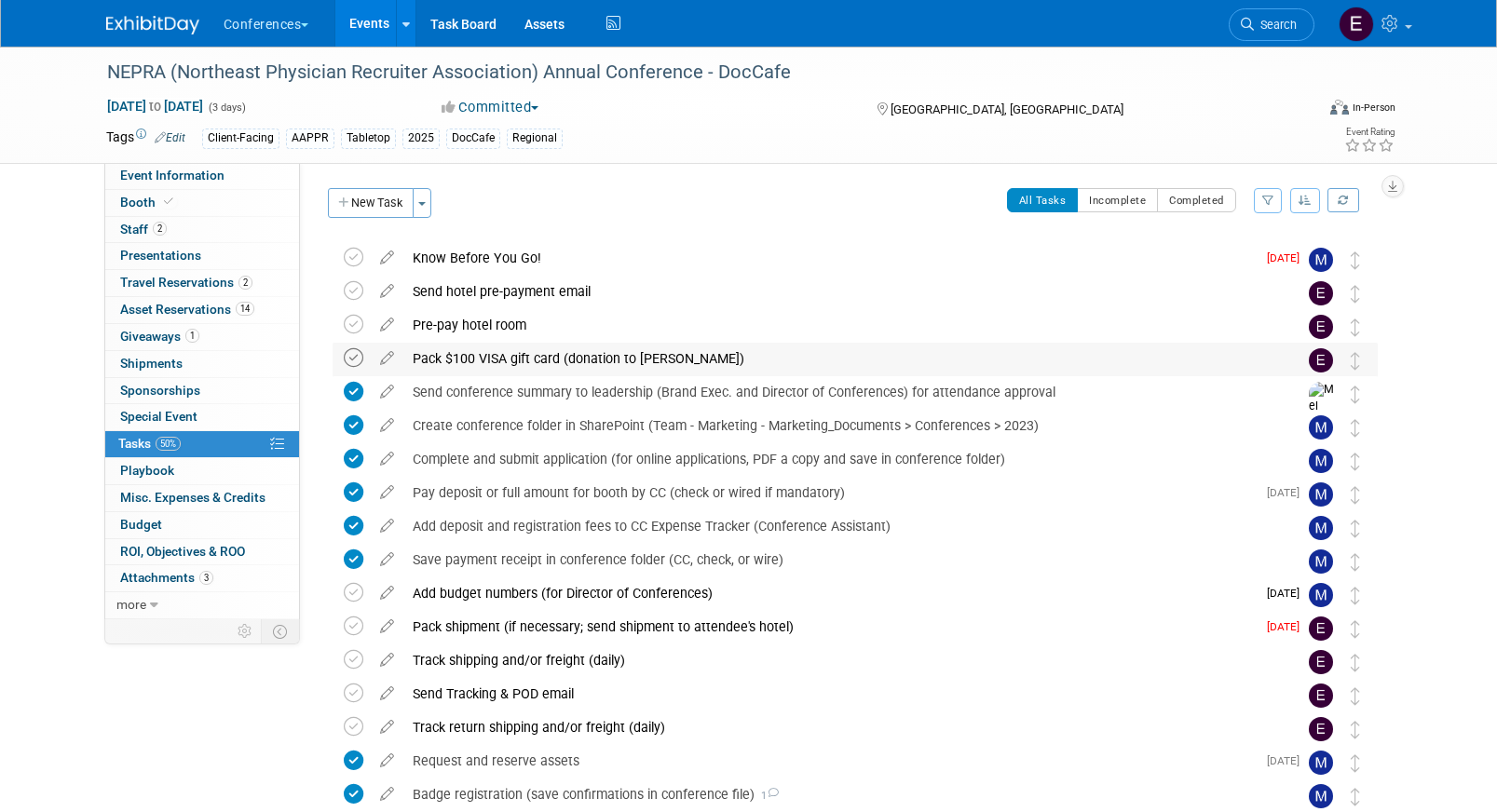
click at [347, 361] on icon at bounding box center [353, 358] width 20 height 20
click at [482, 626] on div "Pack shipment (if necessary; send shipment to attendee's hotel)" at bounding box center [829, 626] width 852 height 31
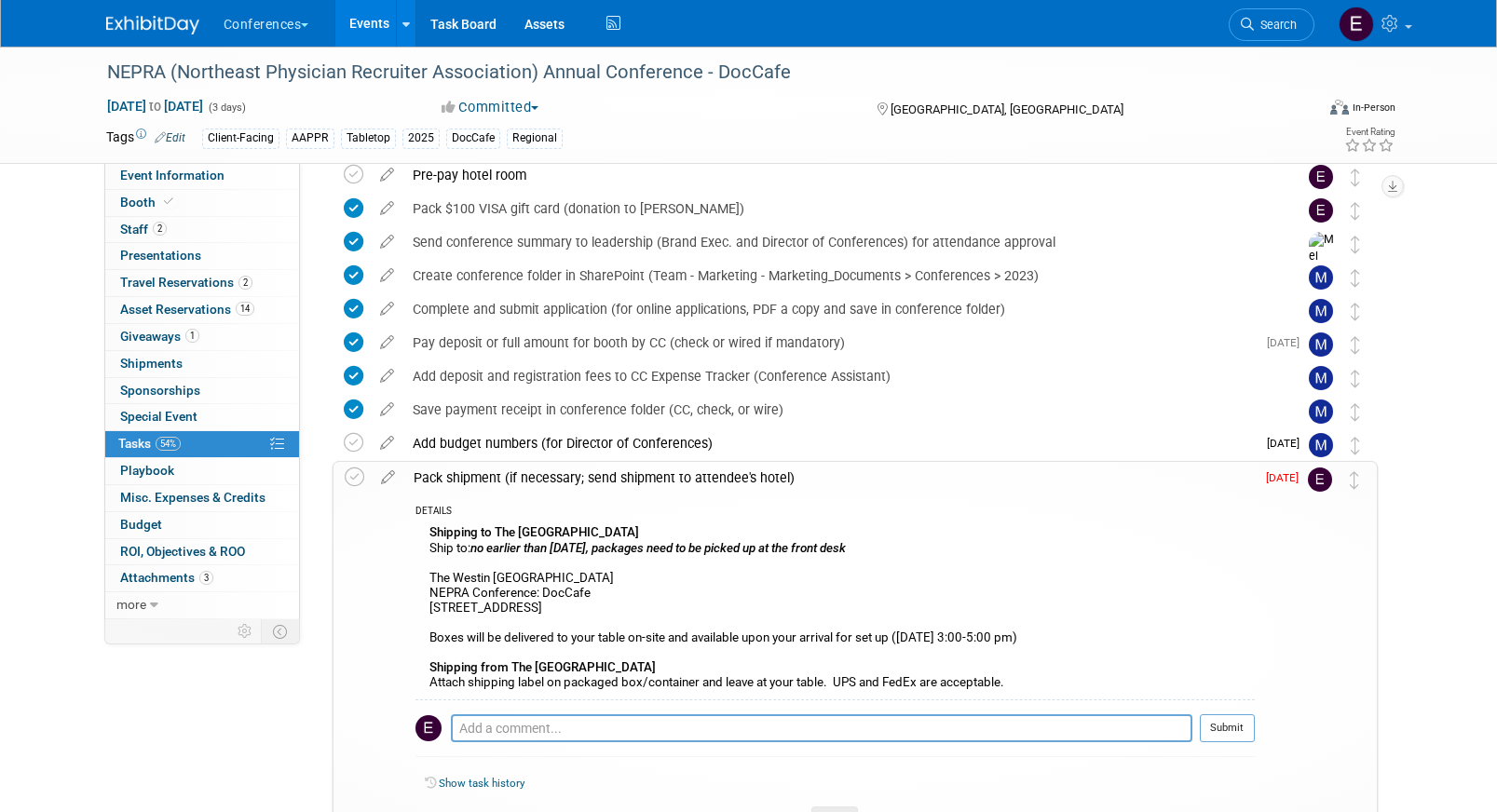
scroll to position [165, 0]
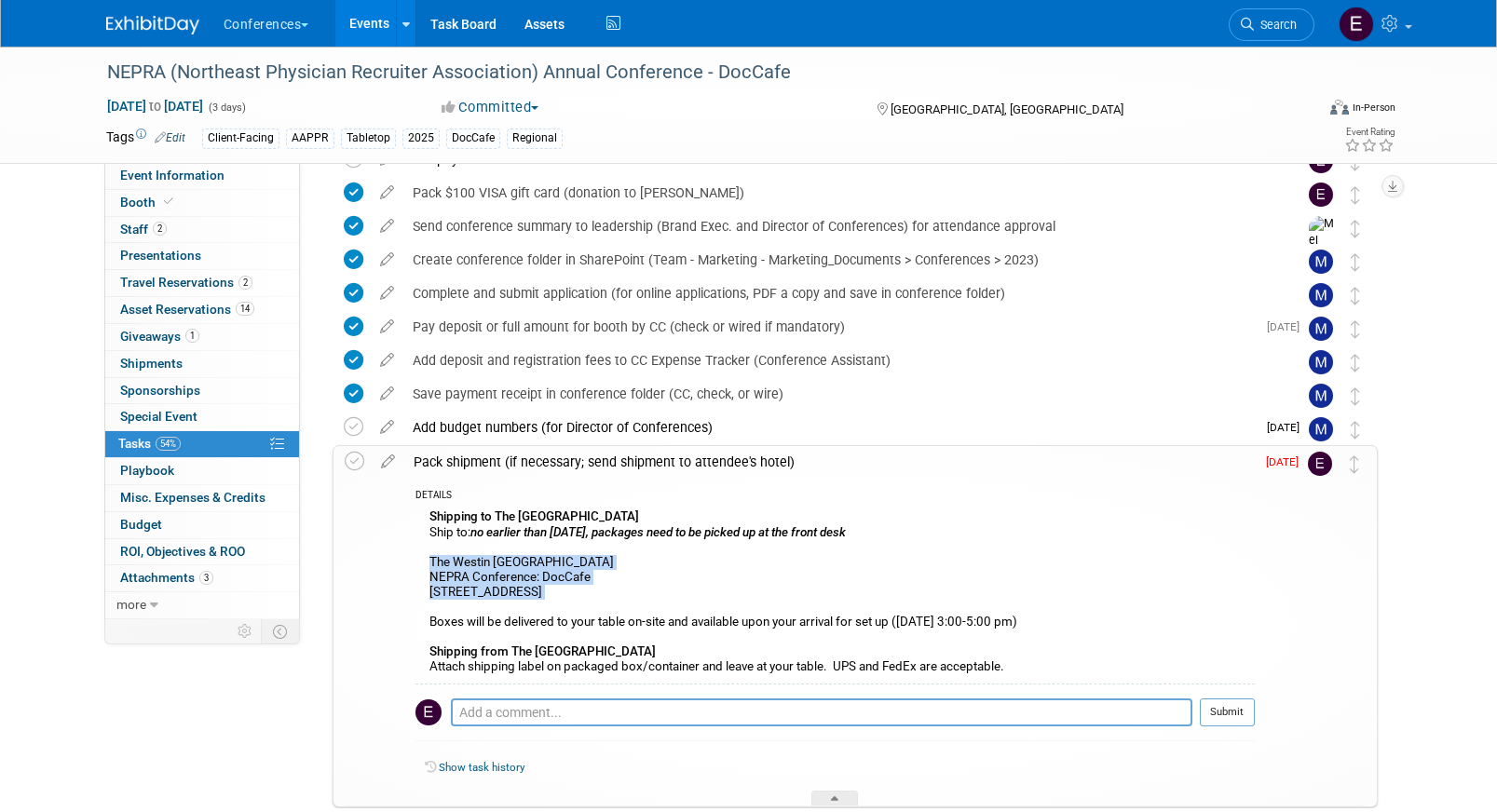
drag, startPoint x: 425, startPoint y: 559, endPoint x: 678, endPoint y: 607, distance: 257.5
click at [678, 607] on div "Shipping to The [GEOGRAPHIC_DATA] Ship to: no earlier than [DATE], packages nee…" at bounding box center [835, 594] width 839 height 179
copy div "The Westin [GEOGRAPHIC_DATA] NEPRA Conference: DocCafe [STREET_ADDRESS]"
click at [353, 461] on icon at bounding box center [354, 461] width 20 height 20
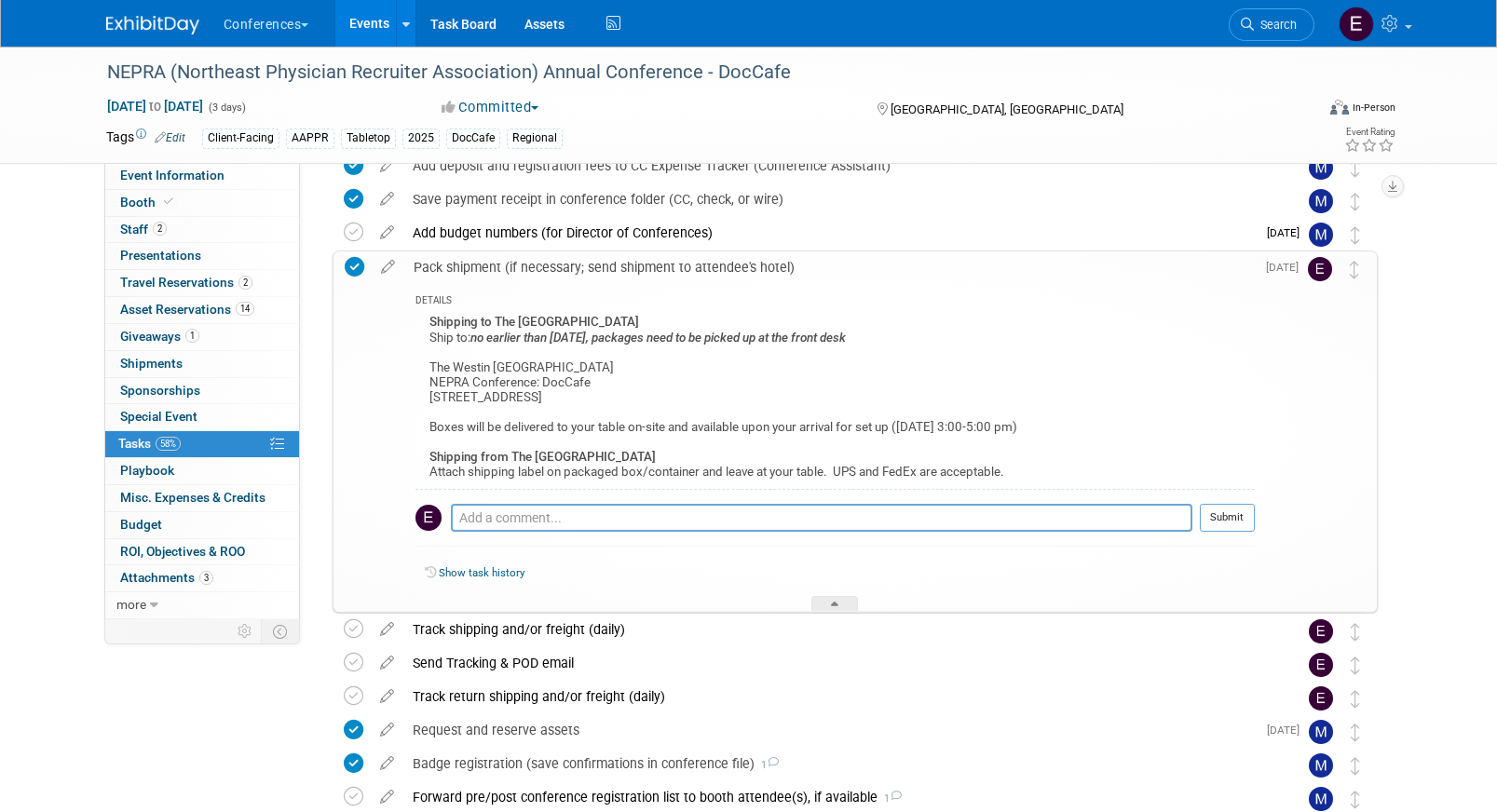
scroll to position [0, 0]
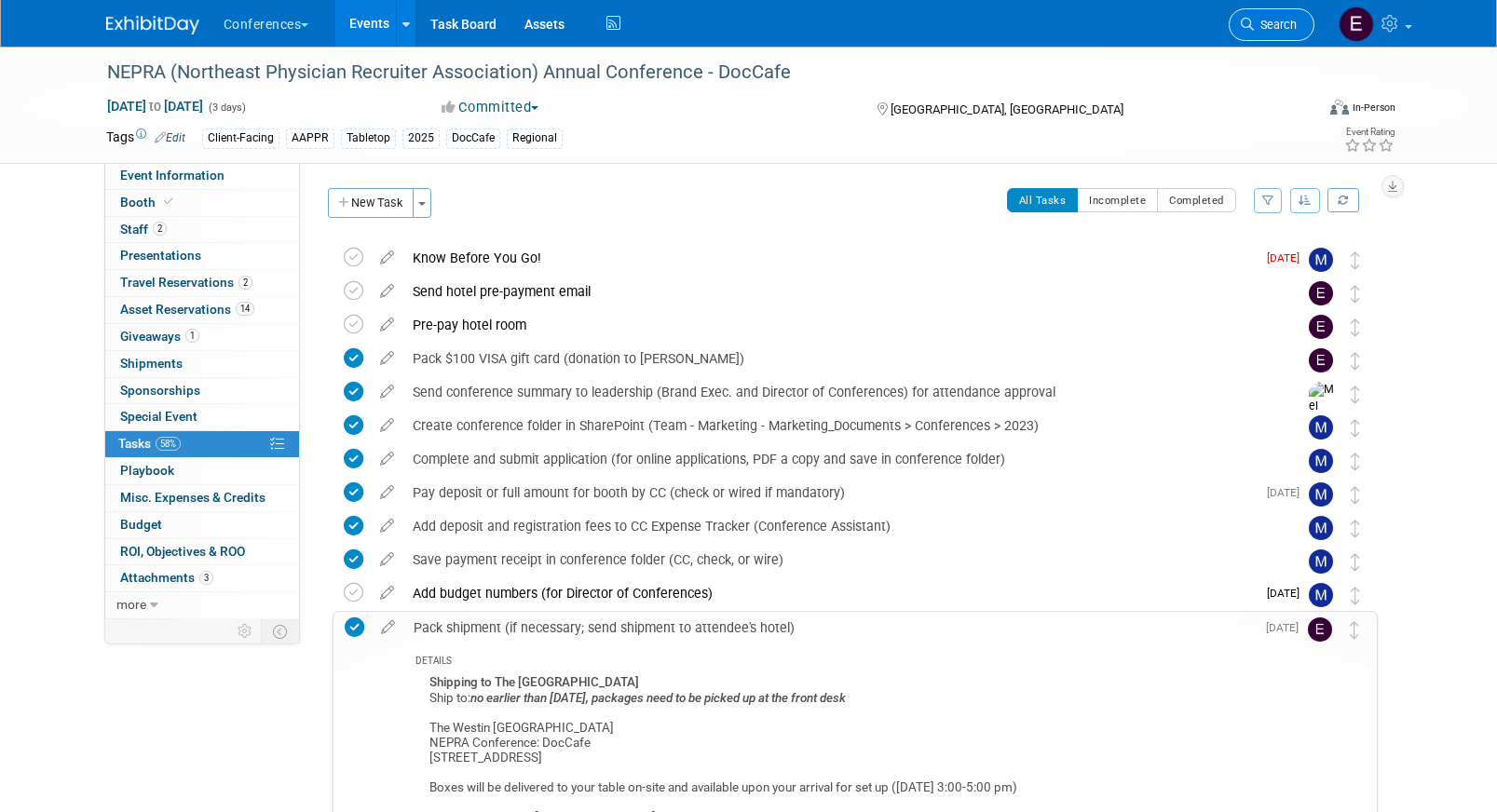
click at [1271, 24] on span "Search" at bounding box center [1274, 25] width 43 height 14
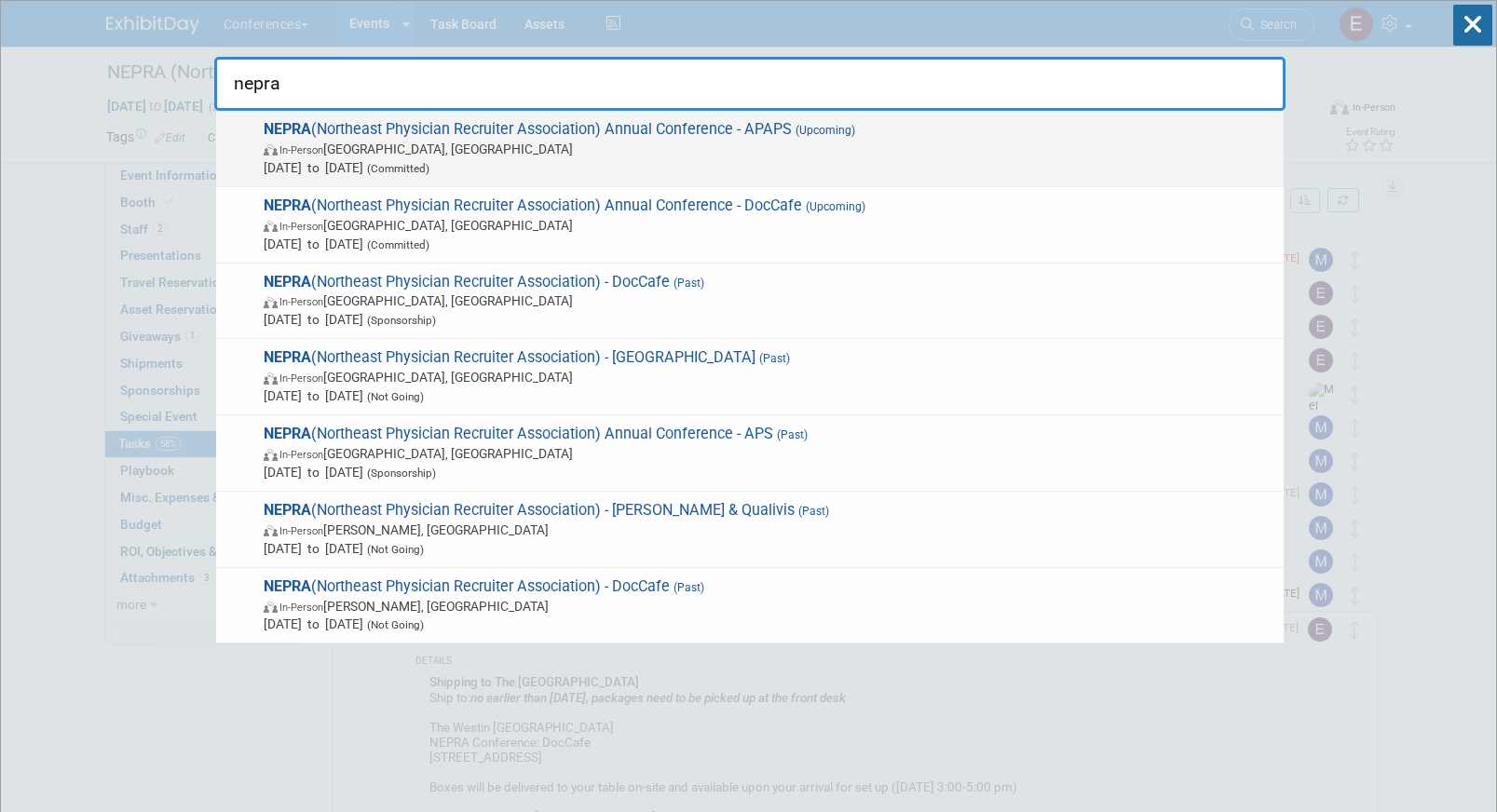
type input "nepra"
click at [773, 169] on span "Oct 8, 2025 to Oct 10, 2025 (Committed)" at bounding box center [768, 167] width 1011 height 19
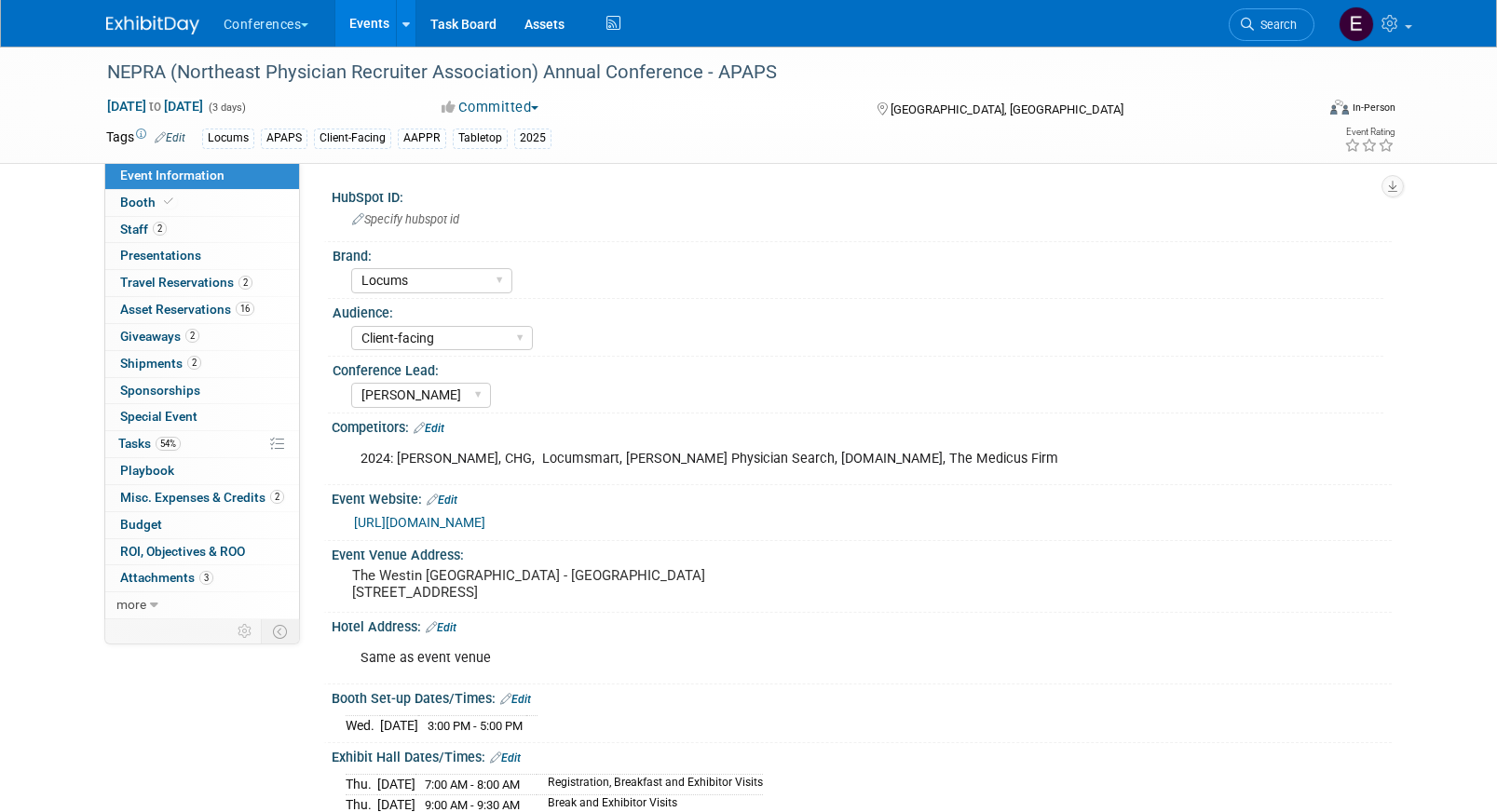
select select "Locums"
select select "Client-facing"
select select "[PERSON_NAME]"
click at [189, 439] on link "54% Tasks 54%" at bounding box center [203, 443] width 194 height 26
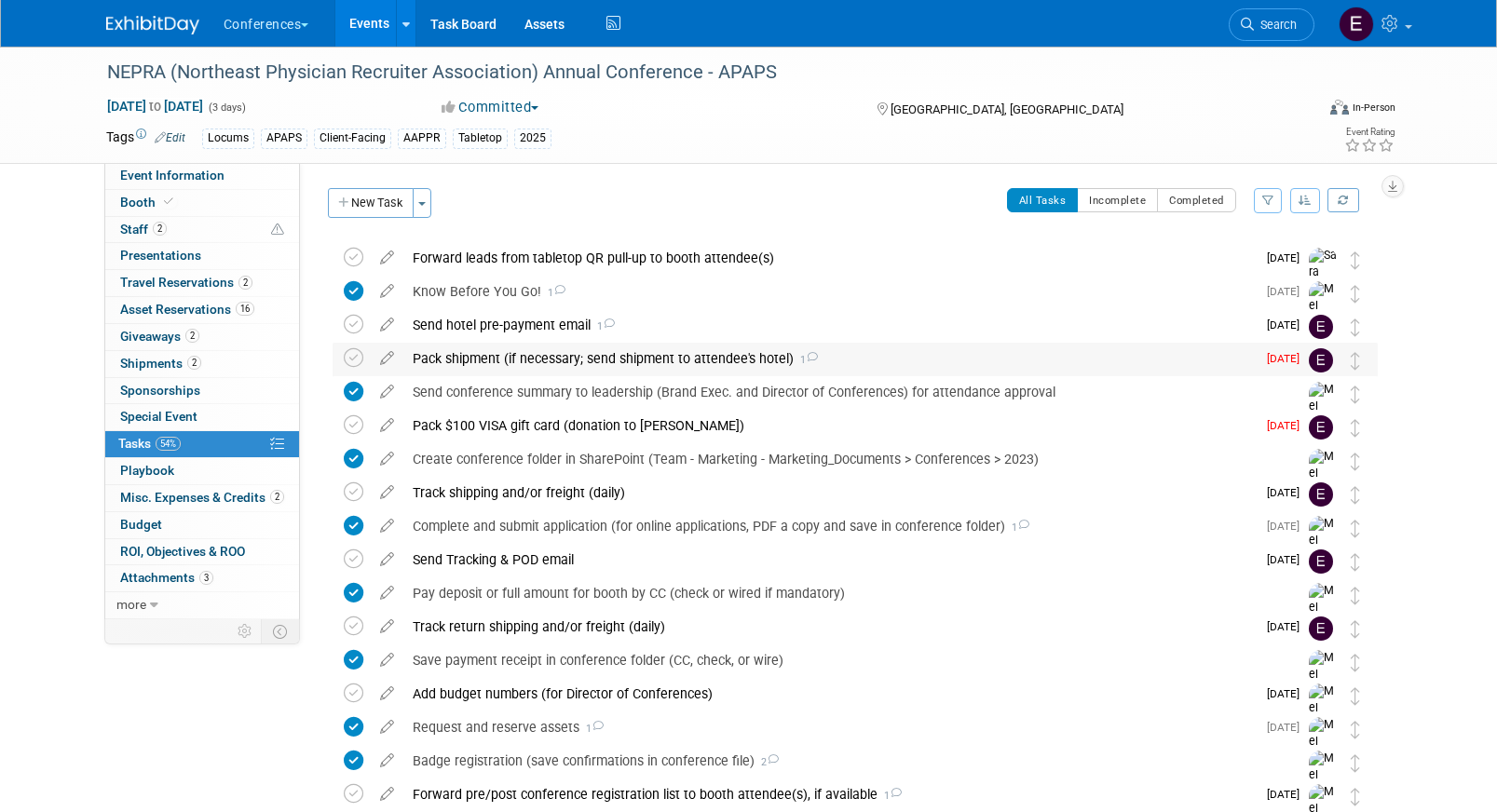
click at [501, 350] on div "Pack shipment (if necessary; send shipment to attendee's hotel) 1" at bounding box center [829, 358] width 852 height 31
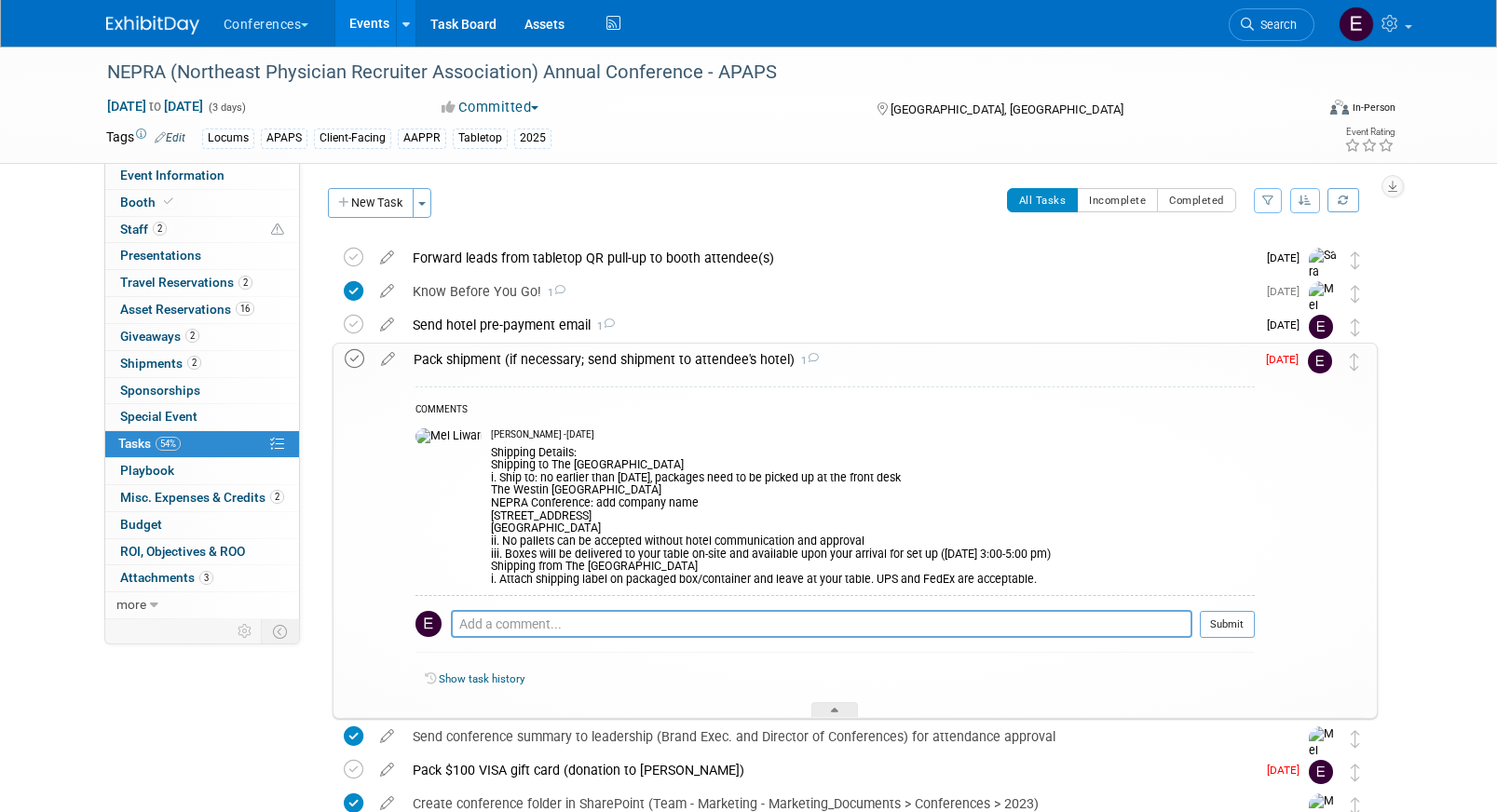
click at [355, 358] on icon at bounding box center [354, 358] width 20 height 20
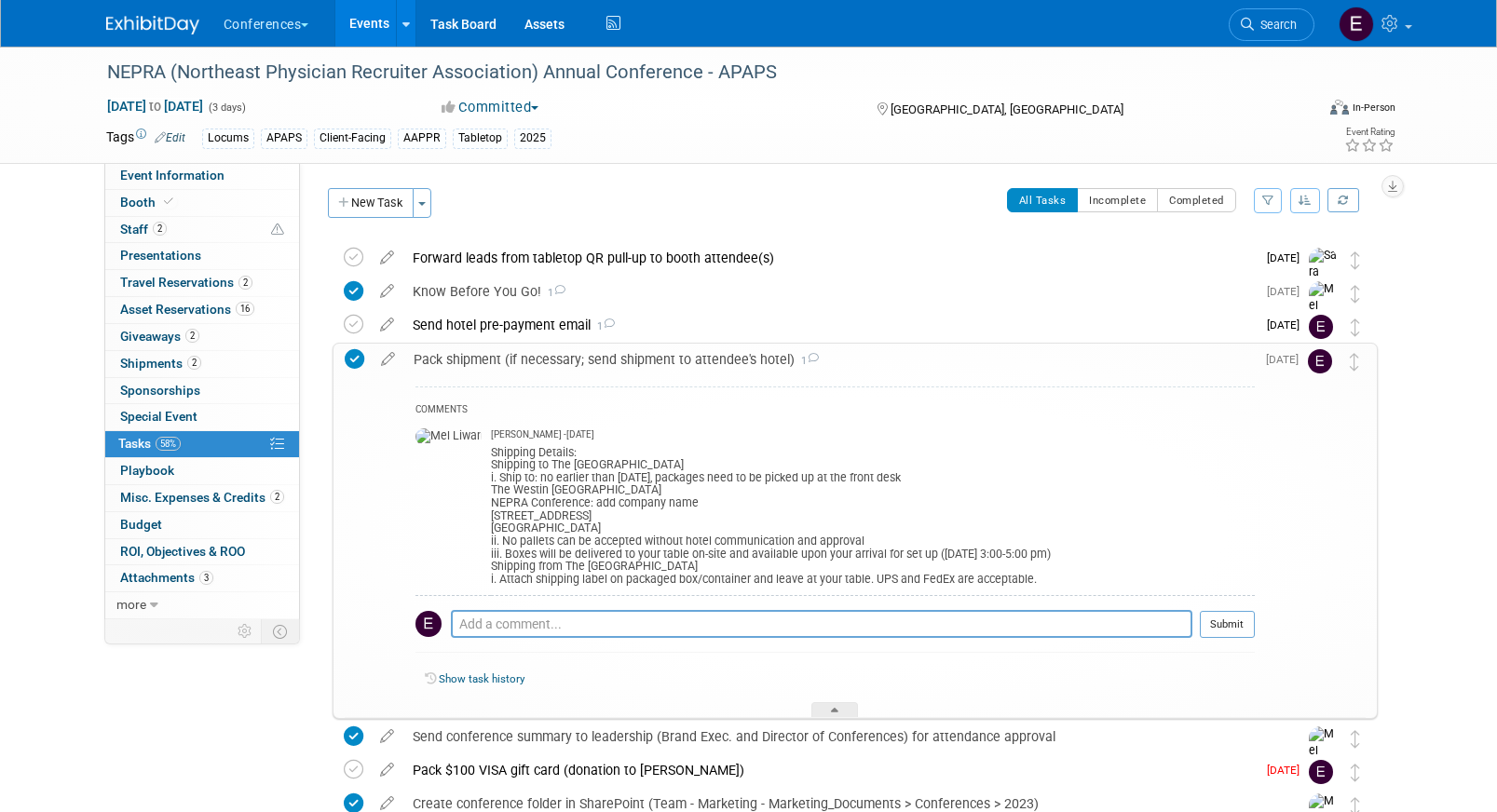
drag, startPoint x: 443, startPoint y: 492, endPoint x: 670, endPoint y: 522, distance: 229.0
click at [670, 522] on tr "Mel Liwanag - 9 days ago Shipping Details: Shipping to The Westin Portland Harb…" at bounding box center [835, 509] width 839 height 175
click at [670, 522] on div "Shipping Details: Shipping to The Westin Portland Harborview i. Ship to: no ear…" at bounding box center [872, 514] width 764 height 145
drag, startPoint x: 448, startPoint y: 489, endPoint x: 552, endPoint y: 531, distance: 112.2
click at [552, 531] on div "Shipping Details: Shipping to The Westin Portland Harborview i. Ship to: no ear…" at bounding box center [872, 514] width 764 height 145
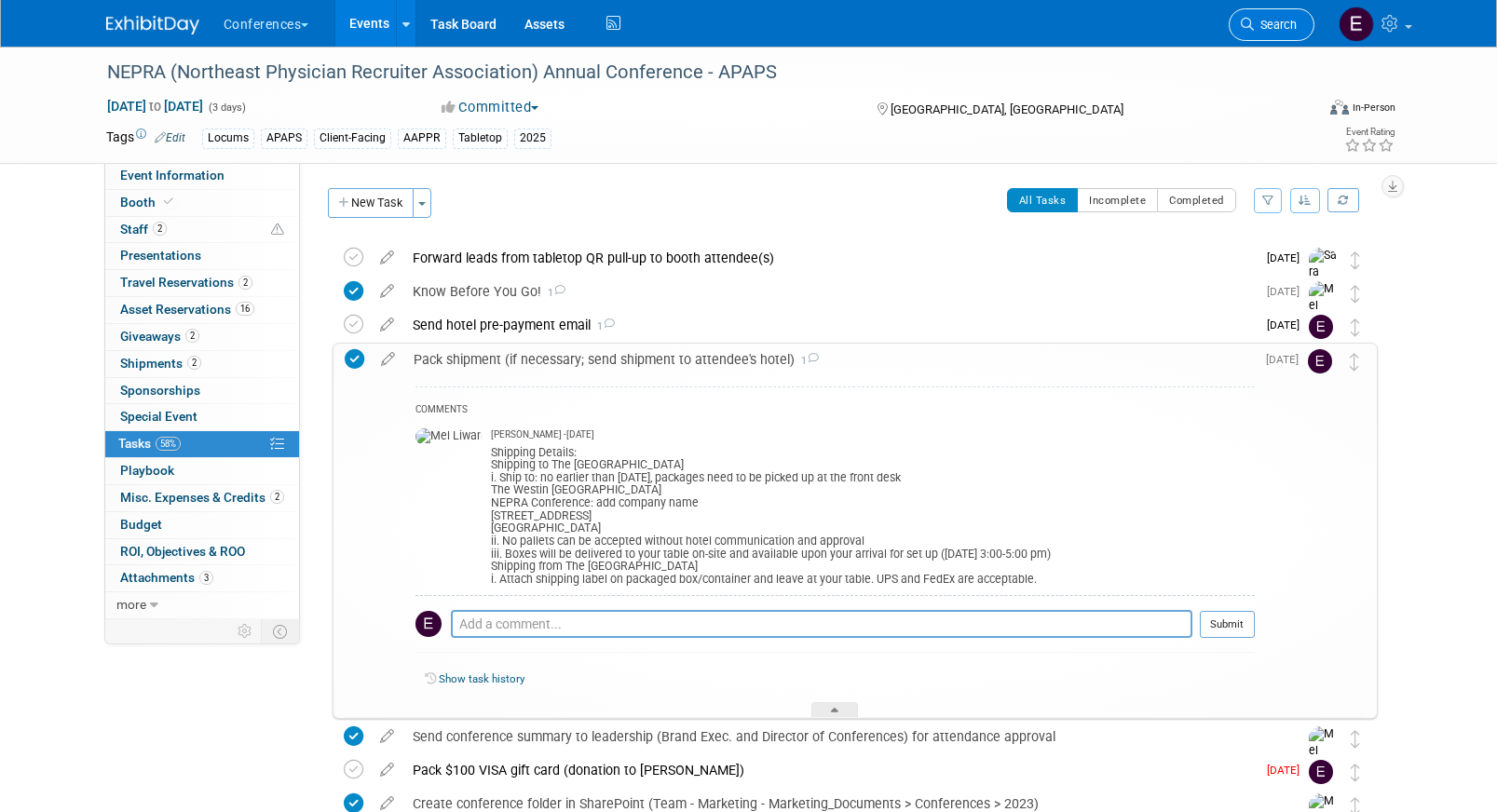
click at [1251, 22] on icon at bounding box center [1247, 25] width 13 height 13
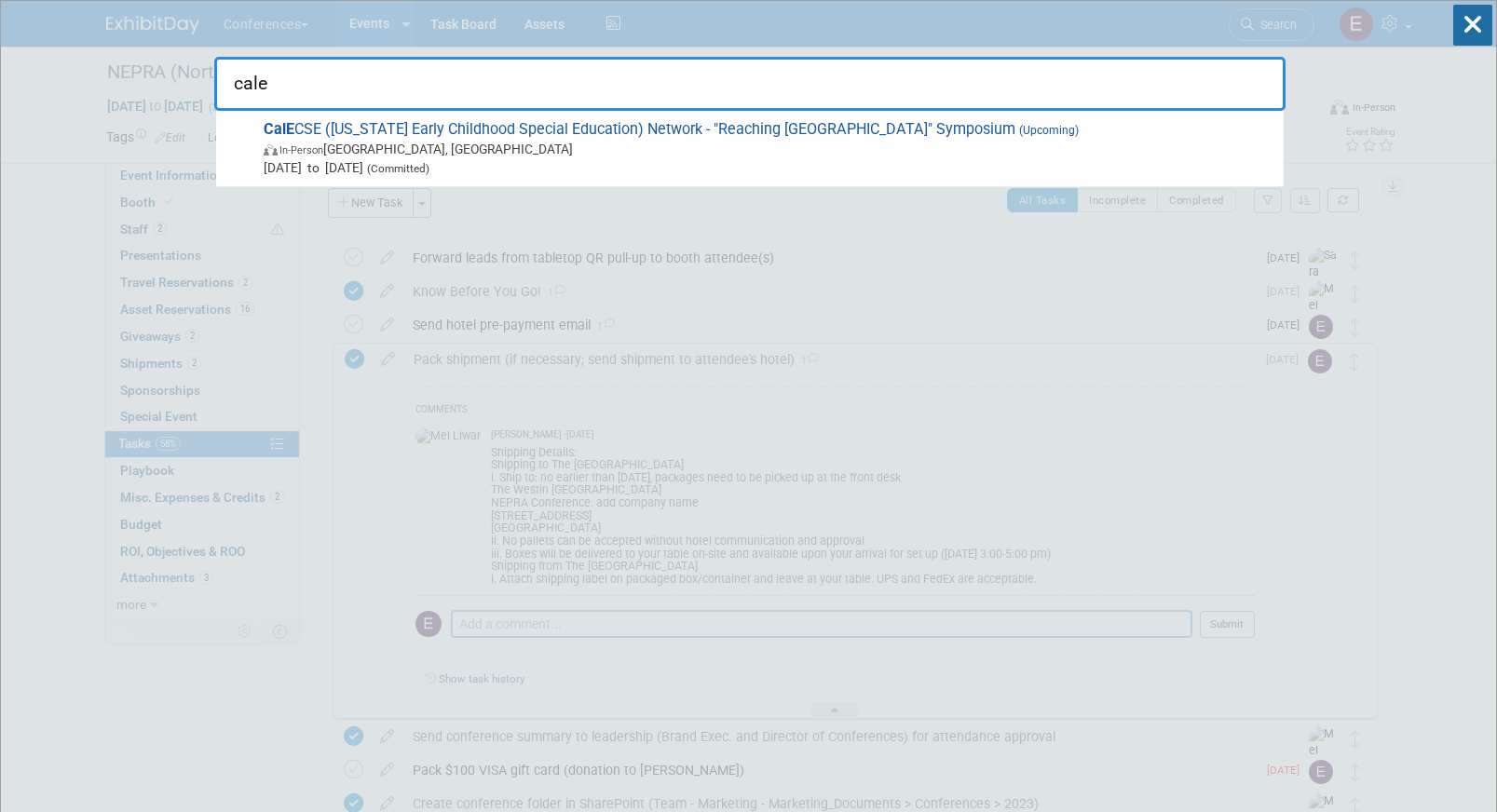
type input "cale"
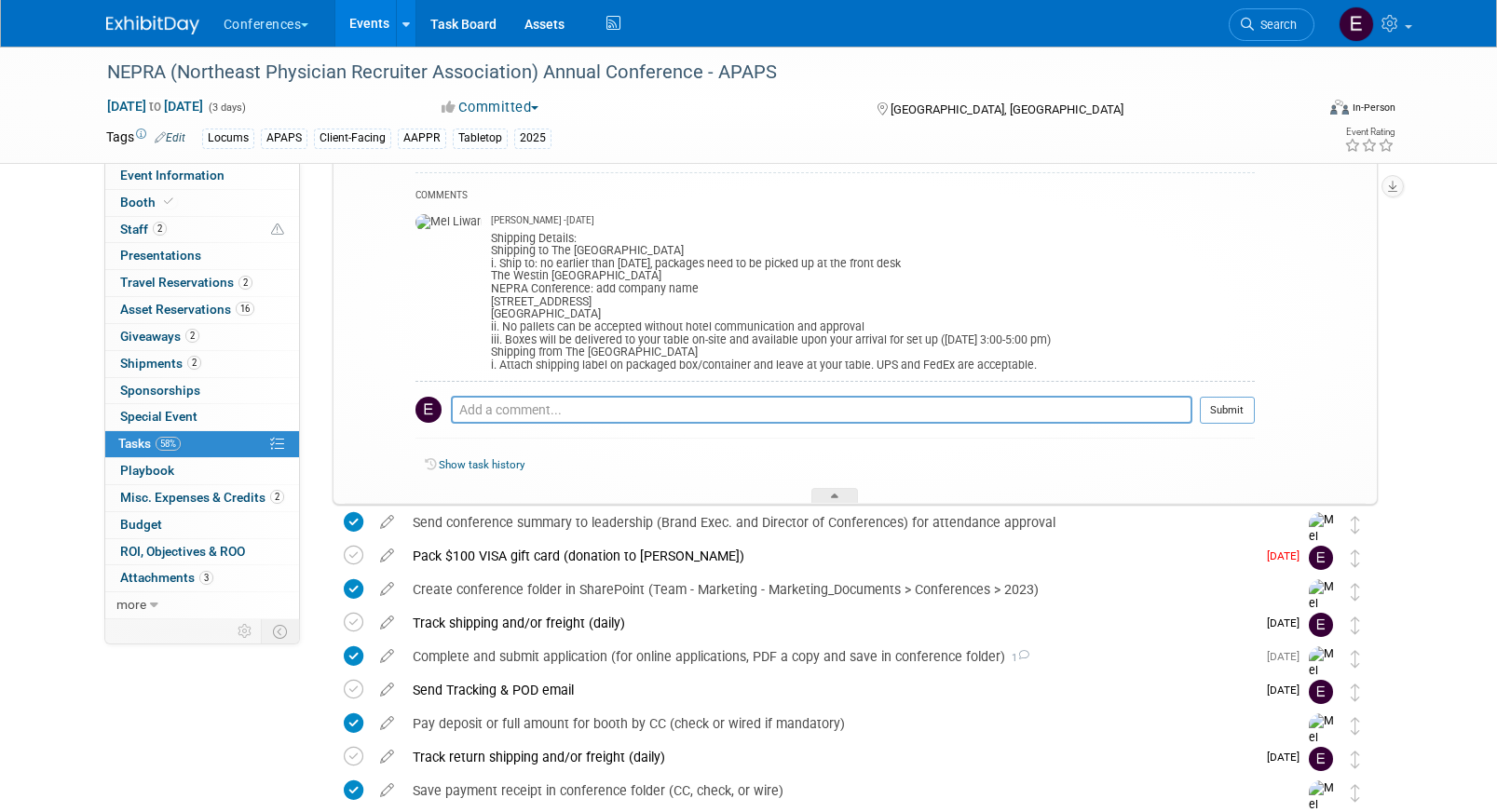
scroll to position [247, 0]
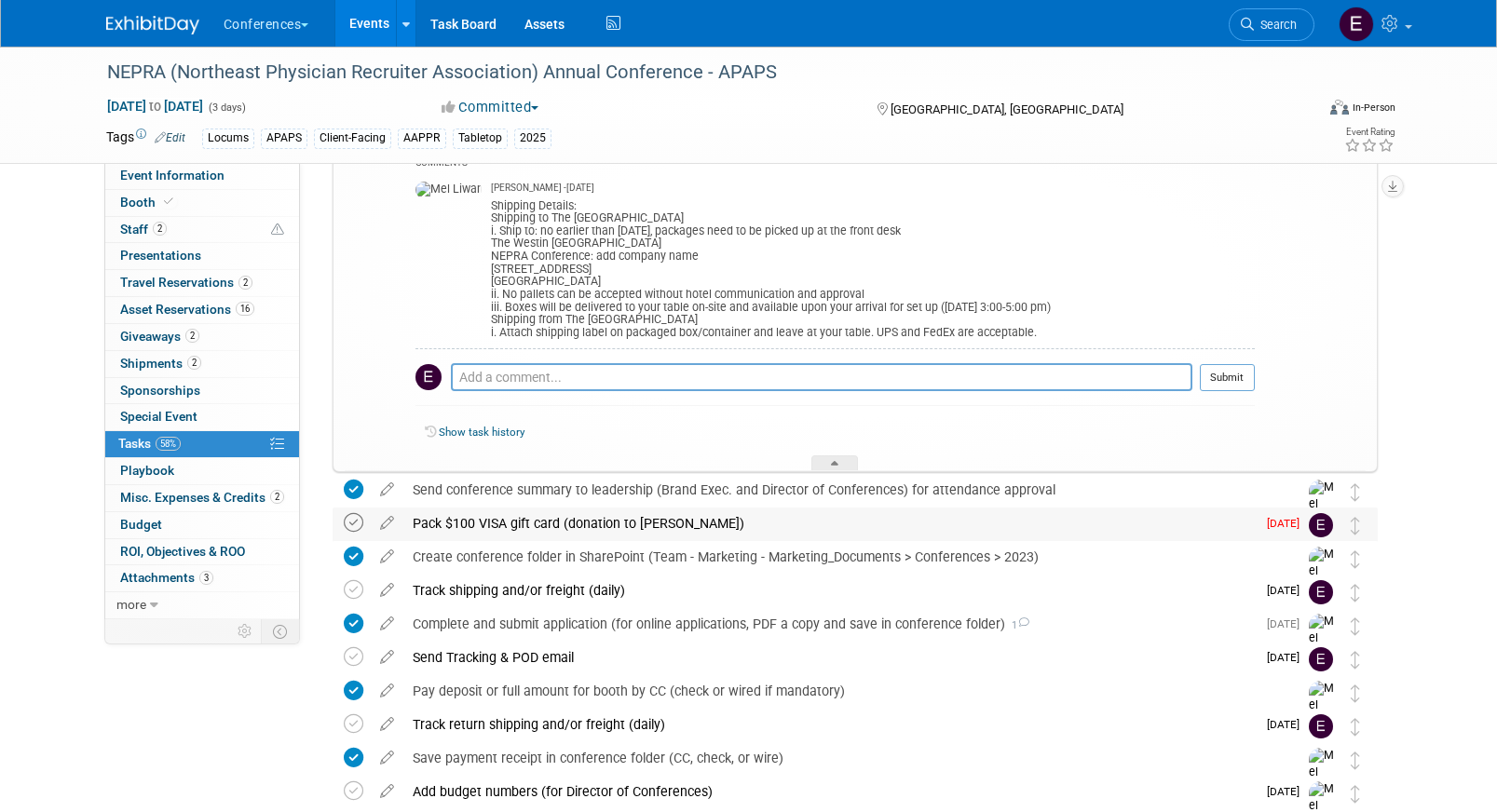
click at [354, 522] on icon at bounding box center [353, 523] width 20 height 20
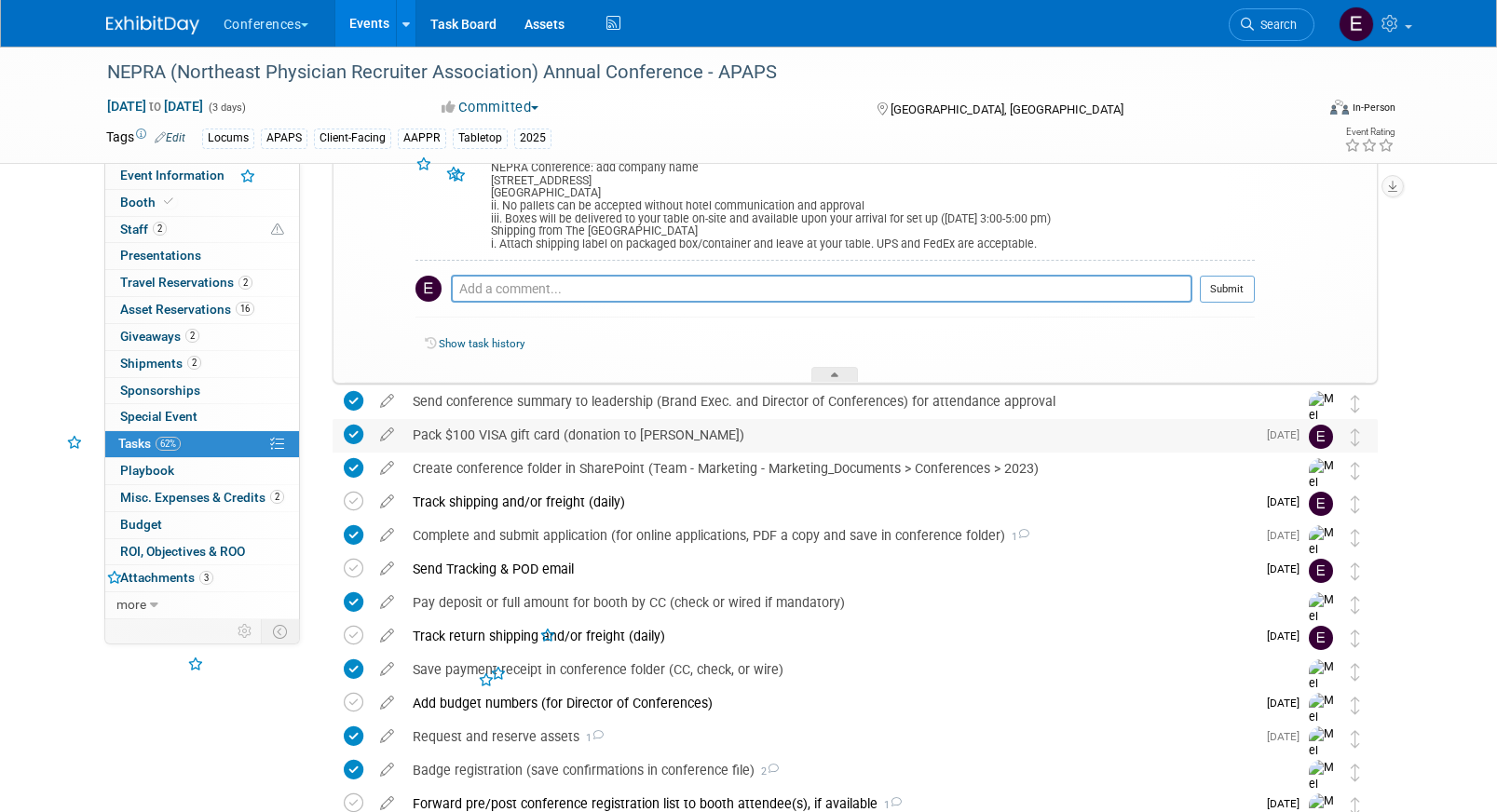
scroll to position [360, 0]
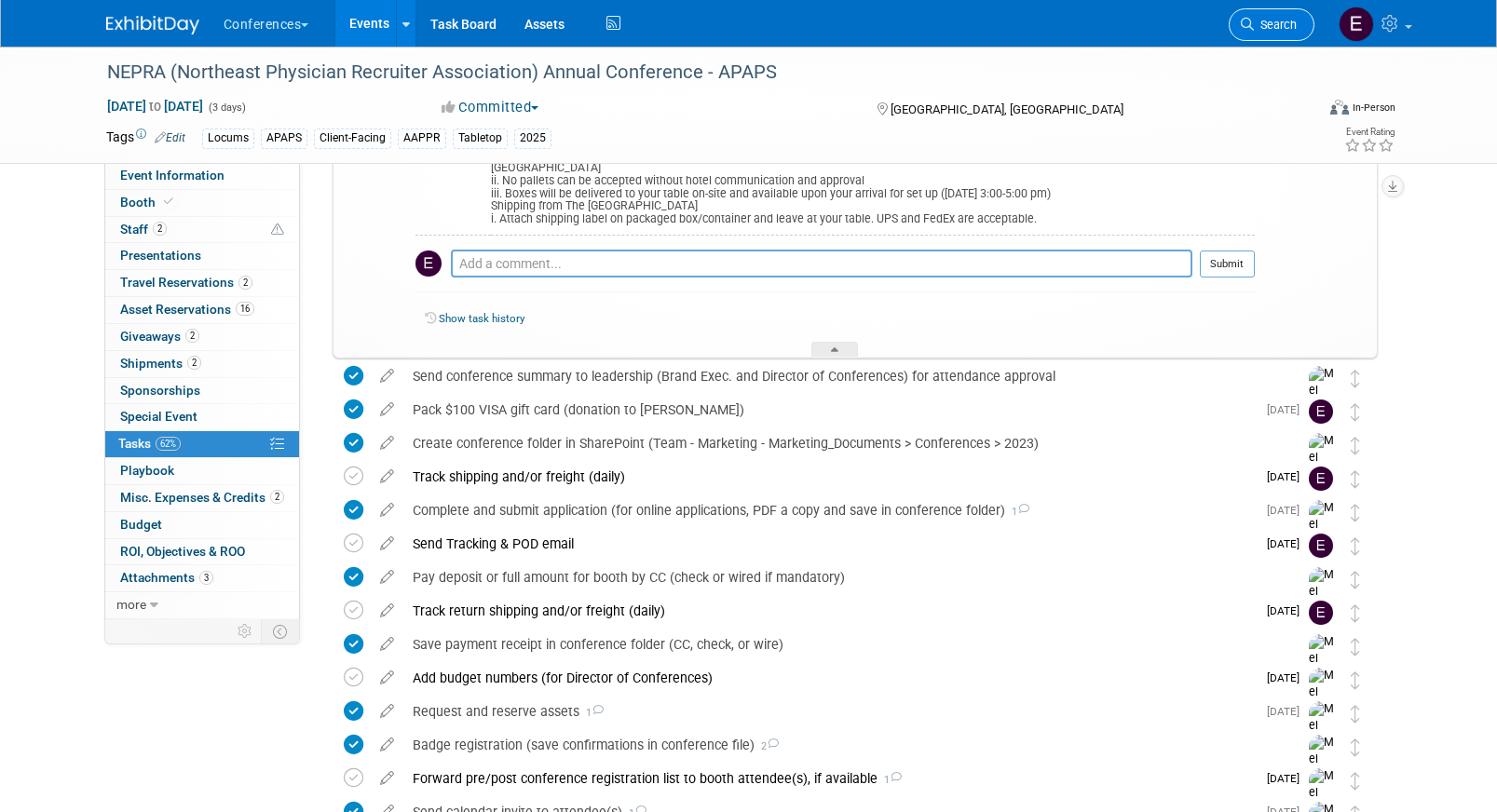
click at [1274, 15] on link "Search" at bounding box center [1272, 25] width 86 height 32
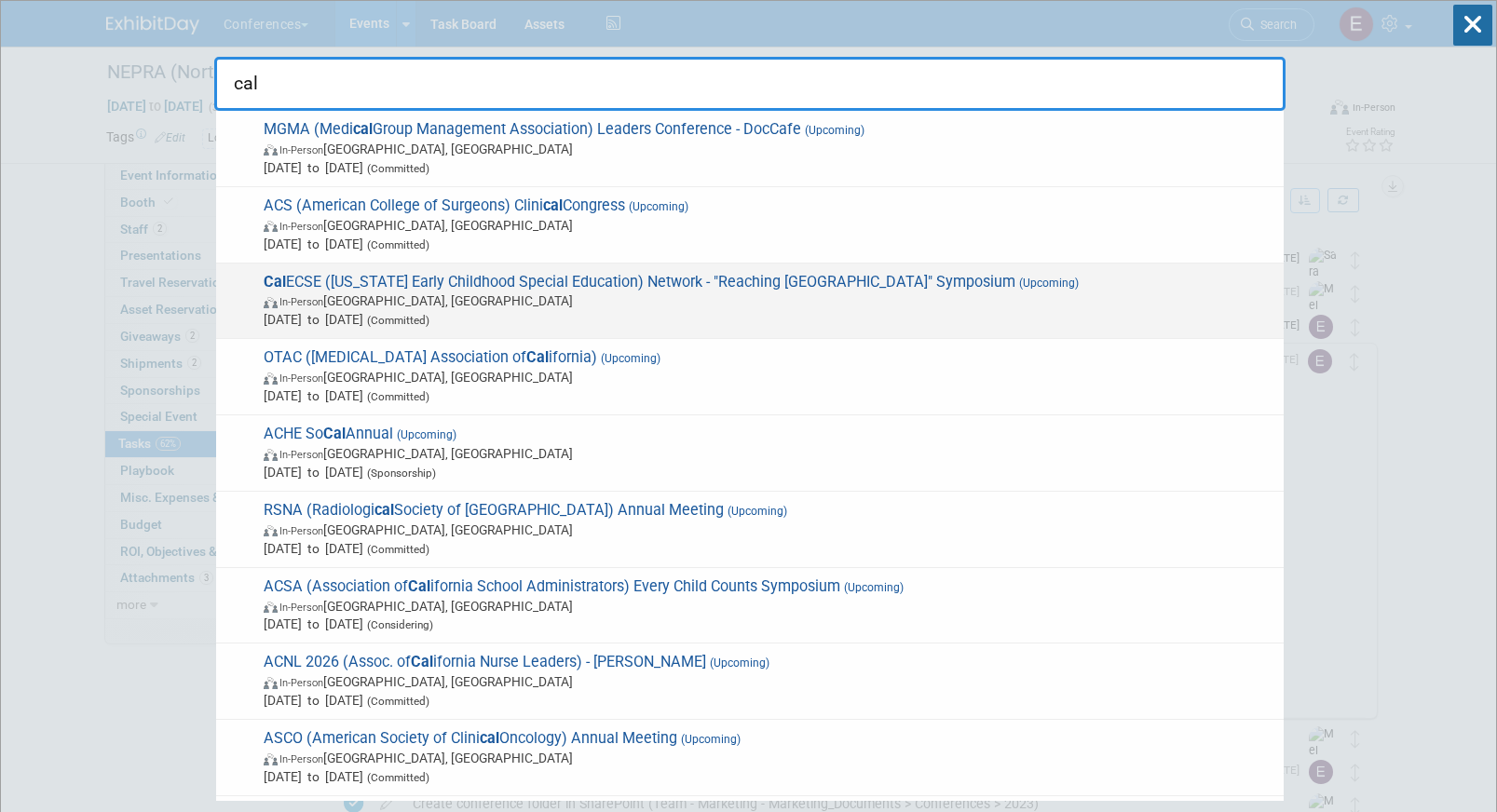
type input "cal"
click at [550, 306] on span "In-Person San Diego, CA" at bounding box center [768, 301] width 1011 height 19
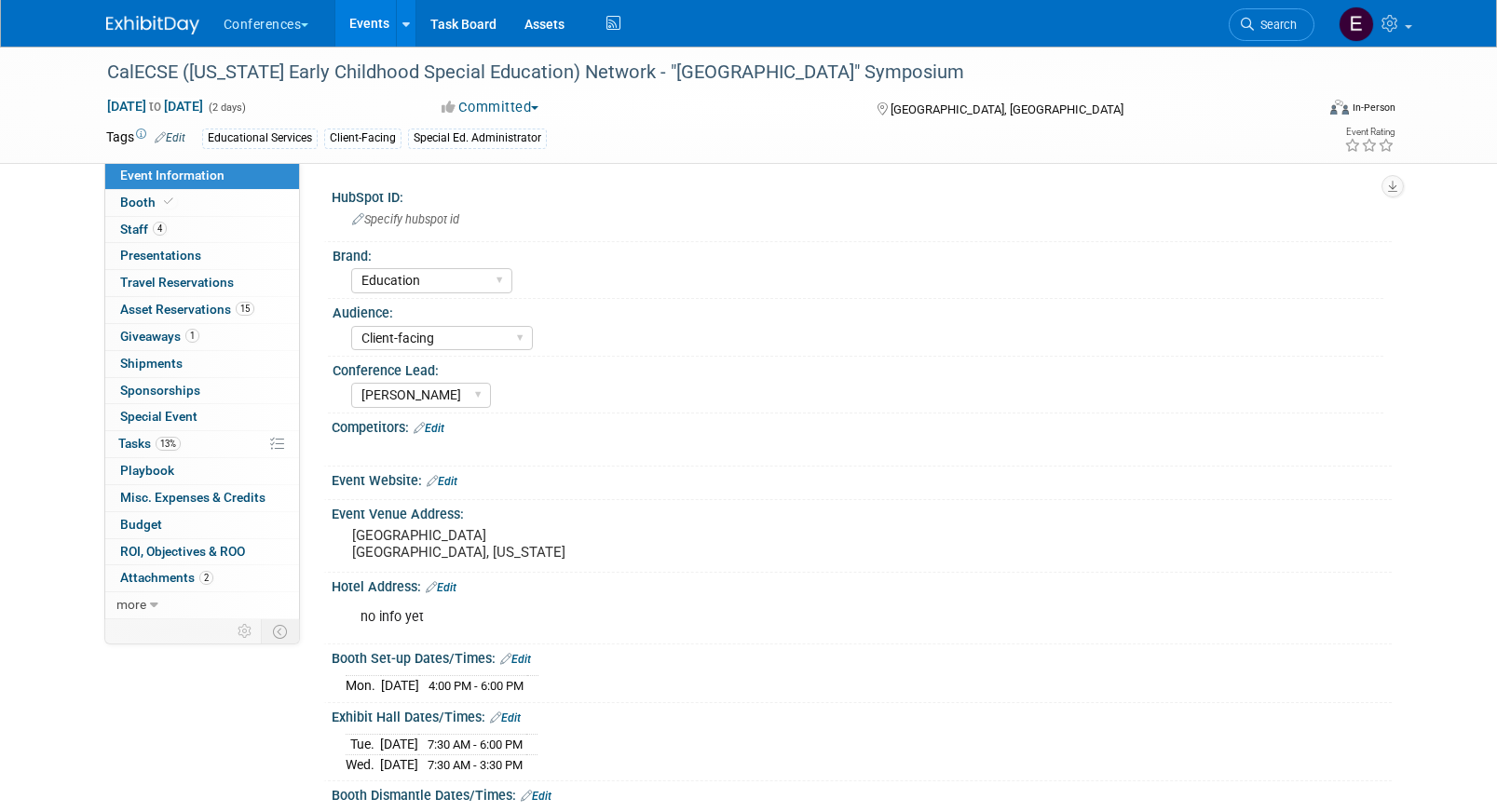
select select "Education"
select select "Client-facing"
select select "[PERSON_NAME]"
click at [194, 446] on link "13% Tasks 13%" at bounding box center [203, 443] width 194 height 26
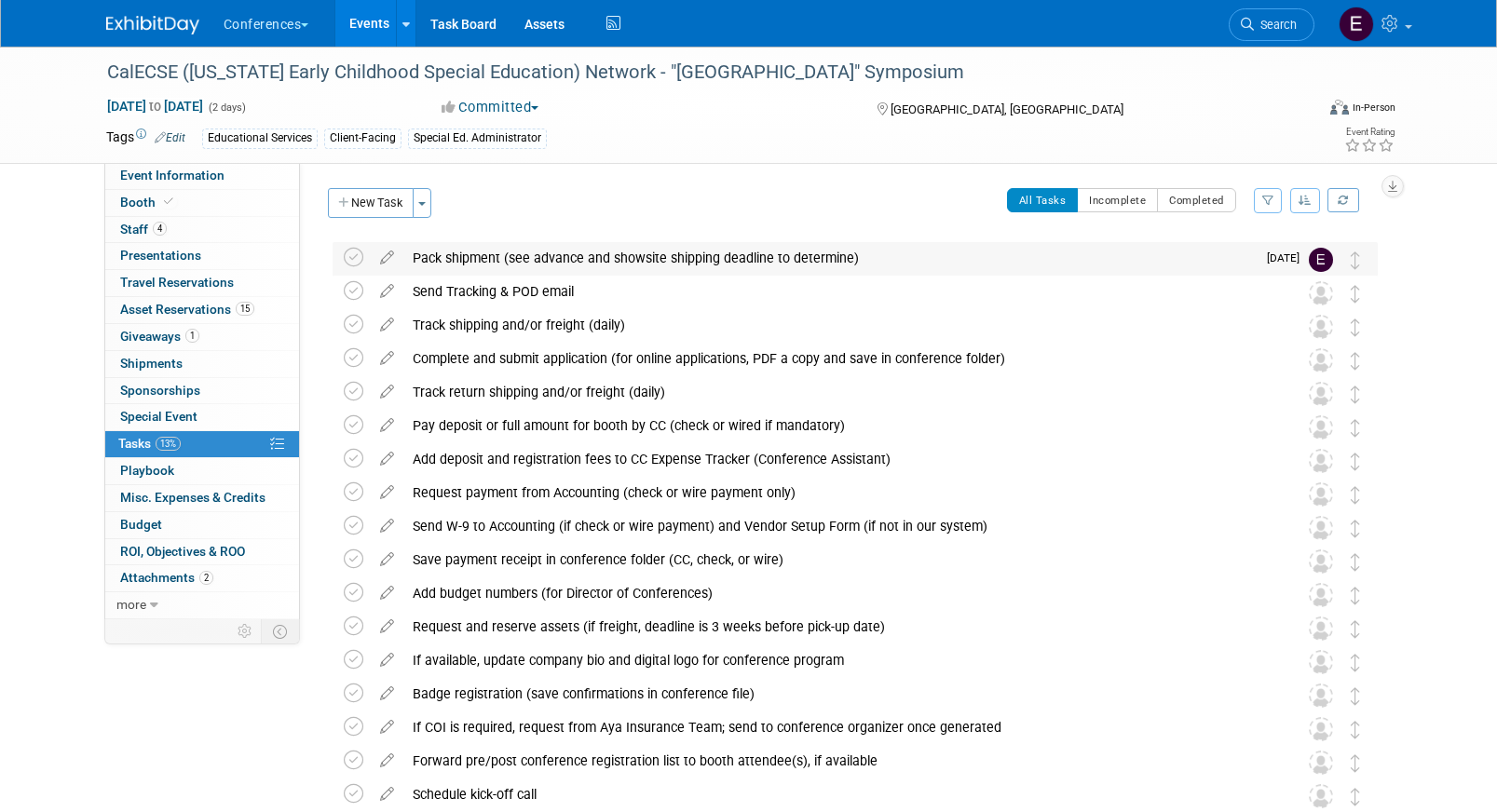
click at [447, 254] on div "Pack shipment (see advance and showsite shipping deadline to determine)" at bounding box center [829, 258] width 852 height 31
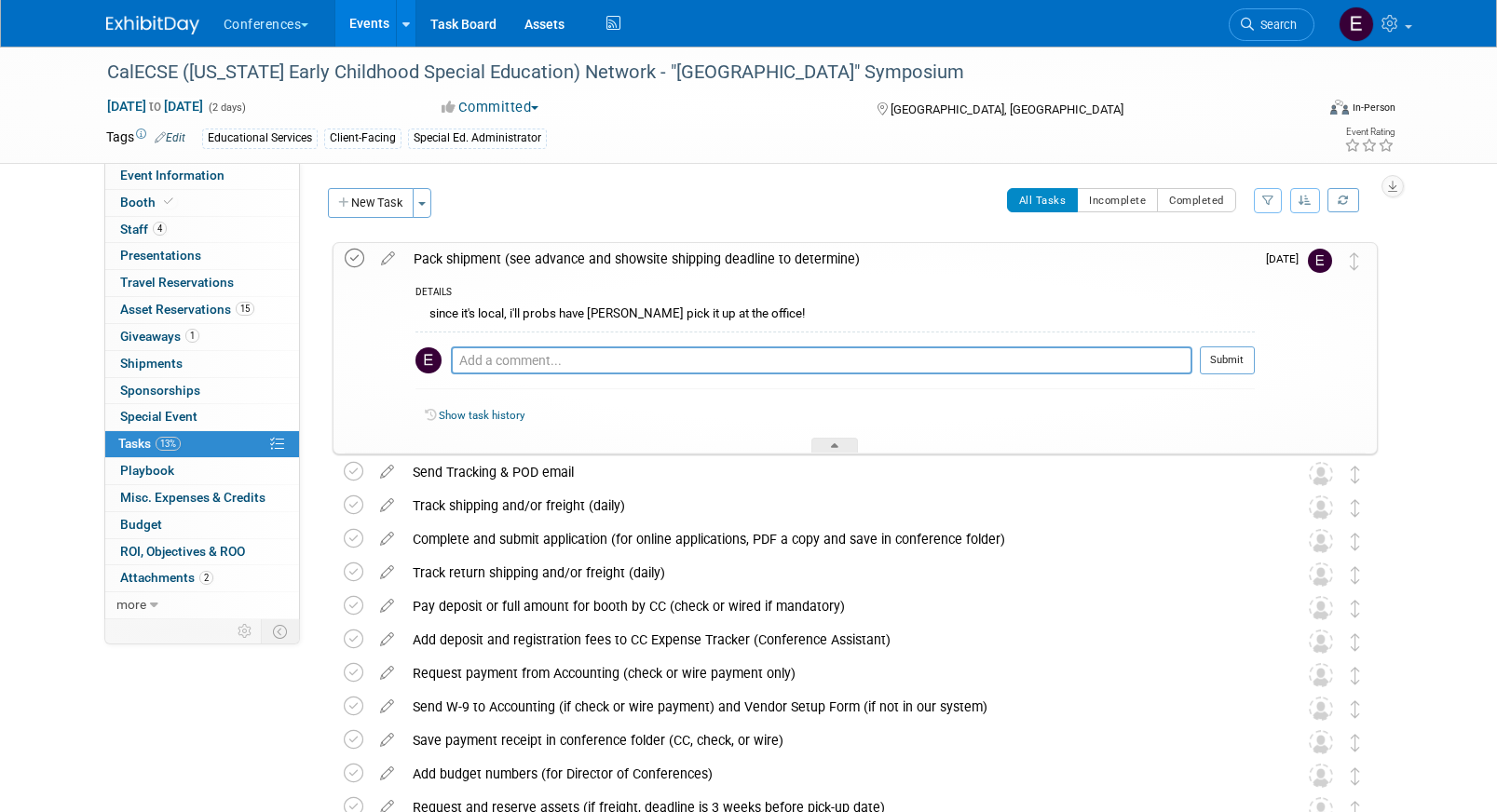
click at [344, 254] on icon at bounding box center [354, 258] width 20 height 20
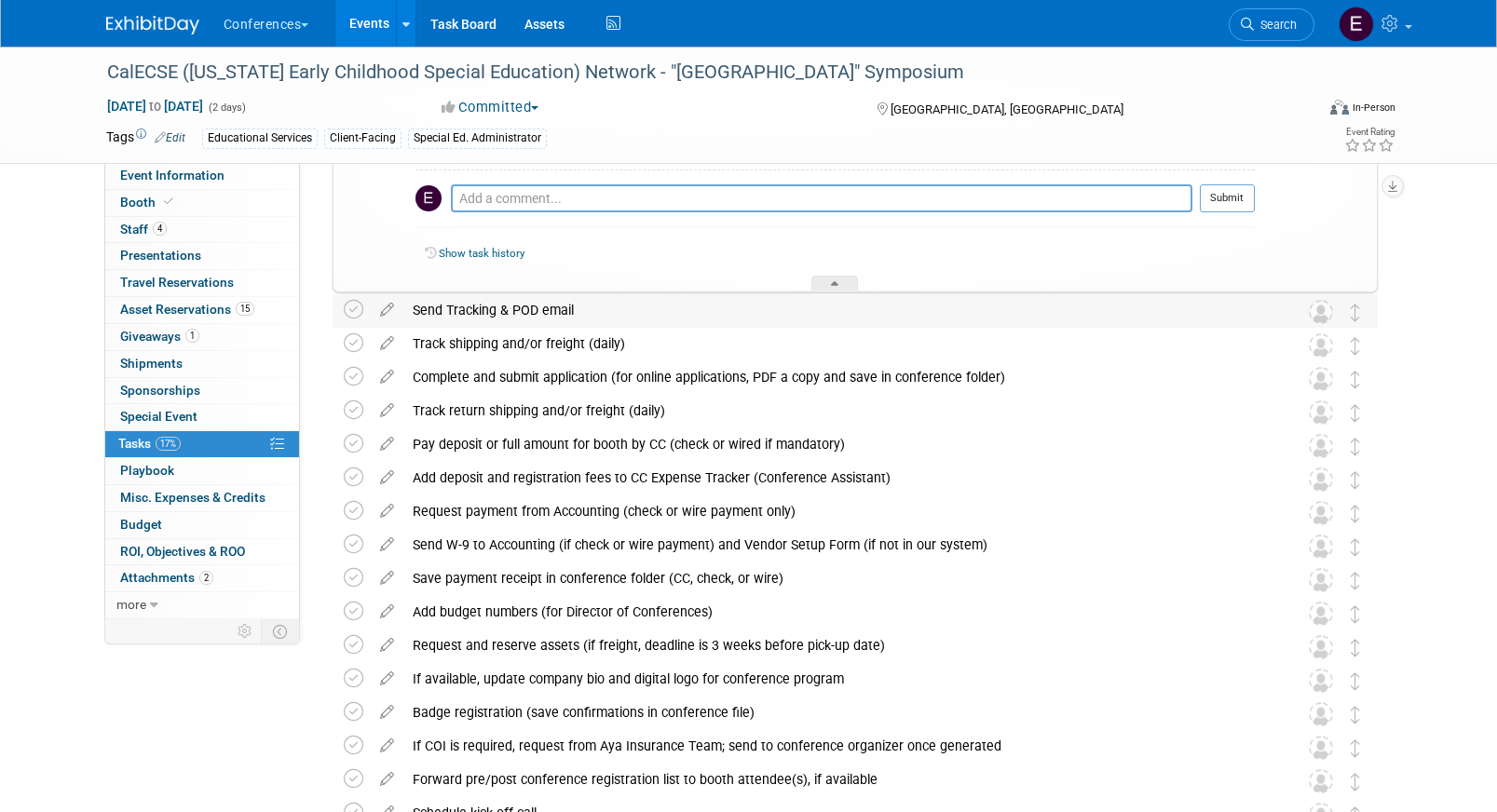
scroll to position [164, 0]
click at [252, 180] on link "Event Information" at bounding box center [203, 175] width 194 height 26
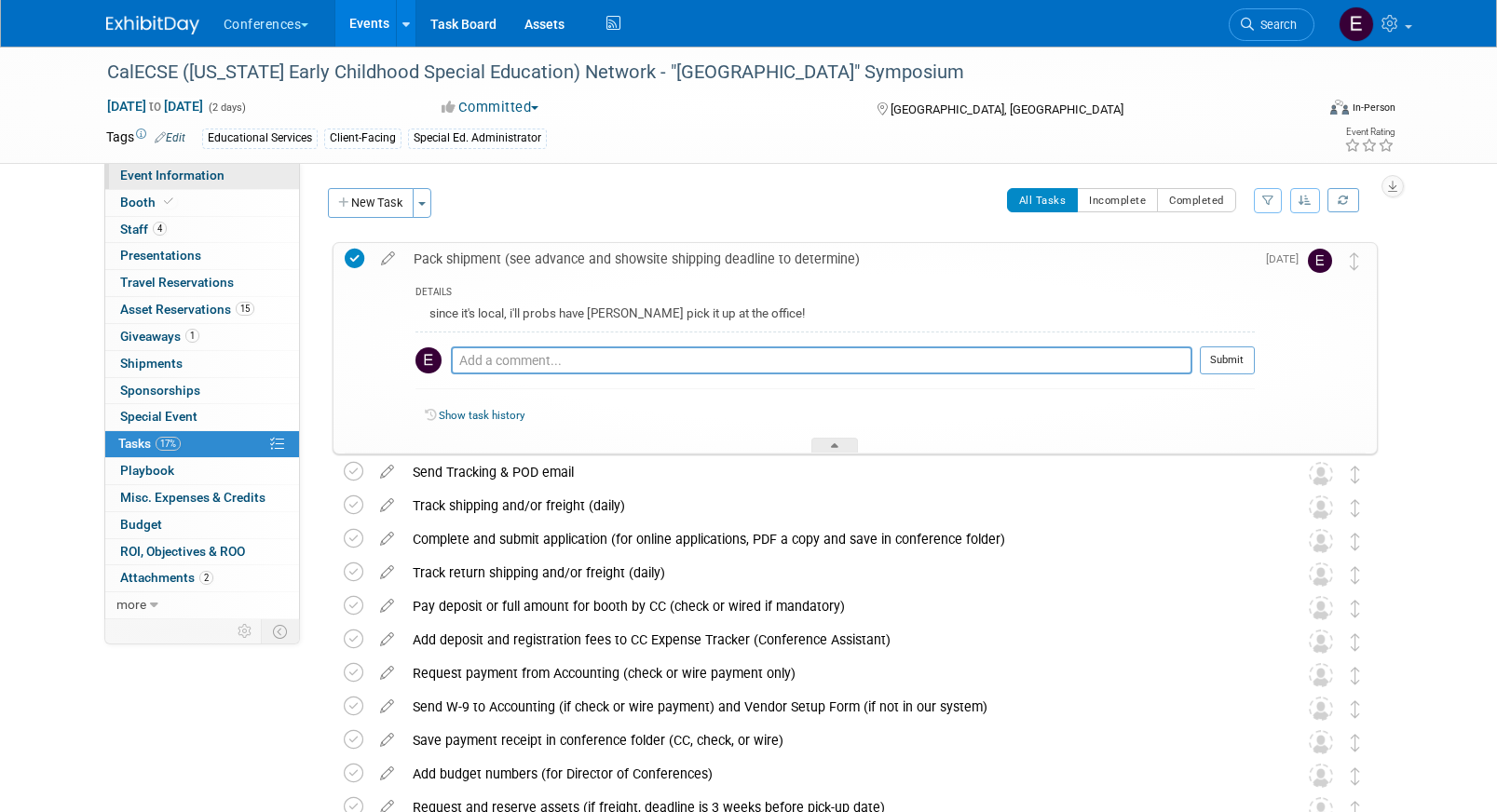
select select "Education"
select select "Client-facing"
select select "[PERSON_NAME]"
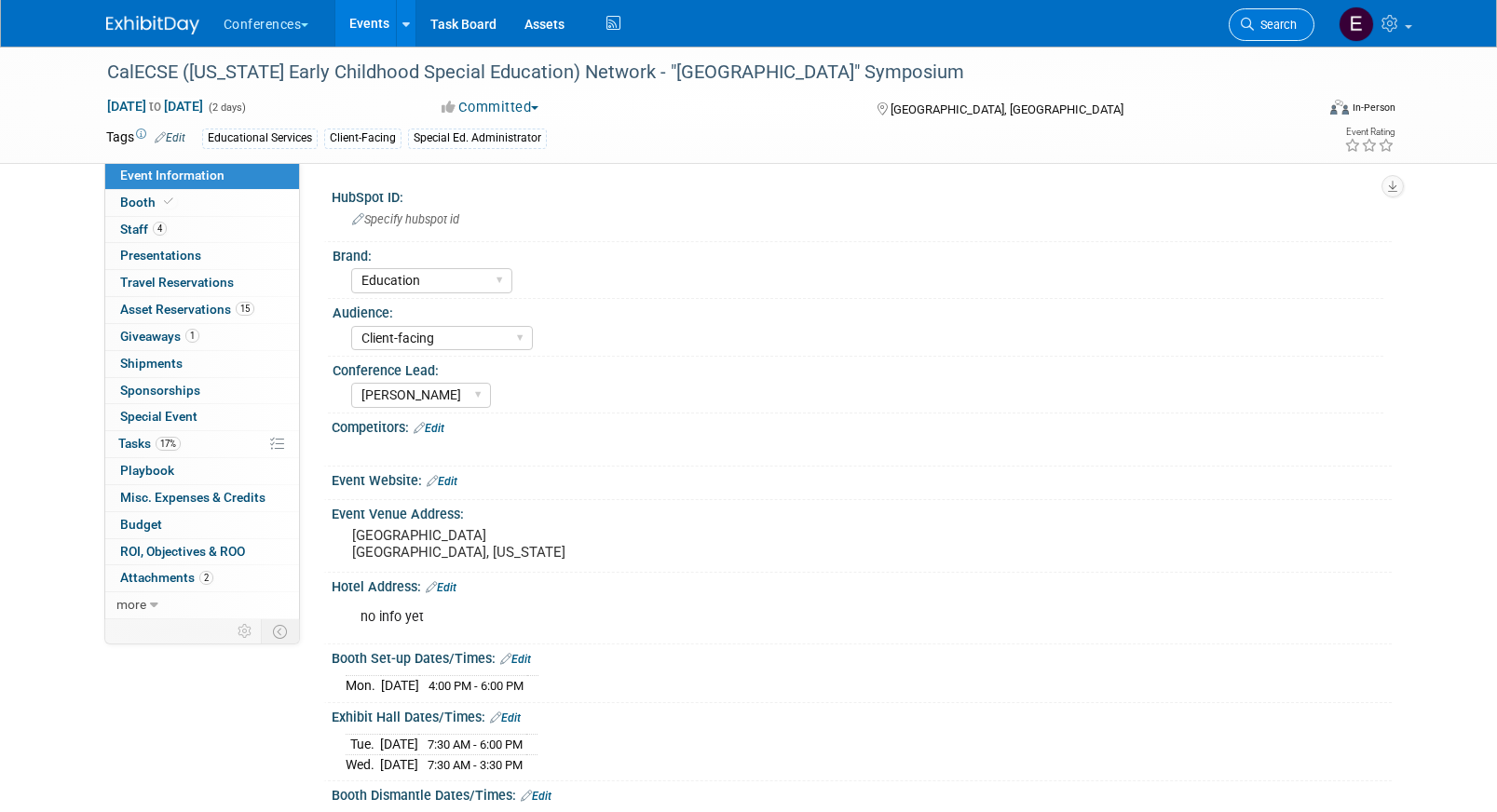
click at [1262, 14] on link "Search" at bounding box center [1272, 25] width 86 height 32
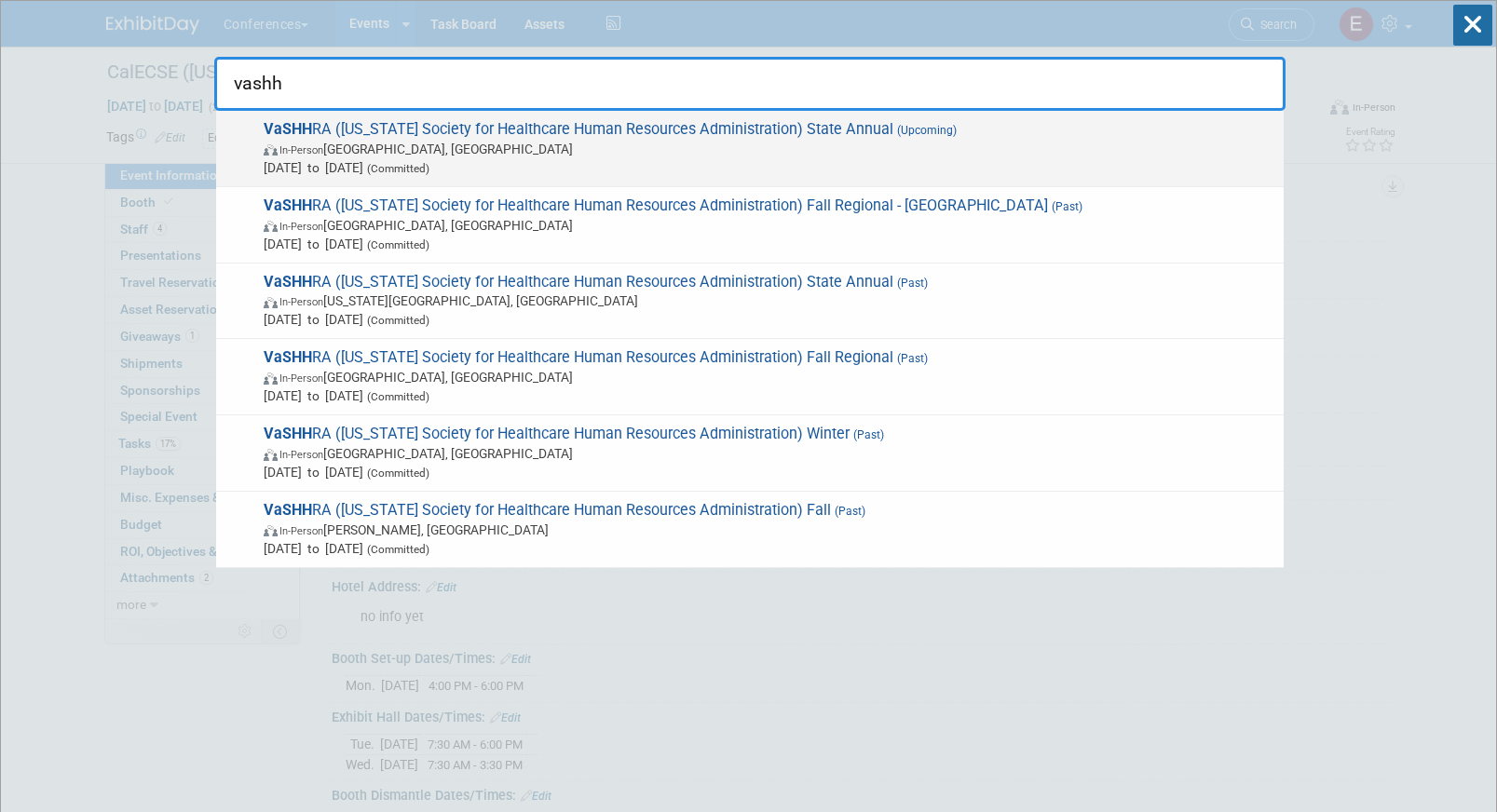
type input "vashh"
click at [816, 165] on span "Oct 10, 2025 to Oct 10, 2025 (Committed)" at bounding box center [768, 167] width 1011 height 19
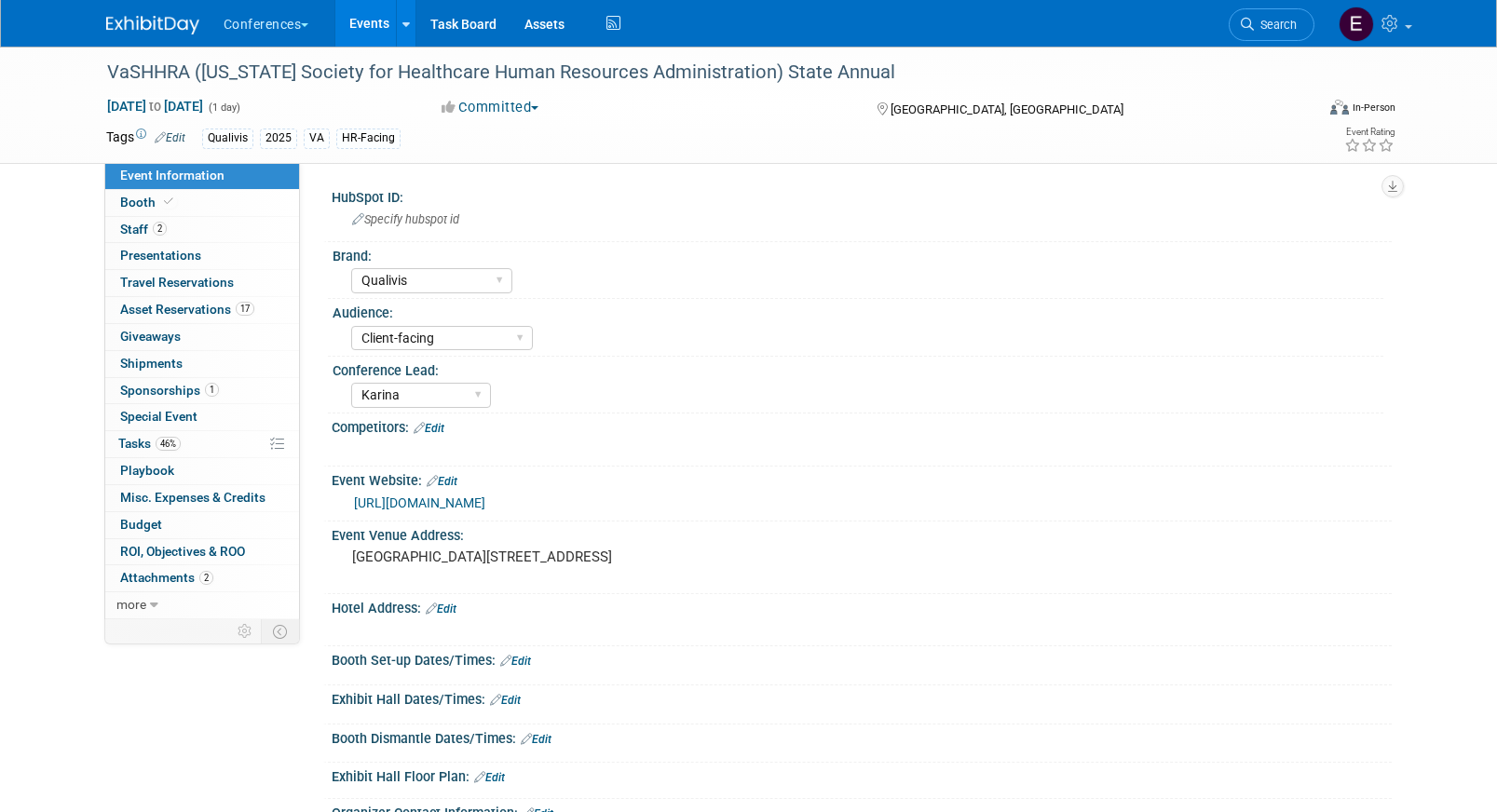
select select "Qualivis"
select select "Client-facing"
select select "Karina"
click at [194, 446] on link "46% Tasks 46%" at bounding box center [203, 443] width 194 height 26
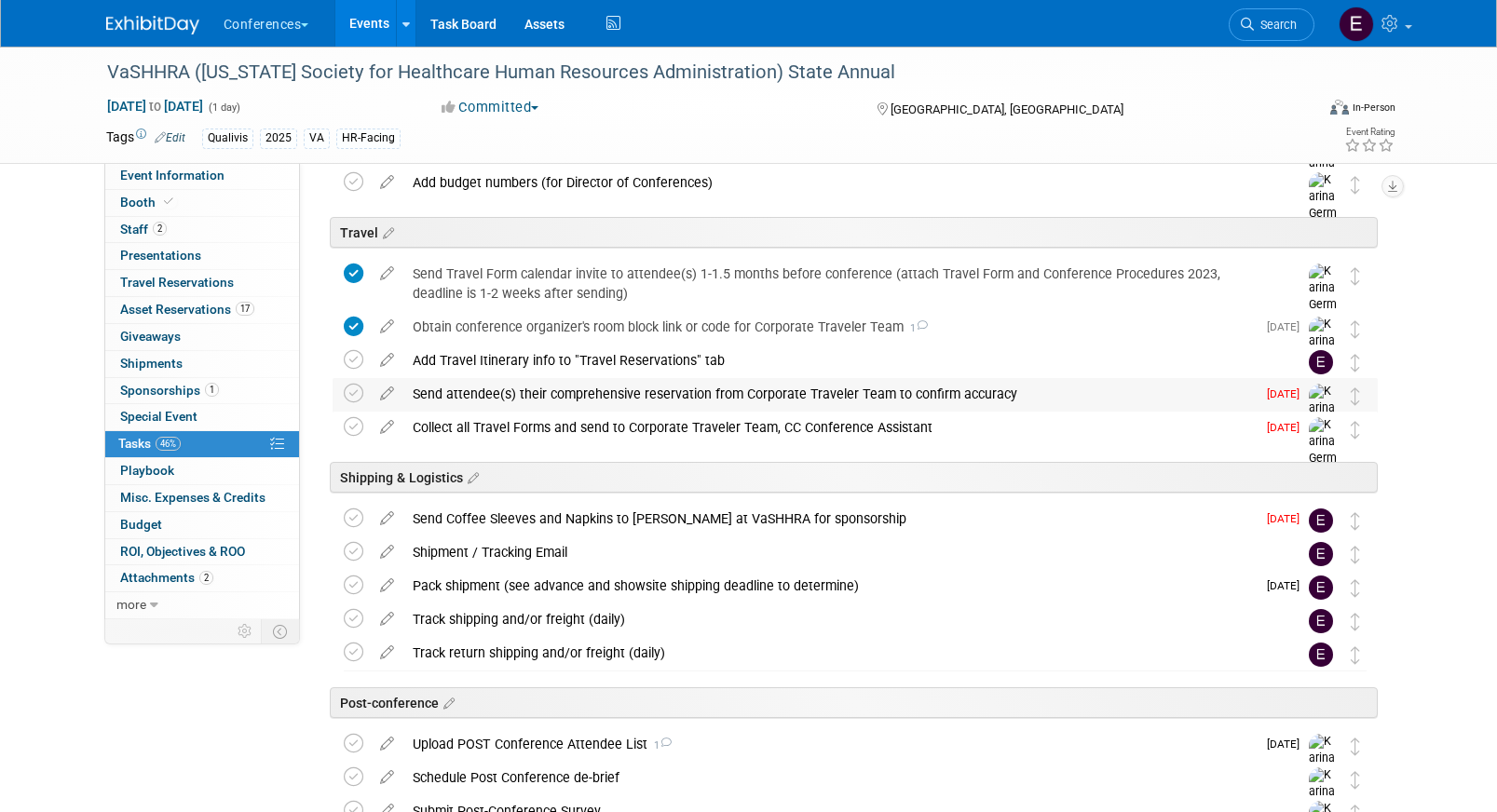
scroll to position [614, 0]
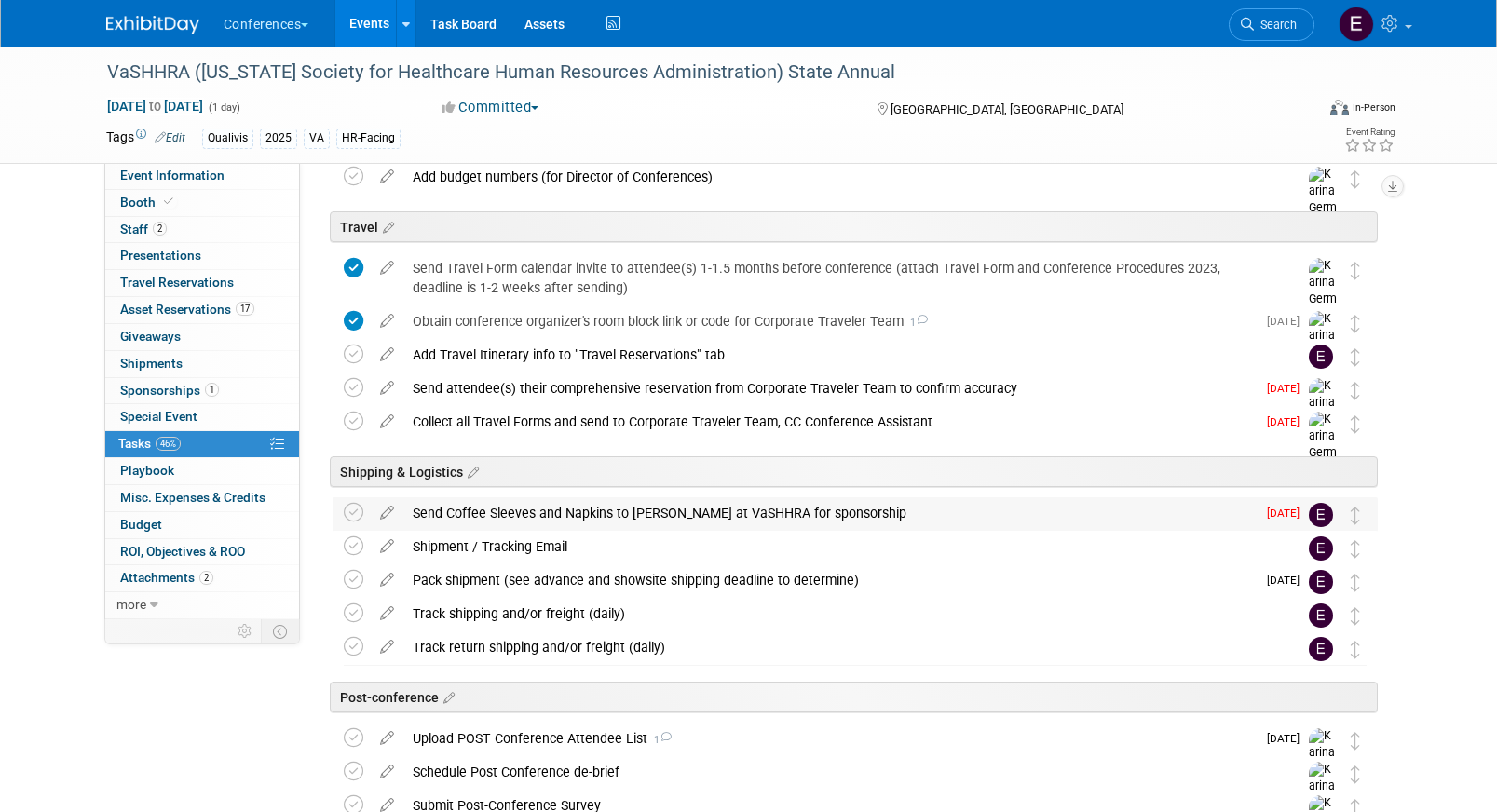
click at [506, 512] on div "Send Coffee Sleeves and Napkins to [PERSON_NAME] at VaSHHRA for sponsorship" at bounding box center [829, 512] width 852 height 31
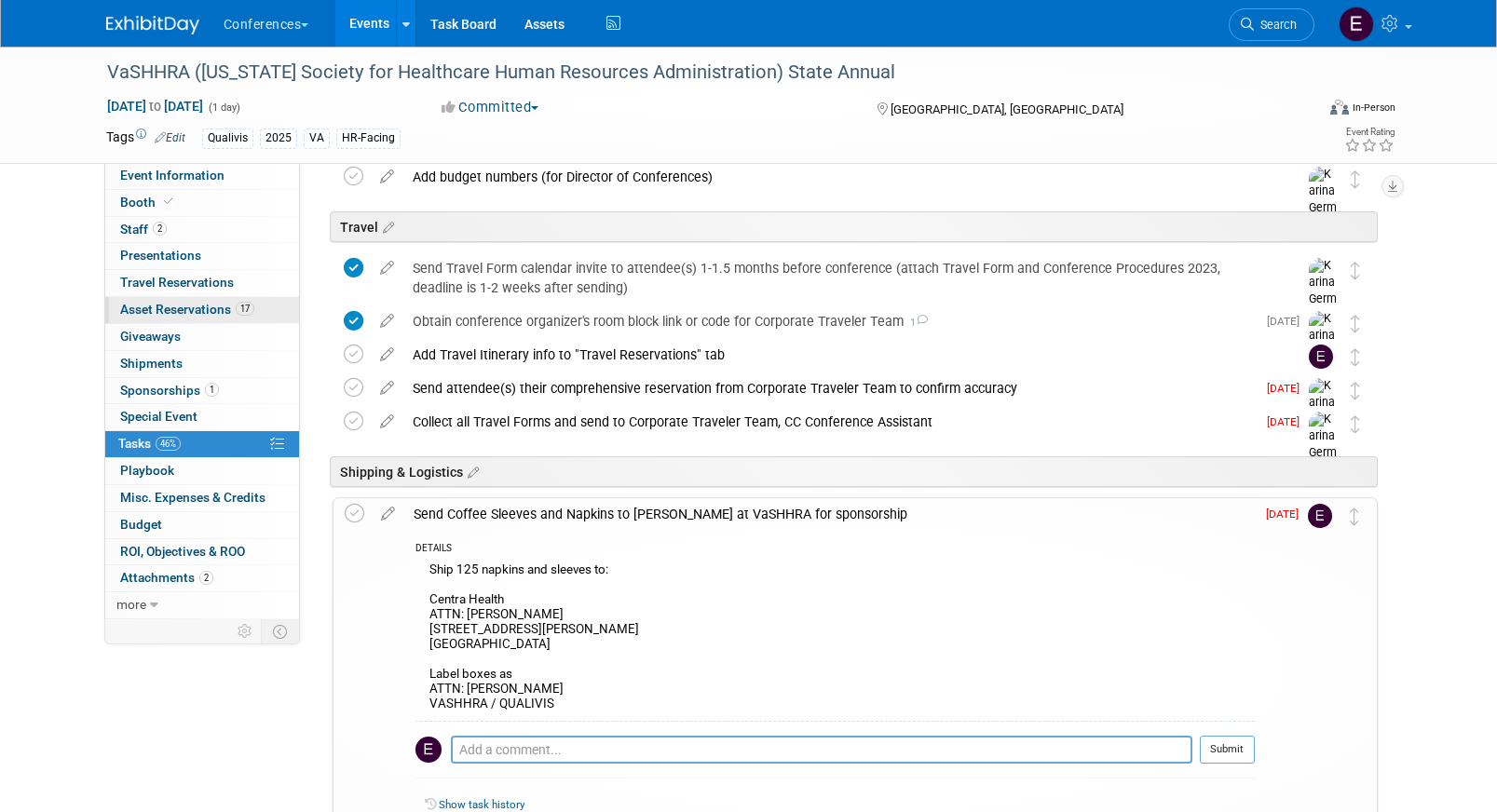
click at [141, 303] on span "Asset Reservations 17" at bounding box center [186, 309] width 134 height 15
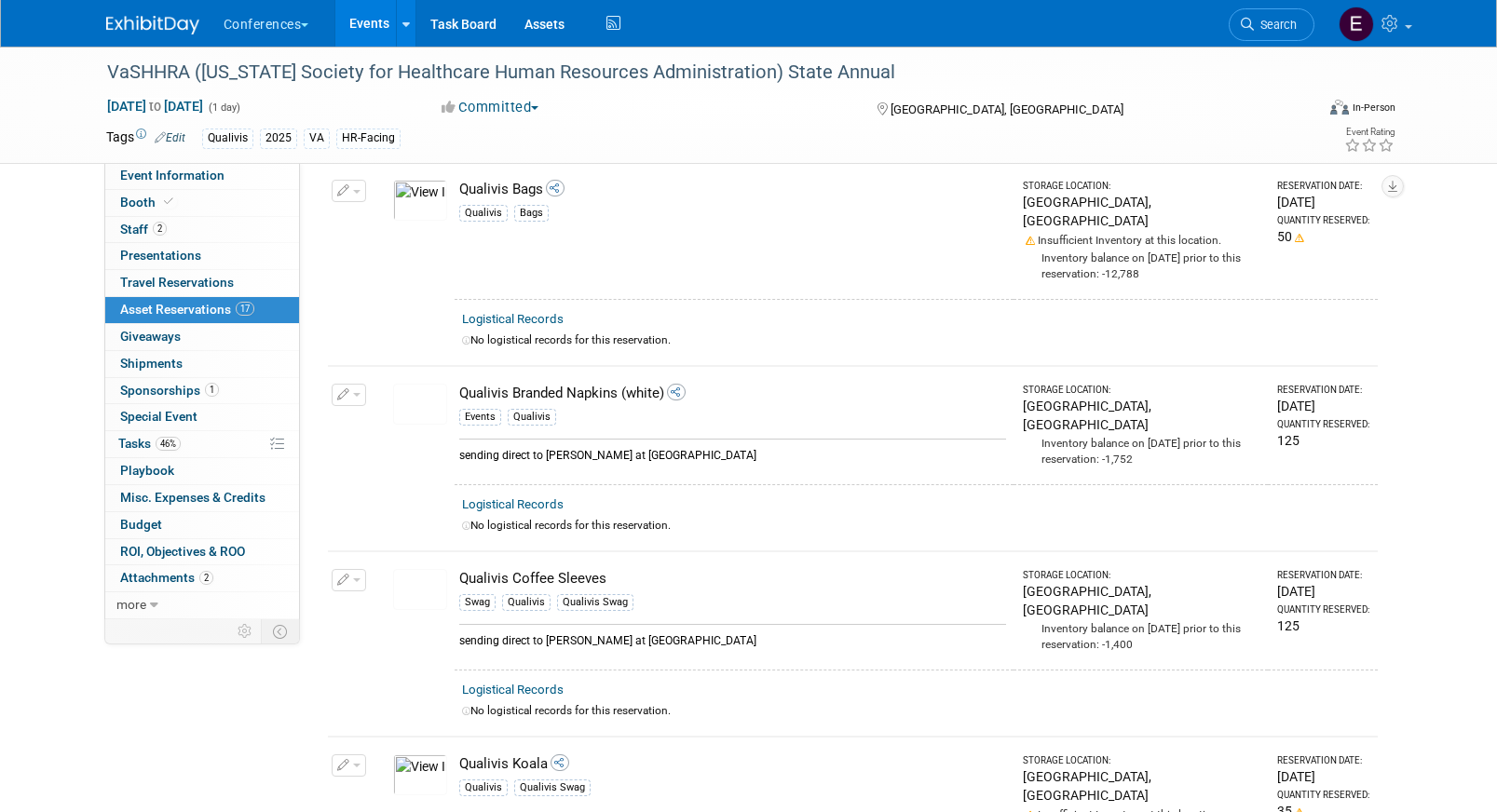
scroll to position [1154, 0]
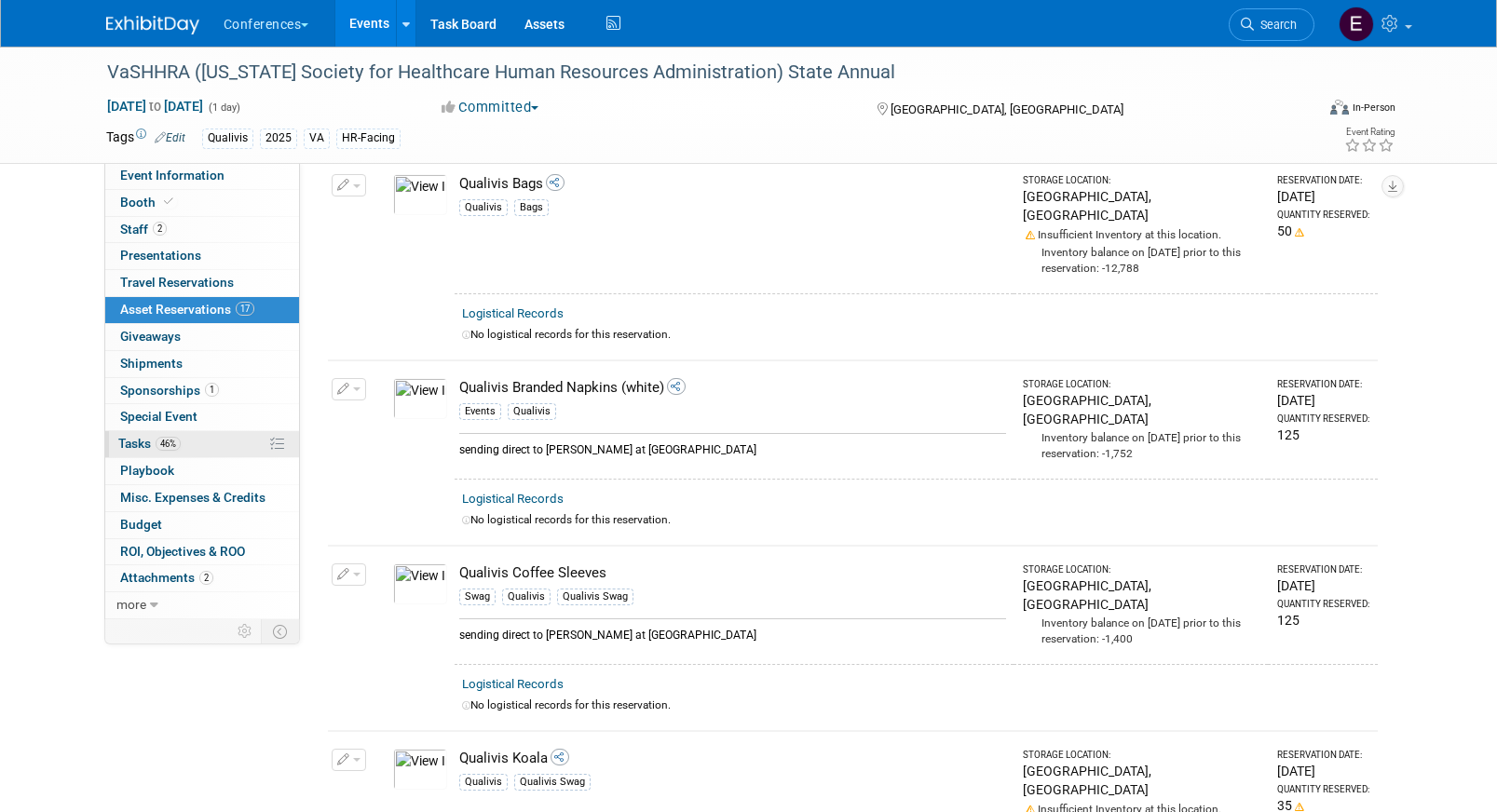
click at [203, 437] on link "46% Tasks 46%" at bounding box center [203, 443] width 194 height 26
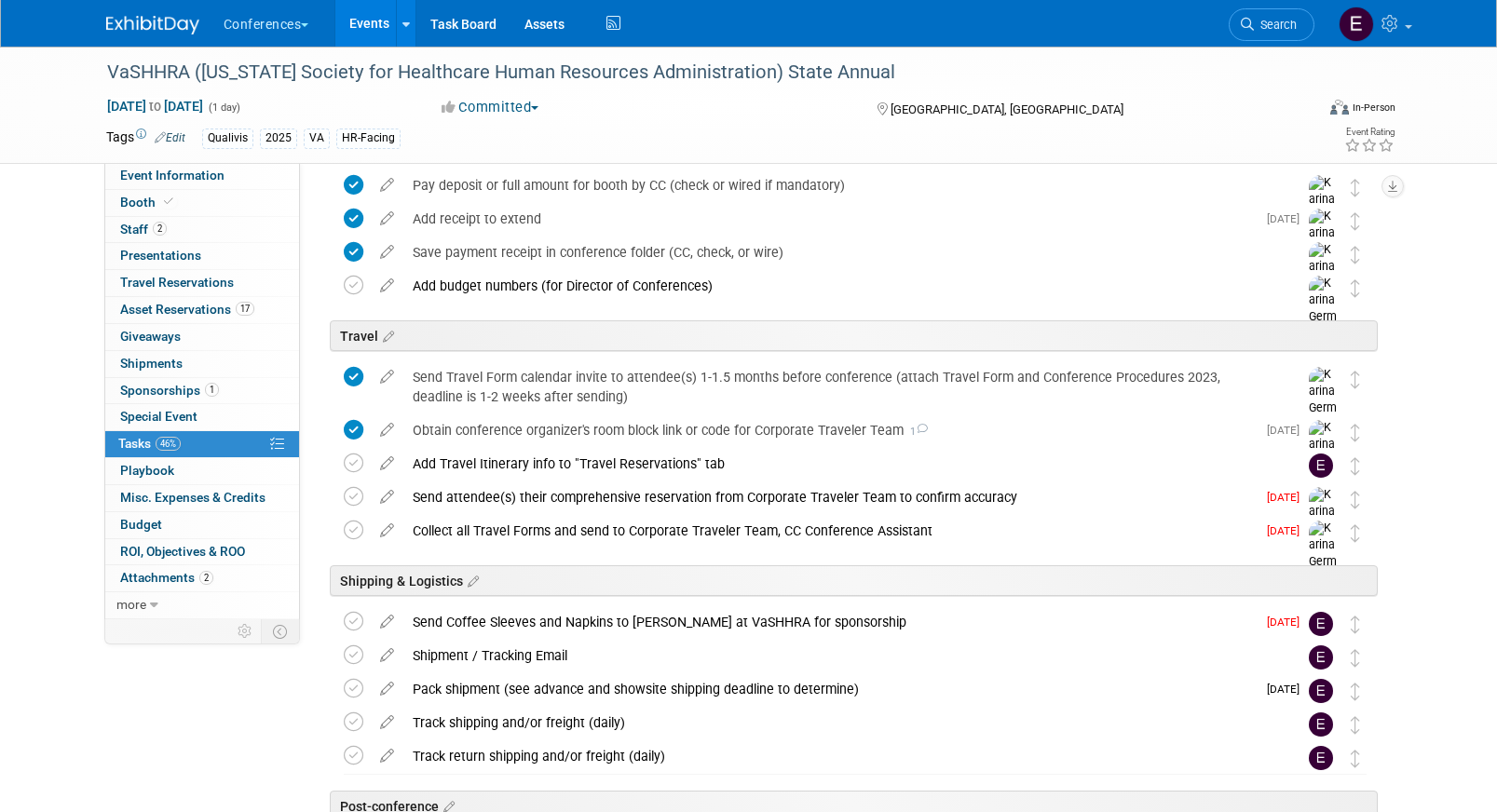
scroll to position [508, 0]
click at [496, 630] on div "Send Coffee Sleeves and Napkins to Robin at VaSHHRA for sponsorship" at bounding box center [829, 620] width 852 height 31
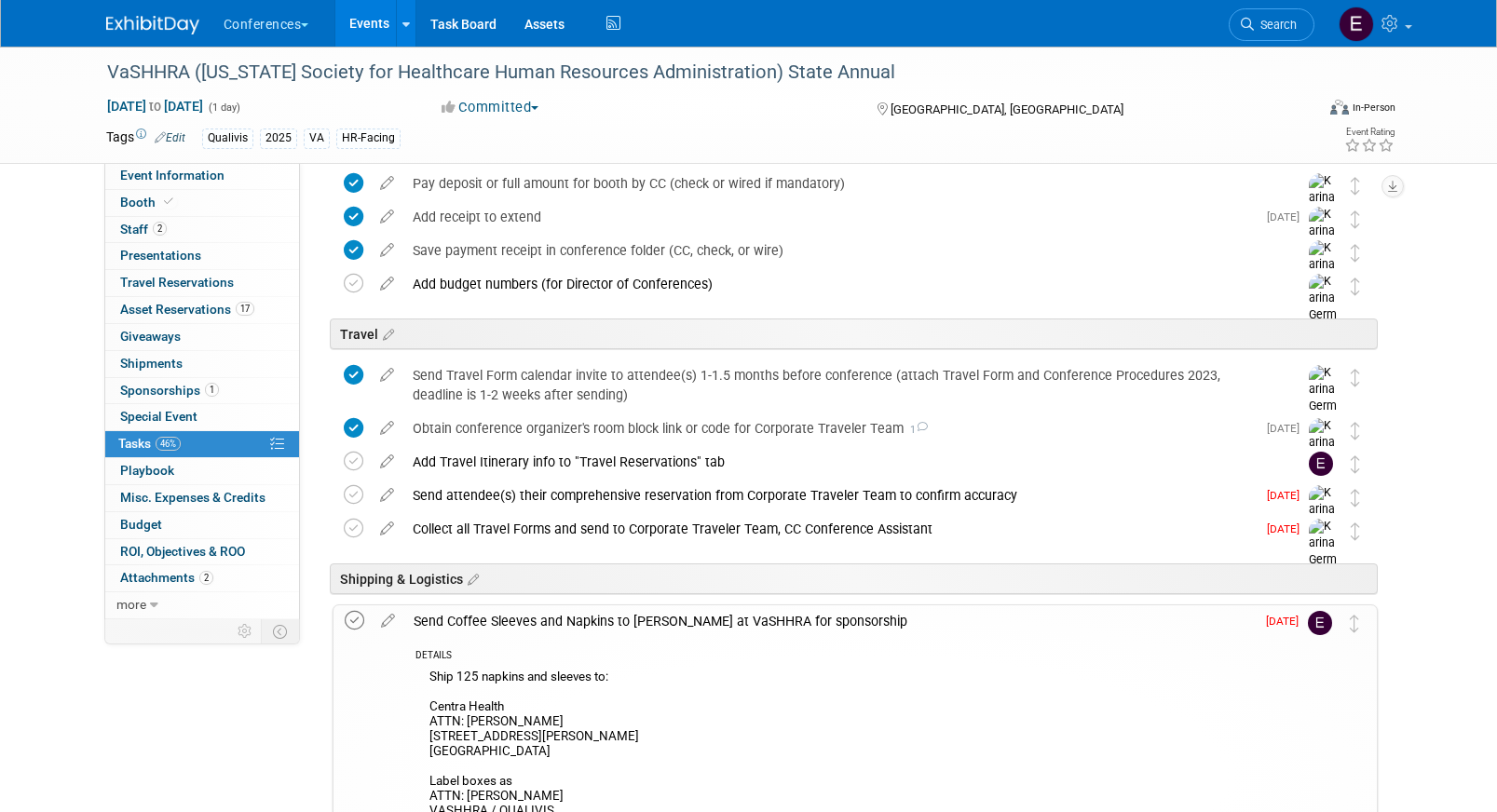
click at [350, 622] on icon at bounding box center [354, 620] width 20 height 20
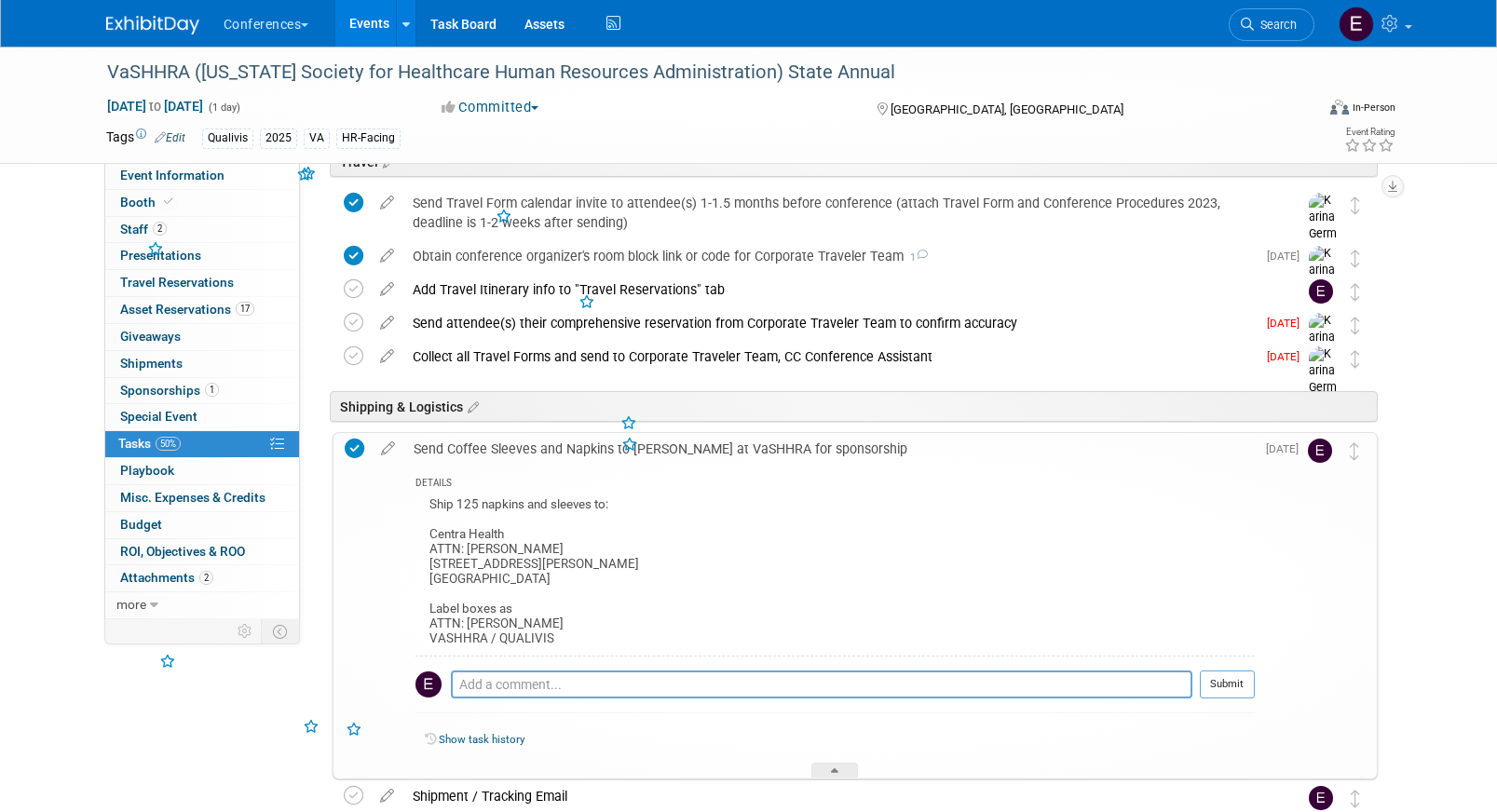
scroll to position [697, 0]
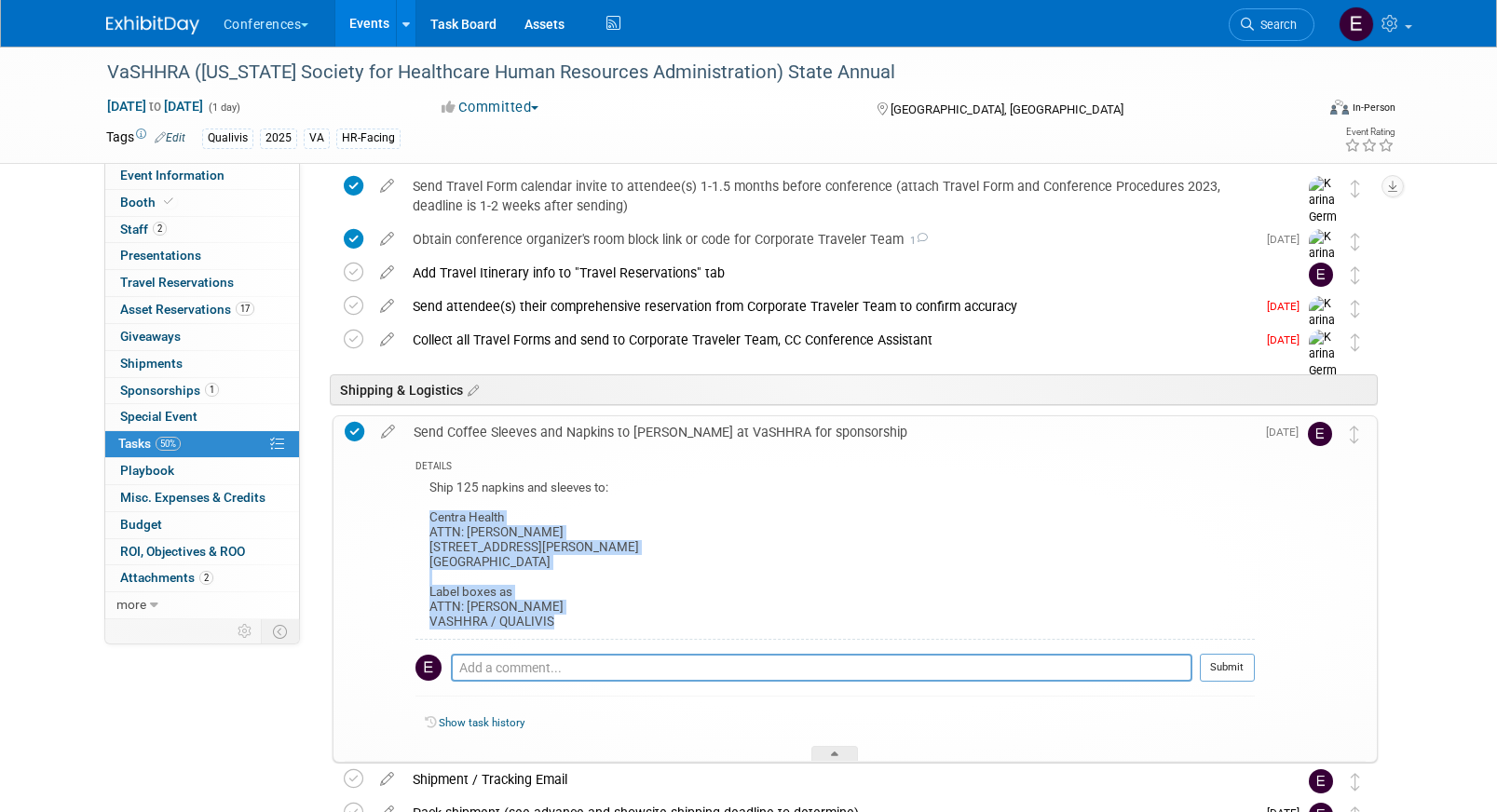
drag, startPoint x: 427, startPoint y: 512, endPoint x: 639, endPoint y: 616, distance: 236.1
click at [639, 617] on div "Ship 125 napkins and sleeves to: Centra Health ATTN: ROBIN B. MOORE 1901 Atherh…" at bounding box center [835, 557] width 839 height 164
copy div "Centra Health ATTN: ROBIN B. MOORE 1901 Atherholt Road Lynchburg, VA 24501 Labe…"
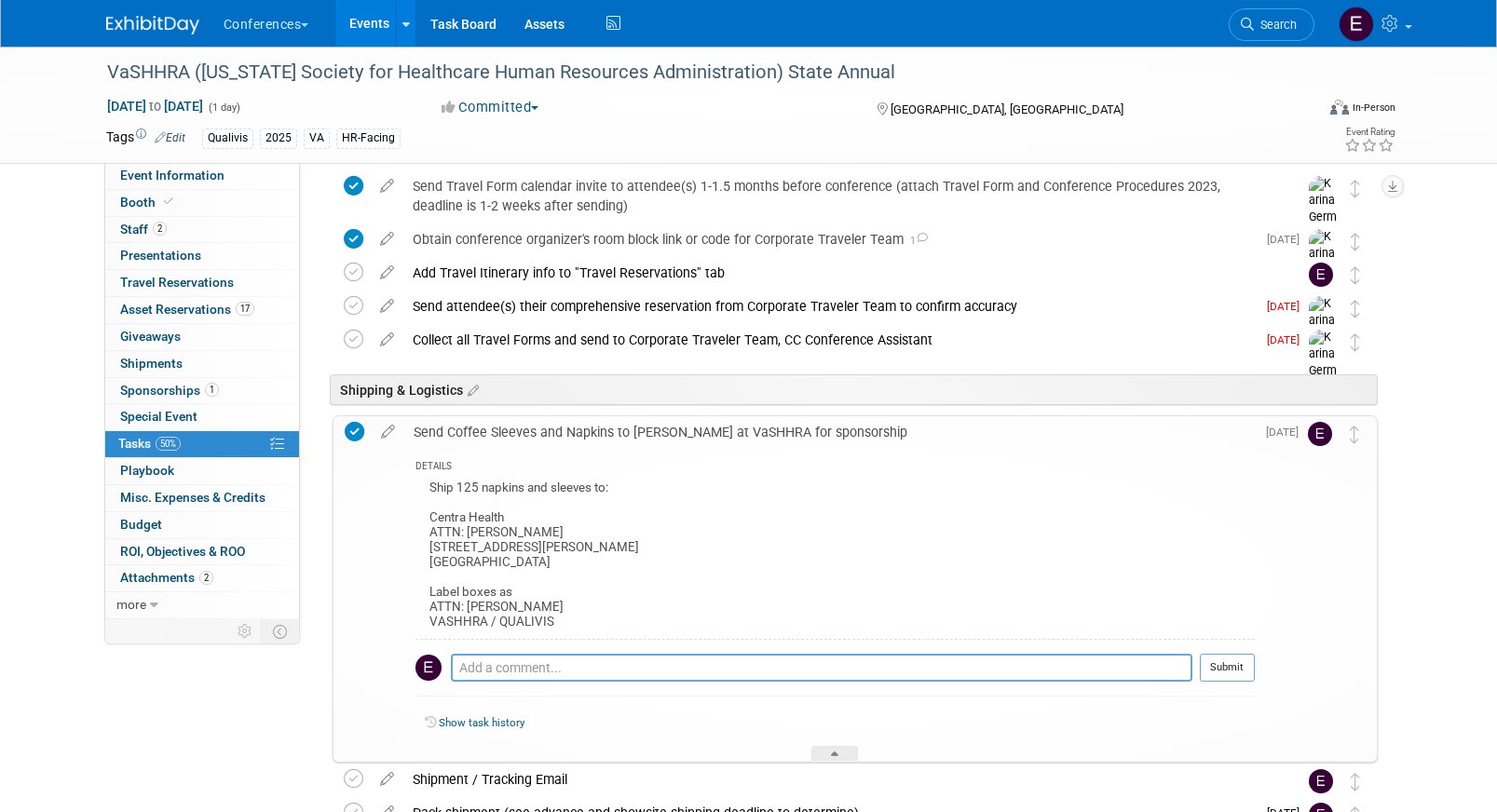
click at [660, 561] on div "Ship 125 napkins and sleeves to: Centra Health ATTN: ROBIN B. MOORE 1901 Atherh…" at bounding box center [835, 557] width 839 height 164
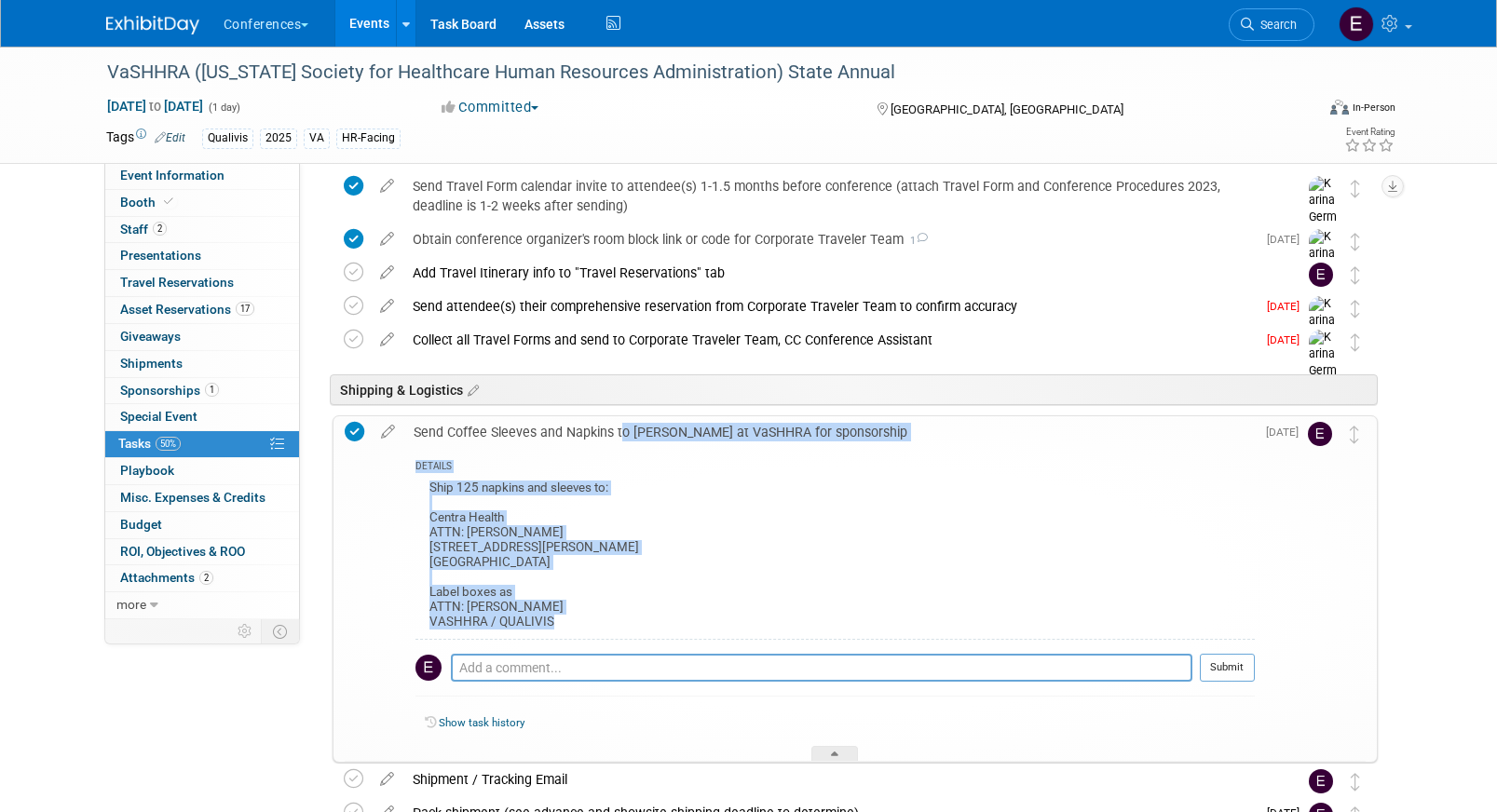
drag, startPoint x: 556, startPoint y: 629, endPoint x: 338, endPoint y: 474, distance: 267.5
click at [338, 474] on div "Send Coffee Sleeves and Napkins to Robin at VaSHHRA for sponsorship DETAILS Shi…" at bounding box center [855, 589] width 1045 height 347
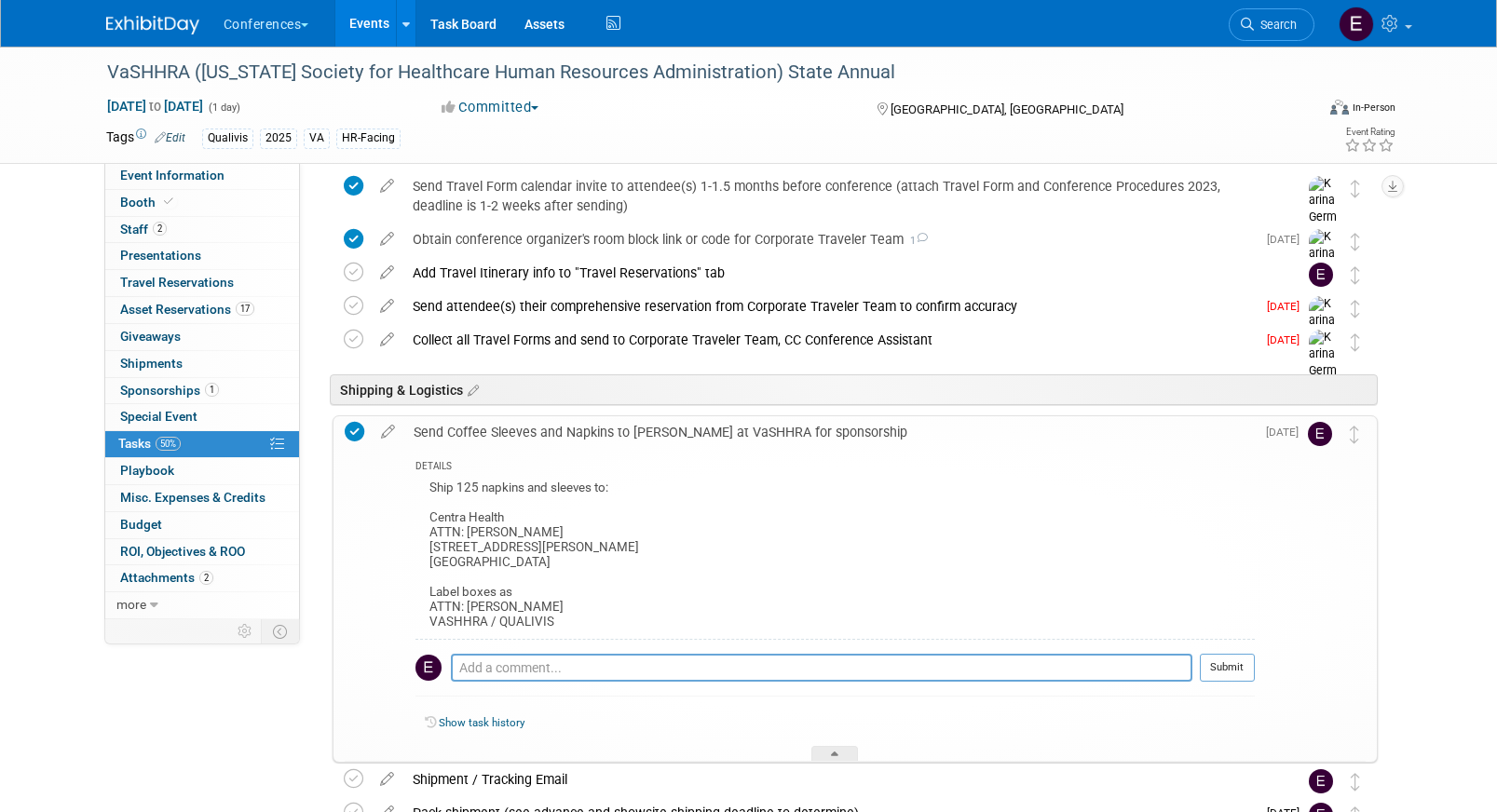
click at [501, 537] on div "Ship 125 napkins and sleeves to: Centra Health ATTN: ROBIN B. MOORE 1901 Atherh…" at bounding box center [835, 557] width 839 height 164
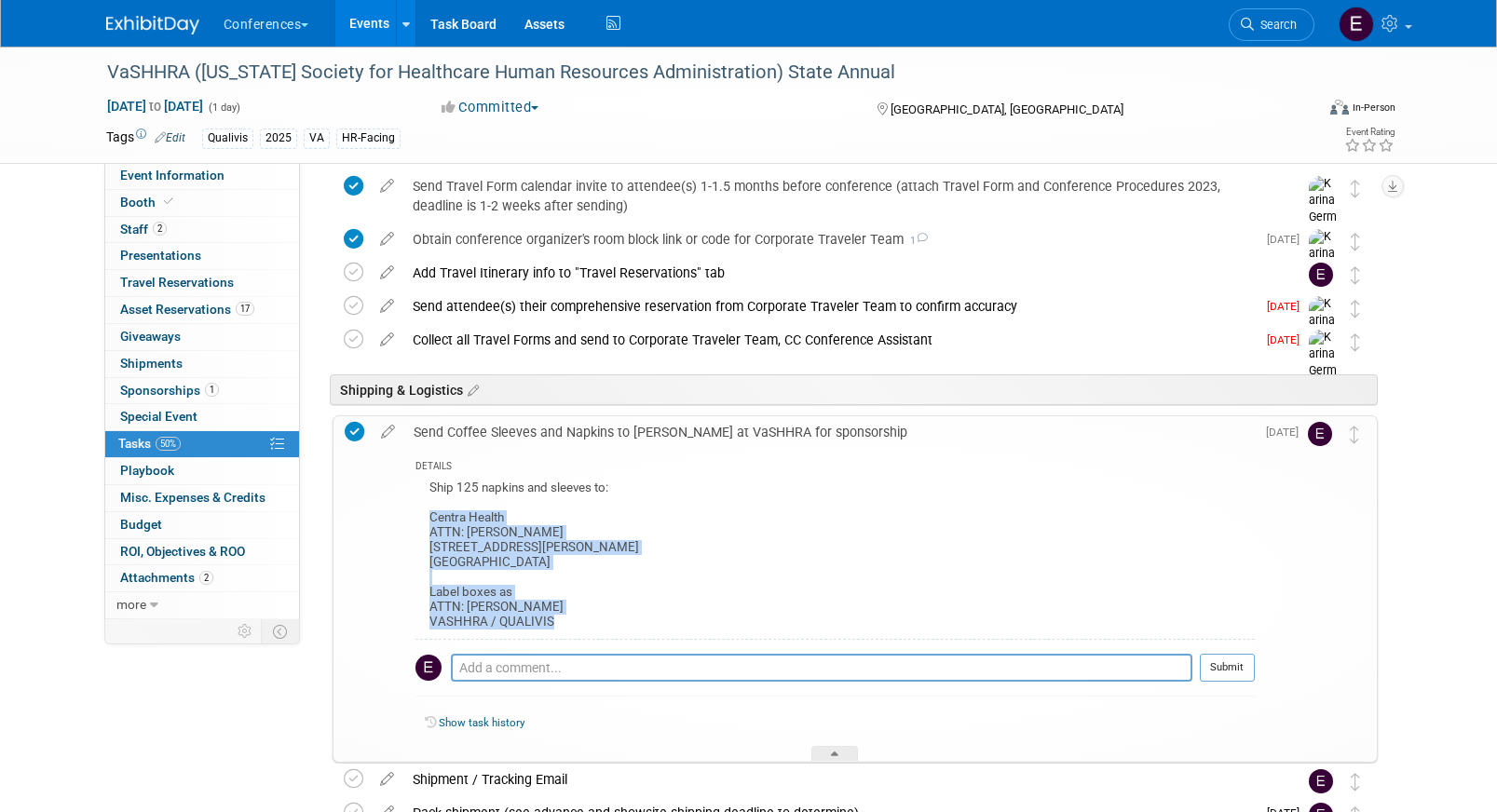
drag, startPoint x: 426, startPoint y: 517, endPoint x: 596, endPoint y: 620, distance: 198.8
click at [596, 620] on div "Ship 125 napkins and sleeves to: Centra Health ATTN: ROBIN B. MOORE 1901 Atherh…" at bounding box center [835, 557] width 839 height 164
copy div "Centra Health ATTN: ROBIN B. MOORE 1901 Atherholt Road Lynchburg, VA 24501 Labe…"
click at [1246, 26] on icon at bounding box center [1247, 25] width 13 height 13
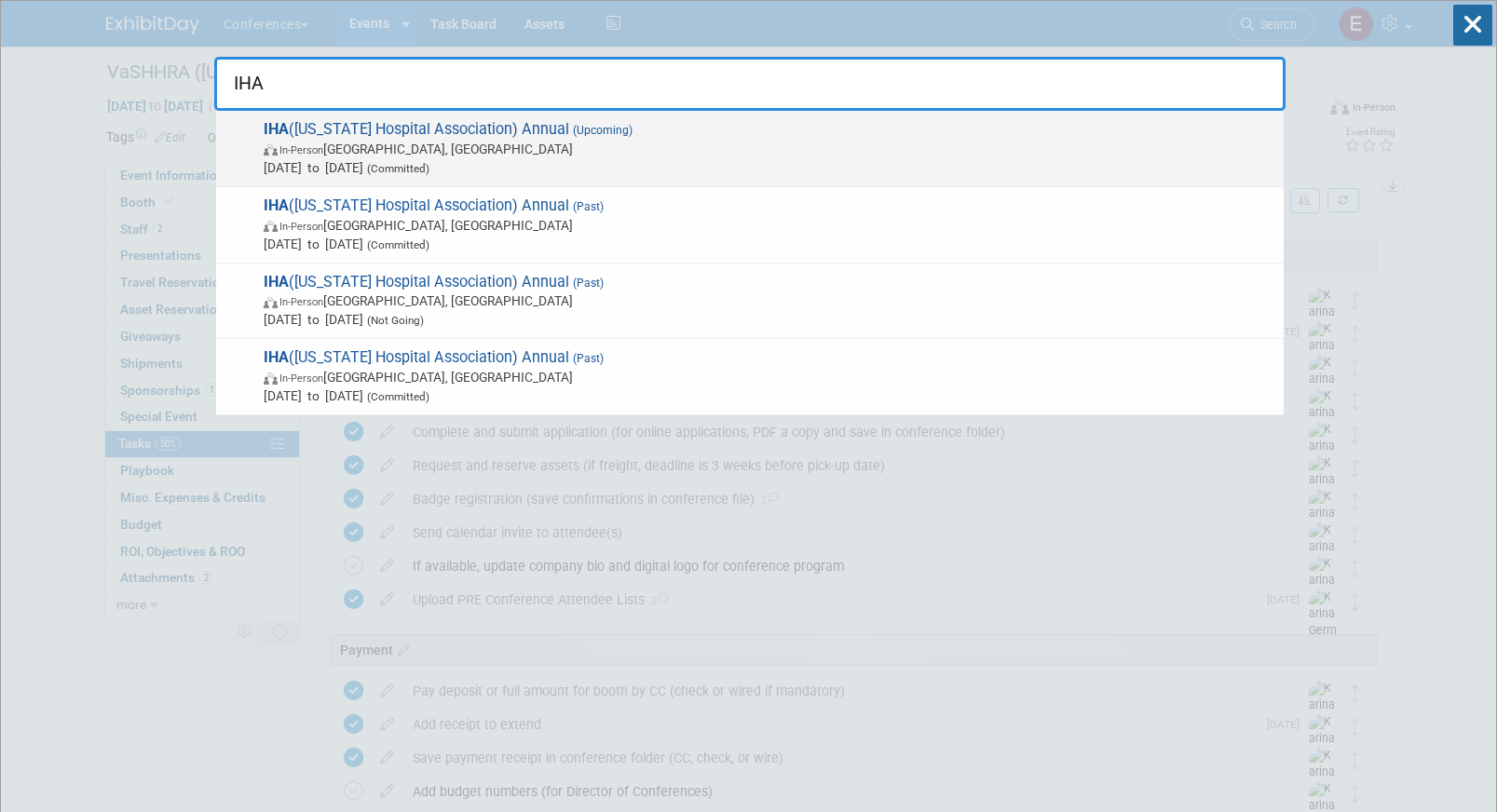
type input "IHA"
click at [620, 147] on span "In-Person Sun Valley, ID" at bounding box center [768, 149] width 1011 height 19
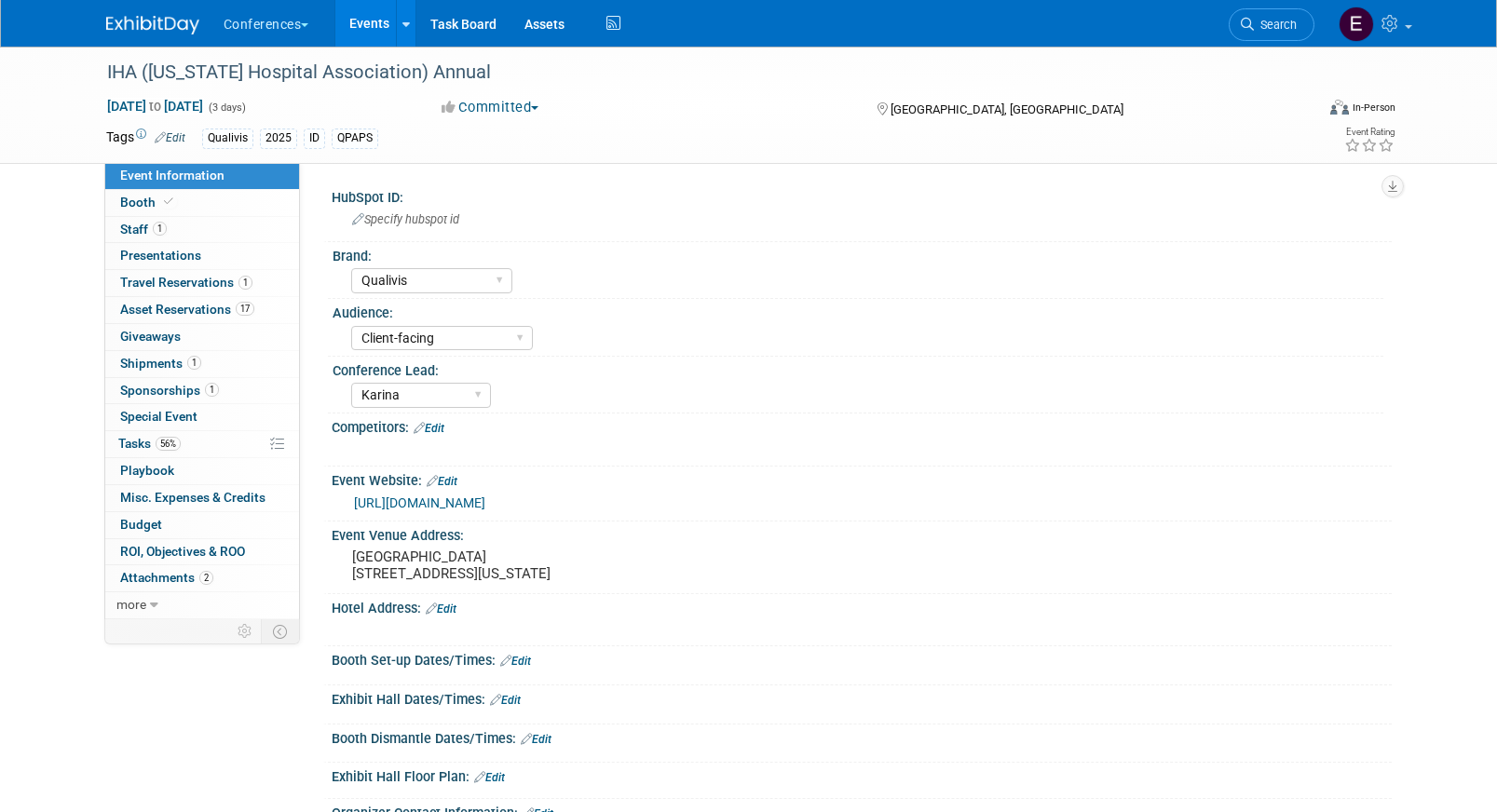
select select "Qualivis"
select select "Client-facing"
select select "Karina"
click at [158, 441] on span "56%" at bounding box center [168, 443] width 25 height 14
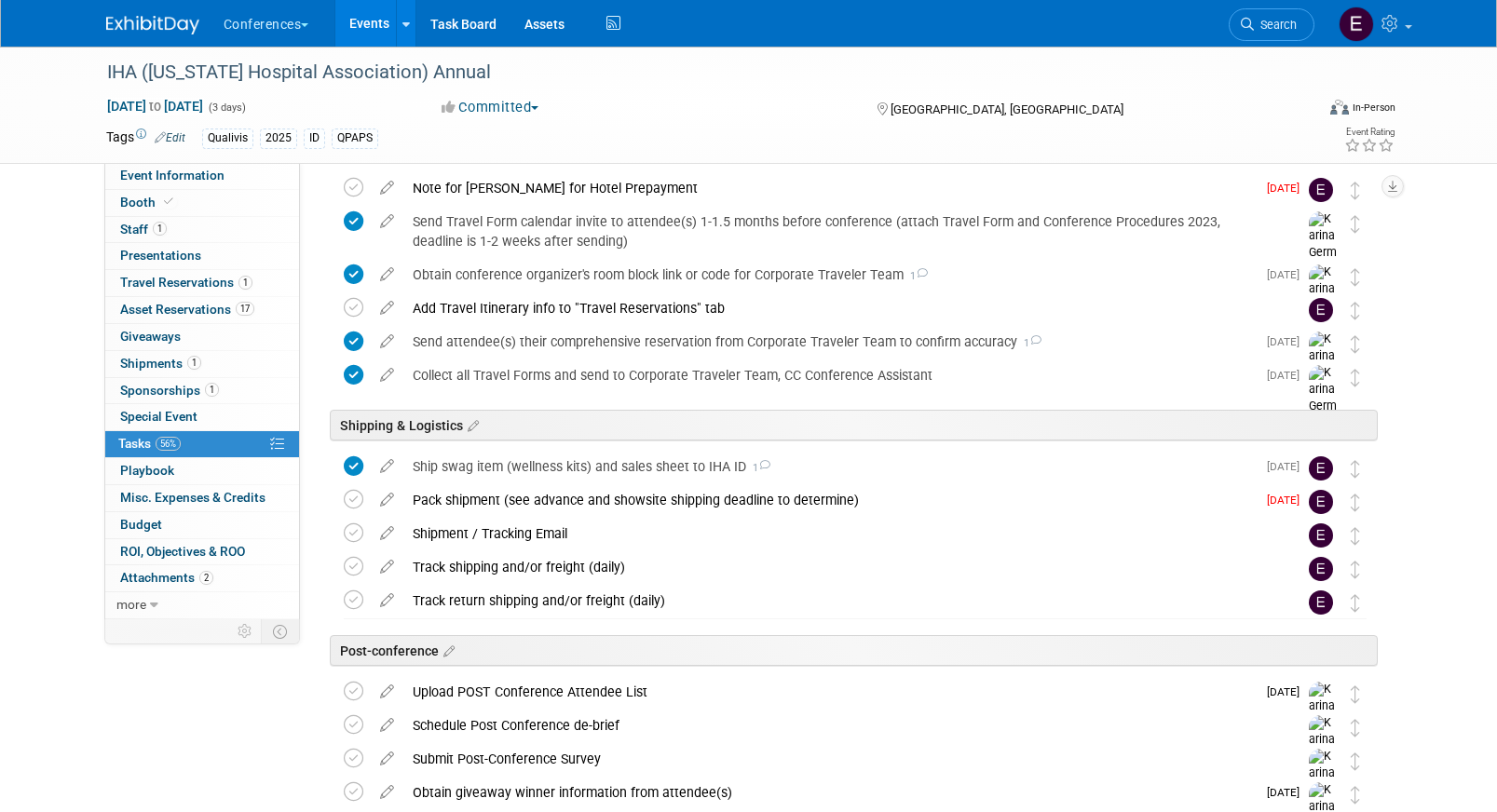
scroll to position [821, 0]
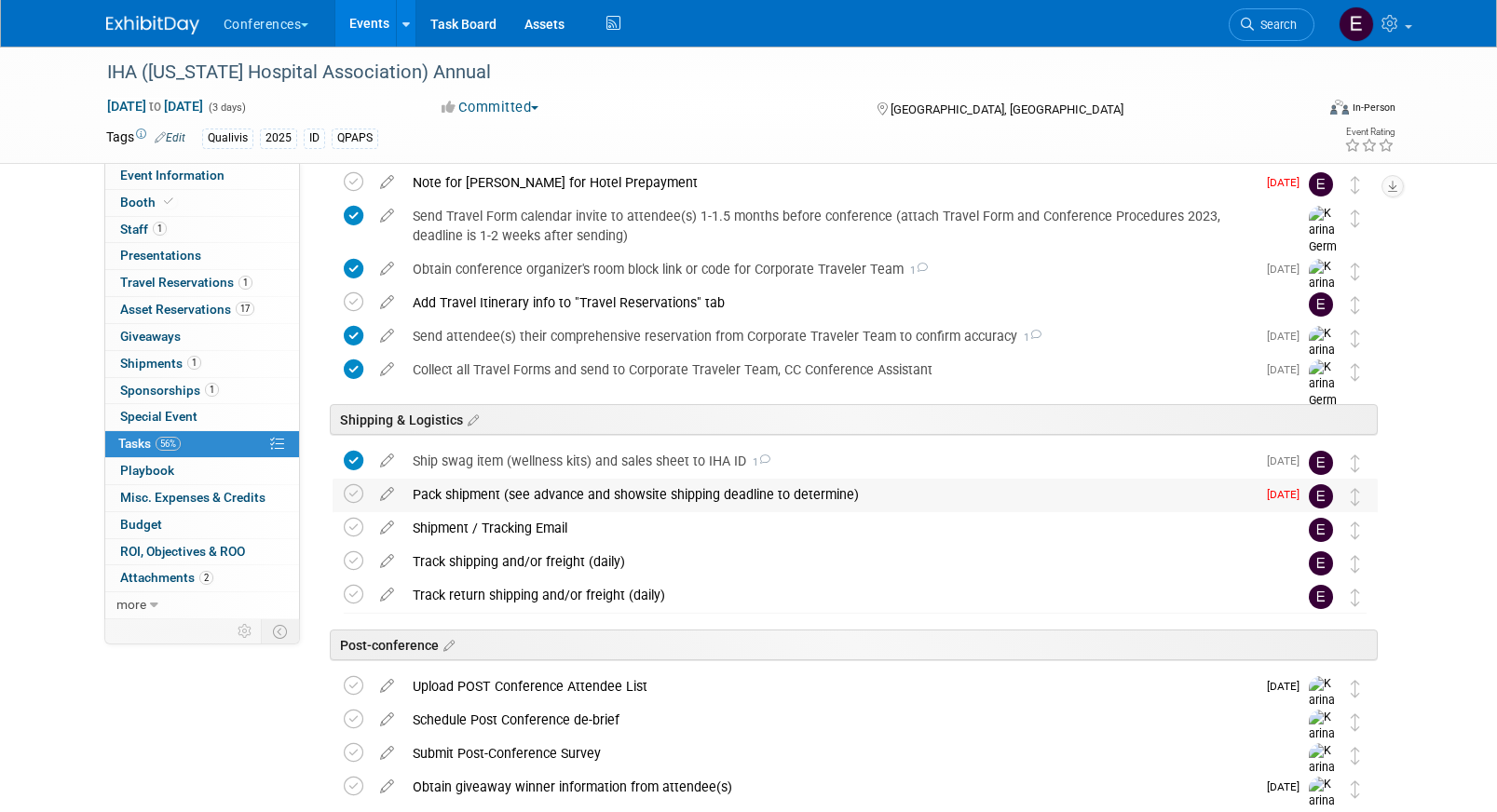
click at [647, 488] on div "Pack shipment (see advance and showsite shipping deadline to determine)" at bounding box center [829, 493] width 852 height 31
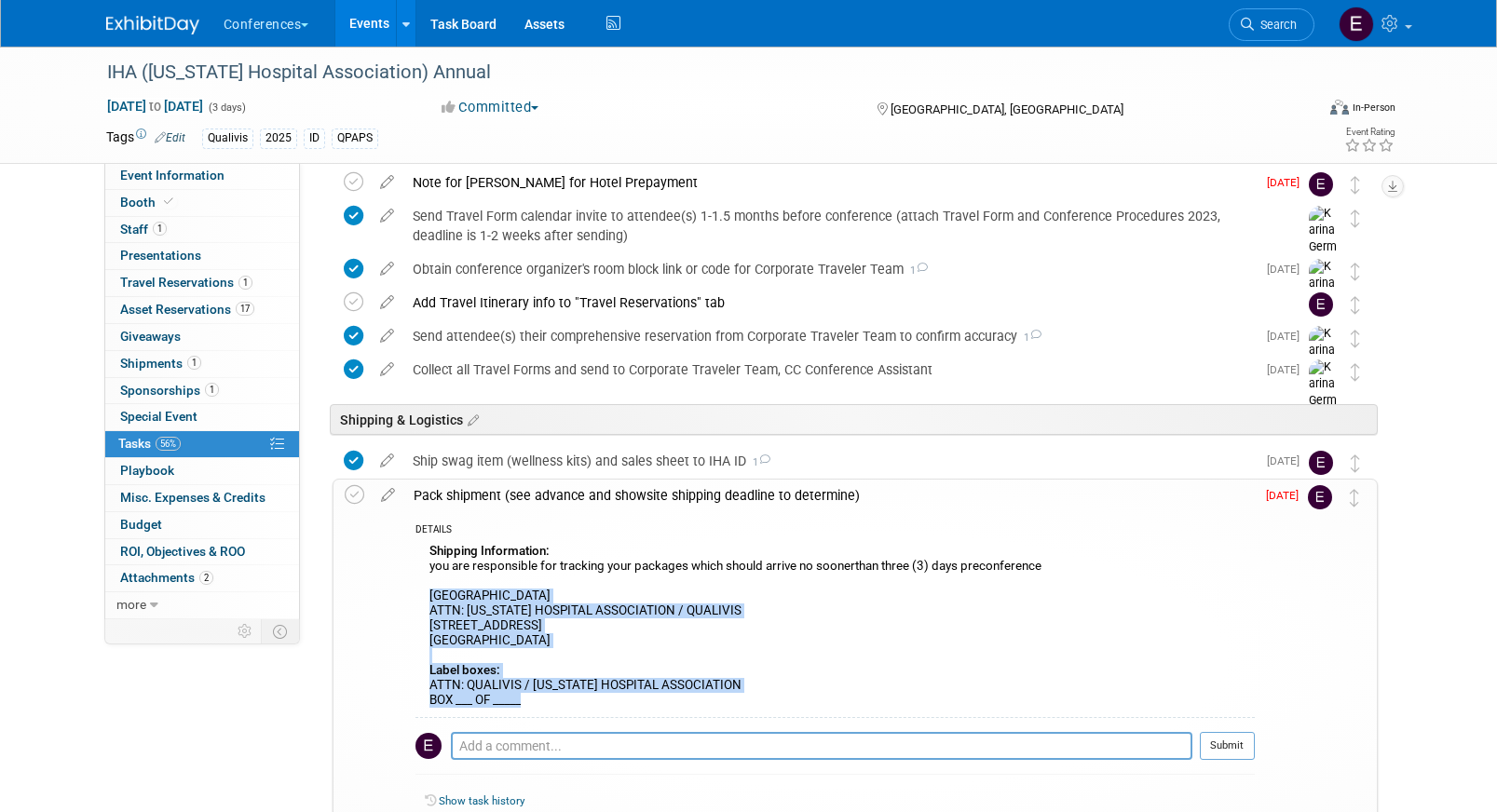
drag, startPoint x: 426, startPoint y: 594, endPoint x: 705, endPoint y: 698, distance: 297.8
click at [705, 698] on div "Shipping Information: you are responsible for tracking your packages which shou…" at bounding box center [835, 628] width 839 height 179
copy div "[GEOGRAPHIC_DATA] ATTN: [US_STATE] HOSPITAL ASSOCIATION / QUALIVIS [STREET_ADDR…"
click at [1273, 13] on link "Search" at bounding box center [1272, 25] width 86 height 32
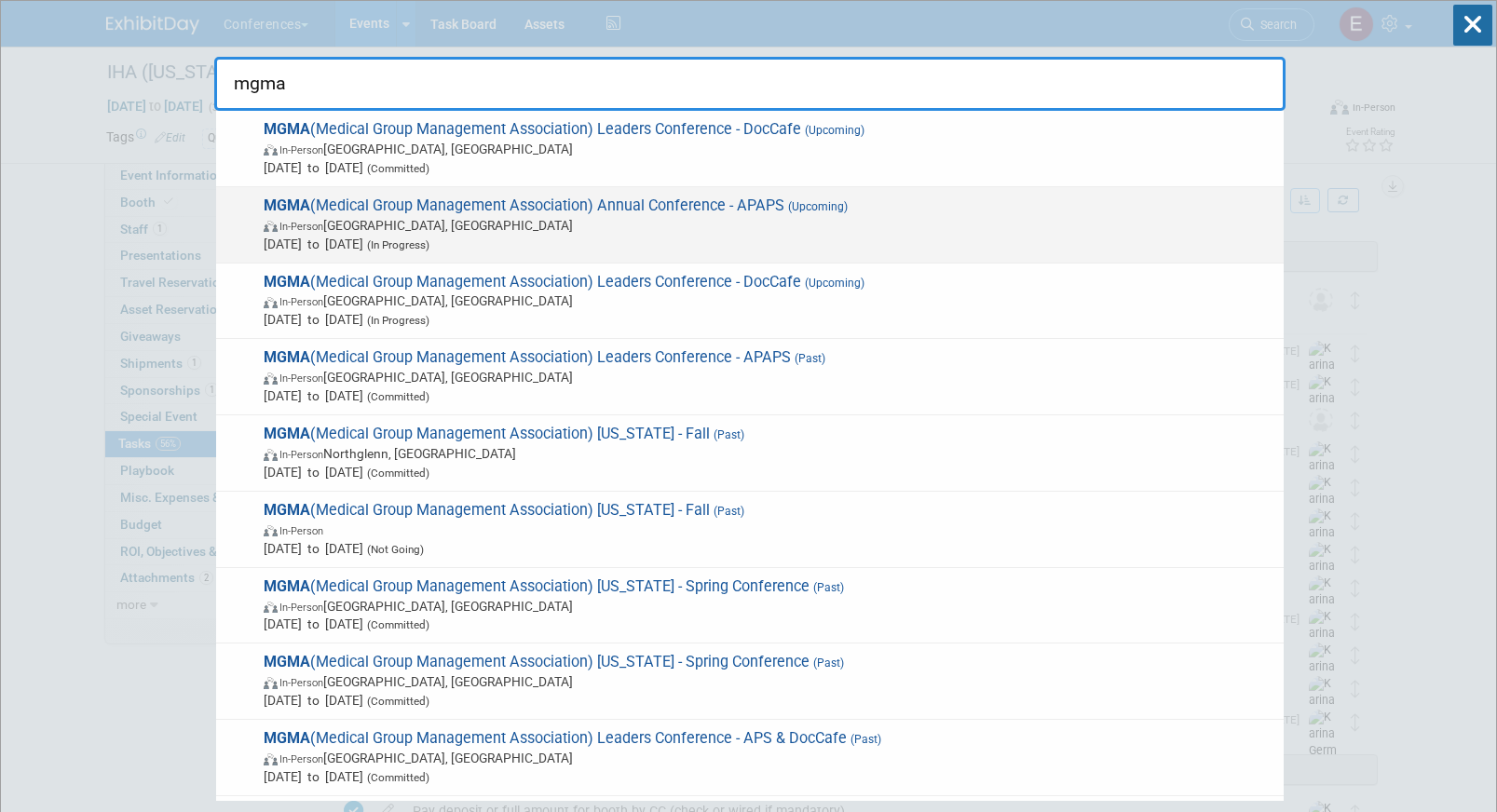
type input "mgma"
click at [787, 220] on span "In-Person [GEOGRAPHIC_DATA], [GEOGRAPHIC_DATA]" at bounding box center [768, 225] width 1011 height 19
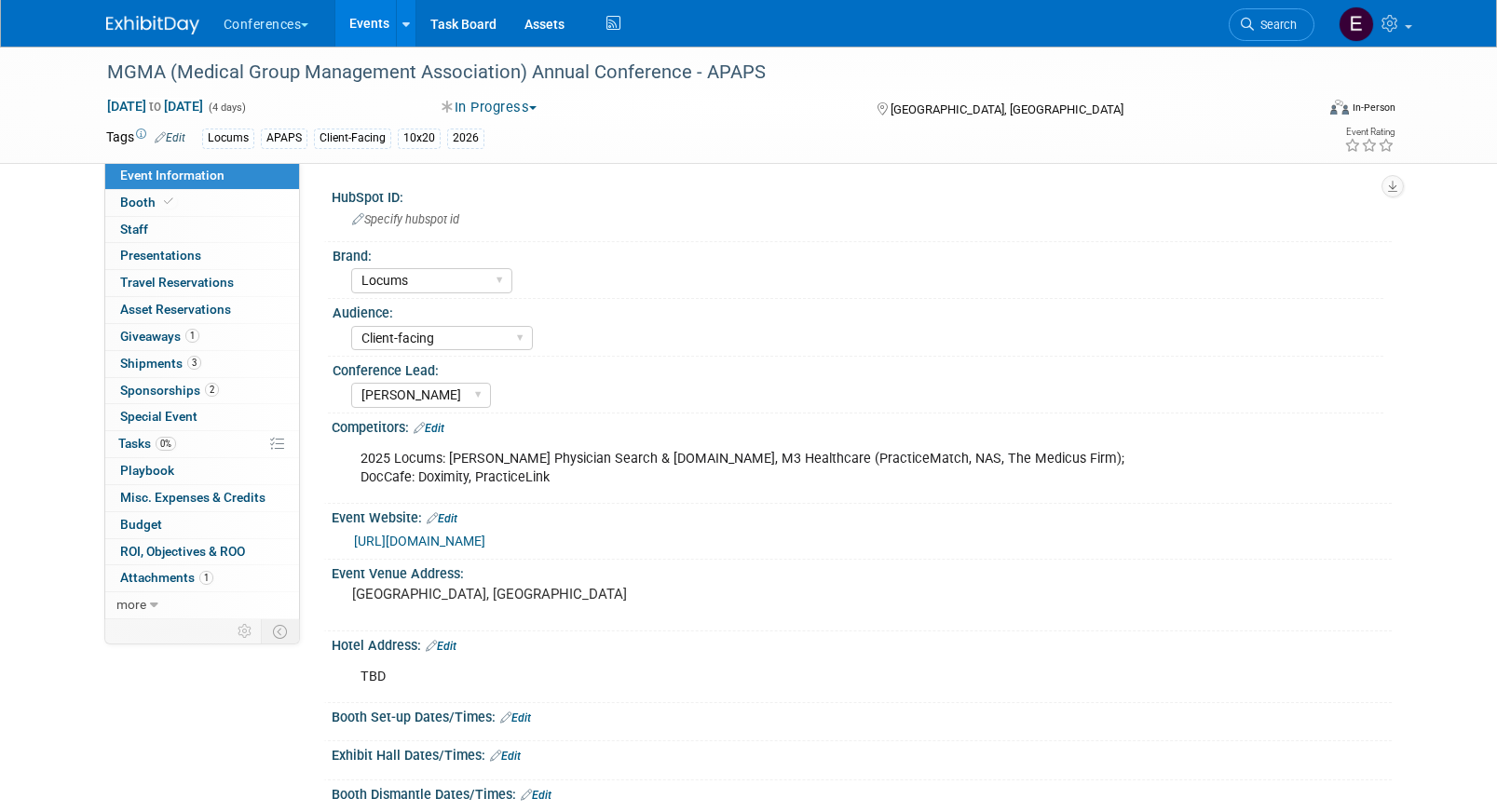
select select "Locums"
select select "Client-facing"
select select "[PERSON_NAME]"
click at [1271, 31] on link "Search" at bounding box center [1272, 25] width 86 height 32
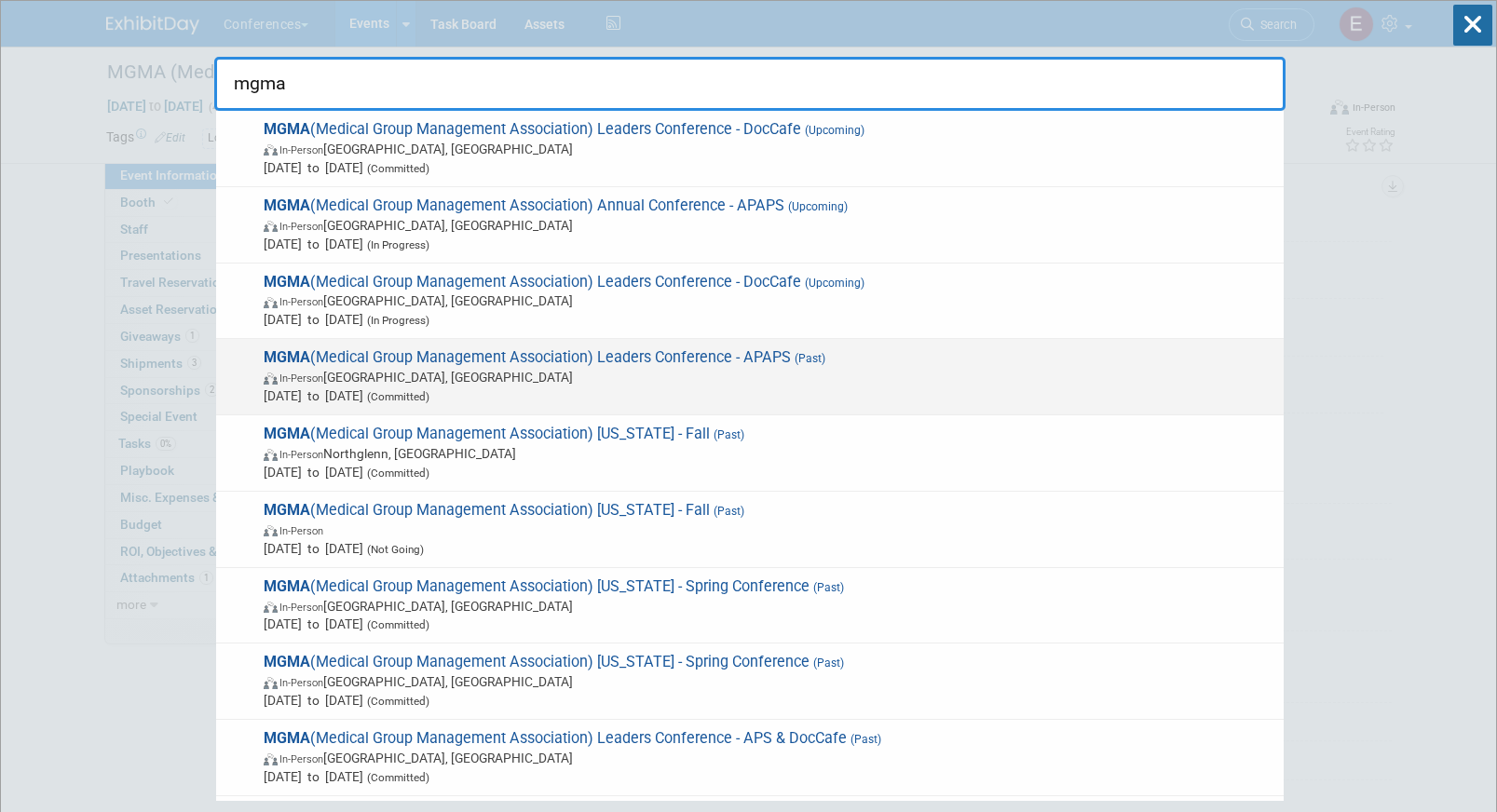
type input "mgma"
click at [778, 381] on span "In-Person Orlando, FL" at bounding box center [768, 377] width 1011 height 19
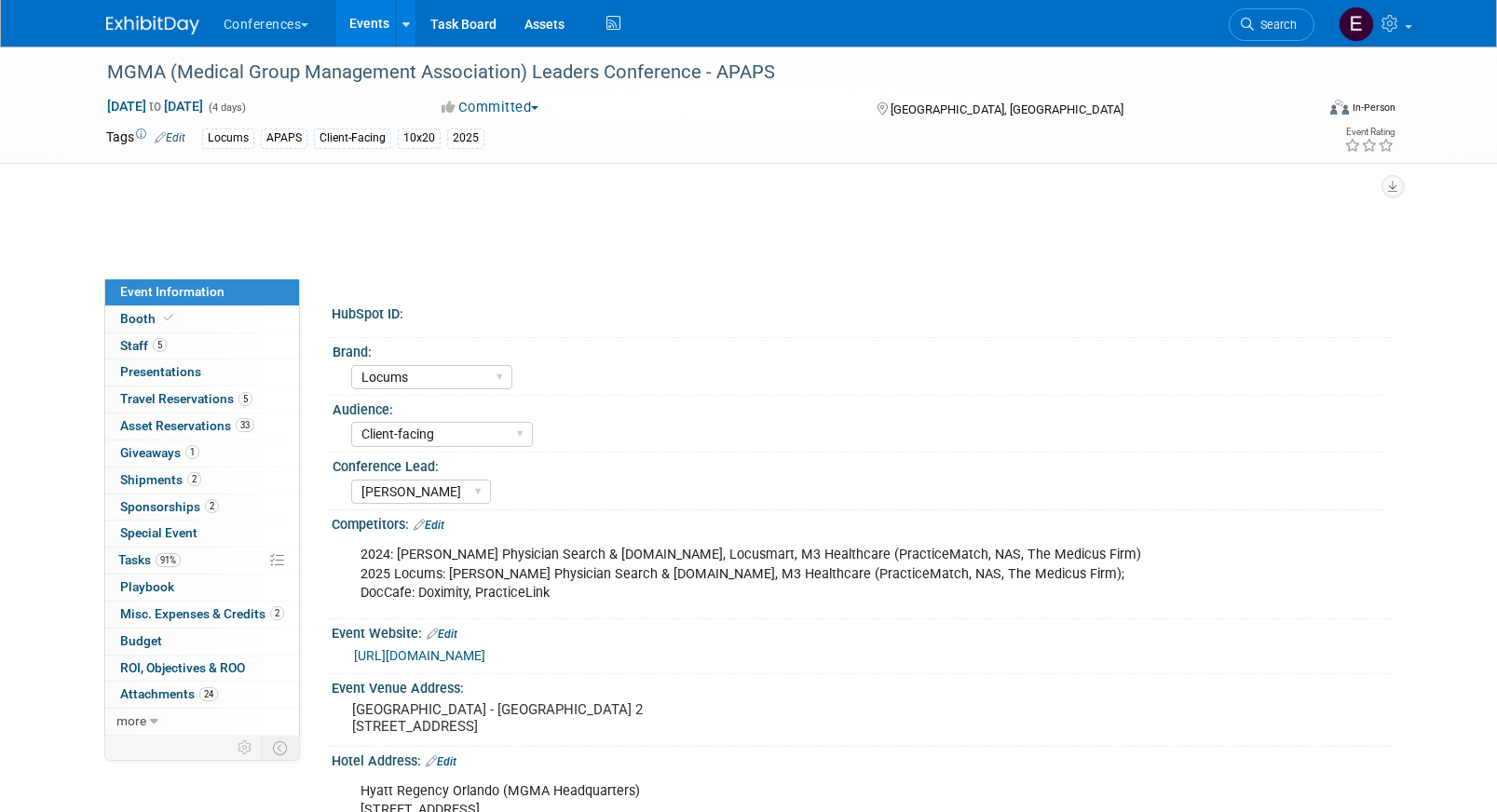
select select "Locums"
select select "Client-facing"
select select "[PERSON_NAME]"
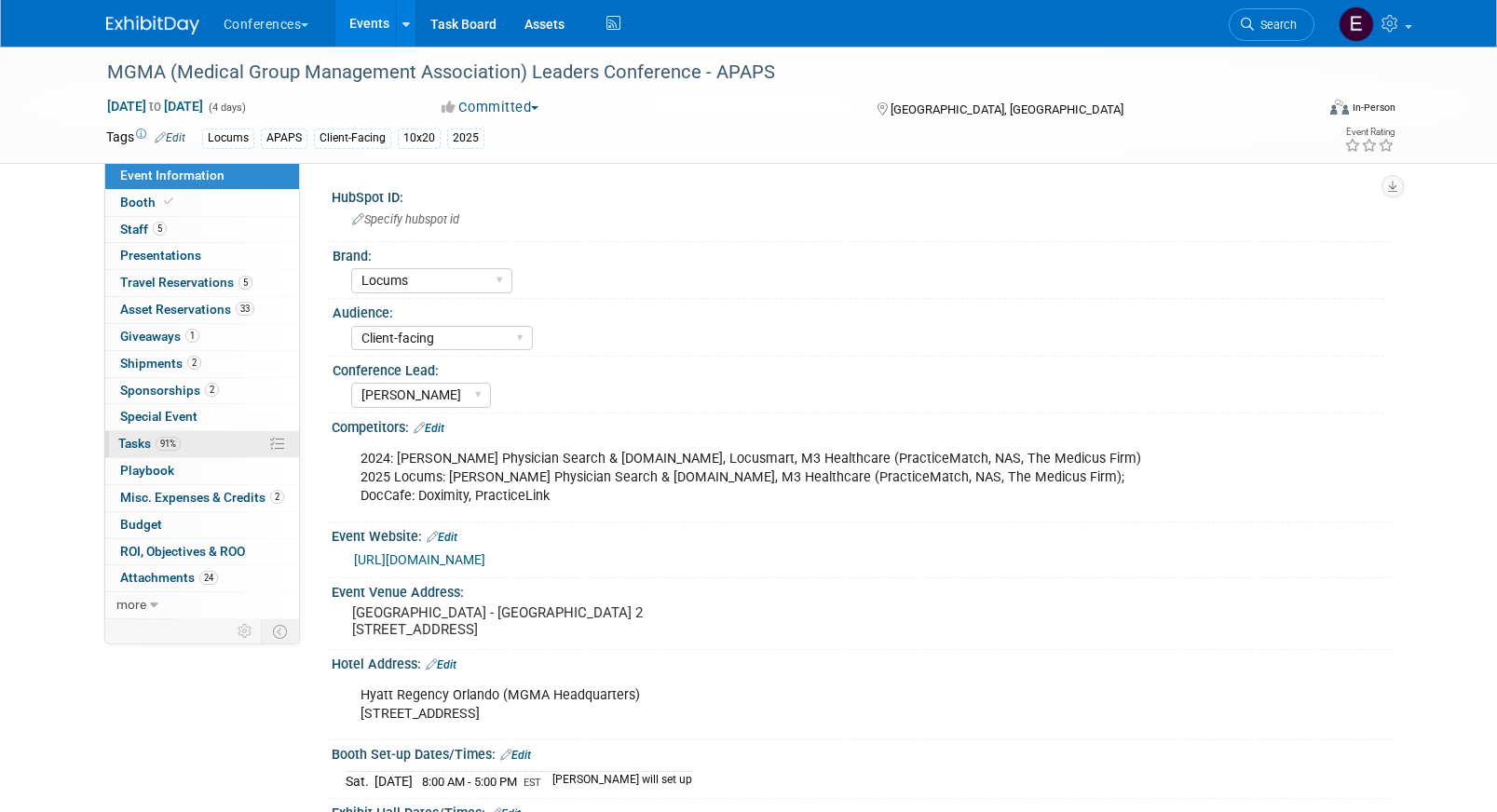
click at [128, 453] on link "91% Tasks 91%" at bounding box center [203, 443] width 194 height 26
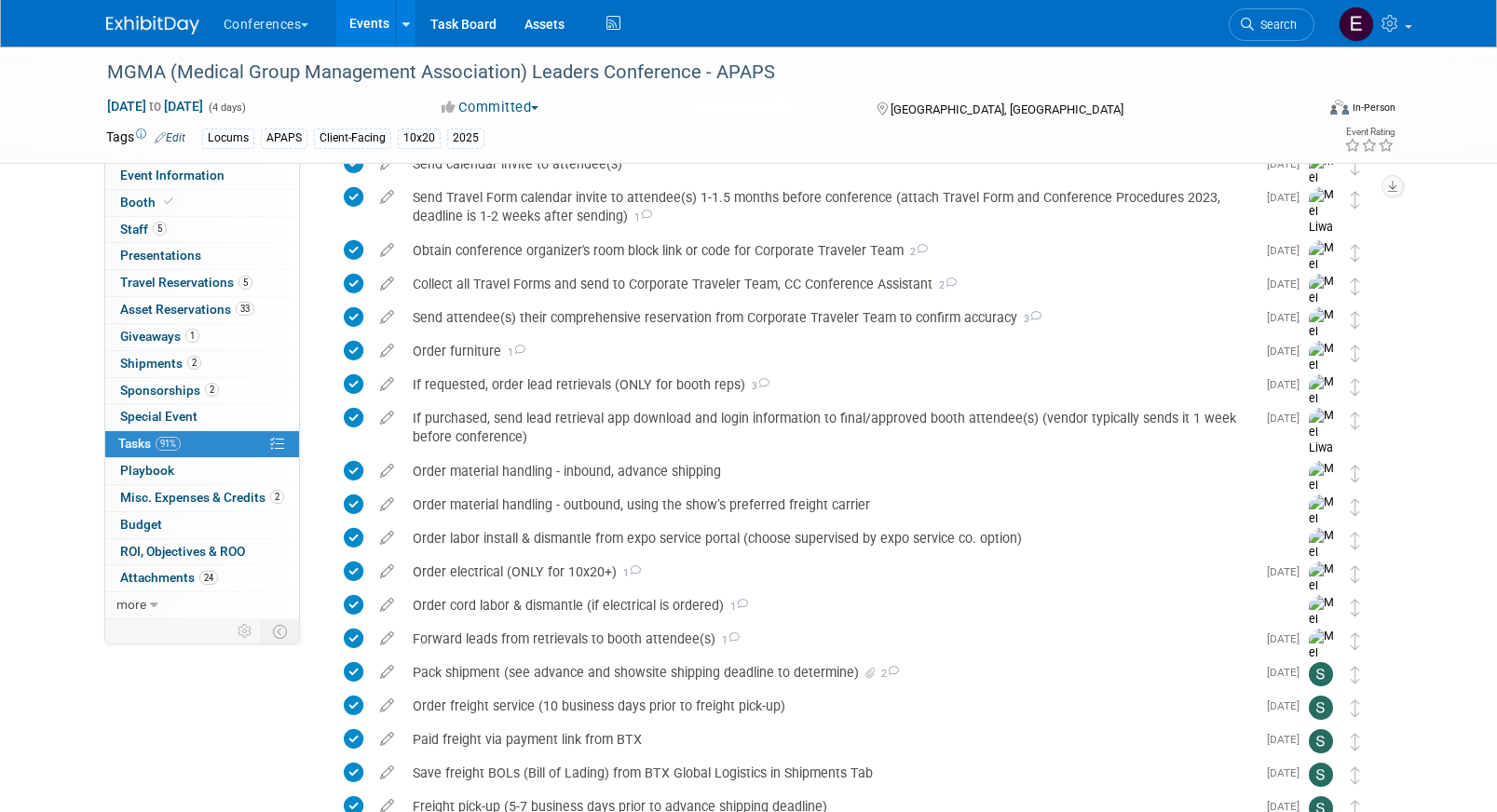
scroll to position [1494, 0]
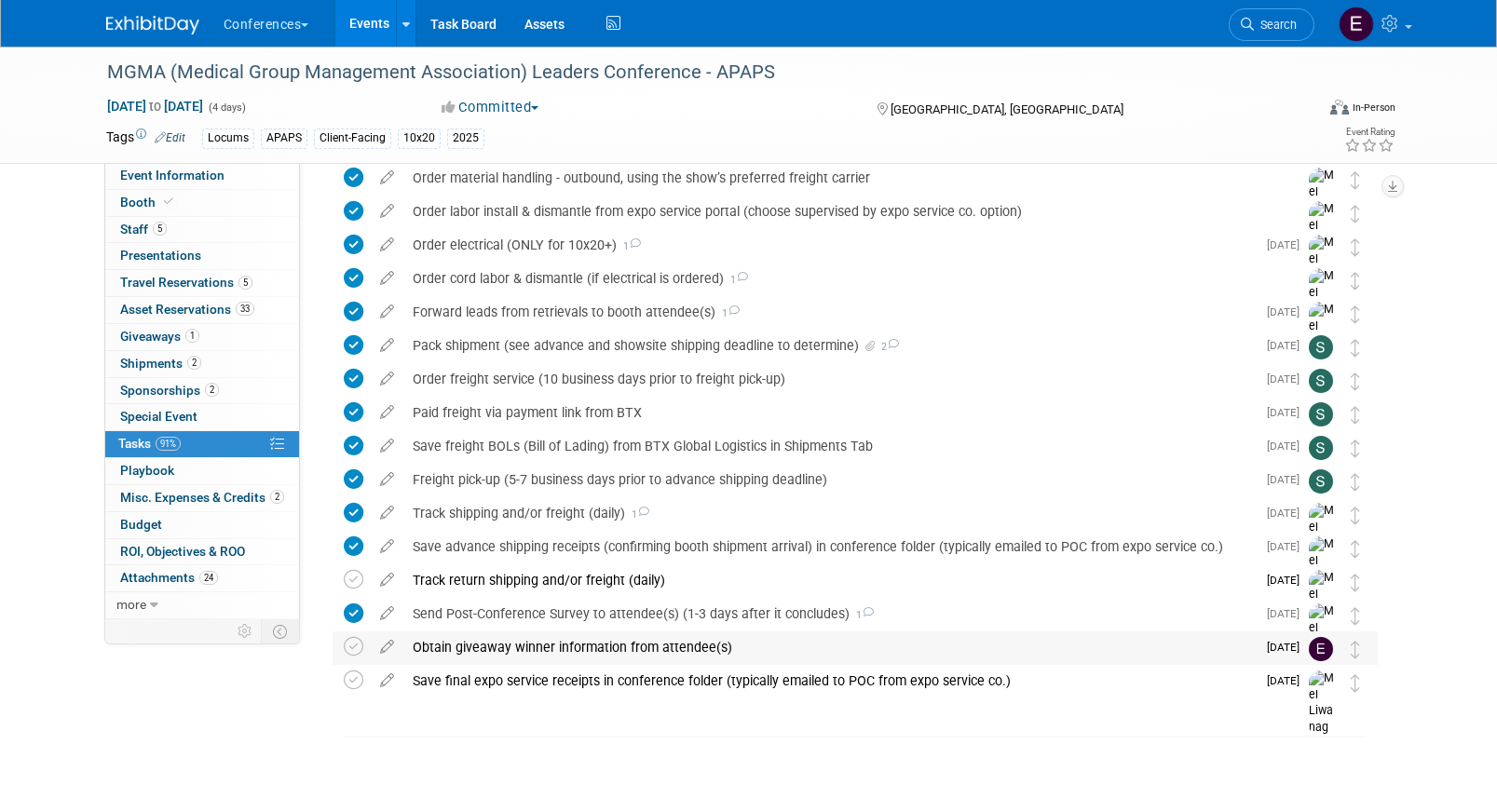
click at [473, 648] on div "Obtain giveaway winner information from attendee(s)" at bounding box center [829, 647] width 852 height 31
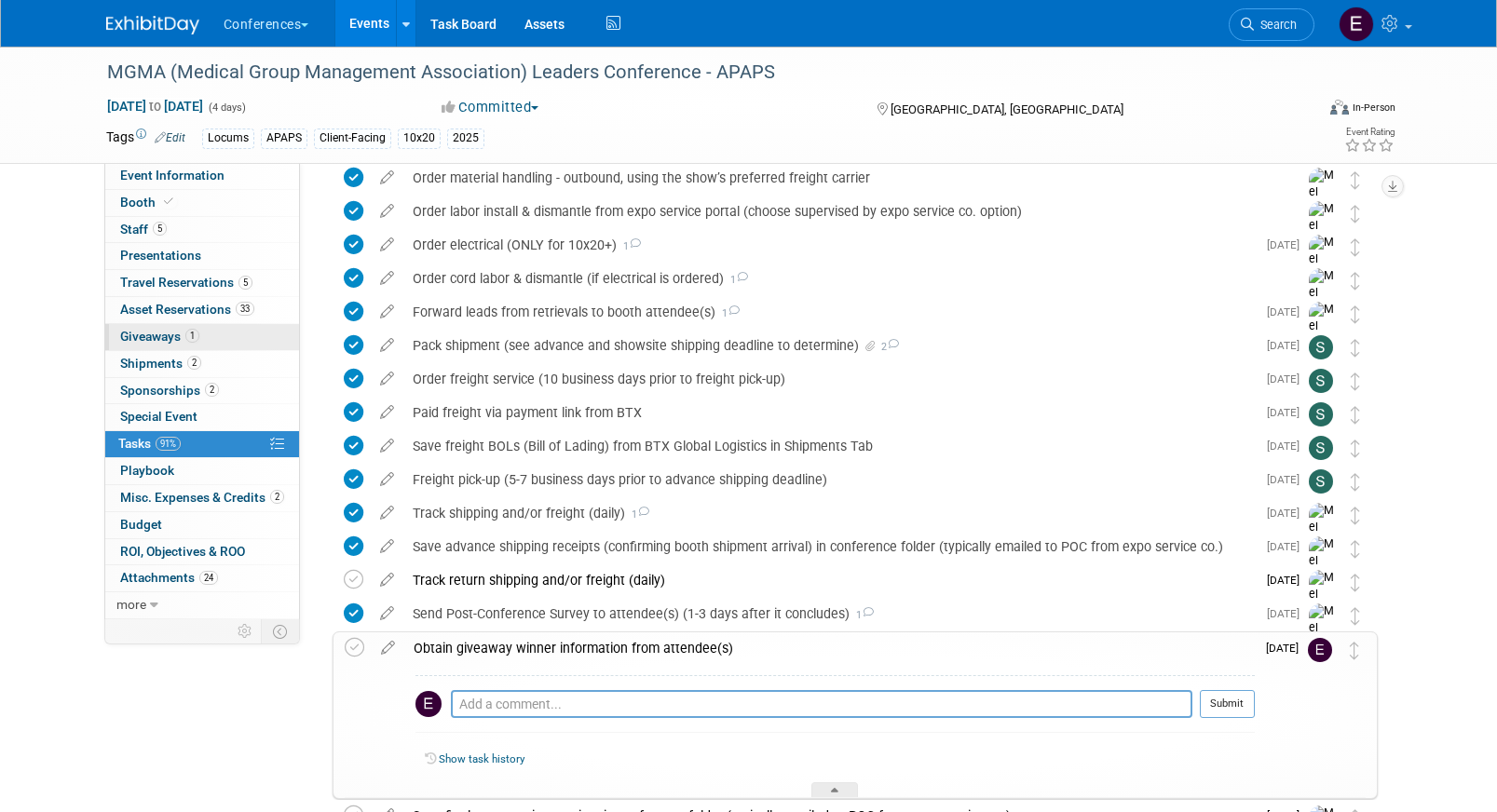
click at [205, 331] on link "1 Giveaways 1" at bounding box center [203, 337] width 194 height 26
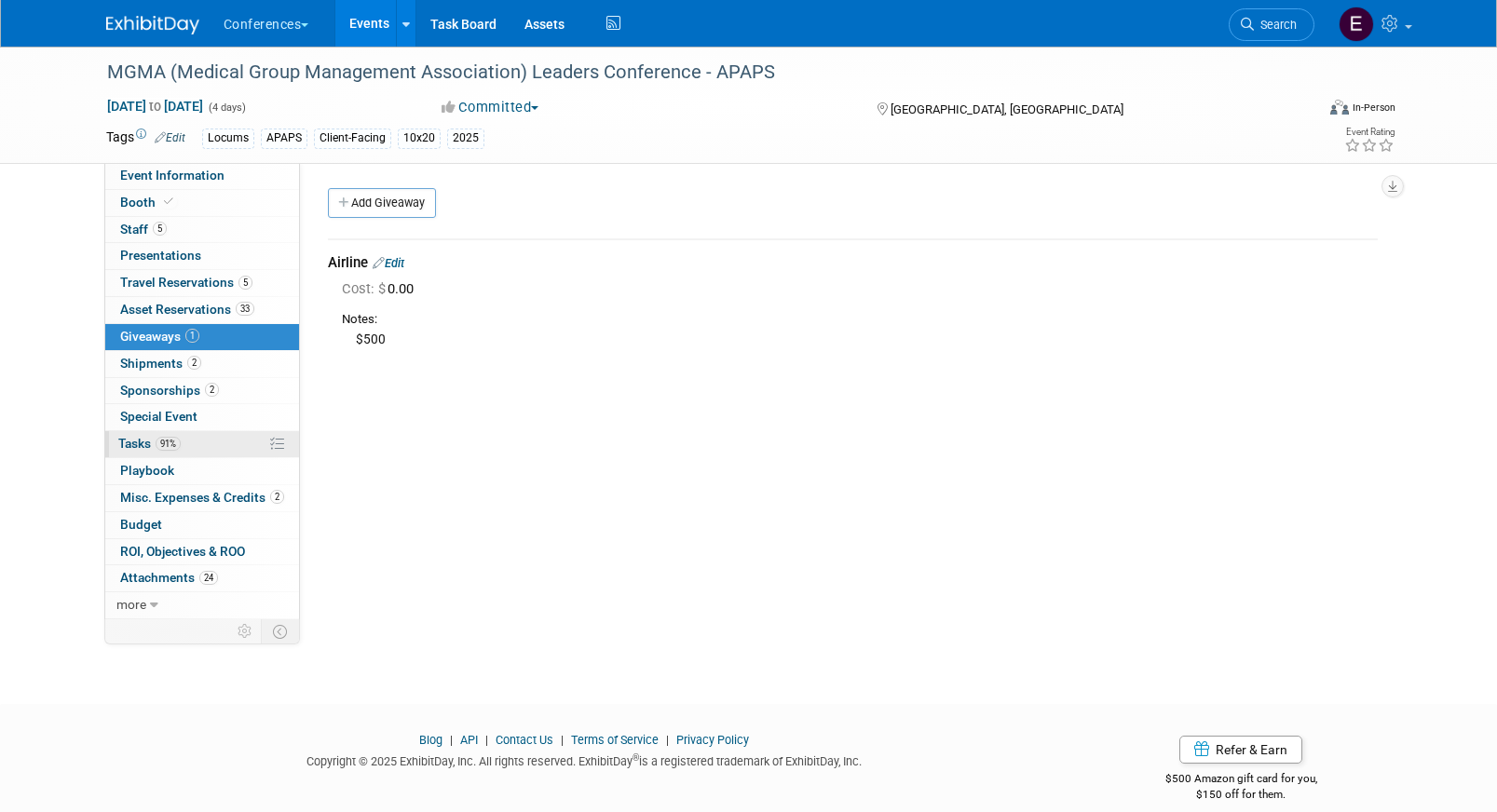
click at [185, 454] on link "91% Tasks 91%" at bounding box center [203, 443] width 194 height 26
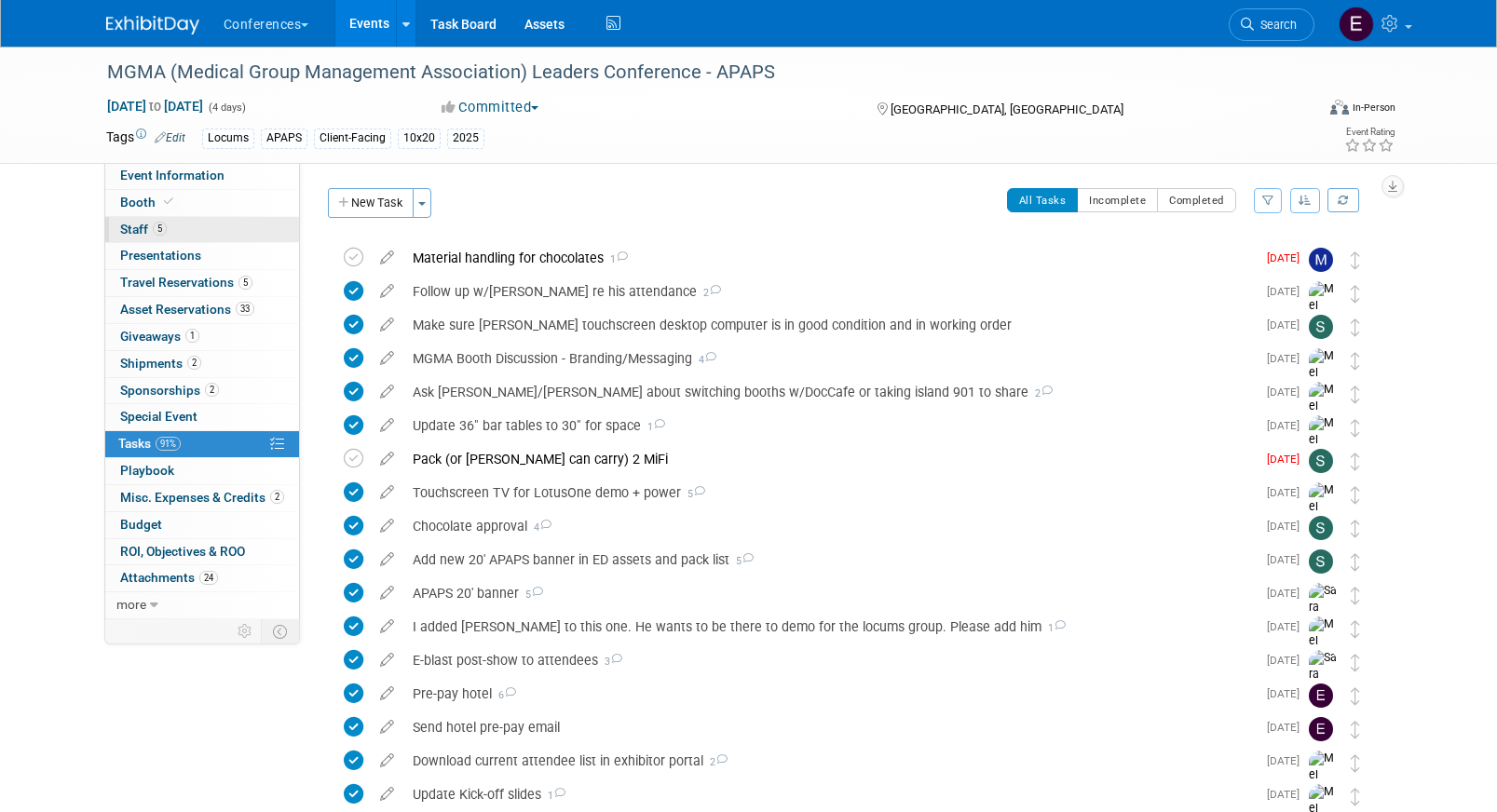
click at [240, 227] on link "5 Staff 5" at bounding box center [203, 229] width 194 height 26
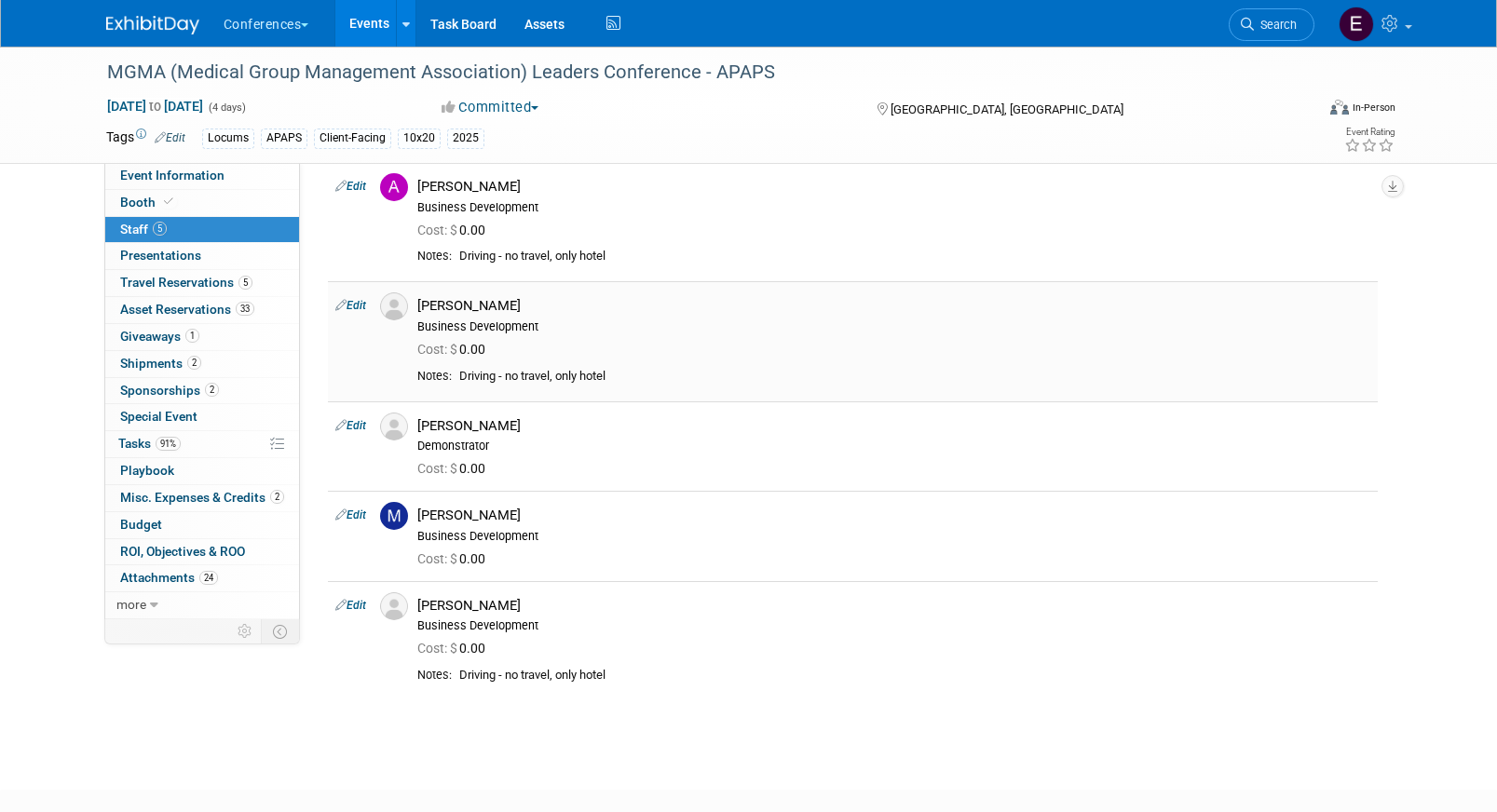
scroll to position [87, 0]
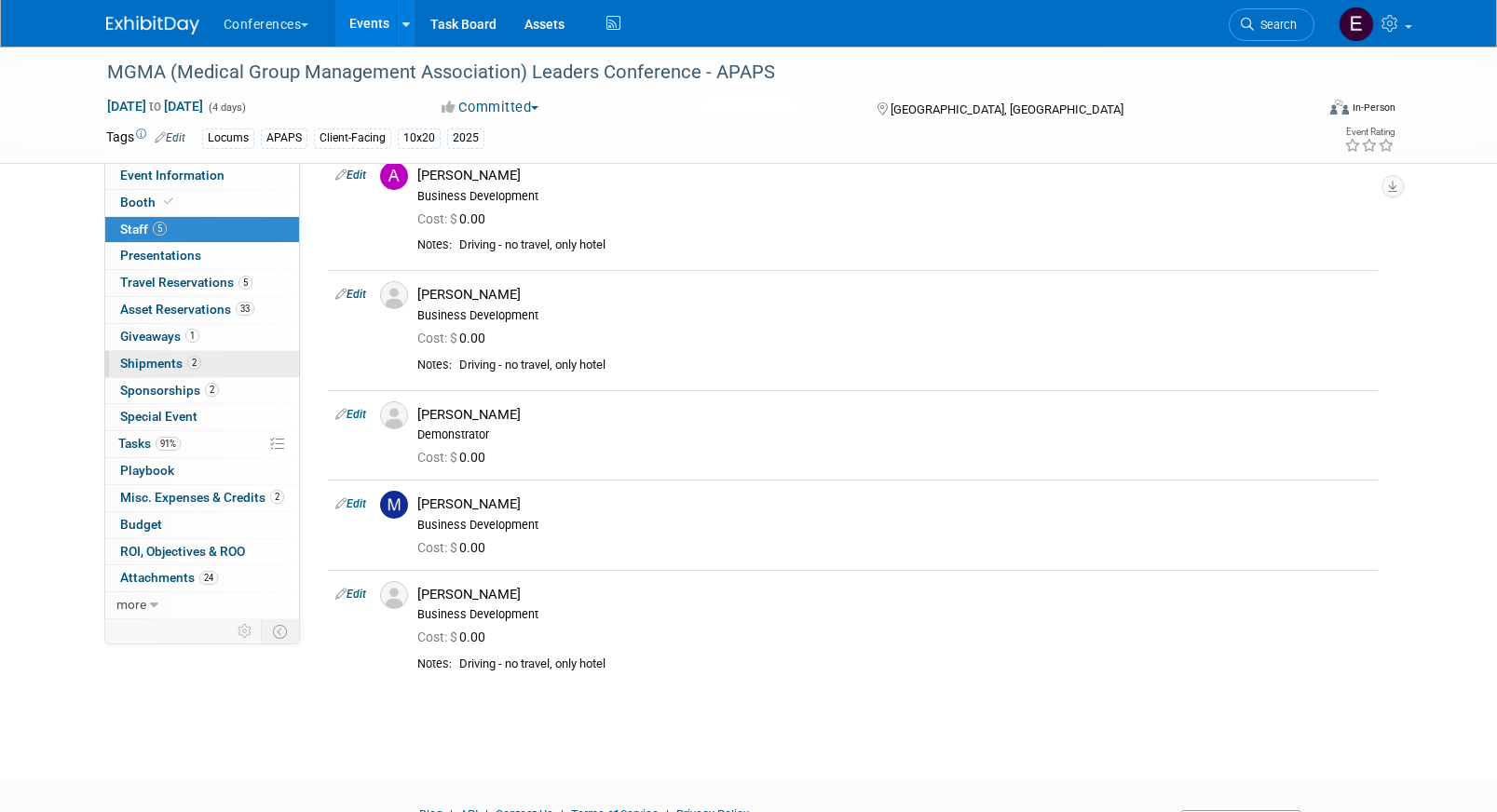
click at [213, 355] on link "2 Shipments 2" at bounding box center [203, 363] width 194 height 26
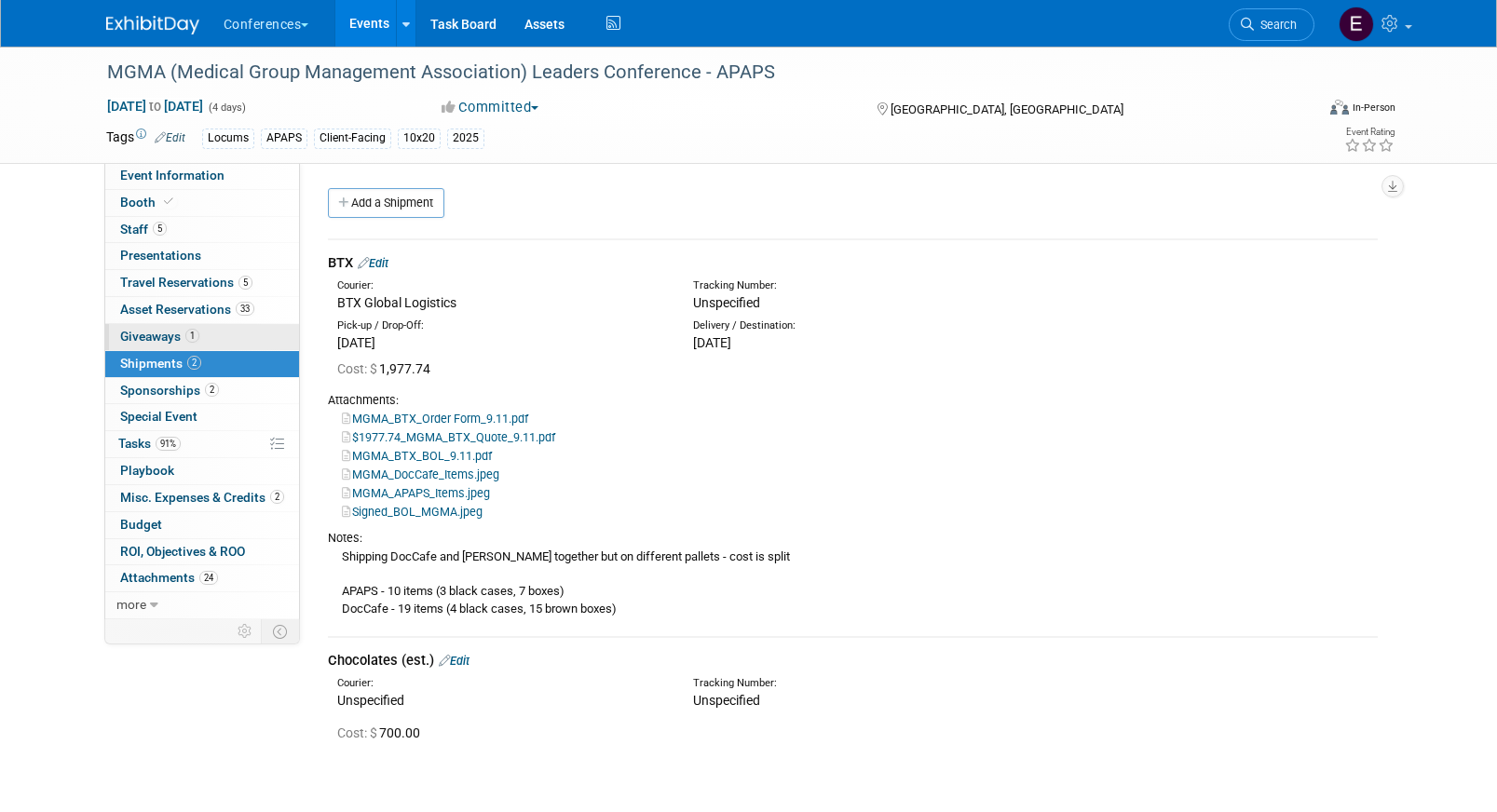
click at [210, 338] on link "1 Giveaways 1" at bounding box center [203, 337] width 194 height 26
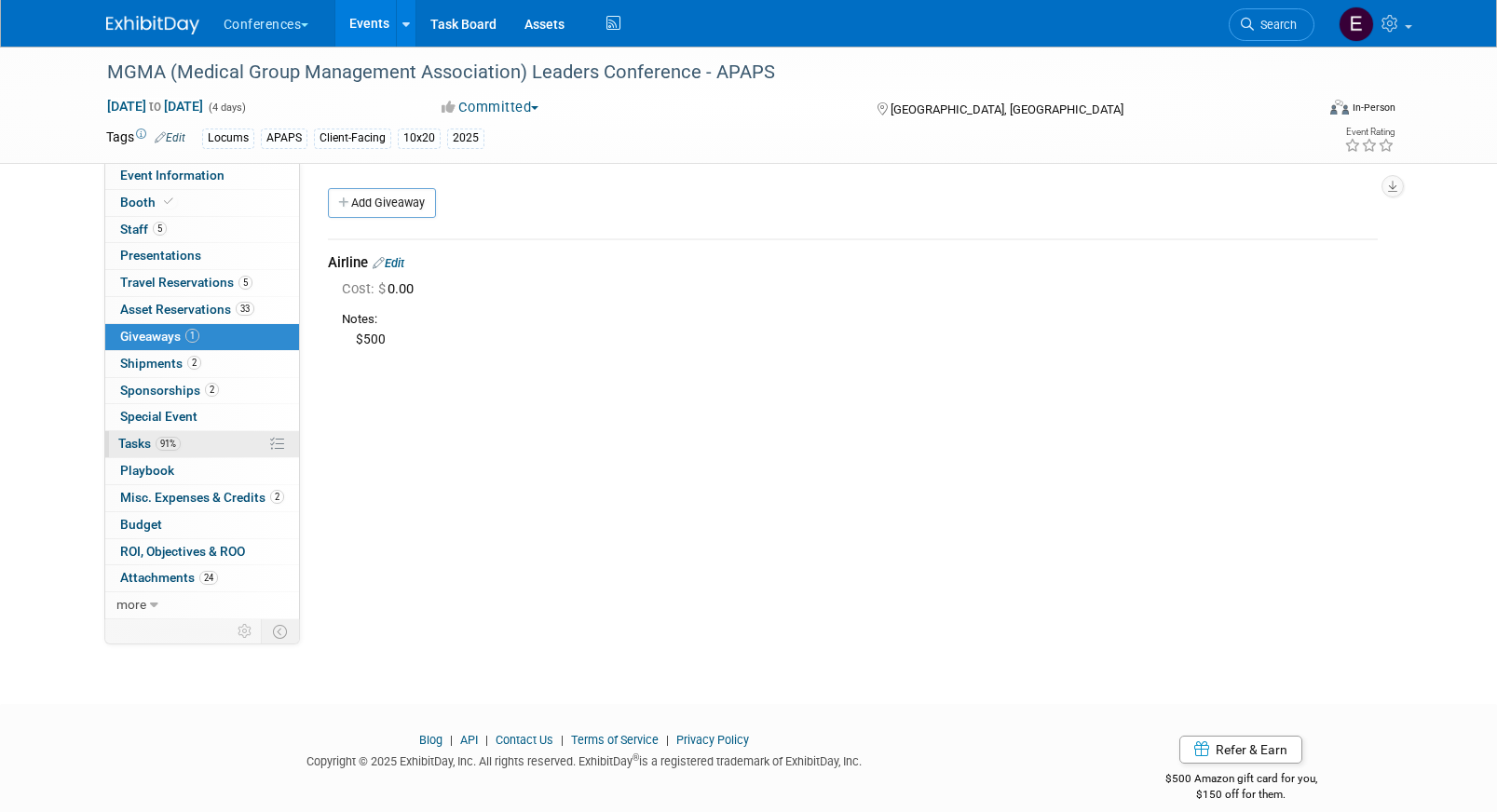
click at [203, 456] on link "91% Tasks 91%" at bounding box center [203, 443] width 194 height 26
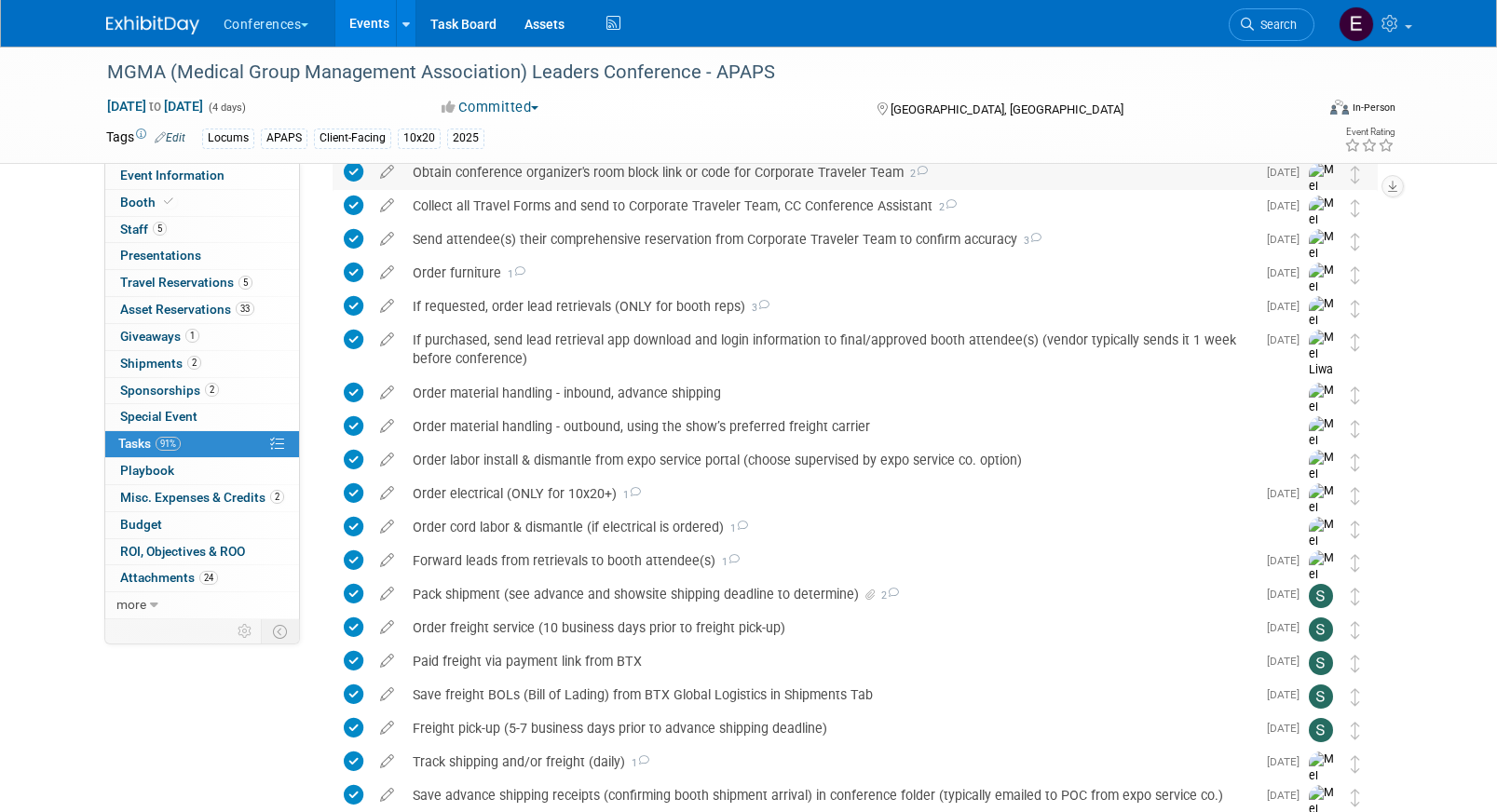
scroll to position [1494, 0]
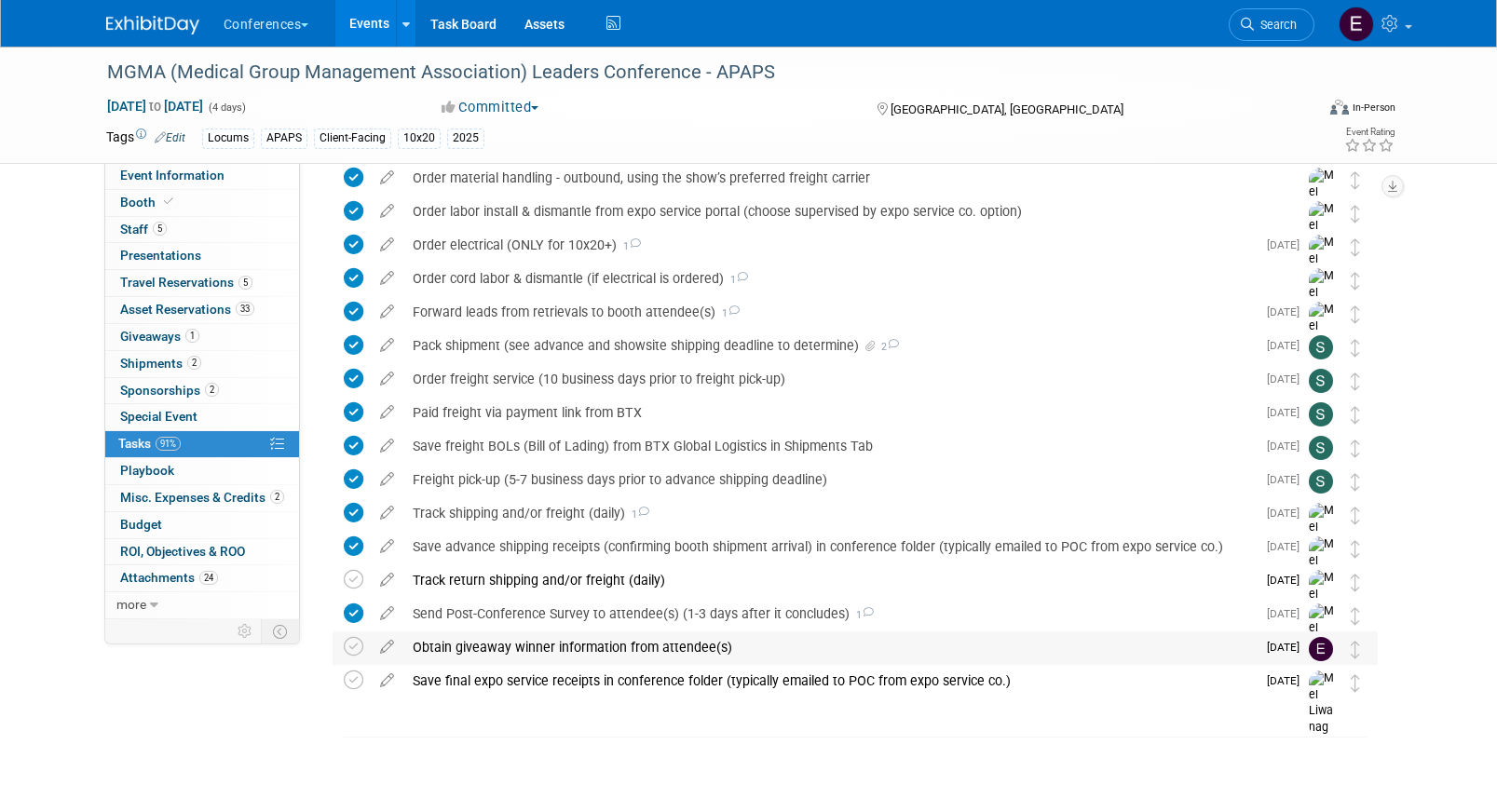
click at [462, 656] on div "Obtain giveaway winner information from attendee(s)" at bounding box center [829, 647] width 852 height 31
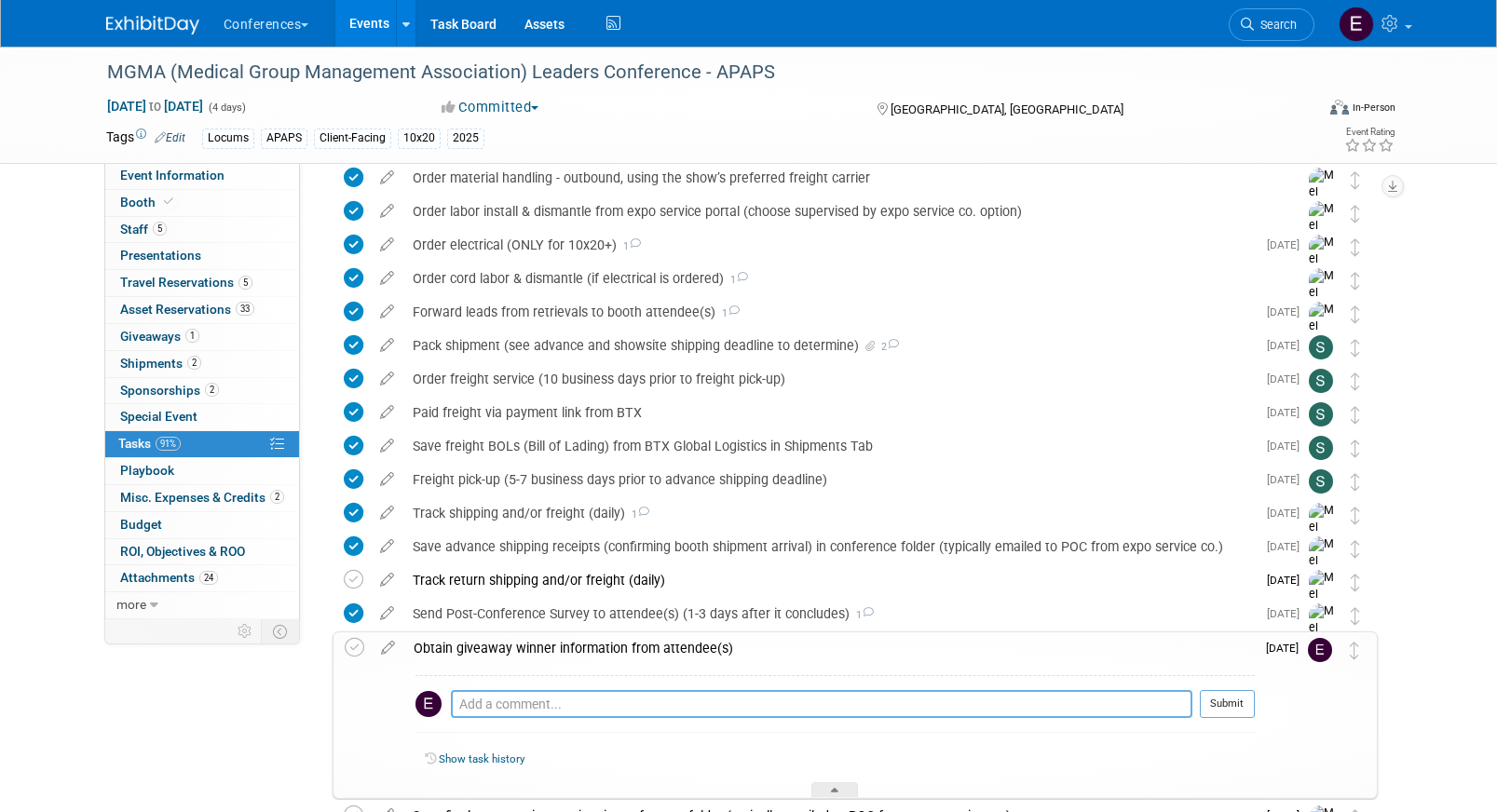
click at [504, 715] on textarea at bounding box center [822, 704] width 742 height 28
click at [363, 644] on icon at bounding box center [354, 648] width 20 height 20
click at [515, 713] on textarea at bounding box center [822, 704] width 742 height 28
type textarea "e"
paste textarea "Lynn Gastin"
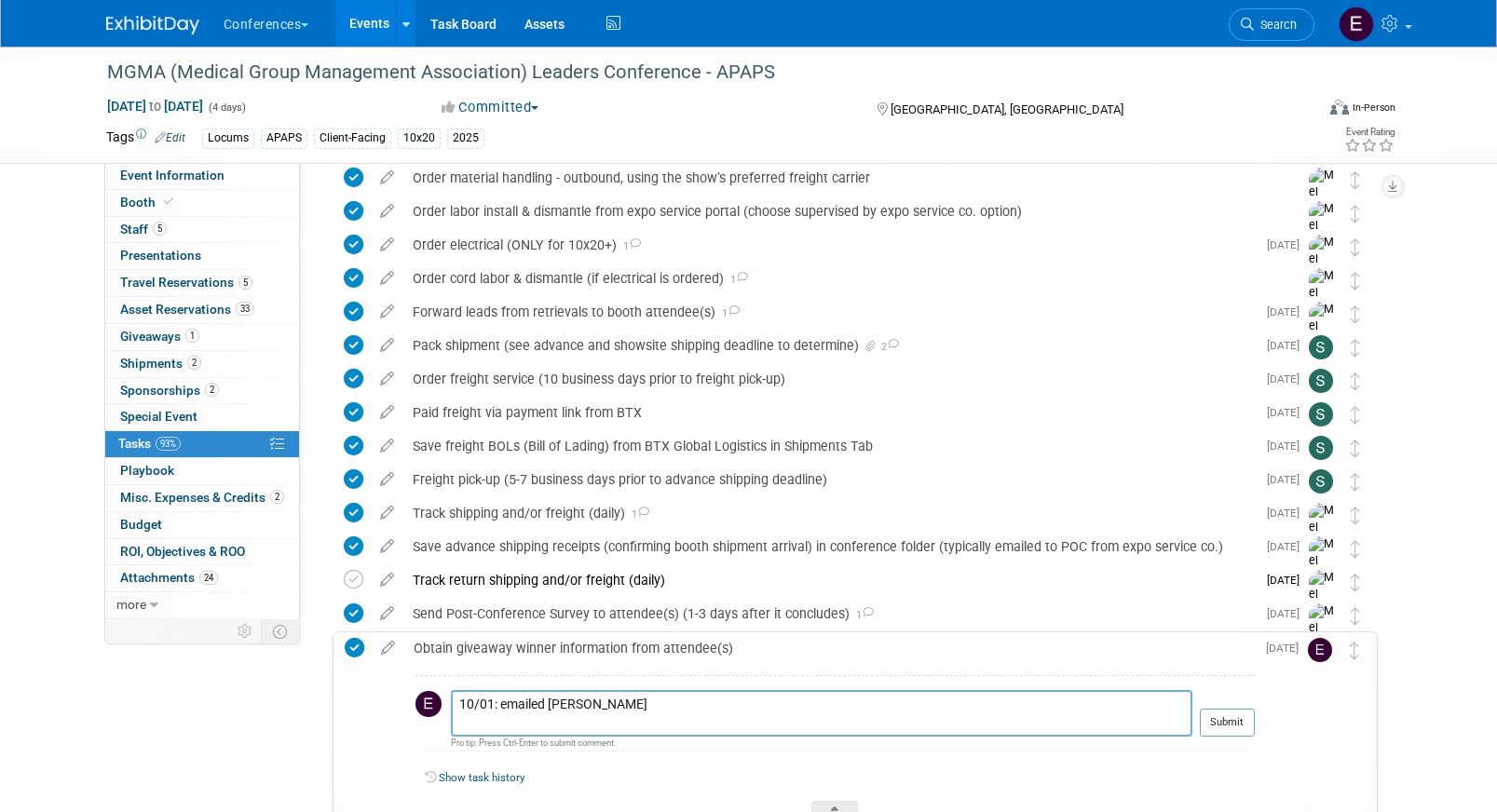
click at [457, 726] on textarea "10/01: emailed Lynn Gastin" at bounding box center [822, 713] width 742 height 47
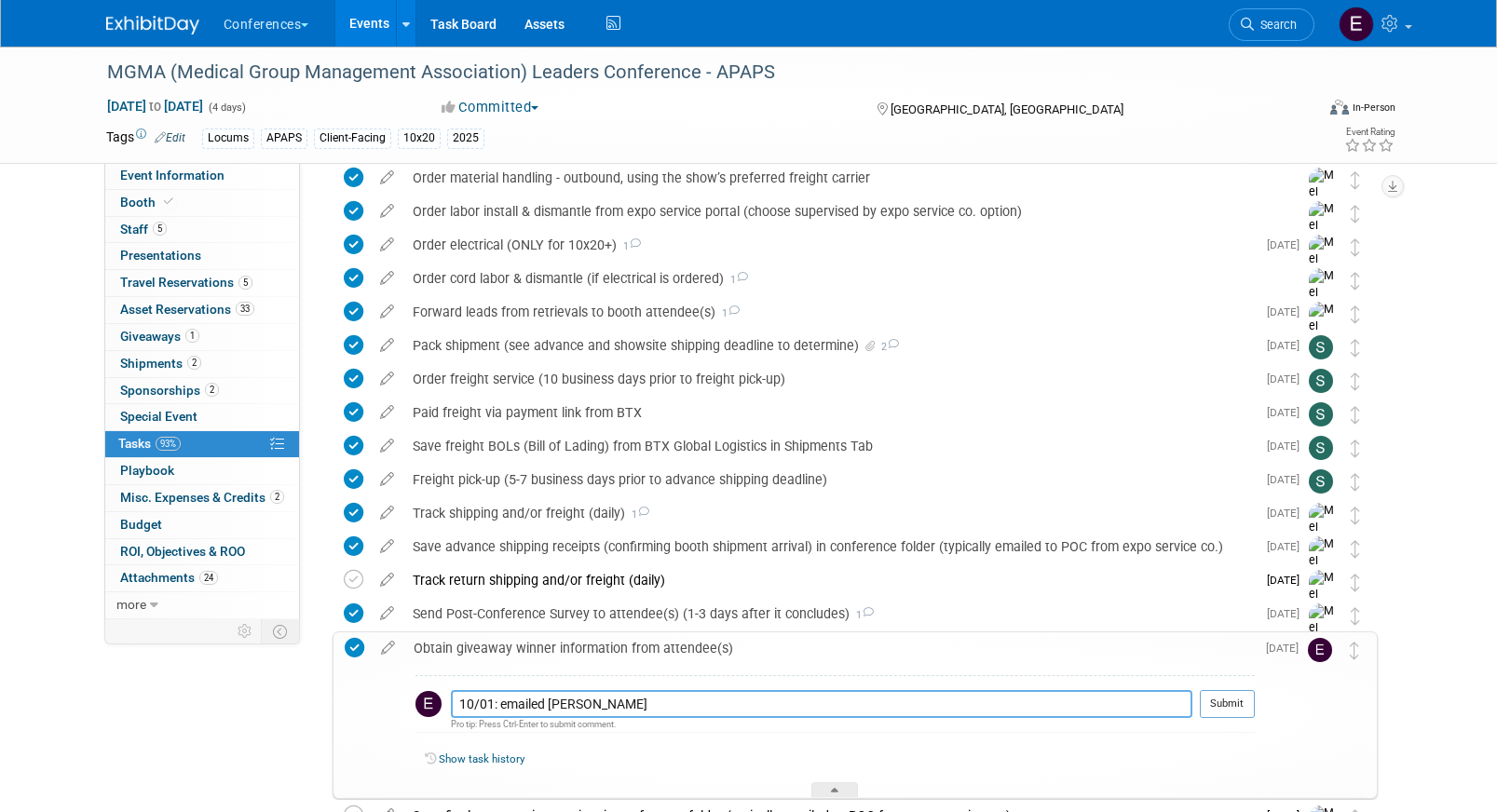
click at [675, 709] on textarea "10/01: emailed Lynn Gastin" at bounding box center [822, 704] width 742 height 28
paste textarea "lgastin@pomerenehospital.org <lgastin@pomerenehospital.org>"
drag, startPoint x: 1046, startPoint y: 697, endPoint x: 806, endPoint y: 696, distance: 240.0
click at [805, 696] on textarea "10/01: emailed Lynn Gastin - lgastin@pomerenehospital.org <lgastin@pomerenehosp…" at bounding box center [822, 704] width 742 height 28
type textarea "10/01: emailed Lynn Gastin - lgastin@pomerenehospital.org"
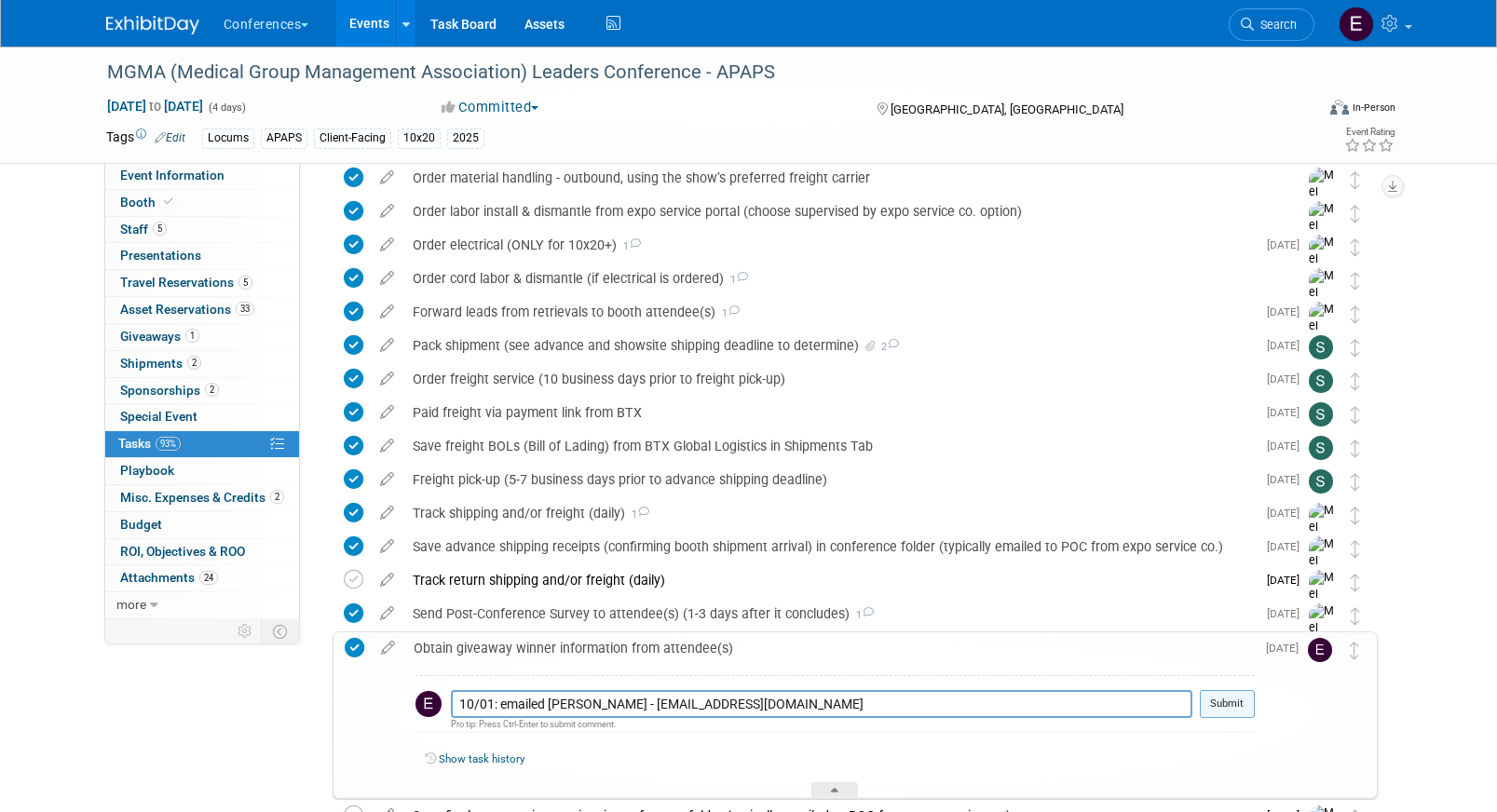
click at [1219, 708] on button "Submit" at bounding box center [1227, 704] width 55 height 28
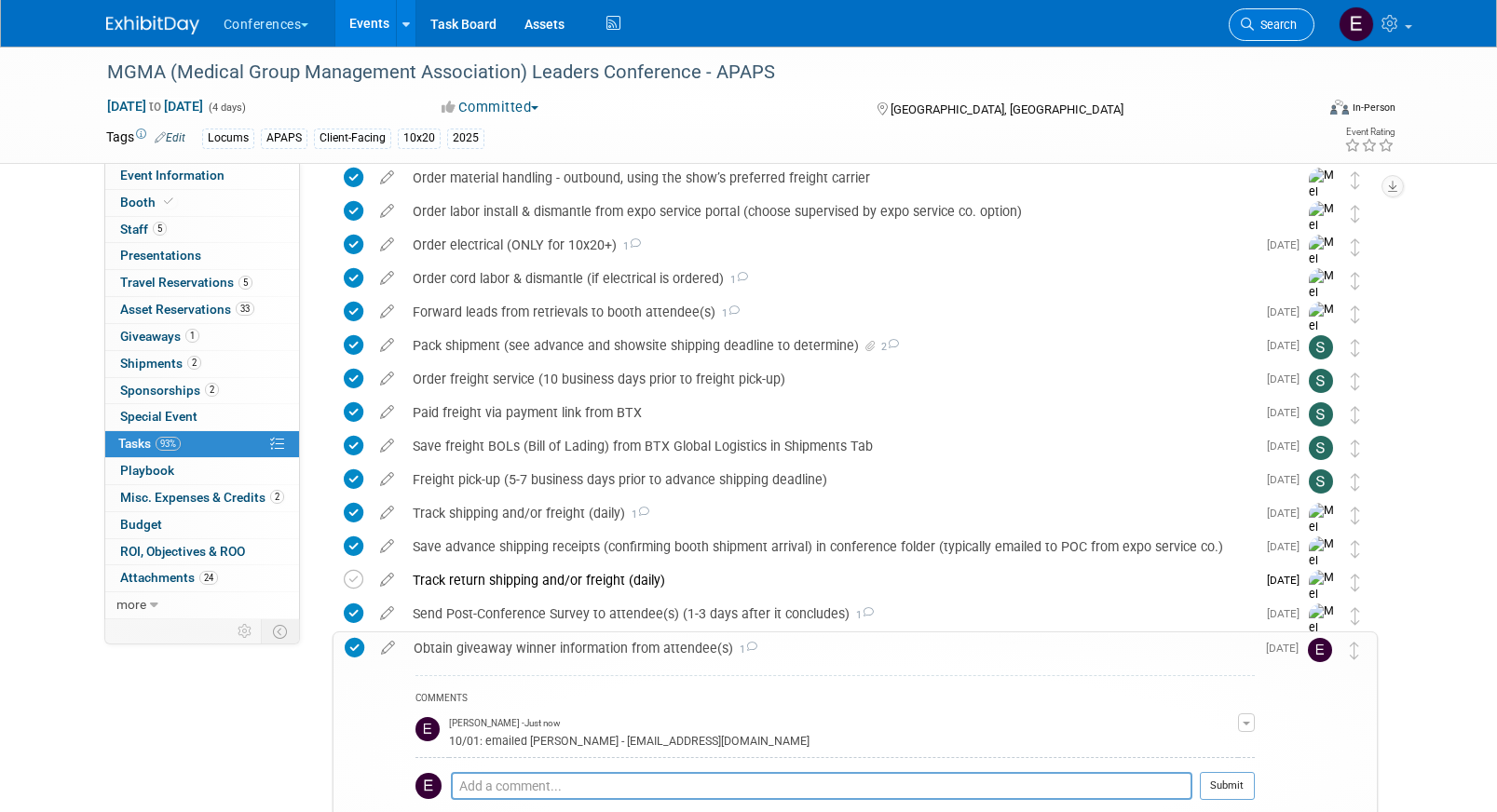
click at [1290, 30] on span "Search" at bounding box center [1274, 25] width 43 height 14
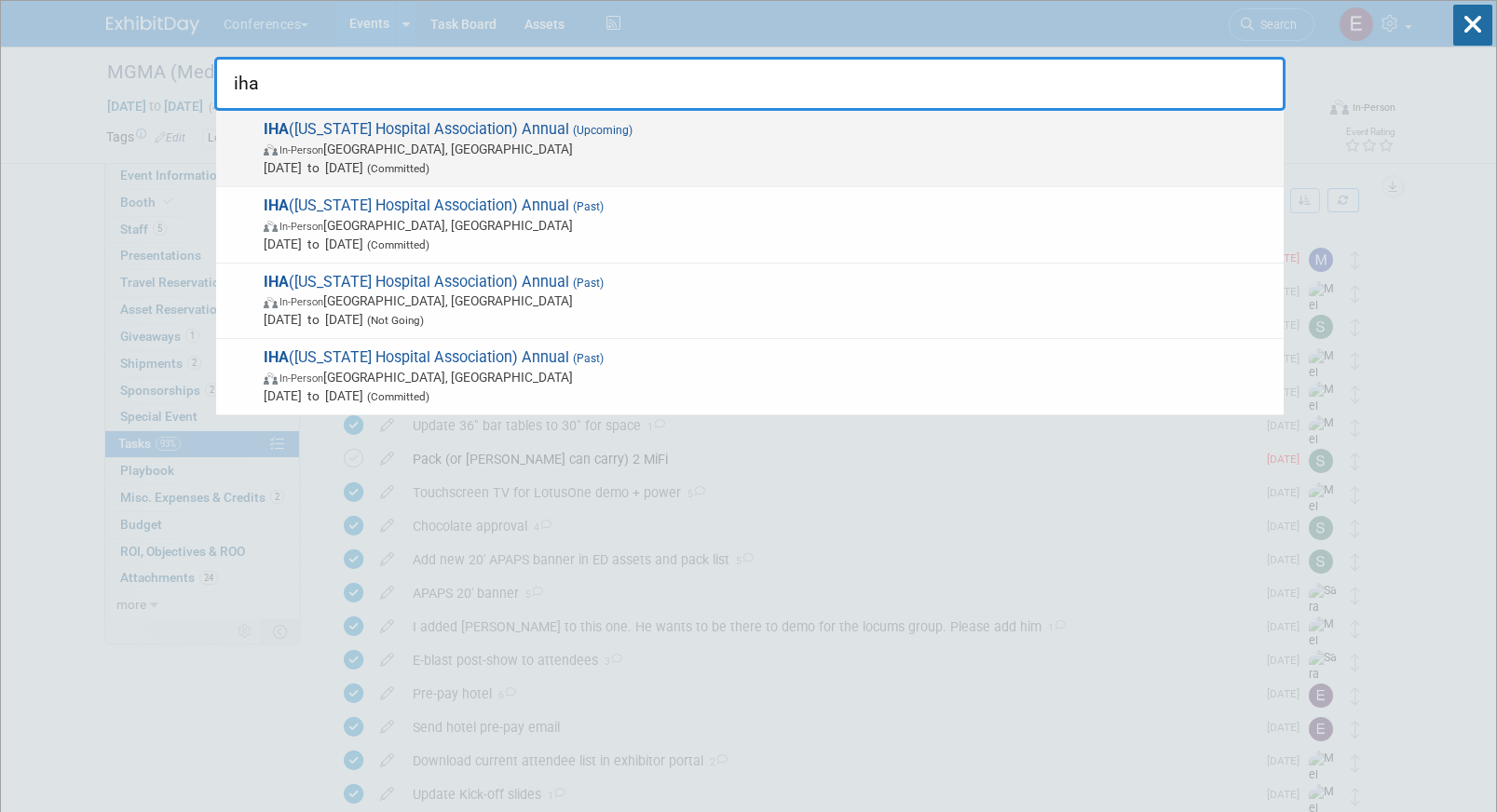
type input "iha"
click at [639, 140] on span "In-Person Sun Valley, ID" at bounding box center [768, 149] width 1011 height 19
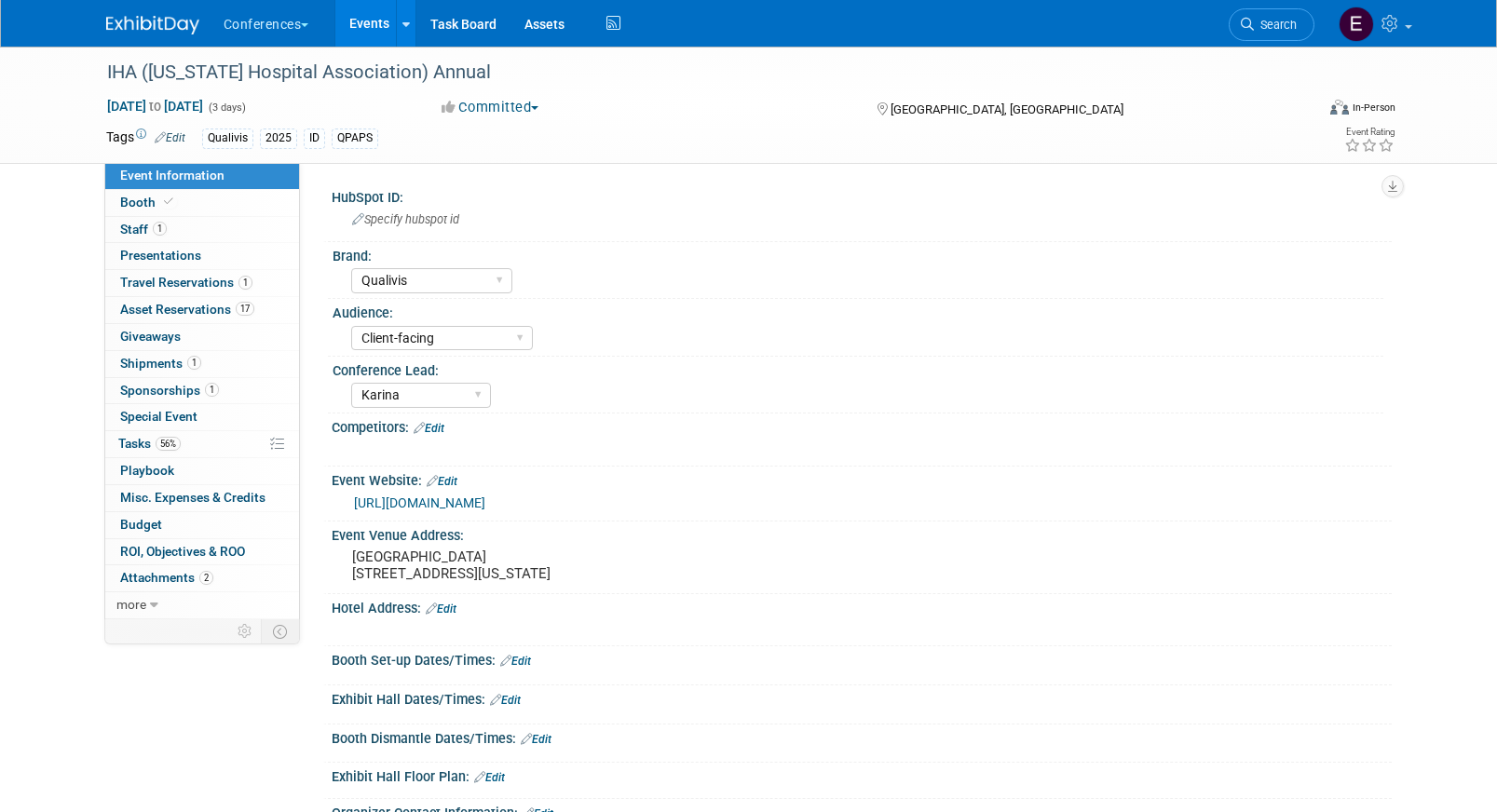
select select "Qualivis"
select select "Client-facing"
select select "Karina"
click at [192, 441] on link "56% Tasks 56%" at bounding box center [203, 443] width 194 height 26
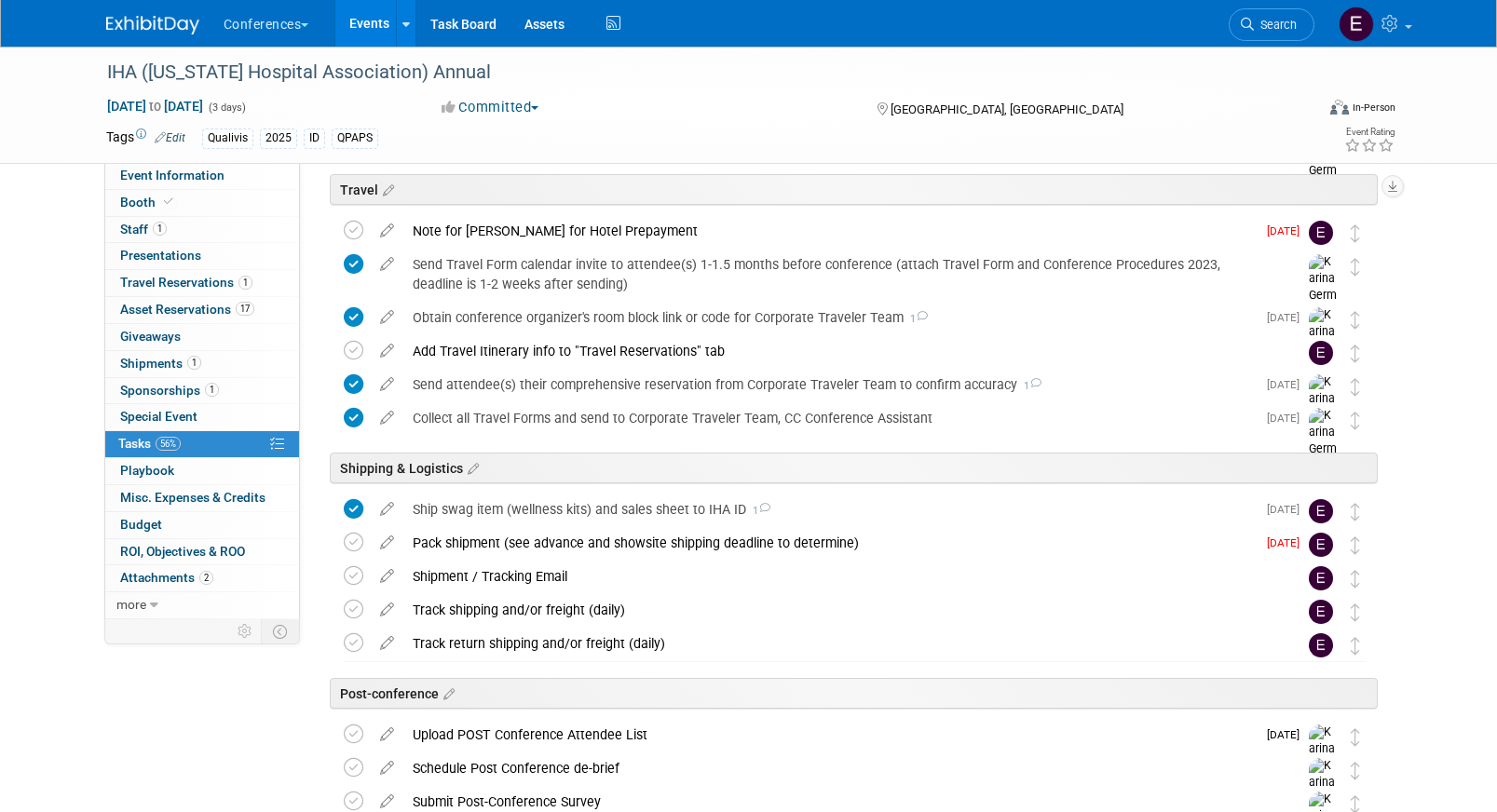
scroll to position [765, 0]
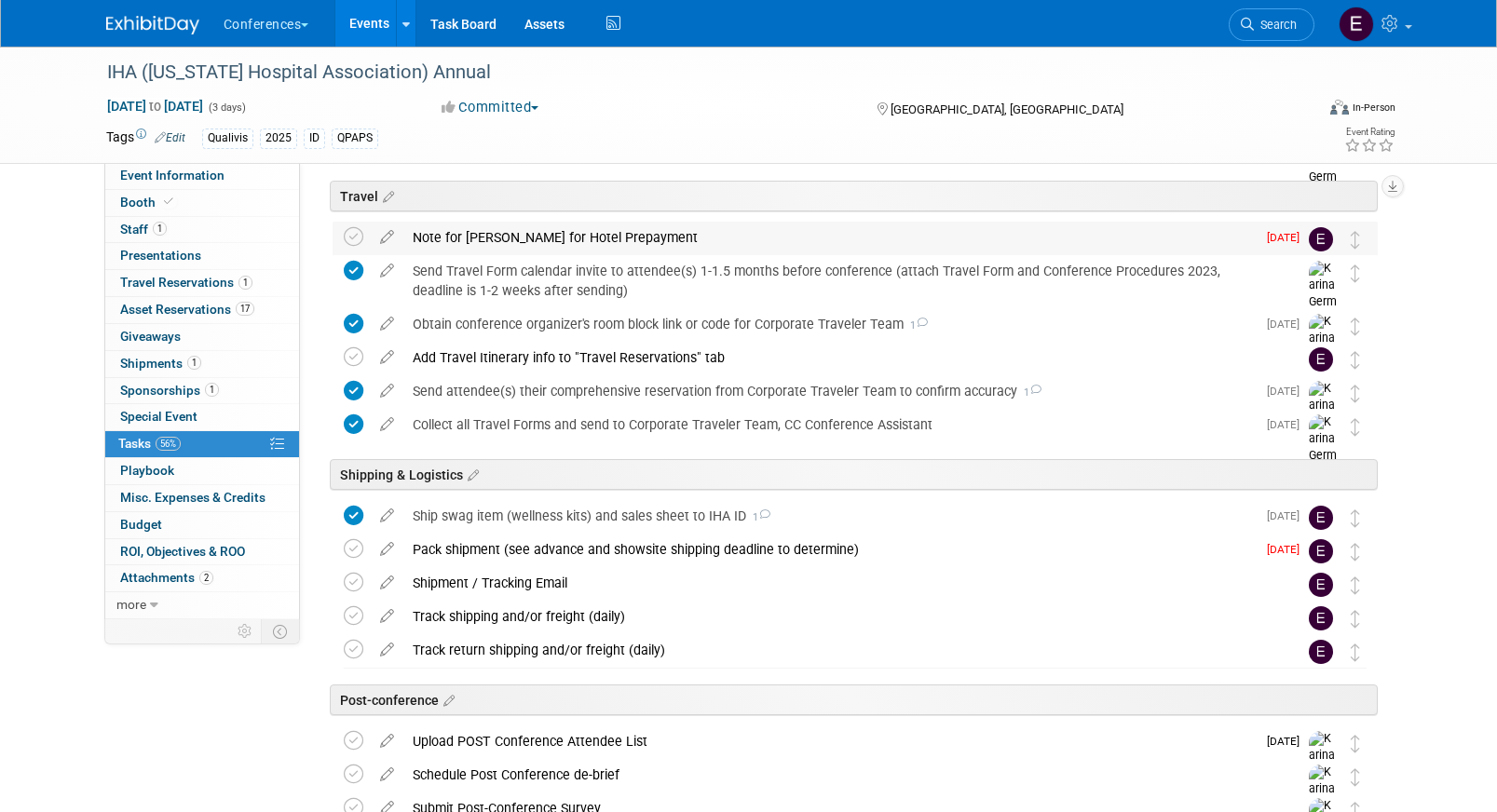
click at [491, 234] on div "Note for [PERSON_NAME] for Hotel Prepayment" at bounding box center [829, 237] width 852 height 31
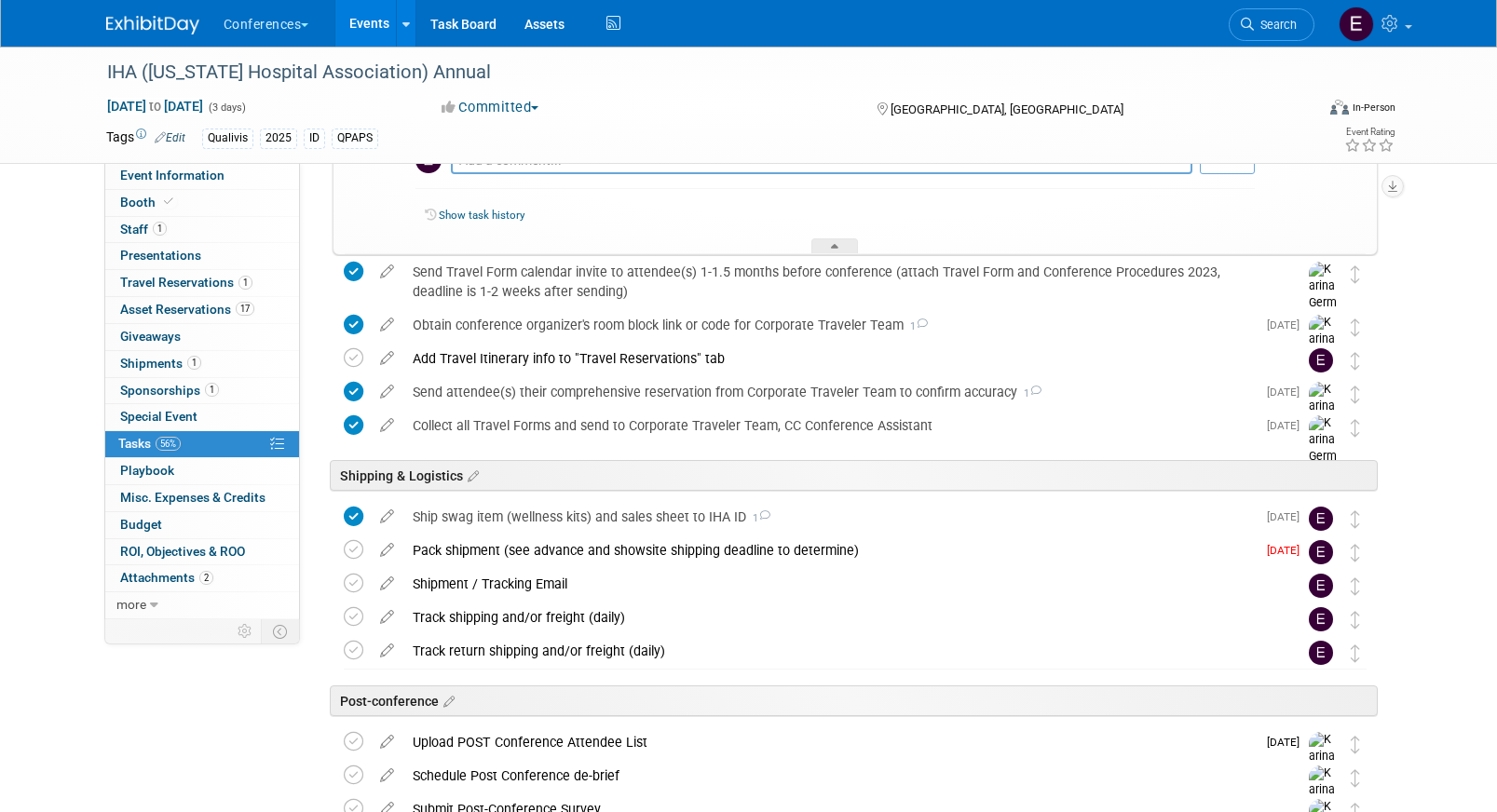
scroll to position [986, 0]
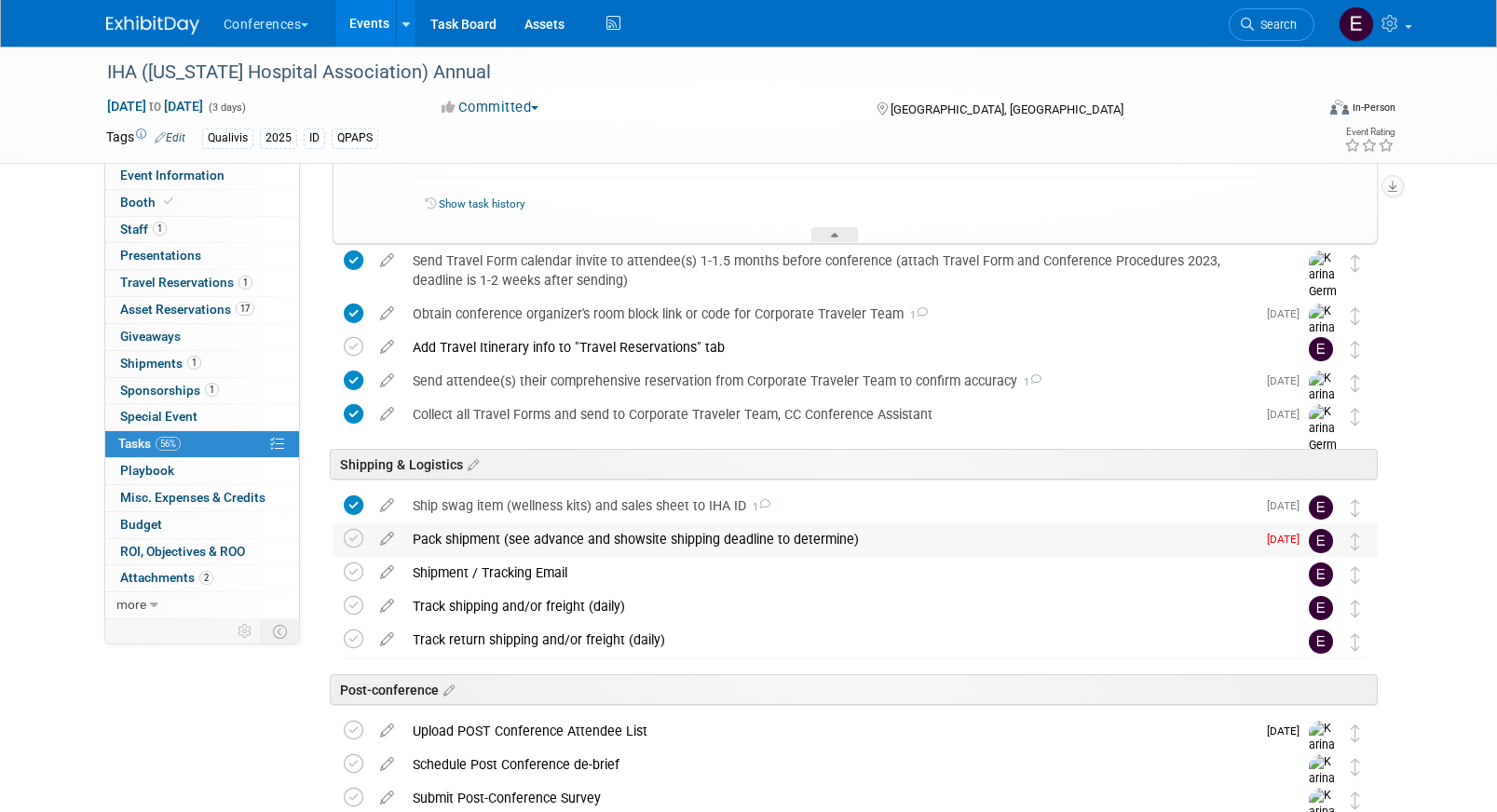
click at [404, 543] on div "Pack shipment (see advance and showsite shipping deadline to determine)" at bounding box center [829, 538] width 852 height 31
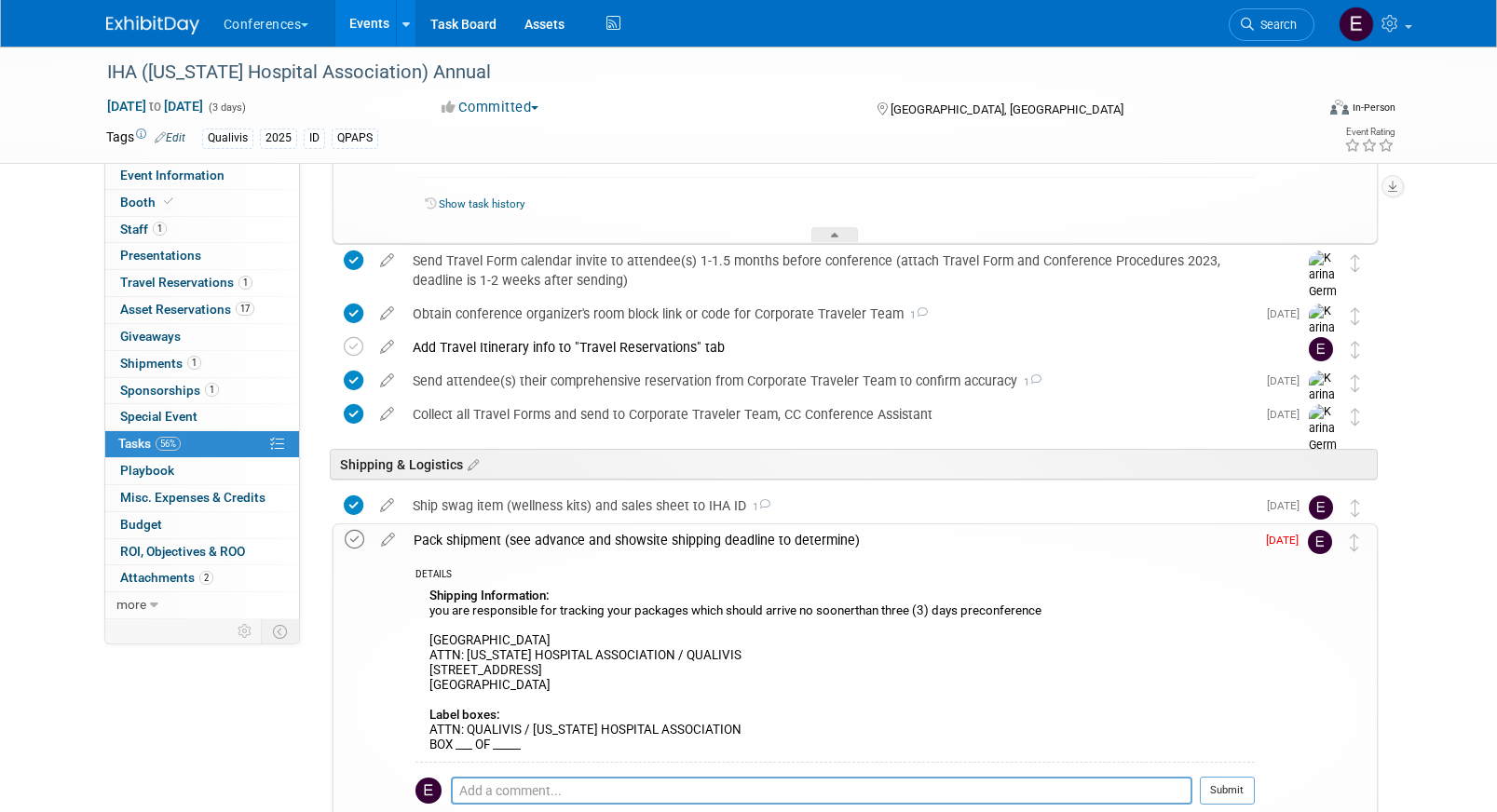
click at [347, 533] on icon at bounding box center [354, 539] width 20 height 20
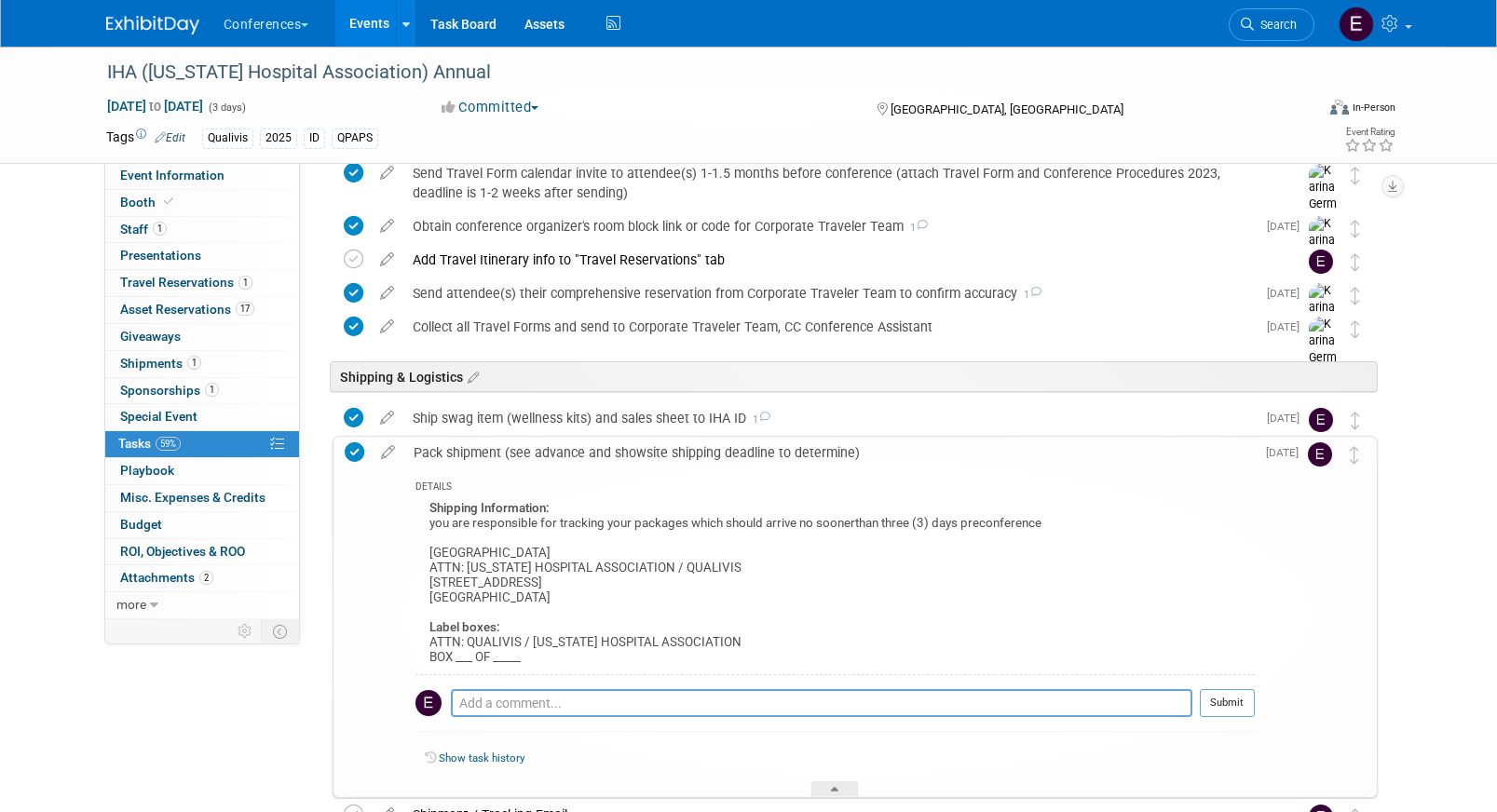
scroll to position [1075, 0]
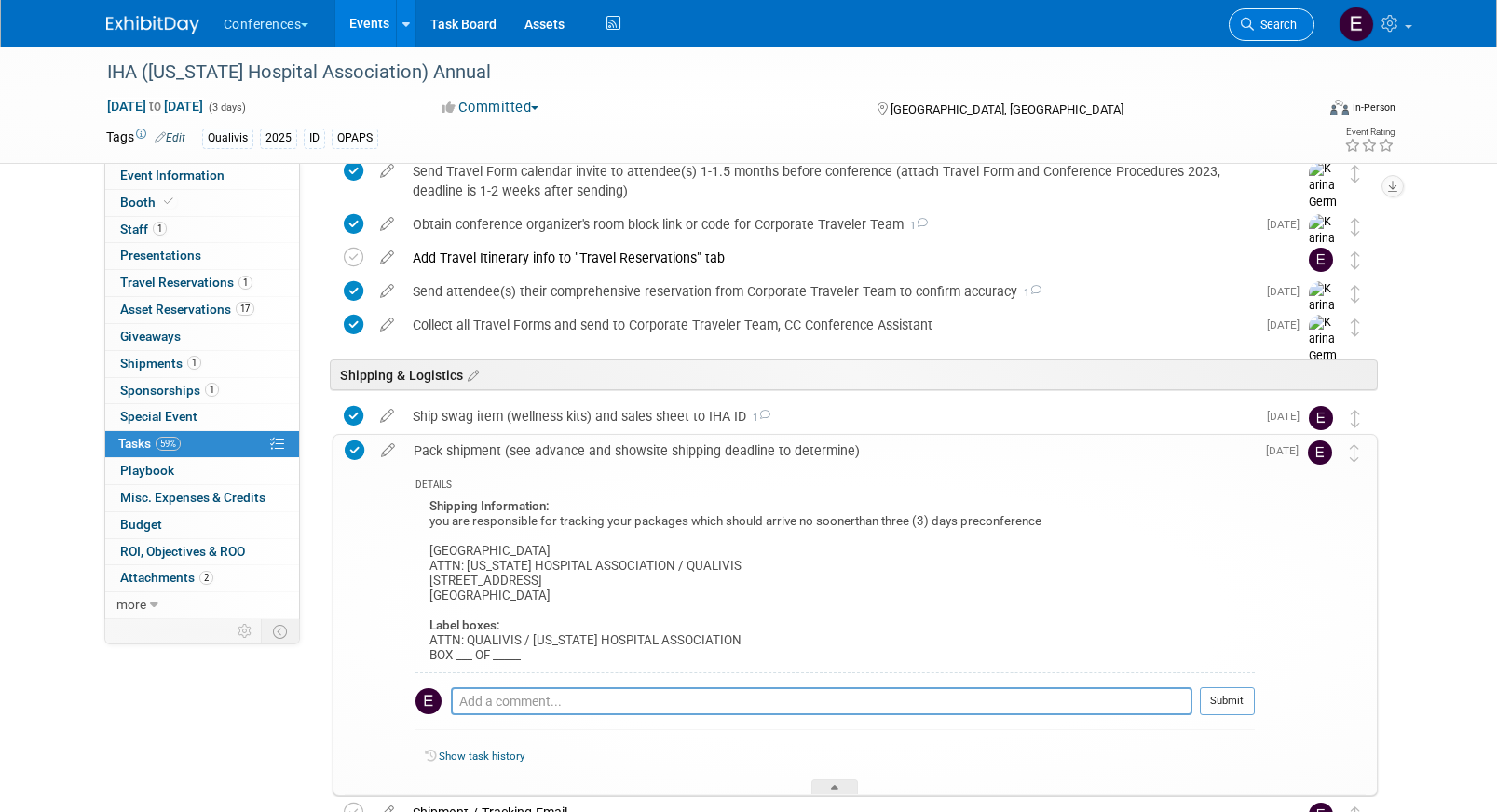
click at [1275, 22] on span "Search" at bounding box center [1274, 25] width 43 height 14
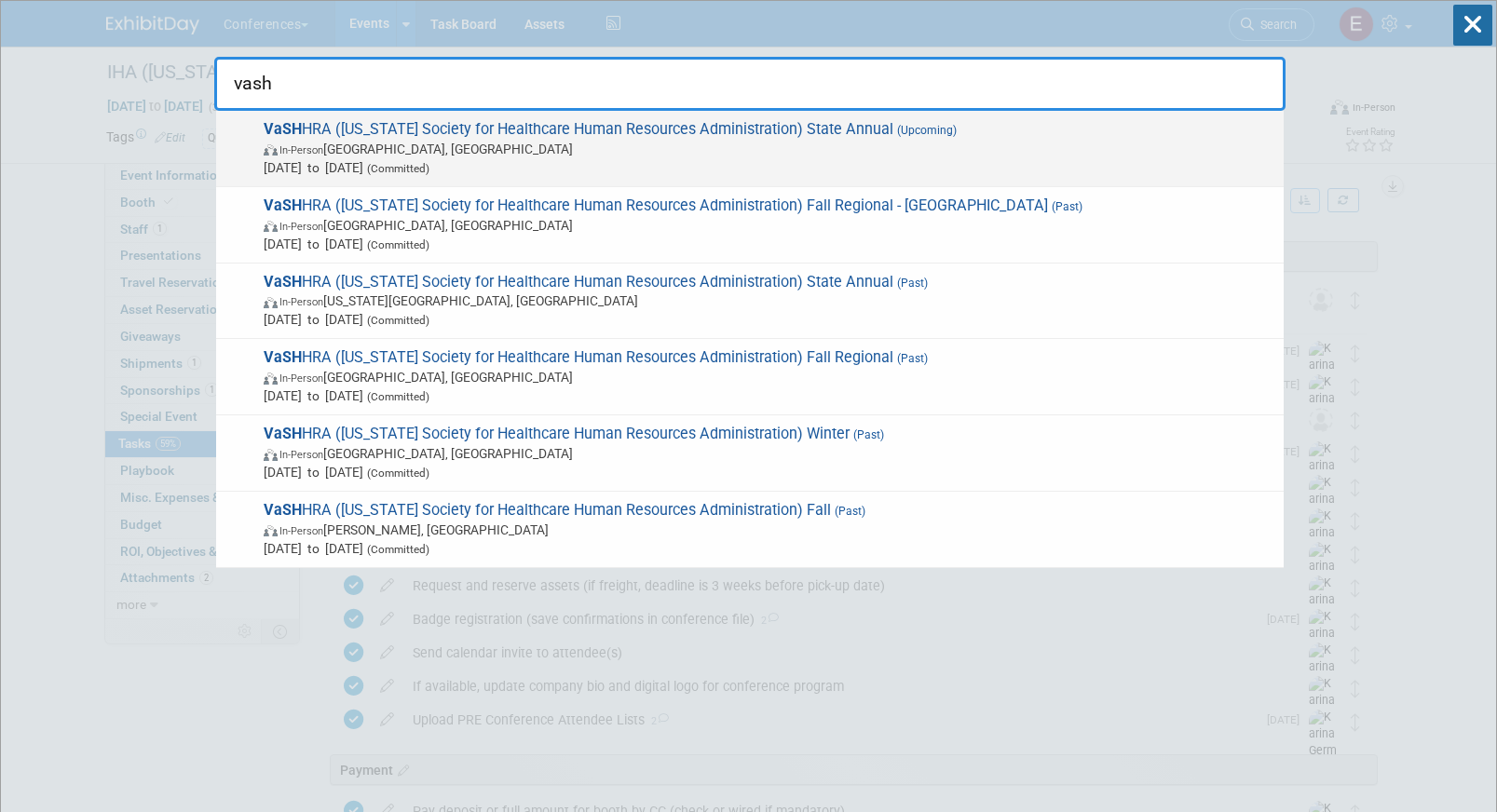
type input "vash"
click at [670, 152] on span "In-Person [GEOGRAPHIC_DATA], [GEOGRAPHIC_DATA]" at bounding box center [768, 149] width 1011 height 19
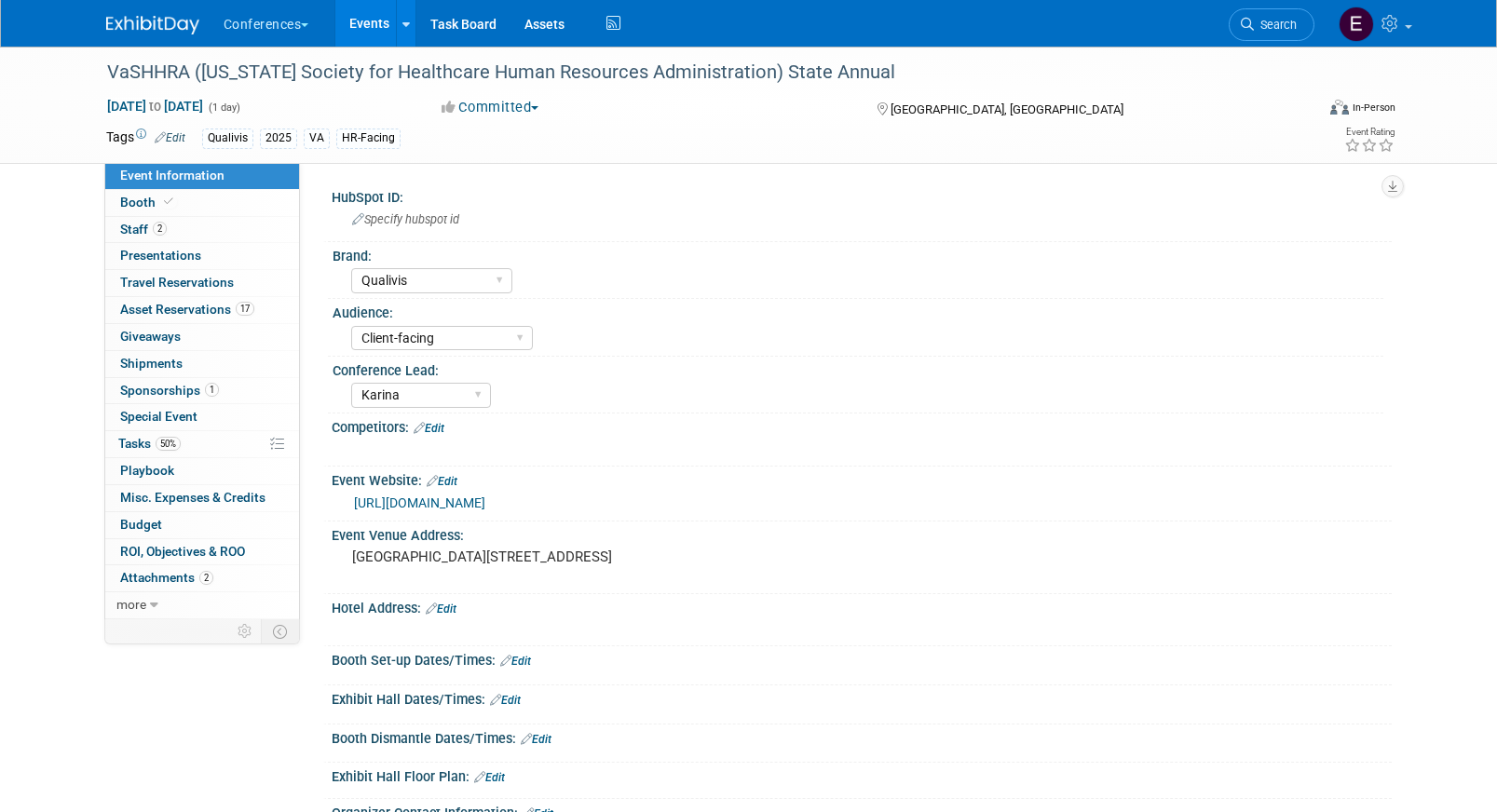
select select "Qualivis"
select select "Client-facing"
select select "Karina"
click at [199, 302] on span "Asset Reservations 17" at bounding box center [186, 309] width 134 height 15
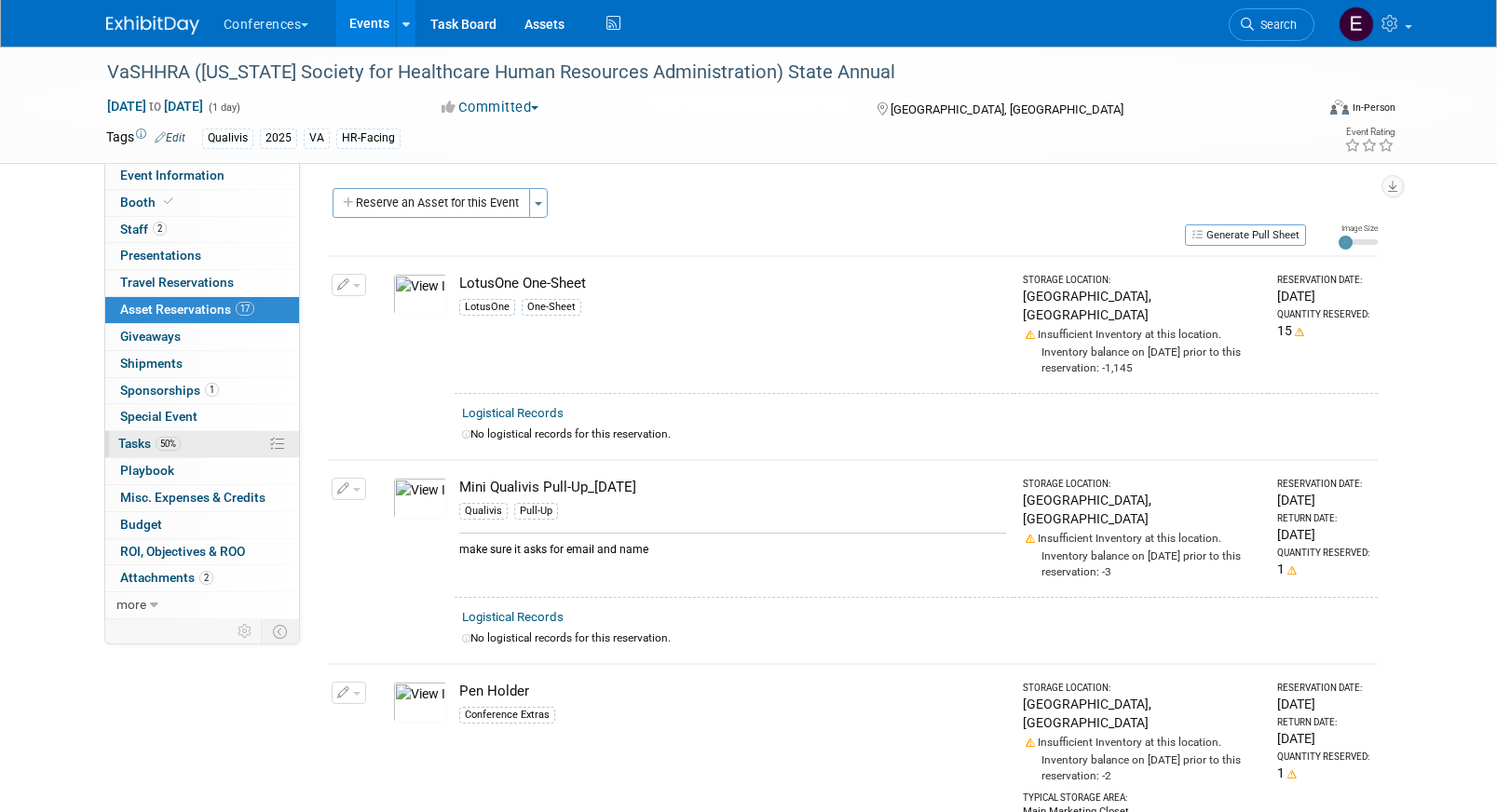
click at [176, 435] on link "50% Tasks 50%" at bounding box center [203, 443] width 194 height 26
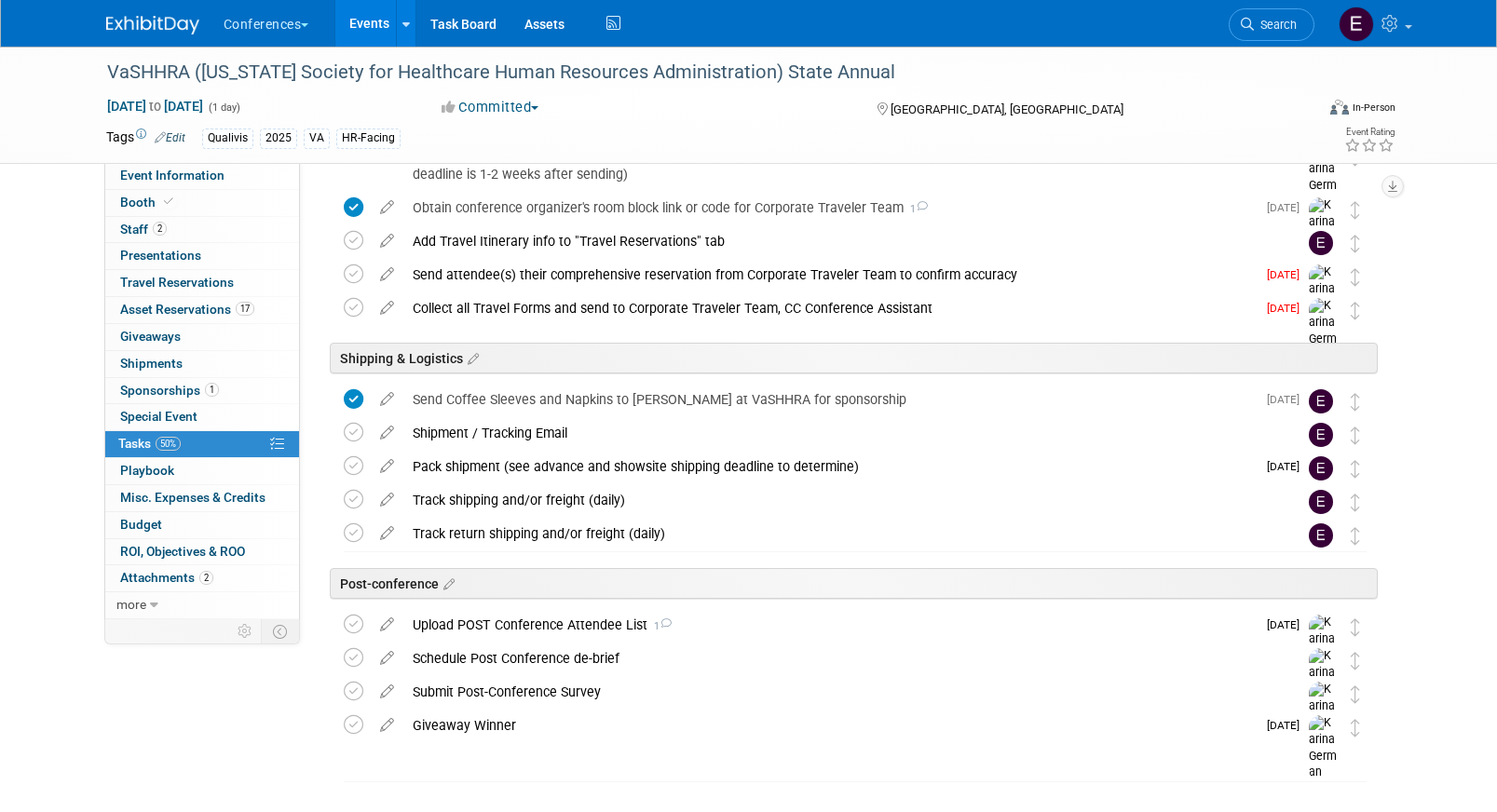
scroll to position [742, 0]
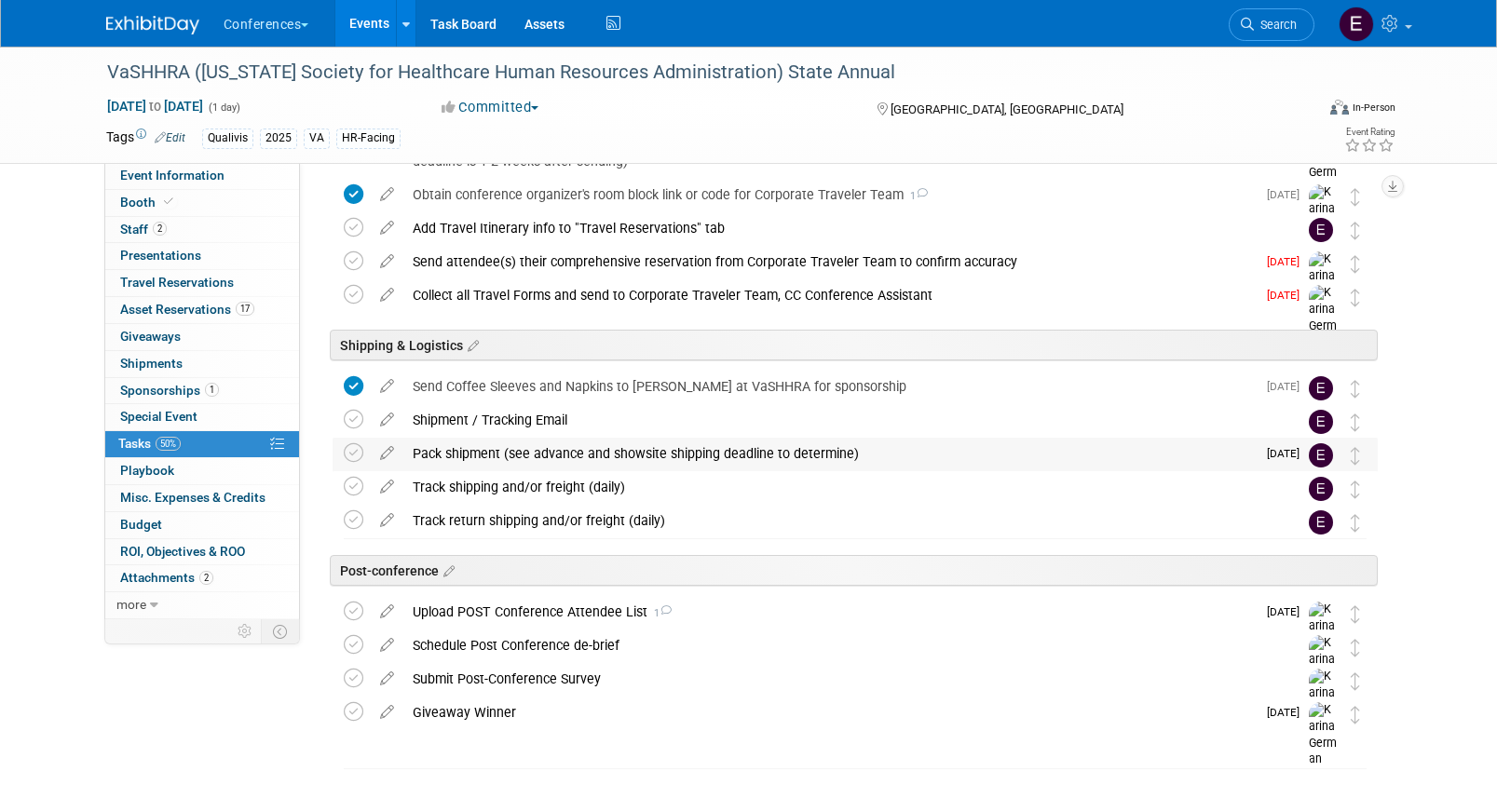
click at [563, 463] on div "Pack shipment (see advance and showsite shipping deadline to determine)" at bounding box center [829, 453] width 852 height 31
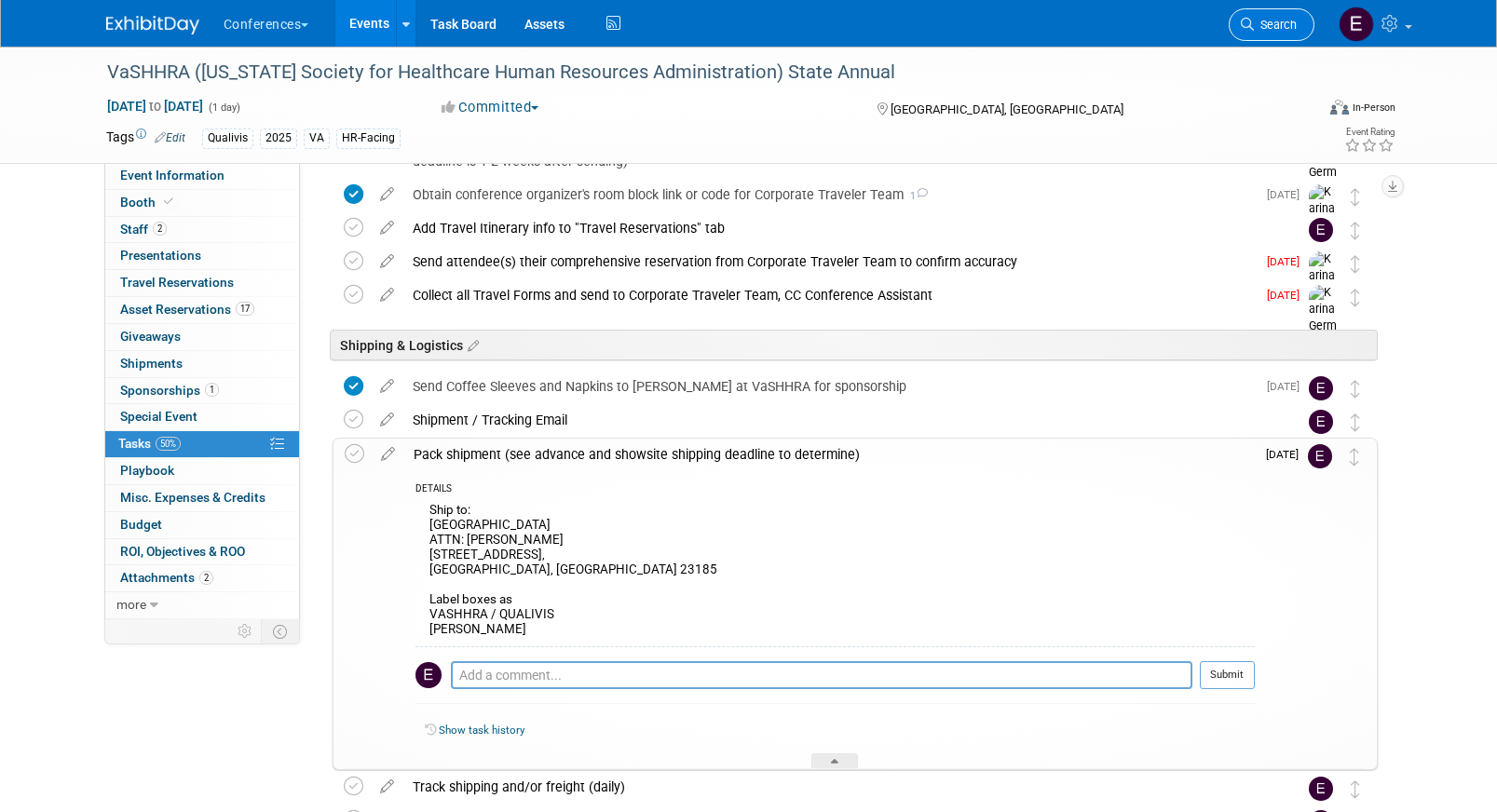
click at [1264, 29] on span "Search" at bounding box center [1274, 25] width 43 height 14
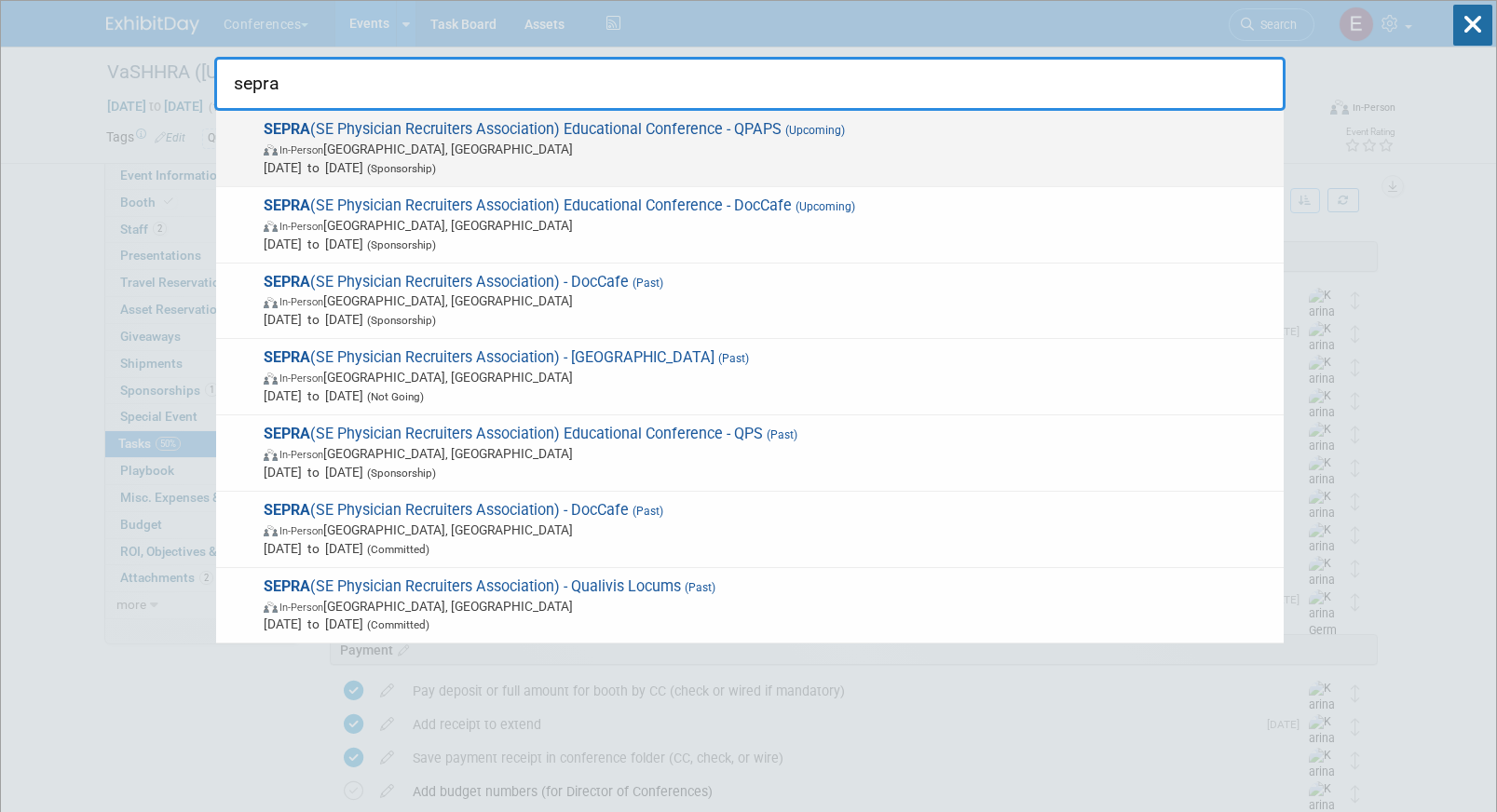
type input "sepra"
click at [627, 146] on span "In-Person FL, United States" at bounding box center [768, 149] width 1011 height 19
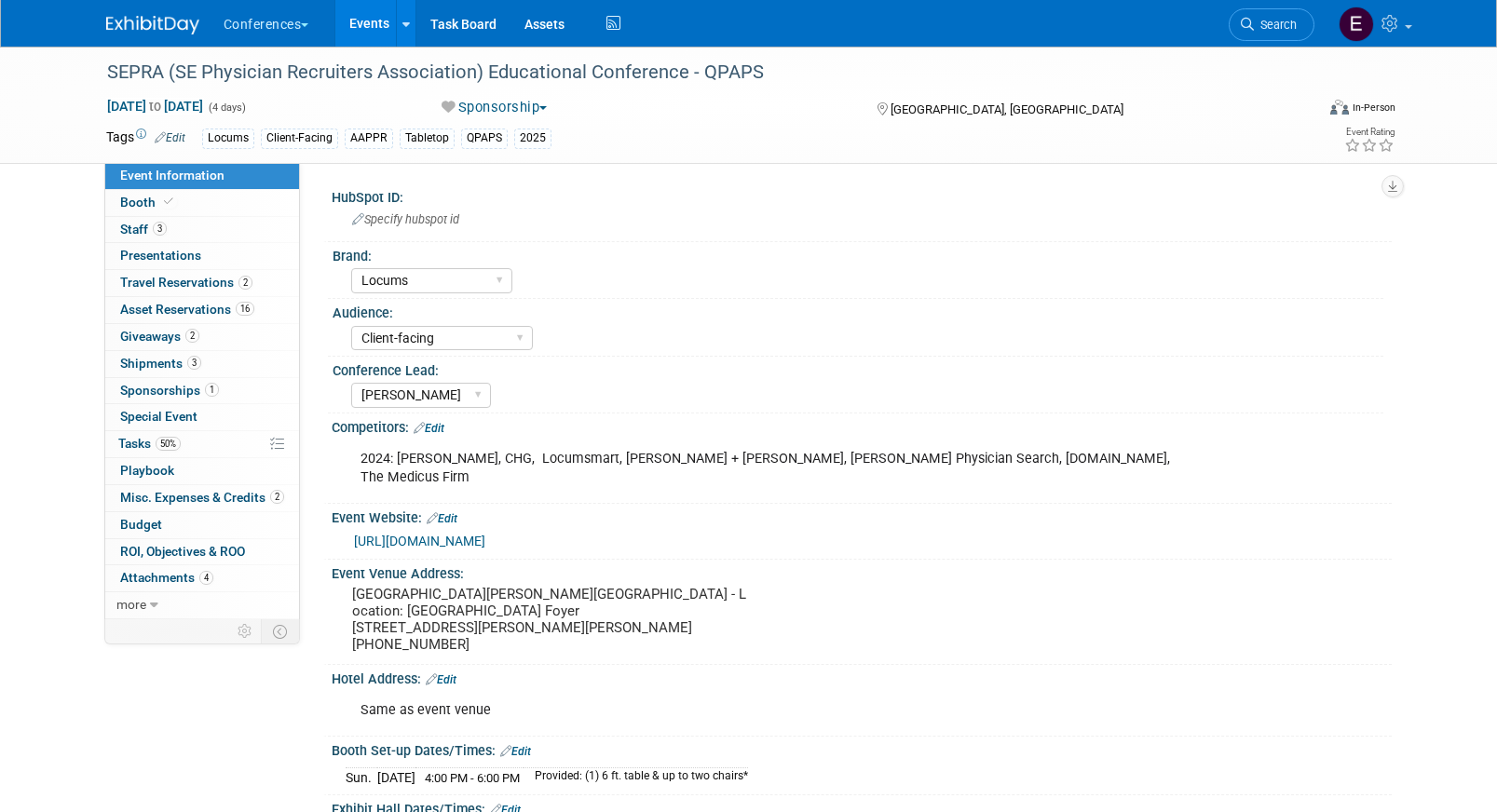
select select "Locums"
select select "Client-facing"
select select "[PERSON_NAME]"
click at [175, 447] on span "50%" at bounding box center [168, 443] width 25 height 14
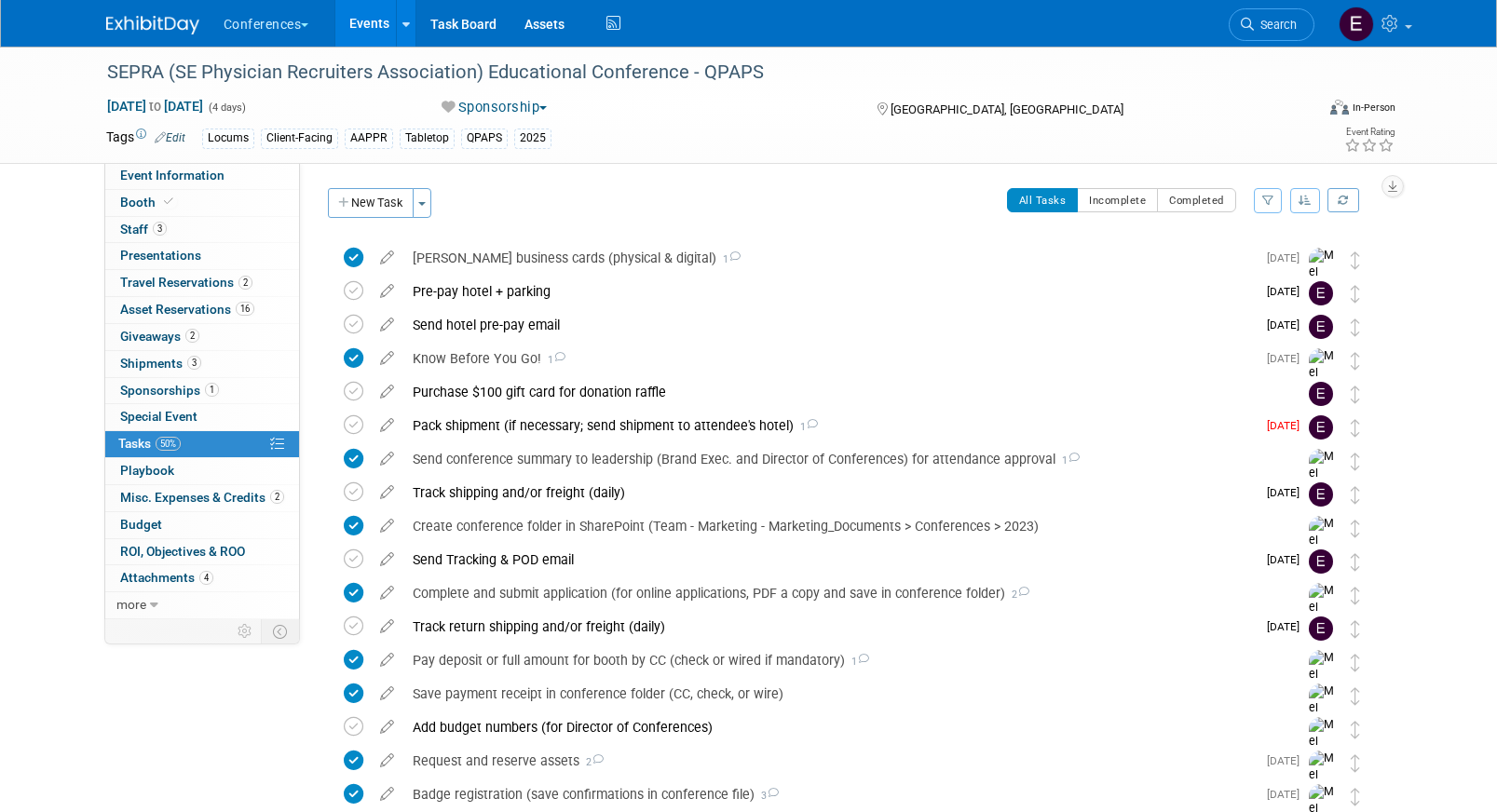
scroll to position [10, 0]
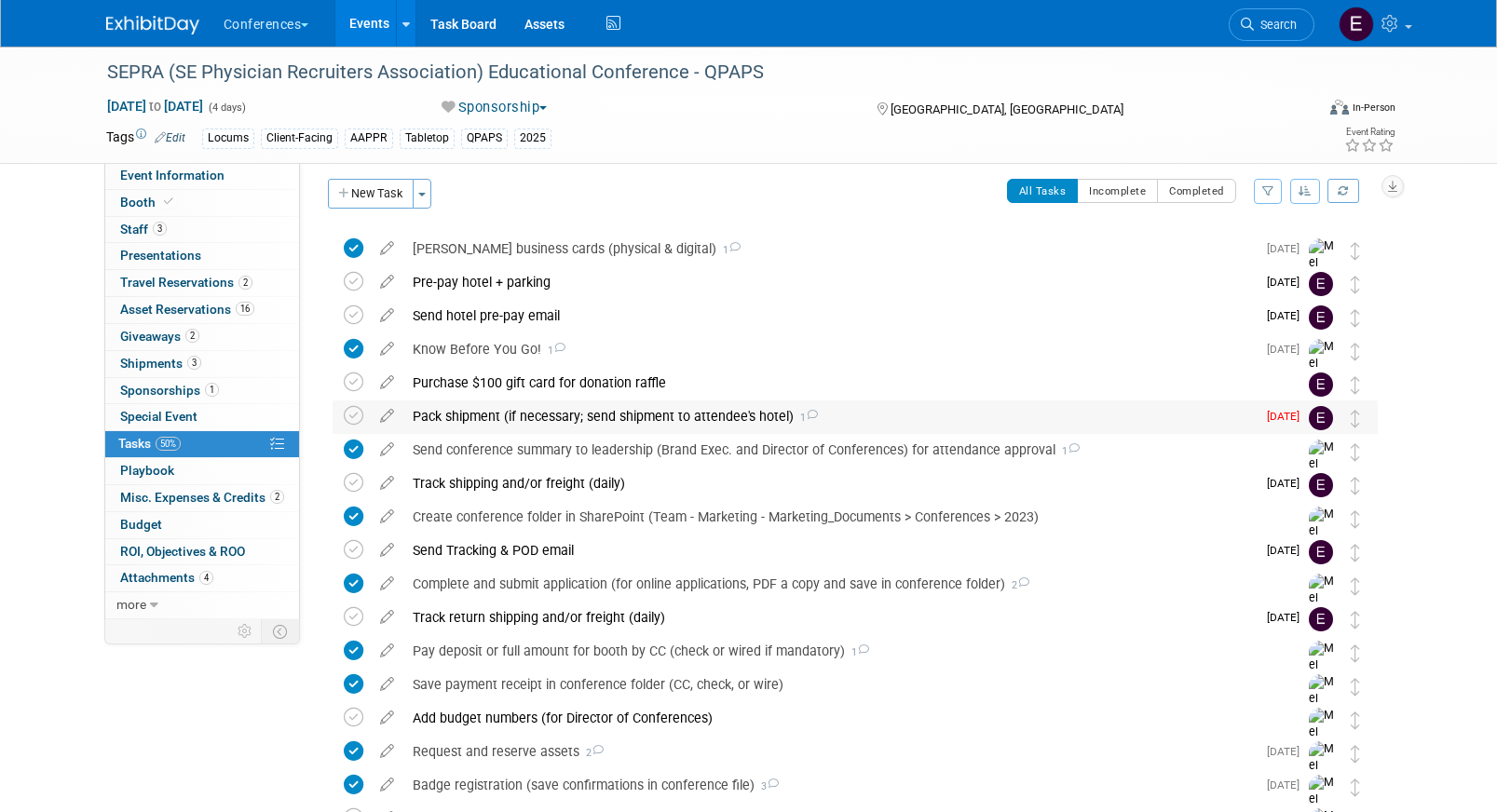
click at [452, 410] on div "Pack shipment (if necessary; send shipment to attendee's hotel) 1" at bounding box center [829, 416] width 852 height 31
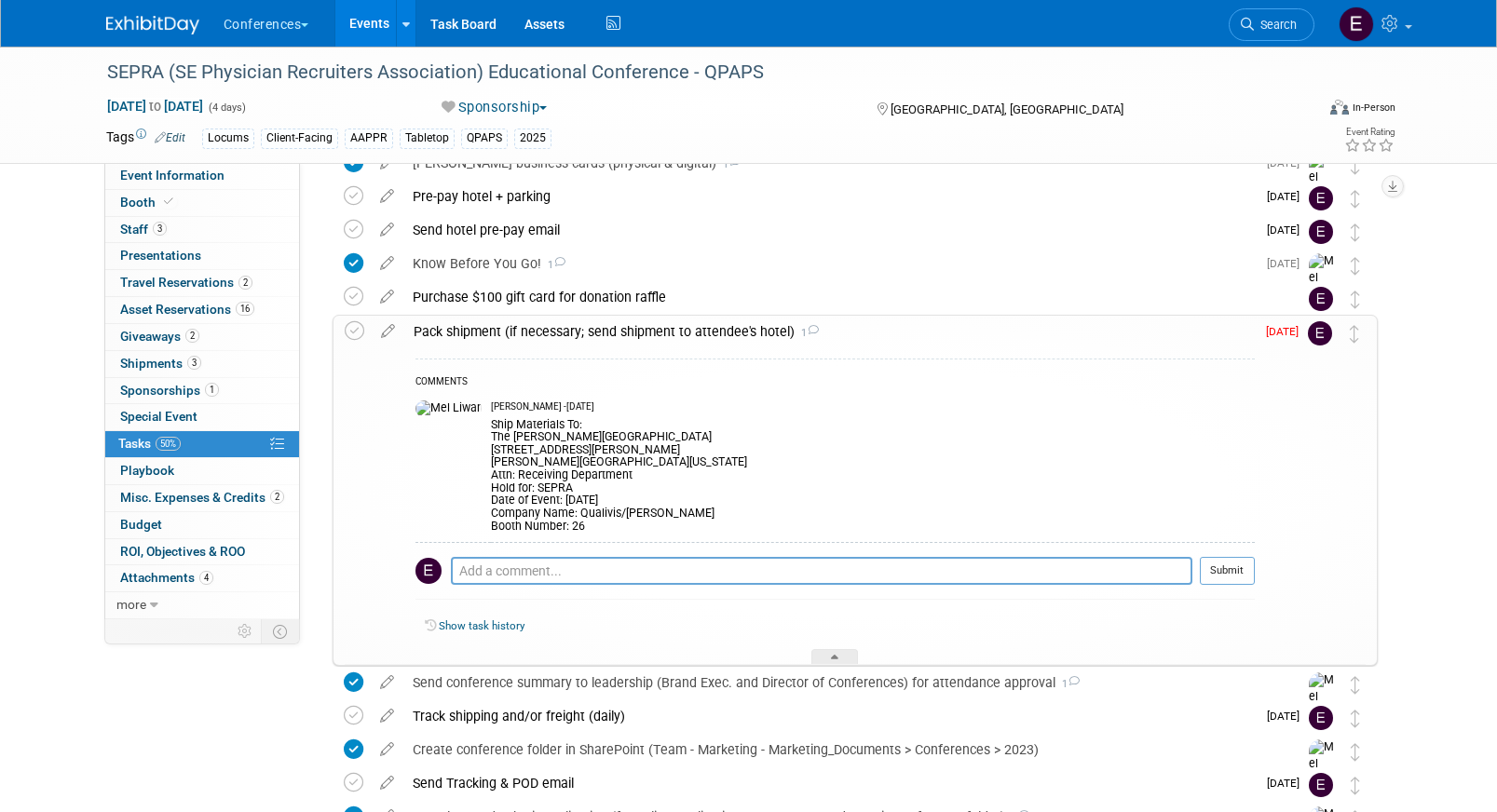
scroll to position [96, 0]
click at [671, 300] on div "Purchase $100 gift card for donation raffle" at bounding box center [837, 296] width 868 height 31
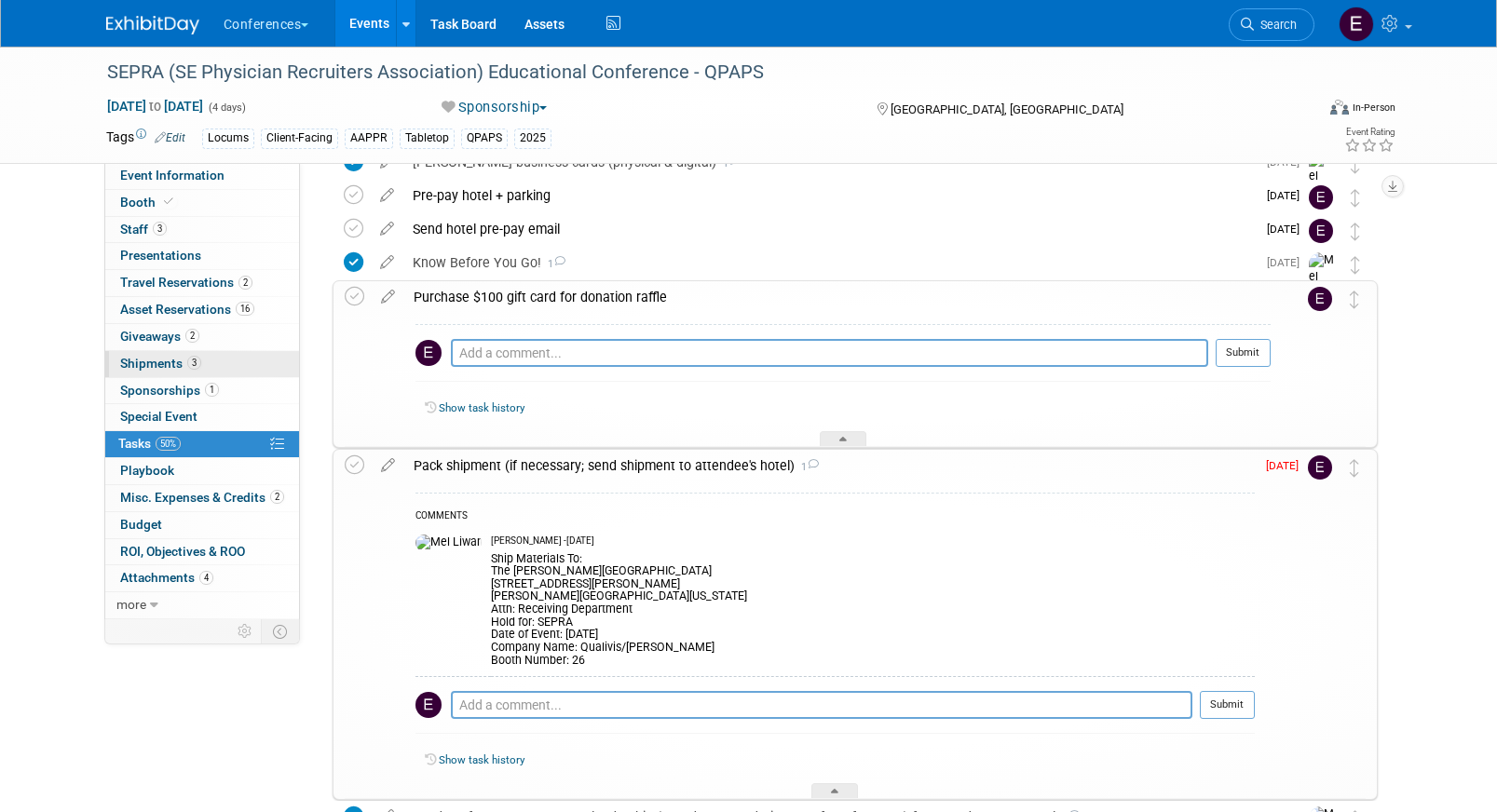
click at [242, 357] on link "3 Shipments 3" at bounding box center [203, 363] width 194 height 26
